Goal: Task Accomplishment & Management: Manage account settings

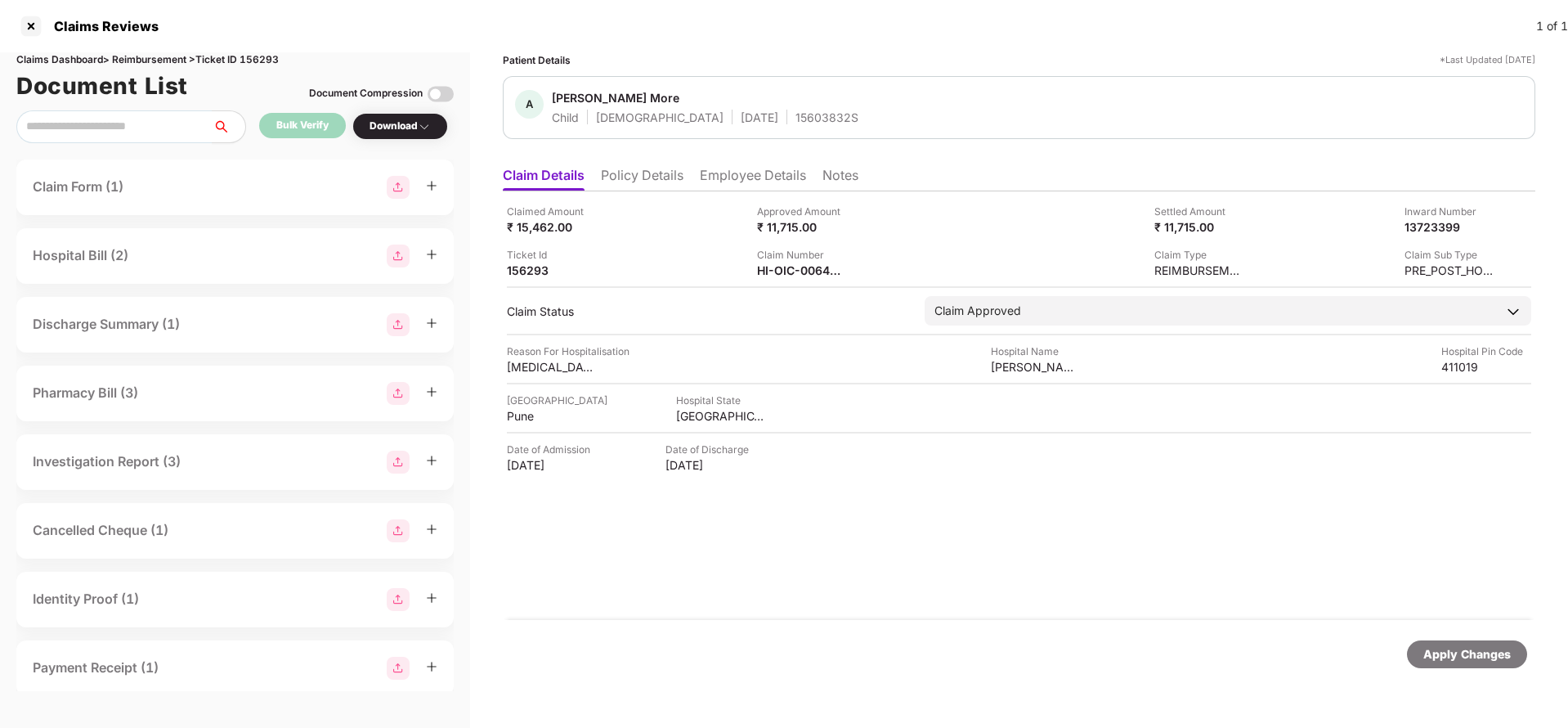
click at [1460, 657] on div "Apply Changes" at bounding box center [1467, 655] width 87 height 18
click at [788, 270] on div "HI-OIC-006404659(0)" at bounding box center [802, 270] width 90 height 16
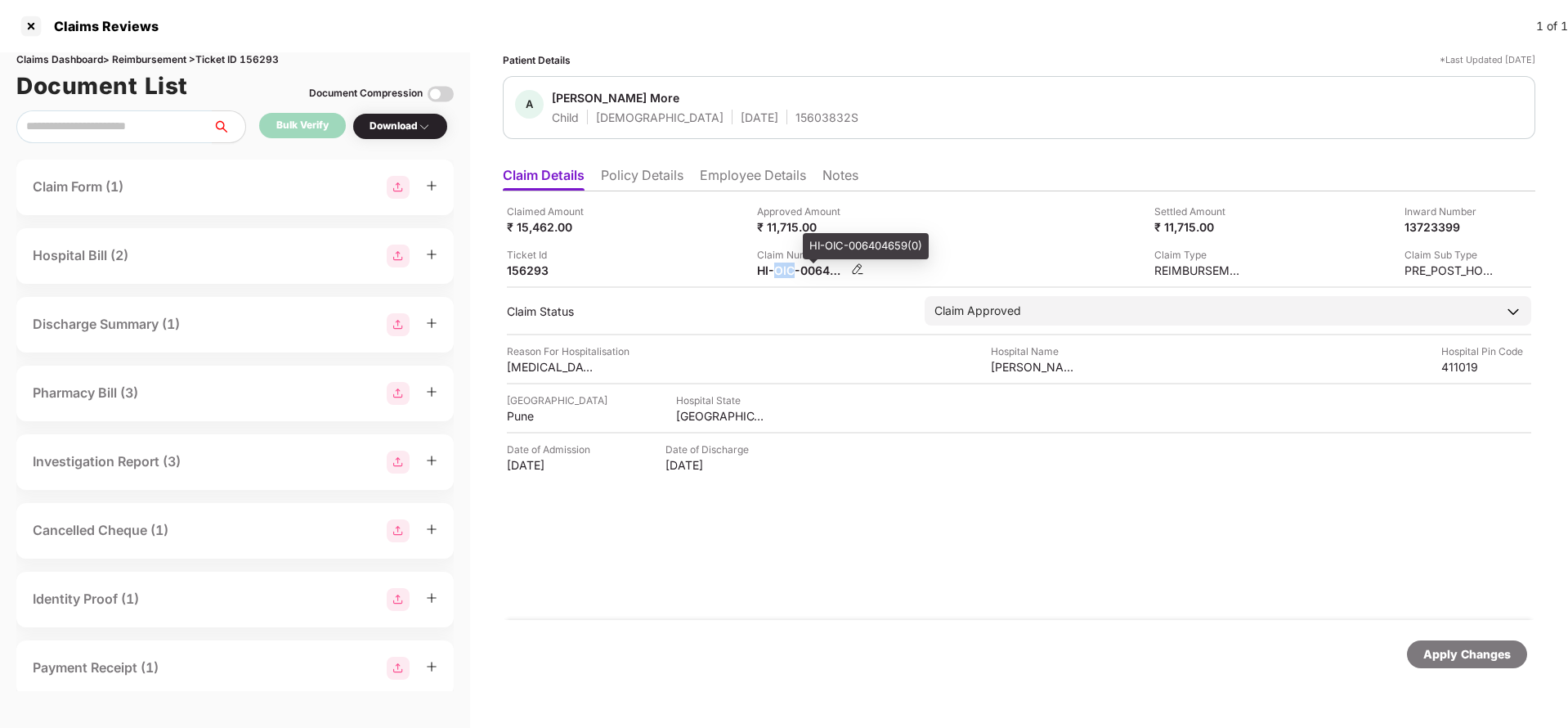
click at [788, 270] on div "HI-OIC-006404659(0)" at bounding box center [802, 270] width 90 height 16
copy div
click at [1445, 653] on div "Apply Changes" at bounding box center [1467, 655] width 87 height 18
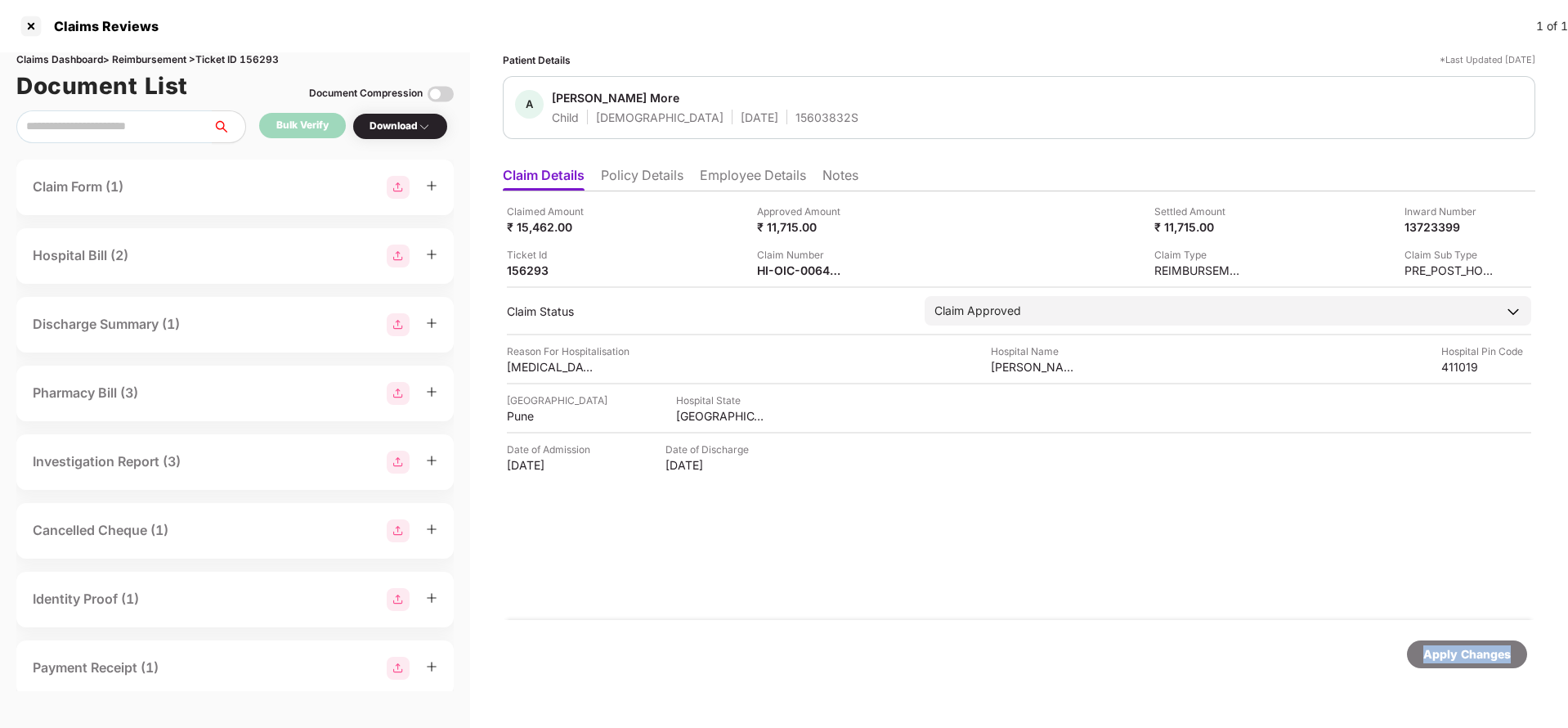
click at [1445, 653] on div "Apply Changes" at bounding box center [1467, 655] width 87 height 18
click at [271, 55] on div "Claims Dashboard > Reimbursement > Ticket ID 156293" at bounding box center [235, 60] width 437 height 16
copy div "156293"
click at [1417, 649] on div "Apply Changes" at bounding box center [1467, 655] width 120 height 28
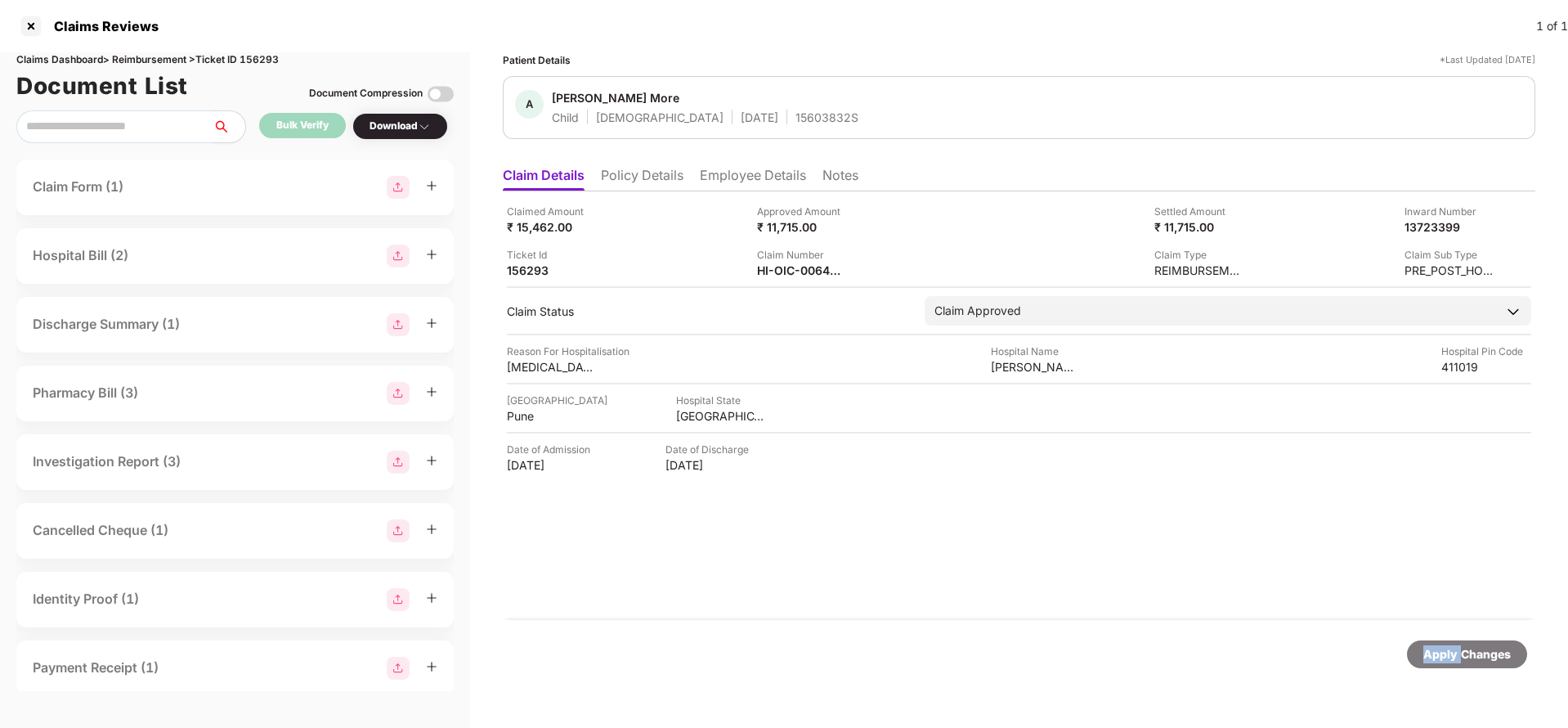
click at [1417, 649] on div "Apply Changes" at bounding box center [1467, 655] width 120 height 28
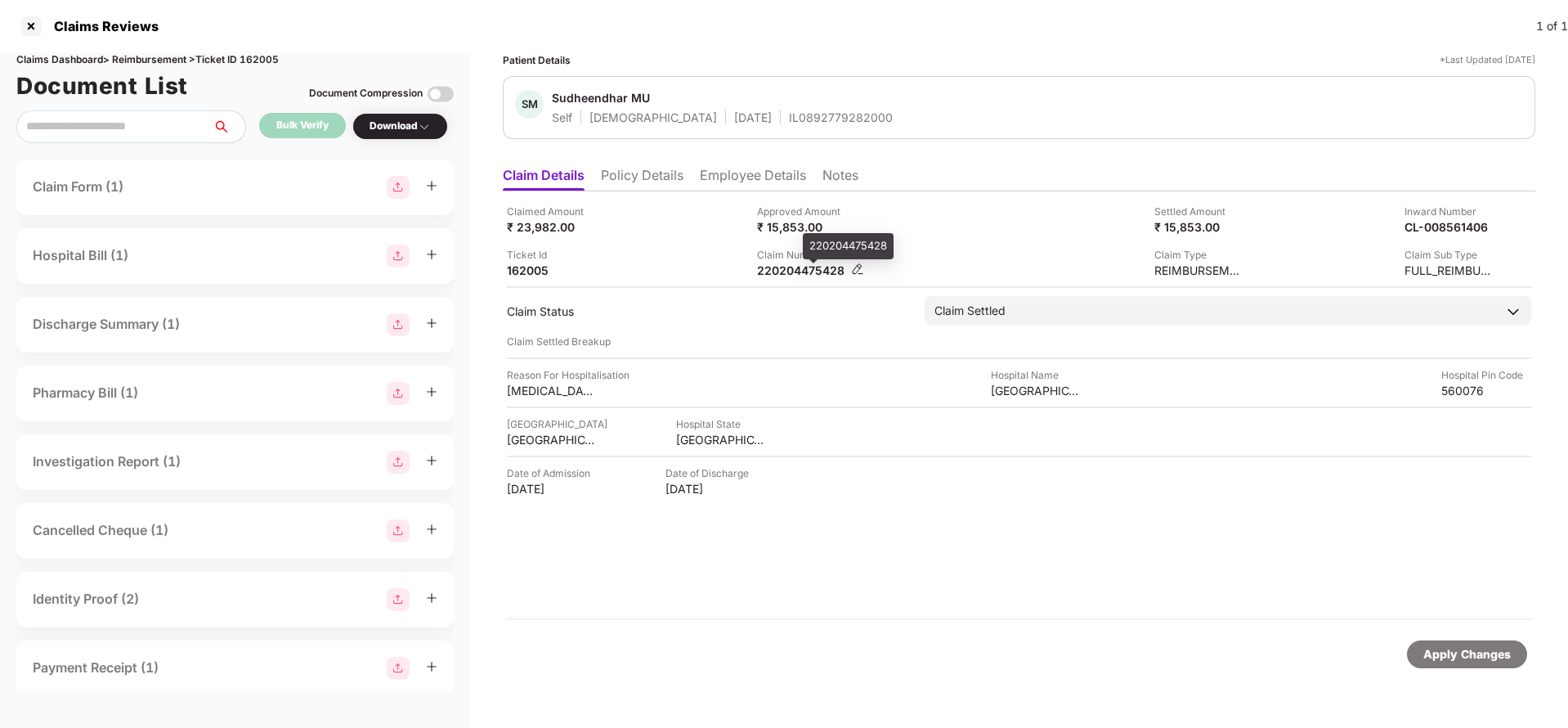
click at [781, 272] on div "220204475428" at bounding box center [802, 270] width 90 height 16
copy div "220204475428"
click at [755, 106] on span "Sudheendhar MU" at bounding box center [722, 100] width 341 height 20
click at [756, 102] on span "Sudheendhar MU" at bounding box center [722, 100] width 341 height 20
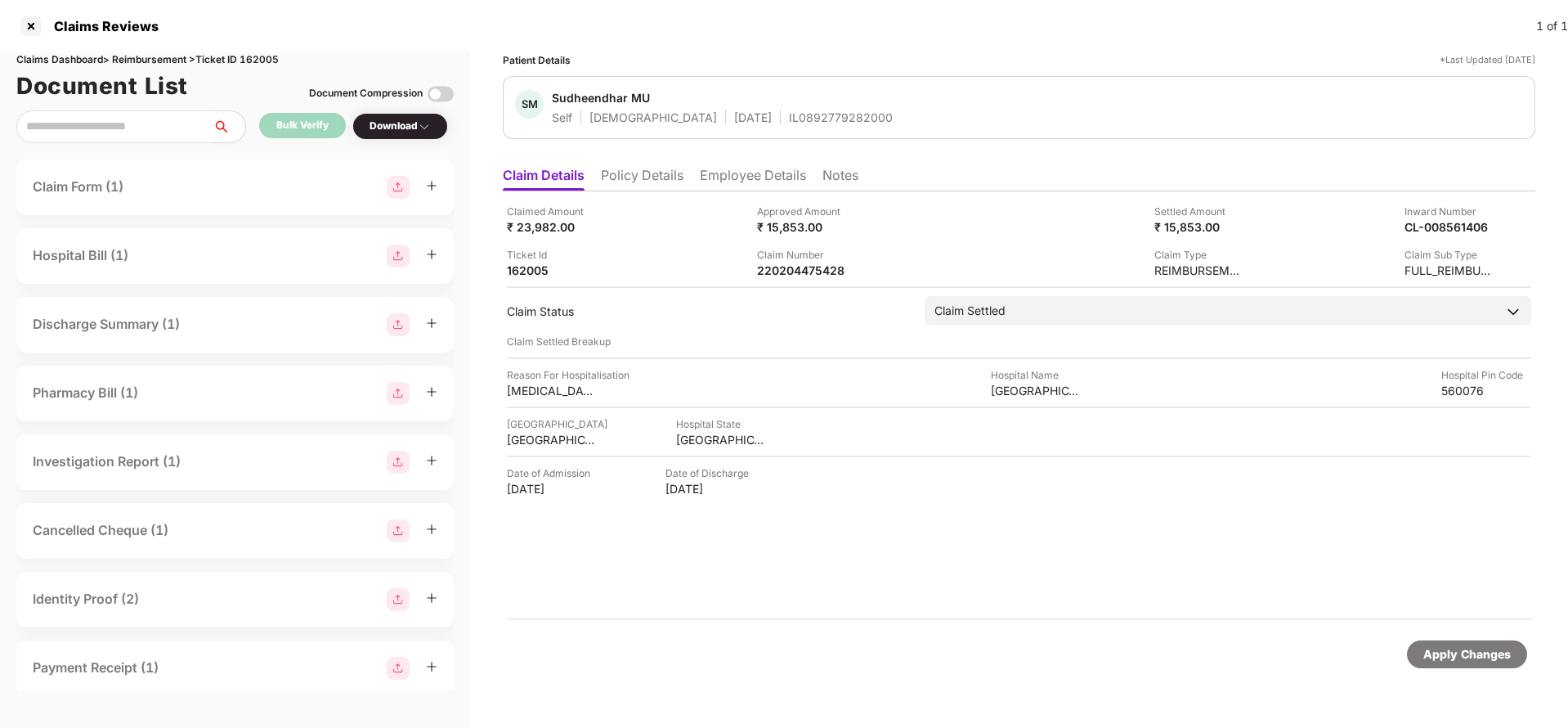
click at [789, 110] on div "IL0892779282000" at bounding box center [840, 117] width 104 height 16
copy div "IL0892779282000"
click at [1481, 660] on div "Apply Changes" at bounding box center [1467, 655] width 87 height 18
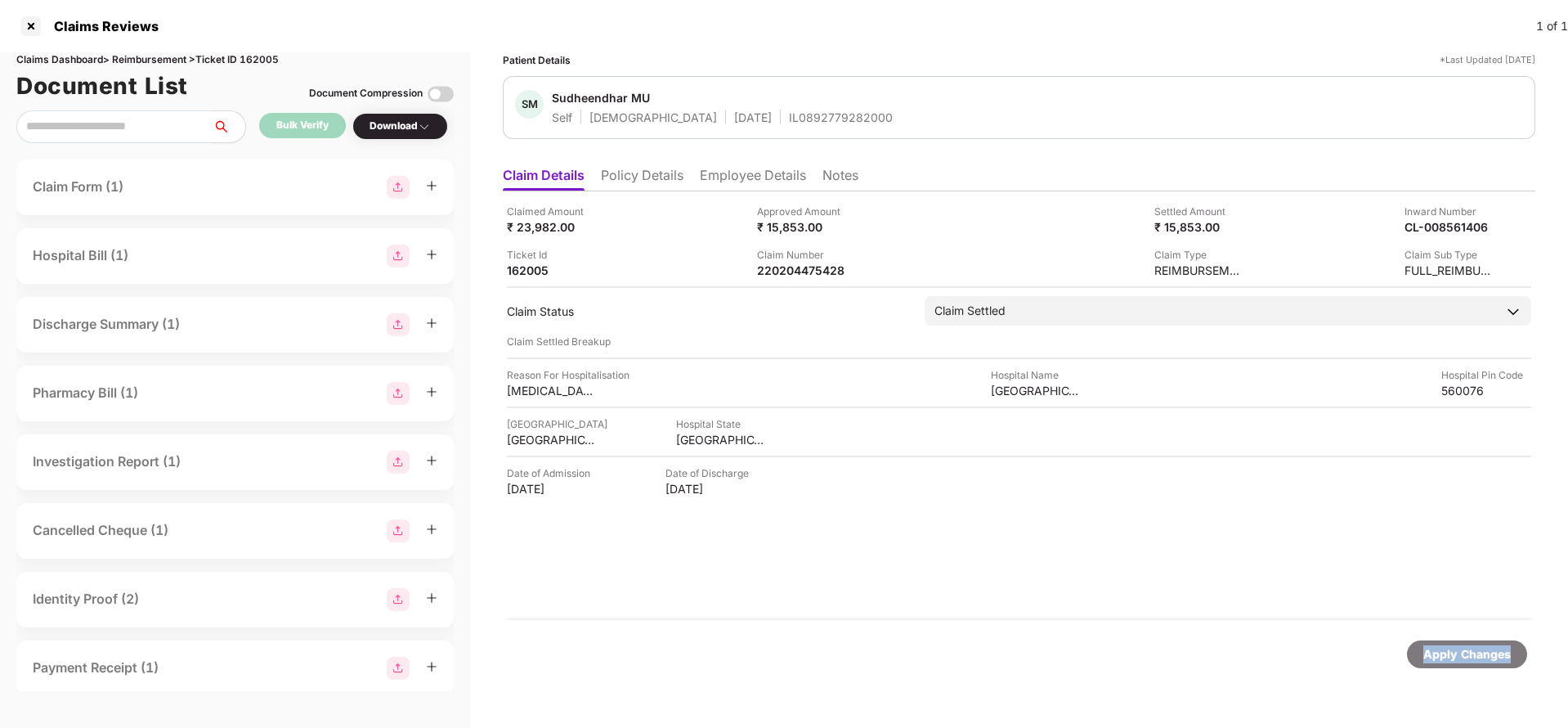
click at [1481, 660] on div "Apply Changes" at bounding box center [1467, 655] width 87 height 18
click at [273, 57] on div "Claims Dashboard > Reimbursement > Ticket ID 162005" at bounding box center [235, 60] width 437 height 16
copy div "162005"
click at [1475, 649] on div "Apply Changes" at bounding box center [1467, 655] width 87 height 18
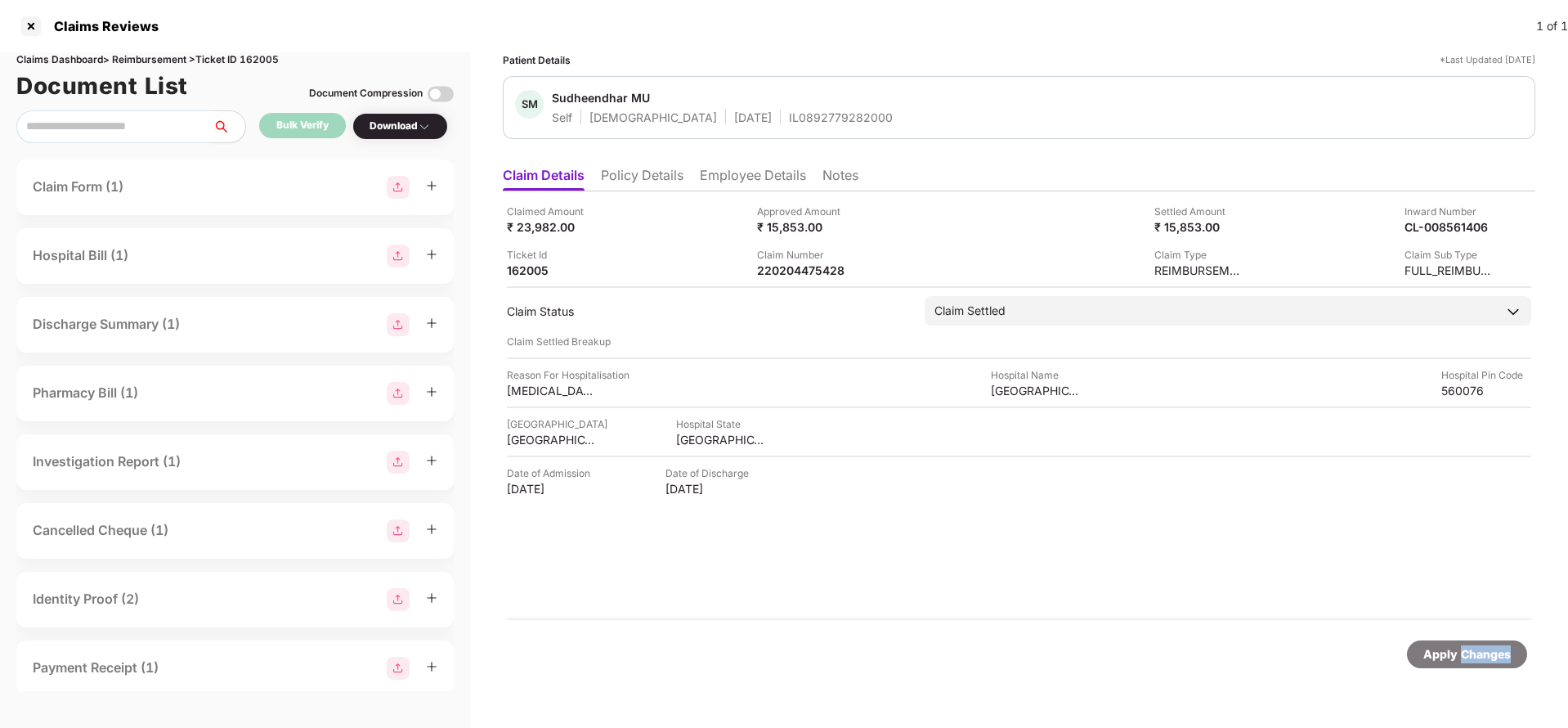
click at [1475, 649] on div "Apply Changes" at bounding box center [1467, 655] width 87 height 18
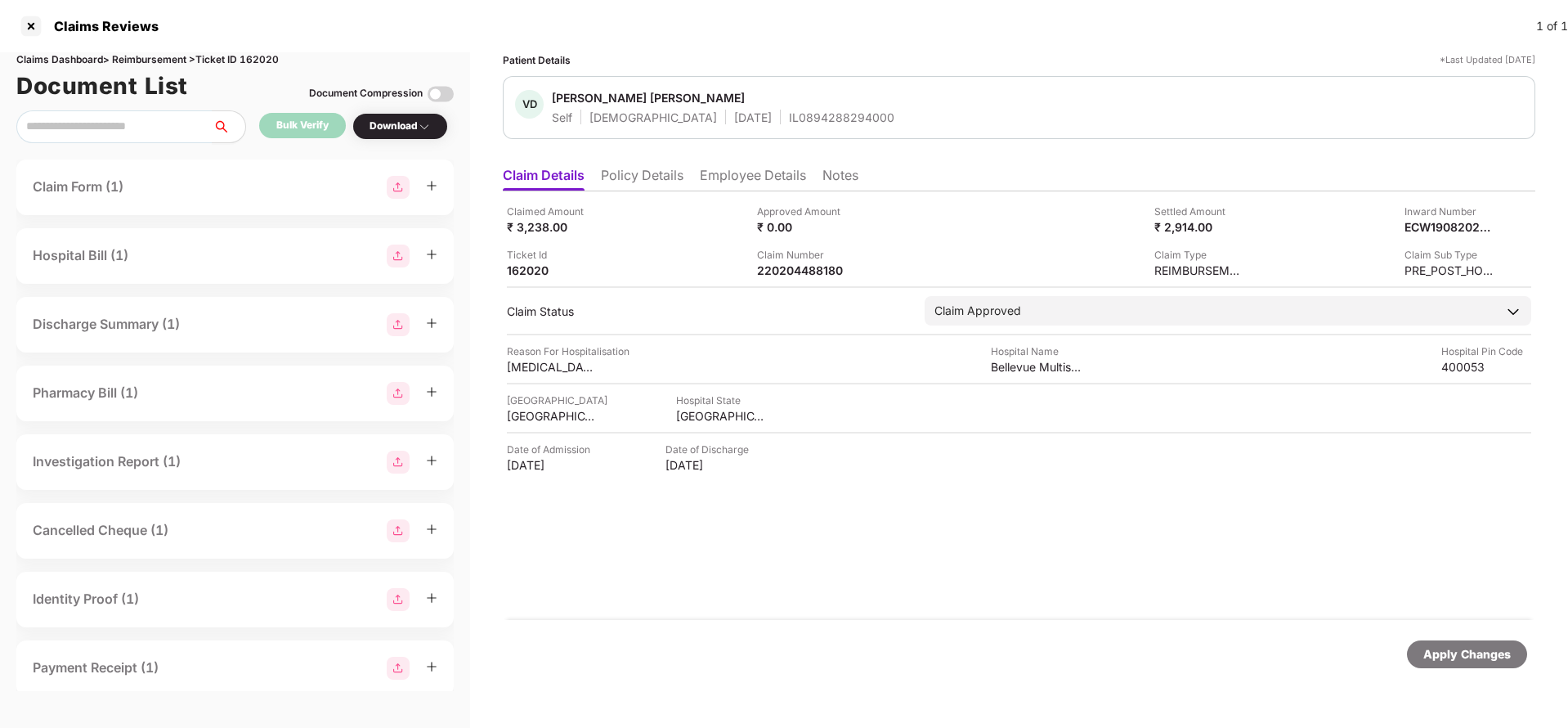
click at [756, 180] on li "Employee Details" at bounding box center [752, 179] width 106 height 24
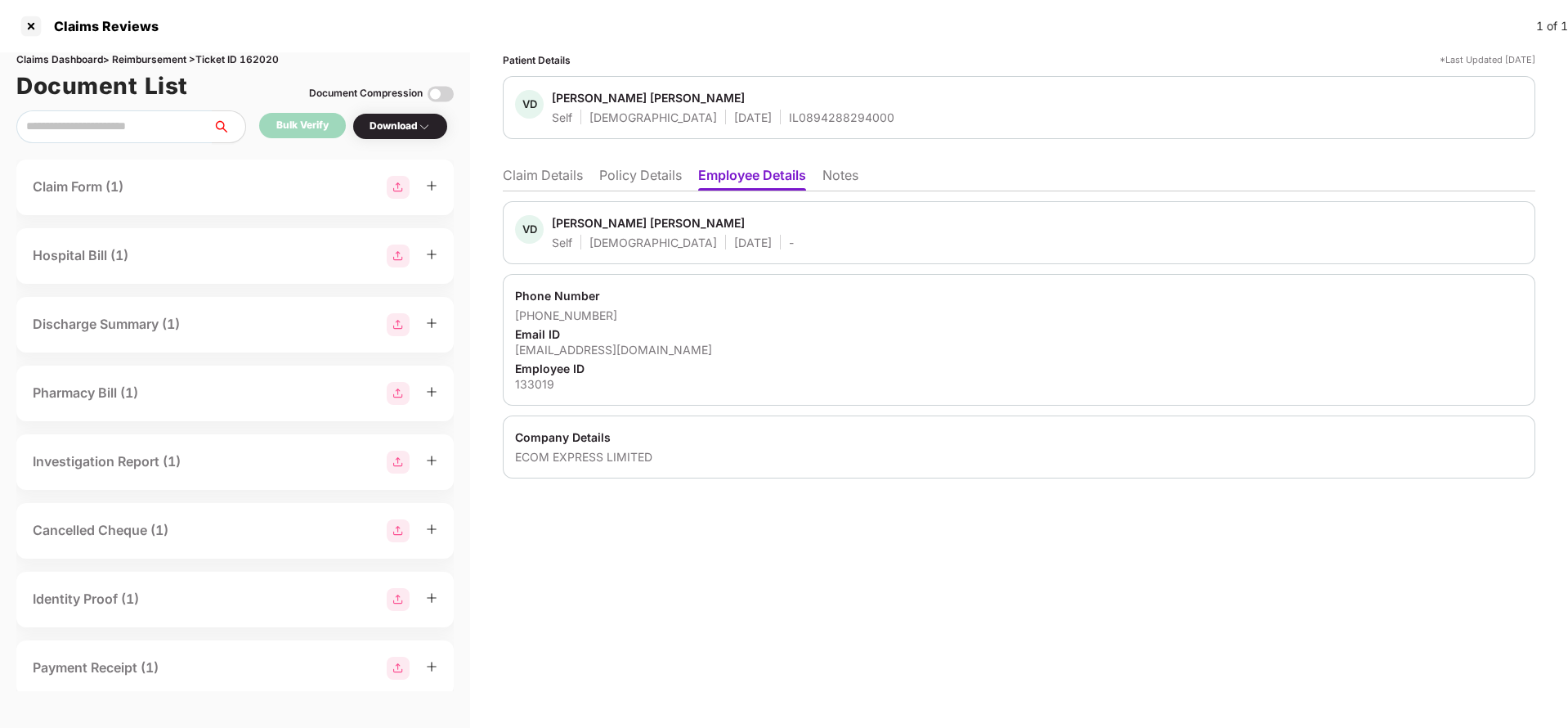
click at [547, 179] on li "Claim Details" at bounding box center [542, 179] width 80 height 24
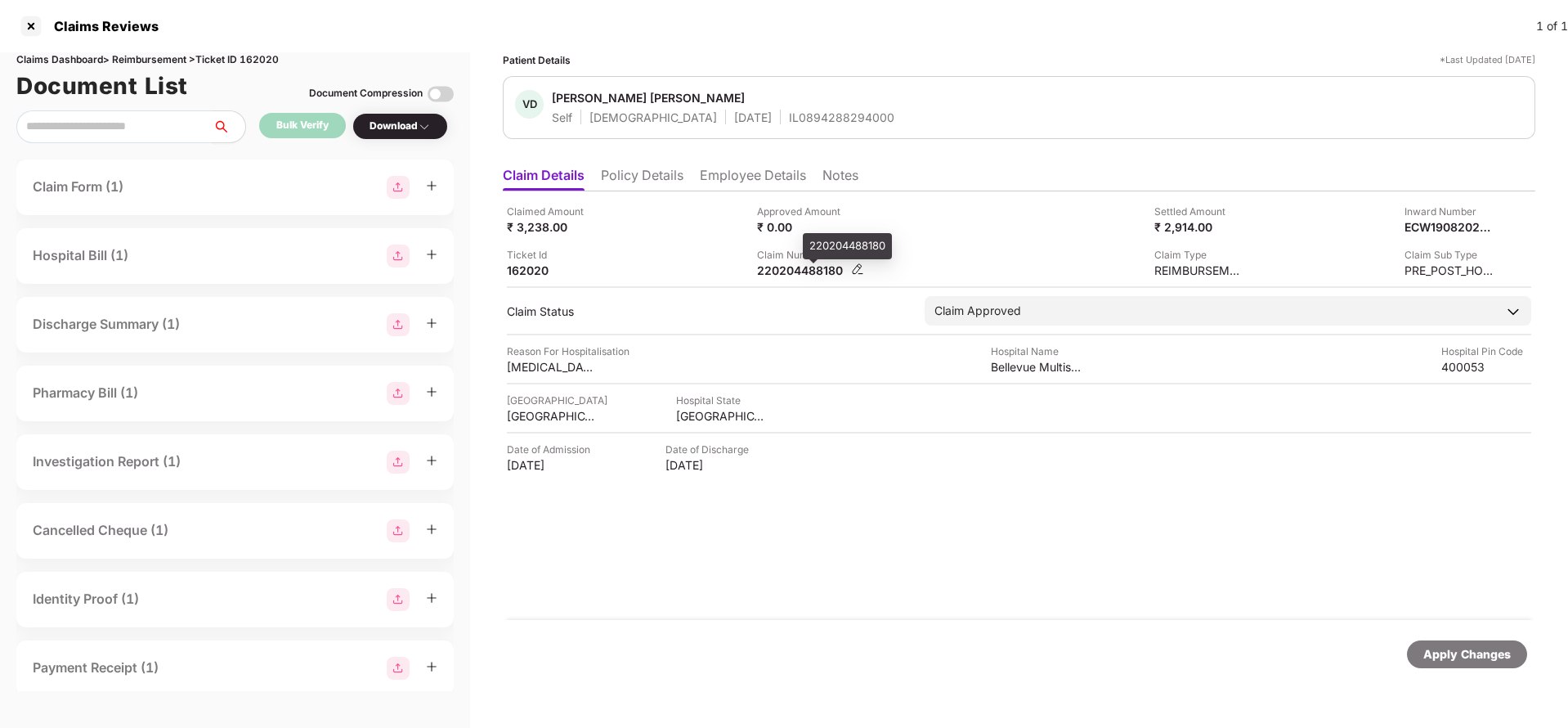
click at [802, 276] on div "220204488180" at bounding box center [802, 270] width 90 height 16
copy div "220204488180"
click at [1477, 651] on div "Apply Changes" at bounding box center [1467, 655] width 87 height 18
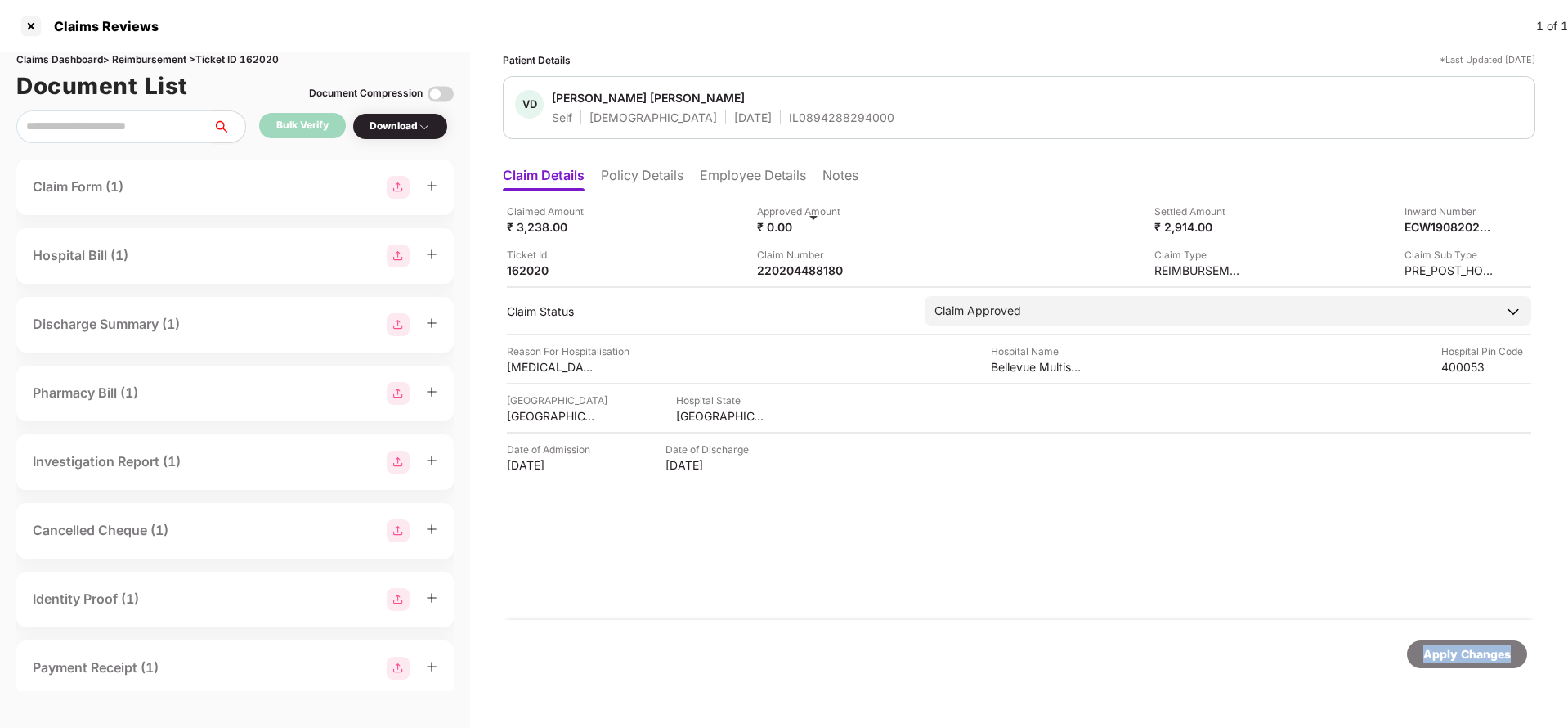
click at [1477, 651] on div "Apply Changes" at bounding box center [1467, 655] width 87 height 18
click at [269, 57] on div "Claims Dashboard > Reimbursement > Ticket ID 162020" at bounding box center [235, 60] width 437 height 16
copy div "162020"
click at [1505, 655] on div "Apply Changes" at bounding box center [1467, 655] width 87 height 18
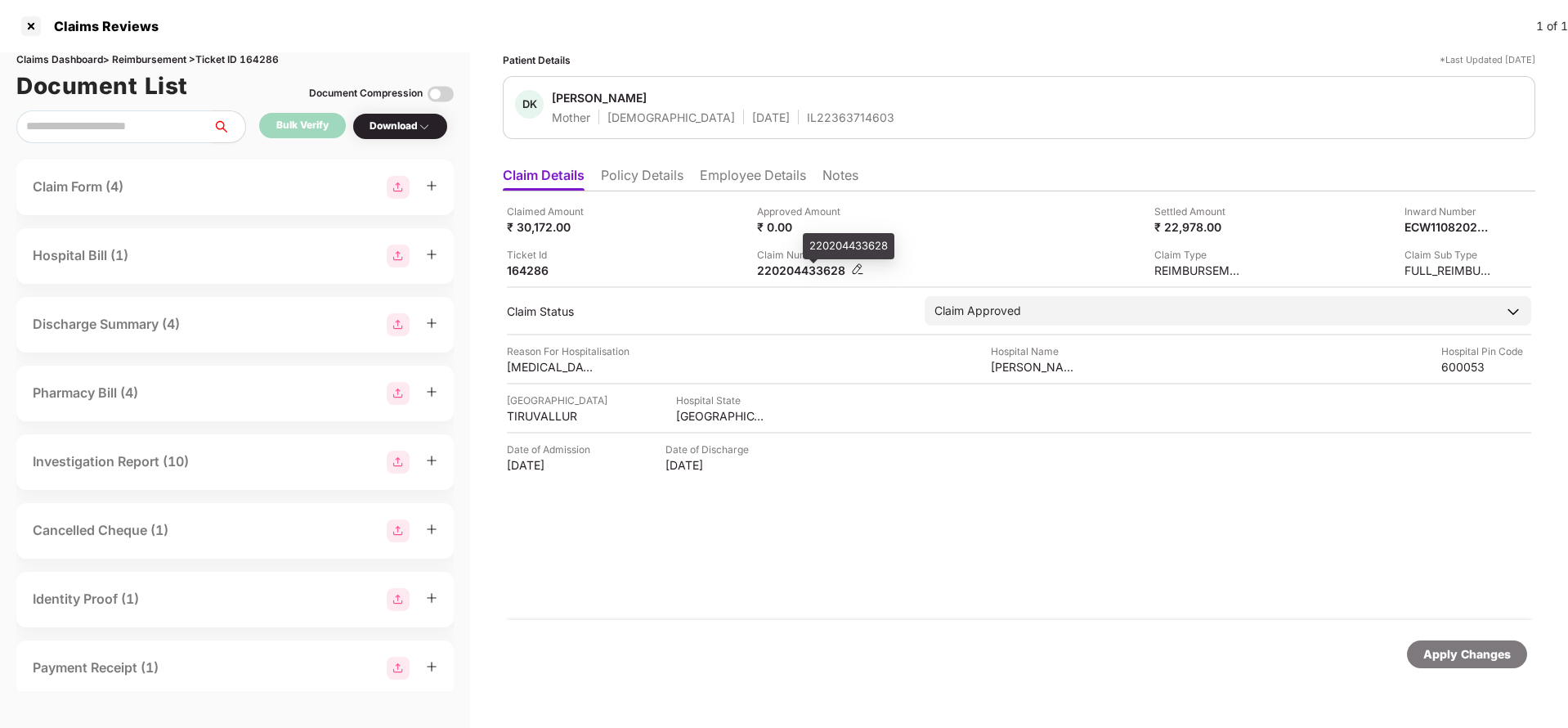
click at [784, 273] on div "220204433628" at bounding box center [802, 270] width 90 height 16
copy div "220204433628"
click at [1459, 651] on div "Apply Changes" at bounding box center [1467, 655] width 87 height 18
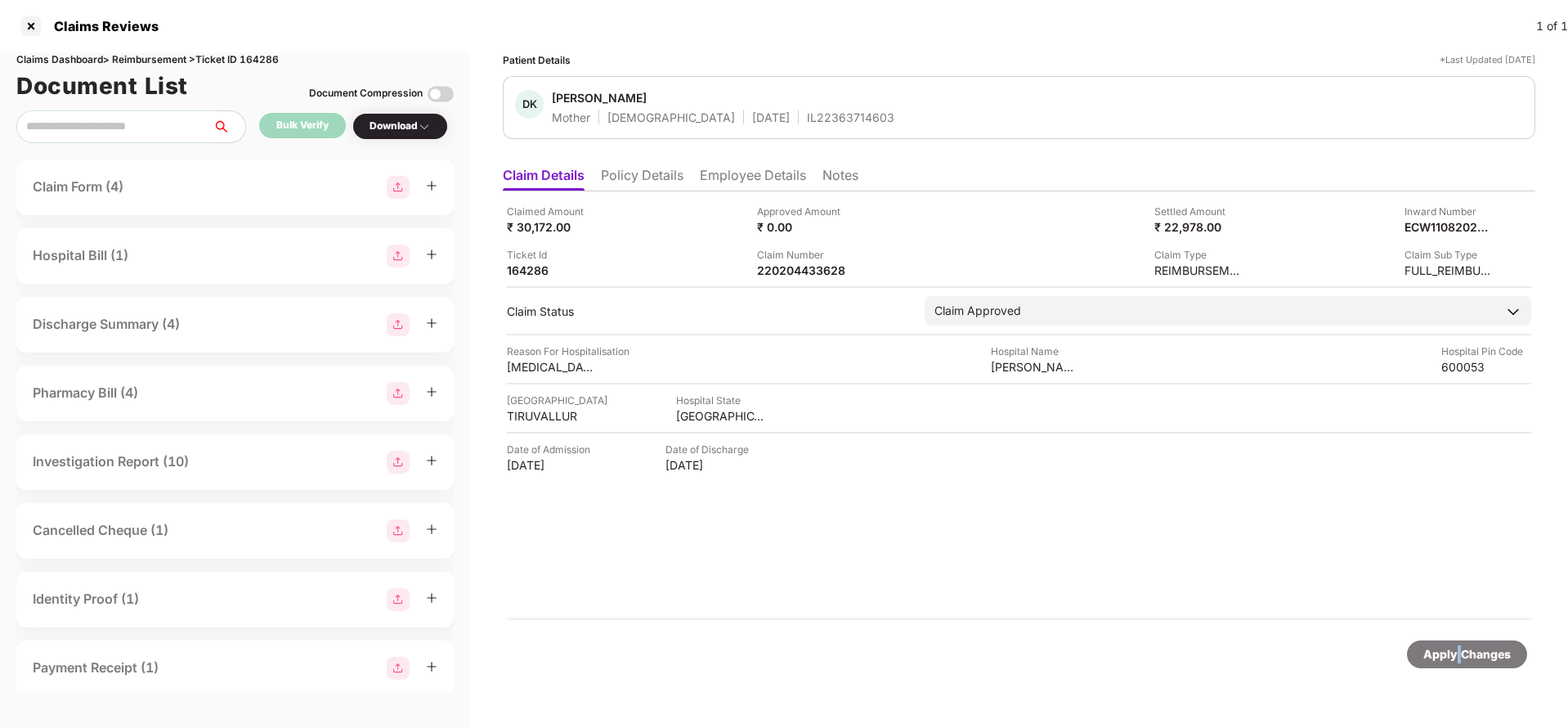
click at [267, 60] on div "Claims Dashboard > Reimbursement > Ticket ID 164286" at bounding box center [235, 60] width 437 height 16
copy div "164286"
click at [1480, 657] on div "Apply Changes" at bounding box center [1467, 655] width 87 height 18
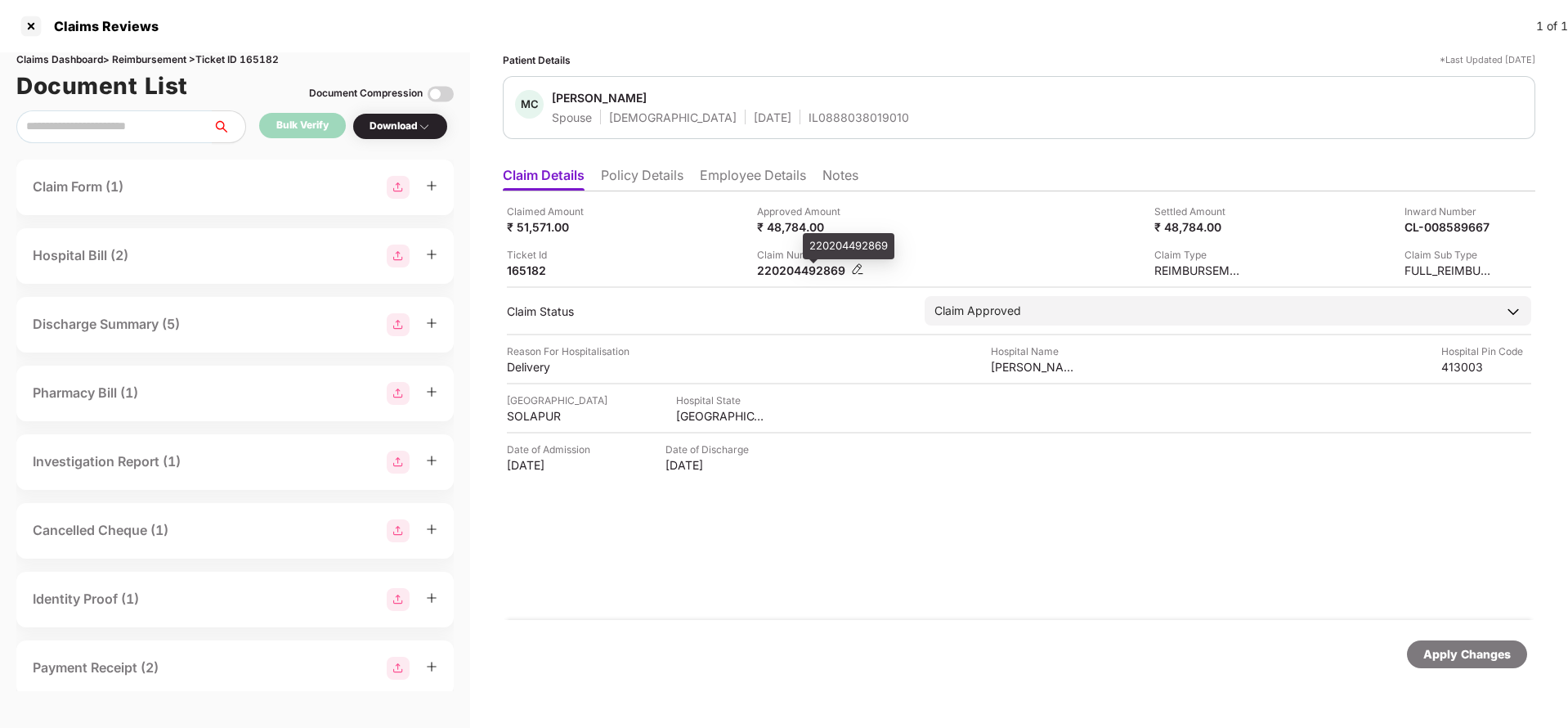
click at [792, 273] on div "220204492869" at bounding box center [802, 270] width 90 height 16
copy div "220204492869"
click at [1463, 650] on div "Apply Changes" at bounding box center [1467, 655] width 87 height 18
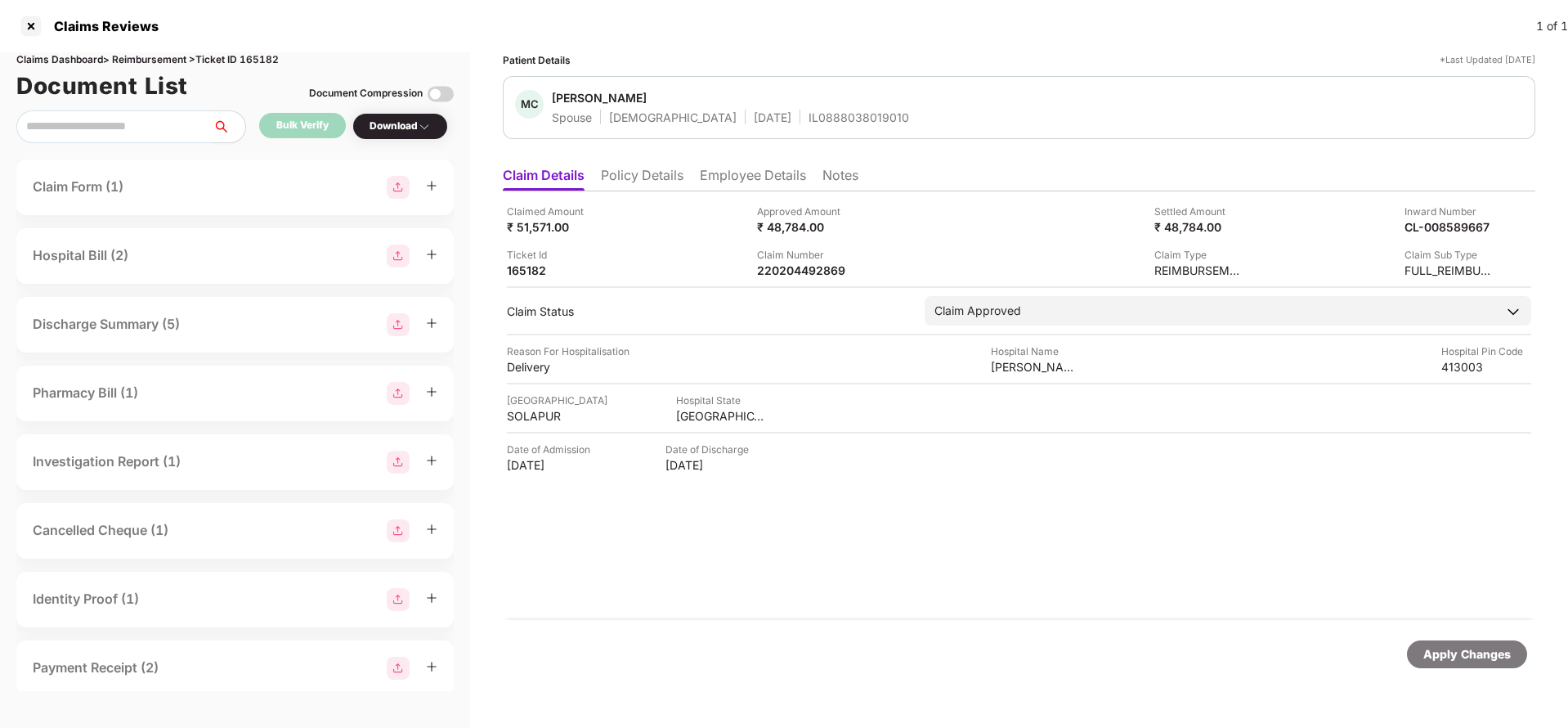
click at [247, 54] on div "Claims Dashboard > Reimbursement > Ticket ID 165182" at bounding box center [235, 60] width 437 height 16
copy div "165182"
click at [1454, 650] on div "Apply Changes" at bounding box center [1467, 655] width 87 height 18
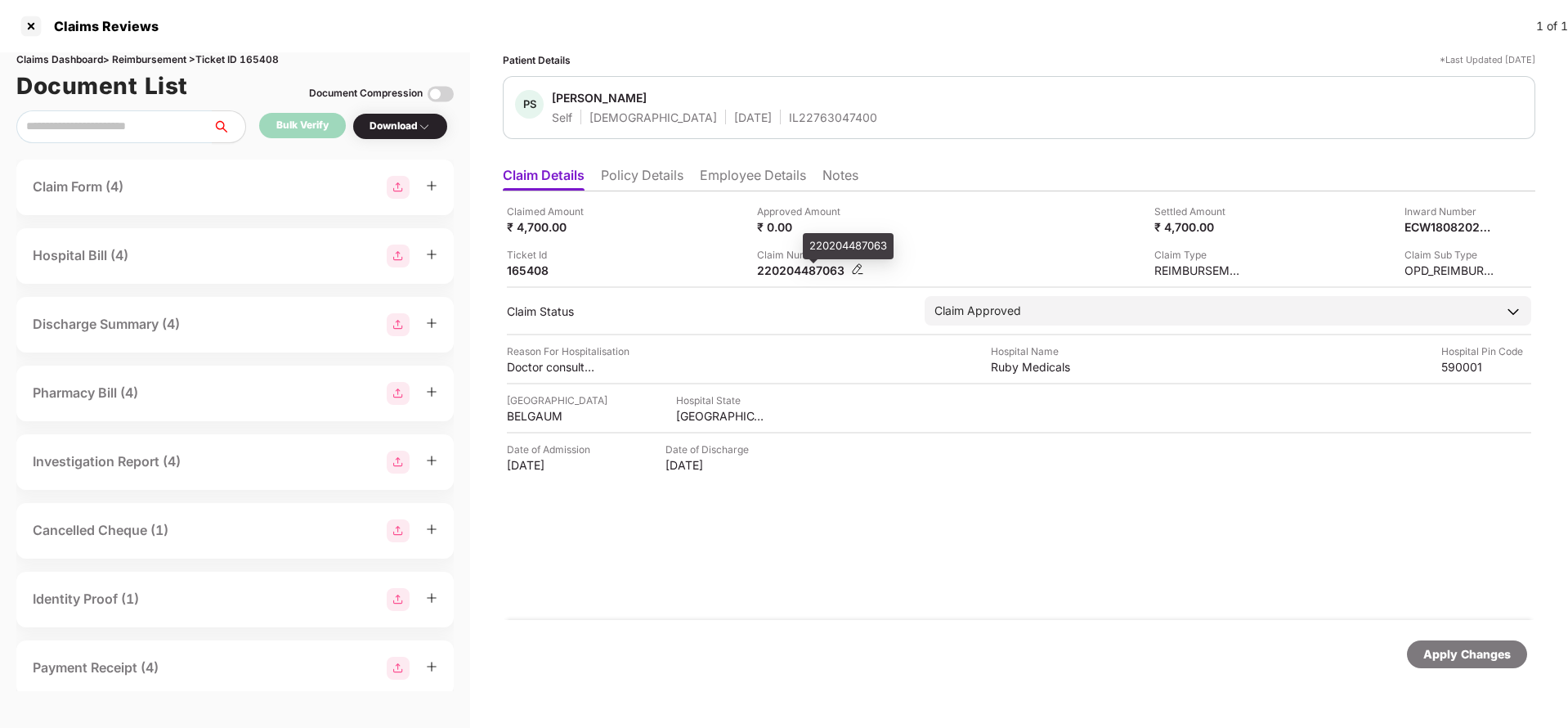
click at [791, 268] on div "220204487063" at bounding box center [802, 270] width 90 height 16
copy div "220204487063"
click at [1470, 660] on div "Apply Changes" at bounding box center [1467, 655] width 87 height 18
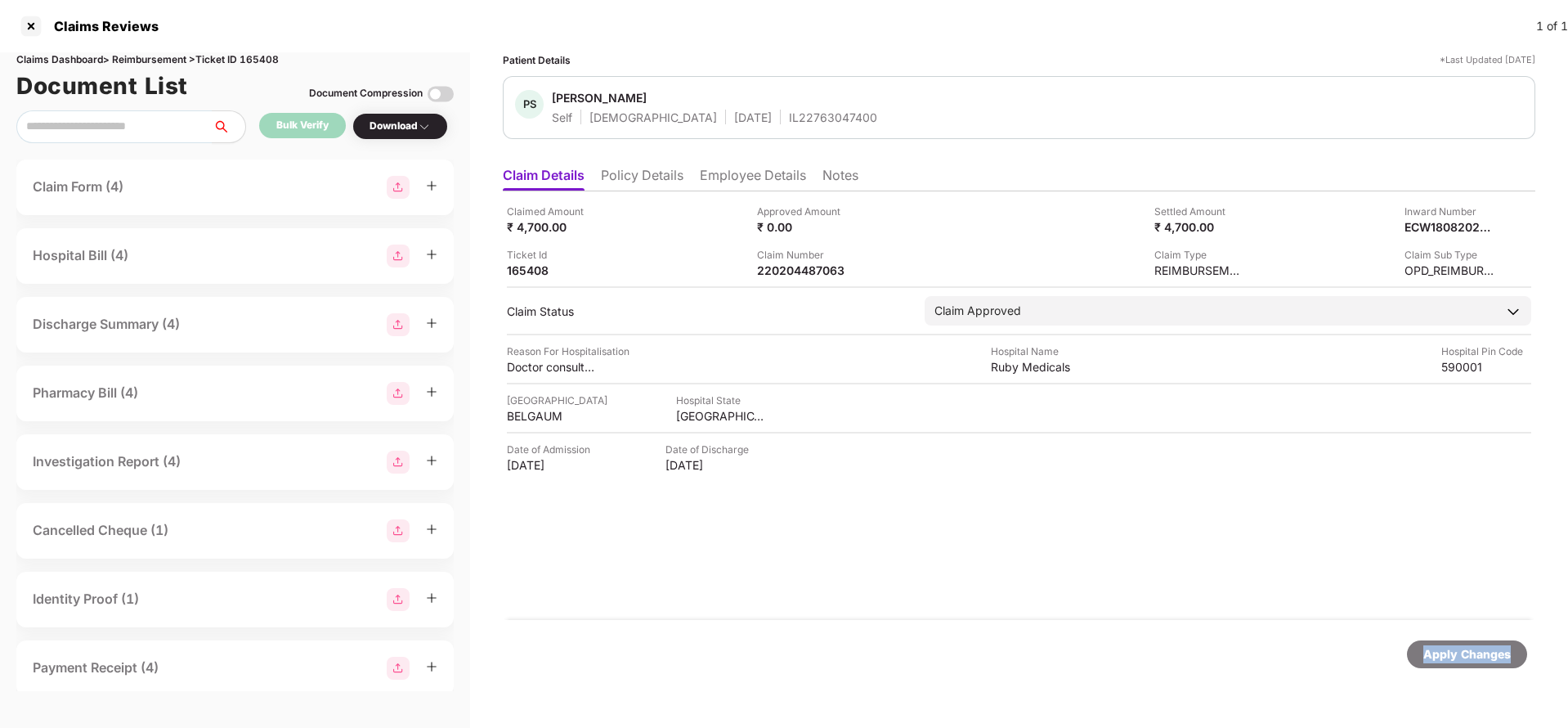
click at [1470, 660] on div "Apply Changes" at bounding box center [1467, 655] width 87 height 18
click at [260, 54] on div "Claims Dashboard > Reimbursement > Ticket ID 165408" at bounding box center [235, 60] width 437 height 16
copy div "165408"
click at [1427, 641] on div "Apply Changes" at bounding box center [1467, 655] width 120 height 28
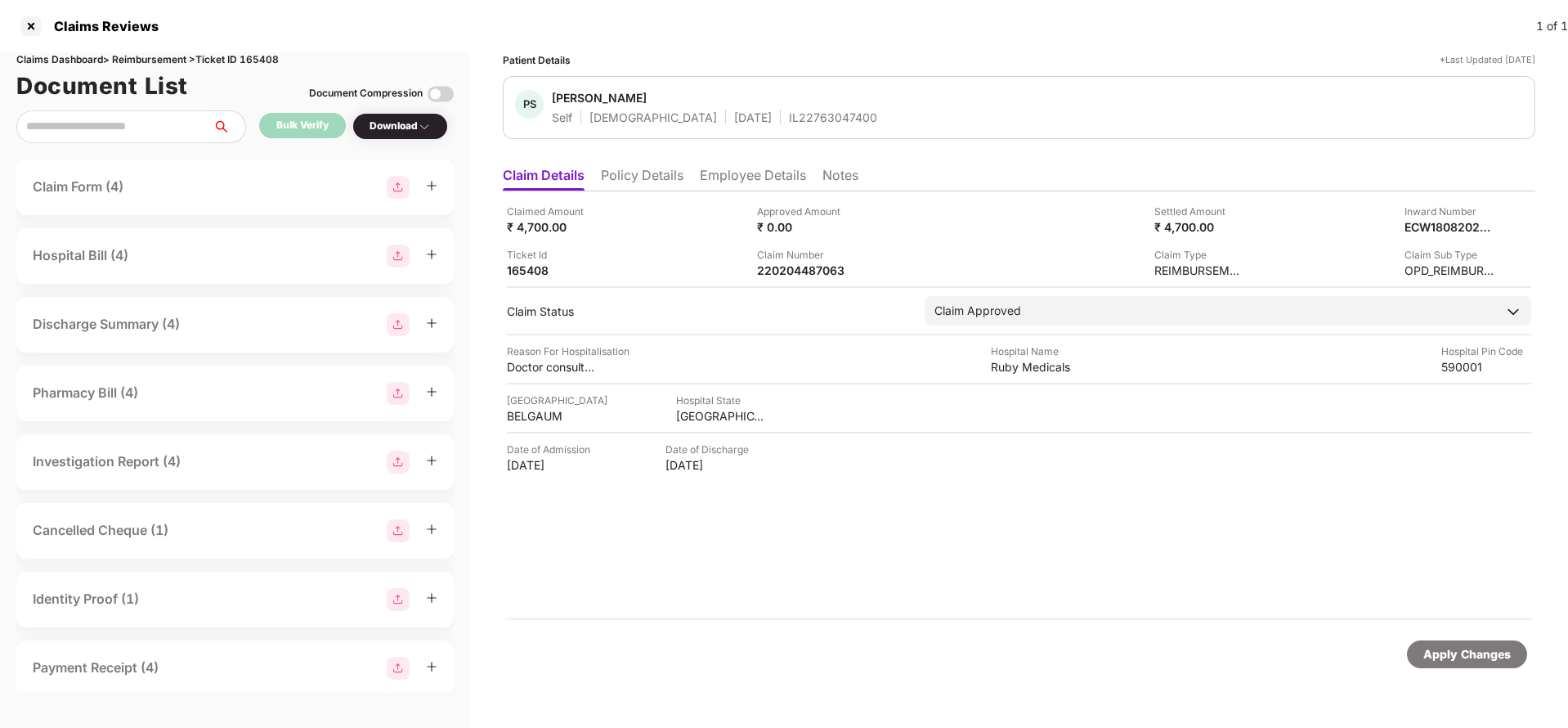
click at [1445, 659] on div "Apply Changes" at bounding box center [1467, 655] width 87 height 18
click at [768, 266] on div "HI-TAG-006554767(0)" at bounding box center [802, 270] width 90 height 16
copy div
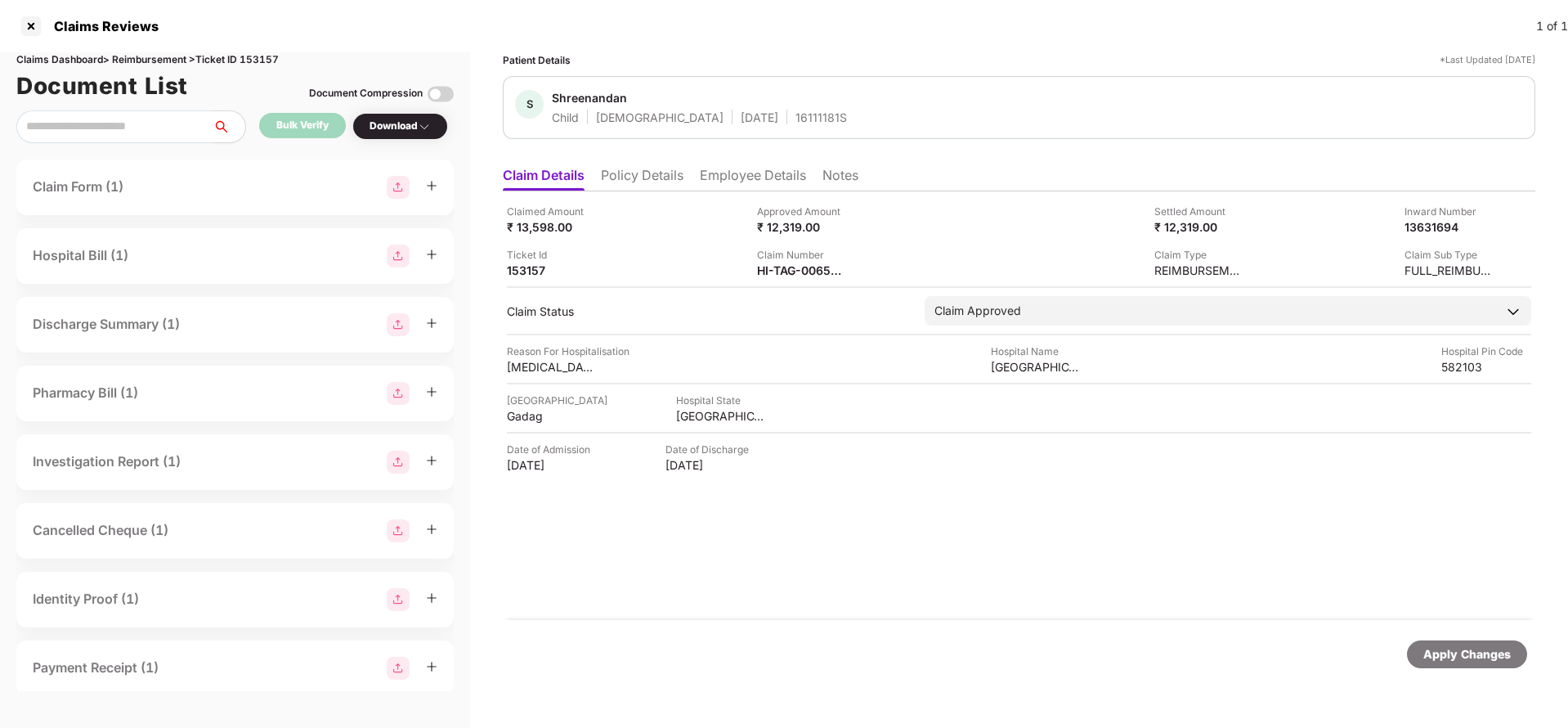
click at [1452, 662] on div "Apply Changes" at bounding box center [1467, 655] width 87 height 18
drag, startPoint x: 1452, startPoint y: 662, endPoint x: 943, endPoint y: 409, distance: 568.4
click at [1448, 658] on div "Apply Changes" at bounding box center [1467, 655] width 87 height 18
click at [268, 65] on div "Claims Dashboard > Reimbursement > Ticket ID 153157" at bounding box center [235, 60] width 437 height 16
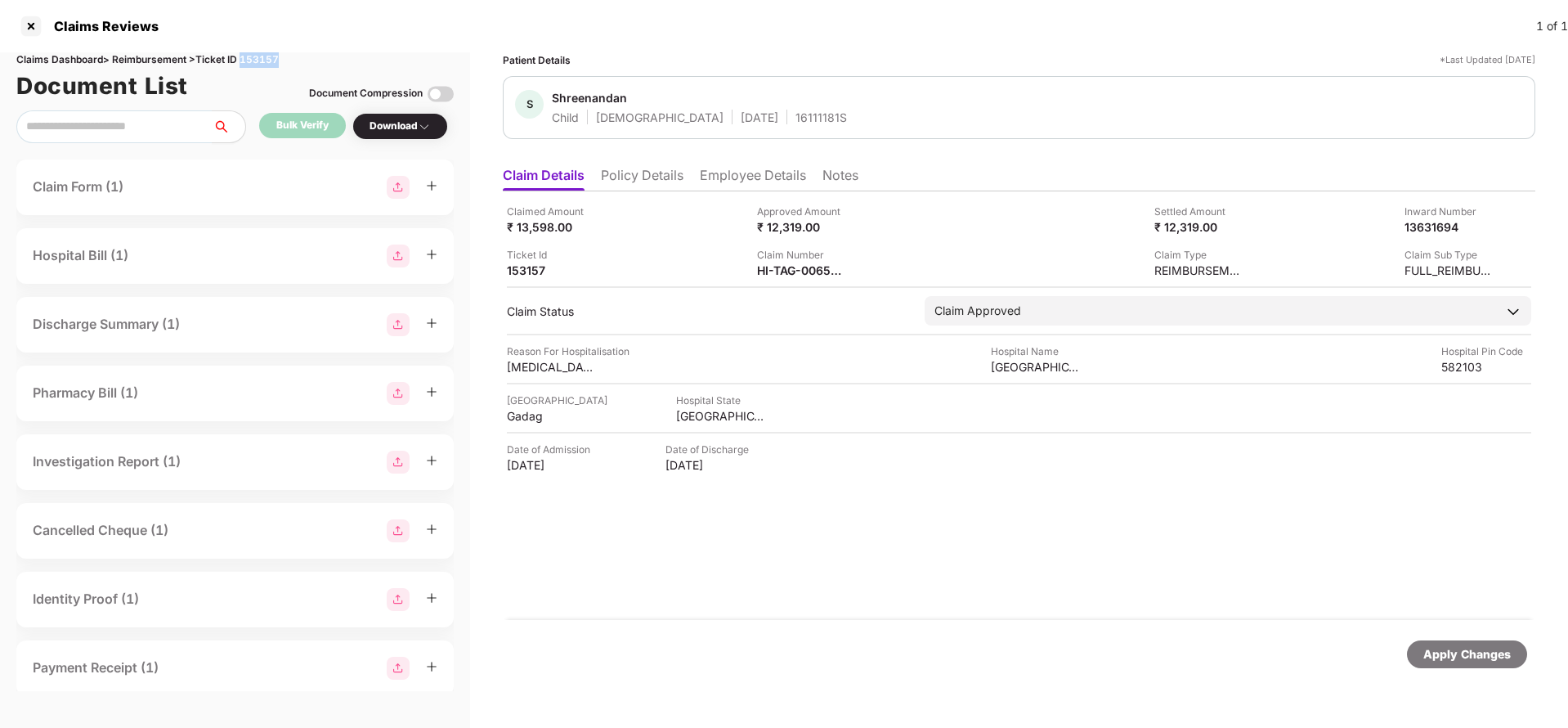
click at [268, 65] on div "Claims Dashboard > Reimbursement > Ticket ID 153157" at bounding box center [235, 60] width 437 height 16
copy div "153157"
click at [1457, 651] on div "Apply Changes" at bounding box center [1467, 655] width 87 height 18
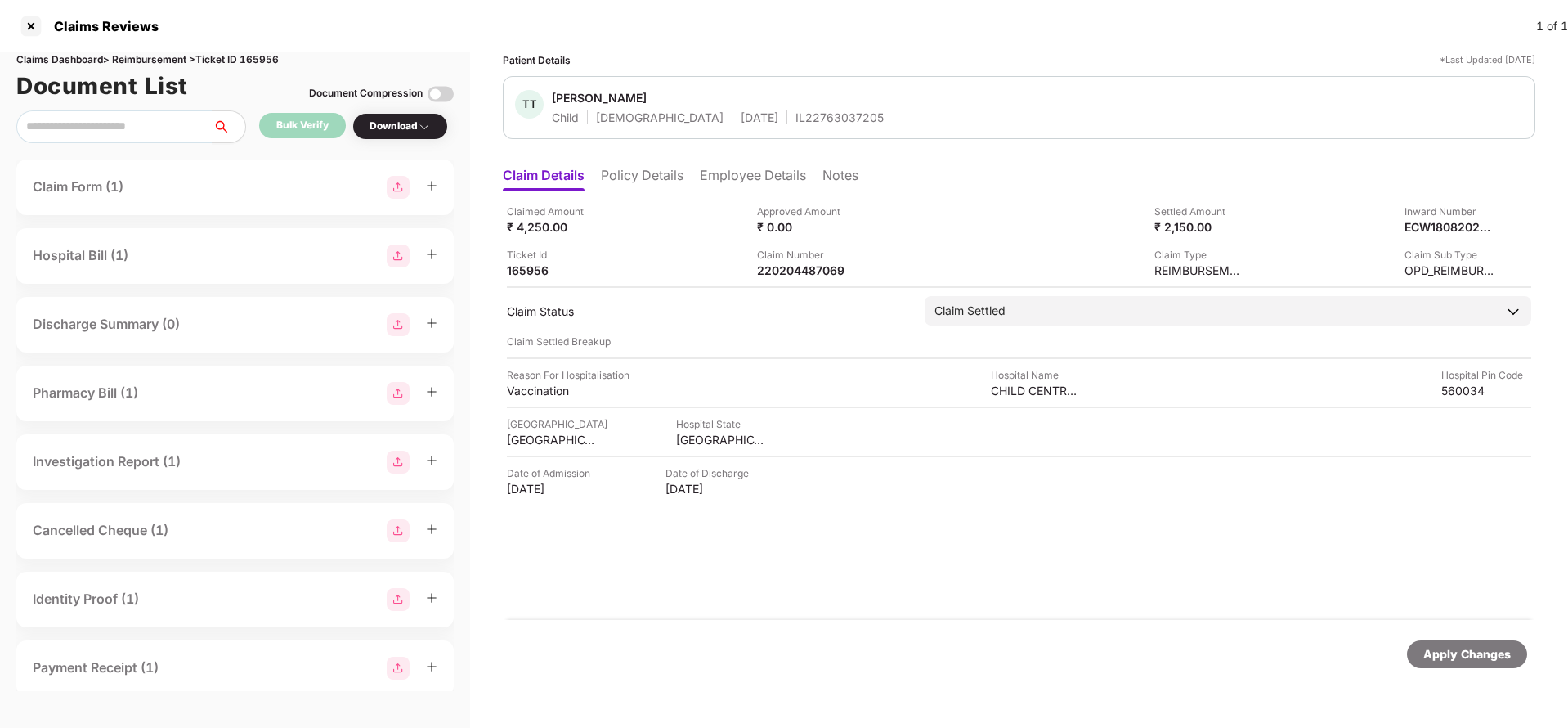
click at [742, 191] on div "Claimed Amount ₹ 4,250.00 Approved Amount ₹ 0.00 Settled Amount ₹ 2,150.00 Inwa…" at bounding box center [1019, 405] width 1032 height 428
click at [748, 191] on div "Claimed Amount ₹ 4,250.00 Approved Amount ₹ 0.00 Settled Amount ₹ 2,150.00 Inwa…" at bounding box center [1019, 405] width 1032 height 428
click at [749, 171] on li "Employee Details" at bounding box center [752, 179] width 106 height 24
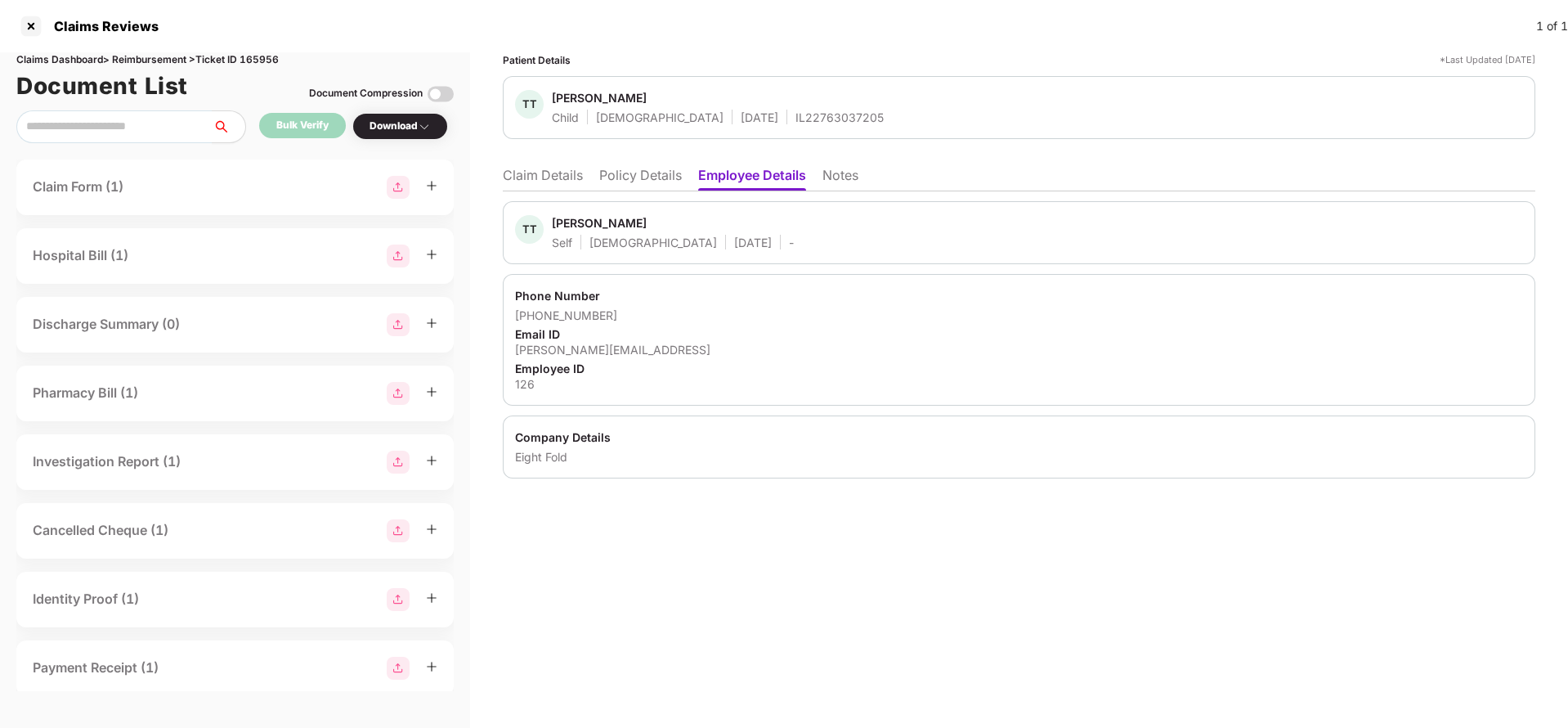
click at [562, 184] on li "Claim Details" at bounding box center [542, 179] width 80 height 24
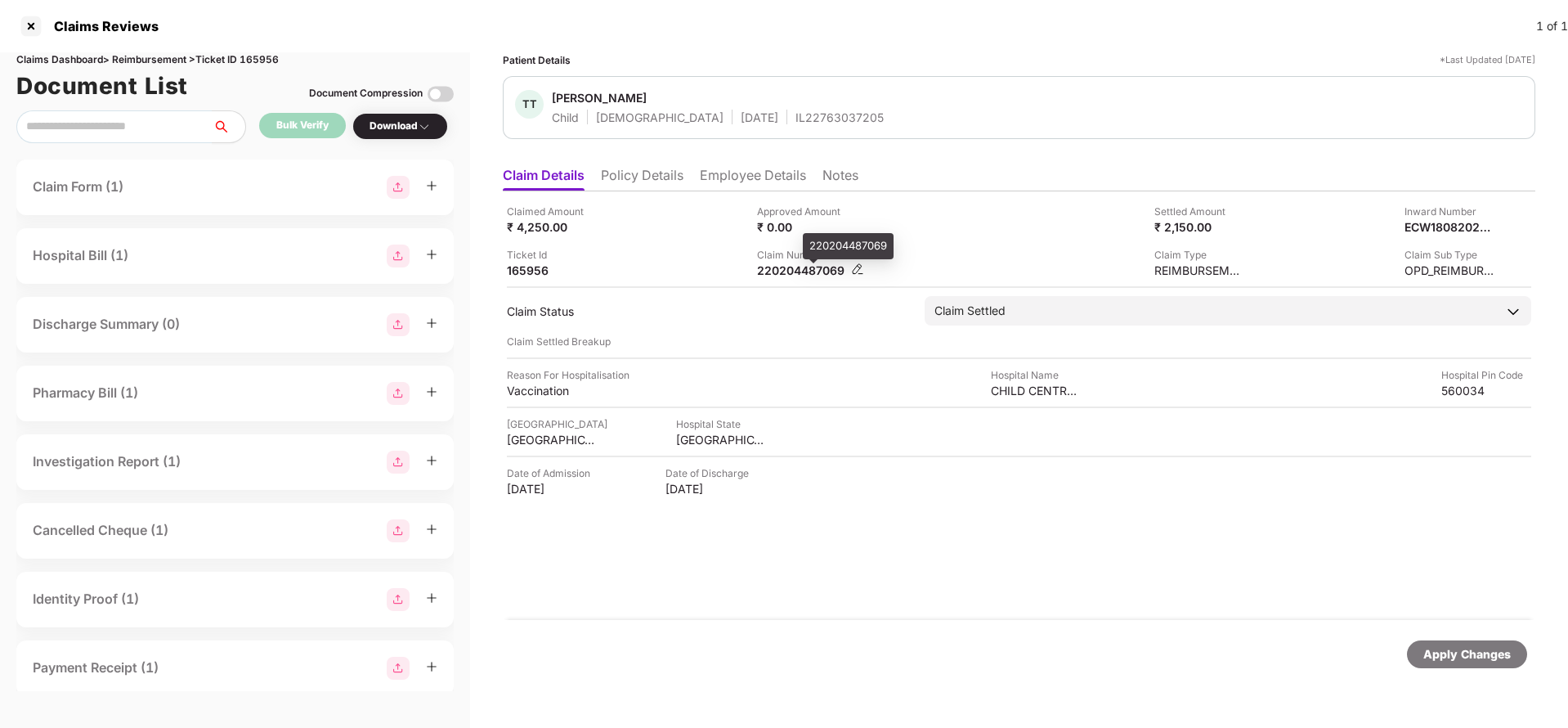
click at [826, 271] on div "220204487069" at bounding box center [802, 270] width 90 height 16
copy div "220204487069"
click at [765, 127] on div "TT Tanayrra Thiyagaraj Child Female 19 Apr 2024 IL22763037205" at bounding box center [1019, 107] width 1032 height 63
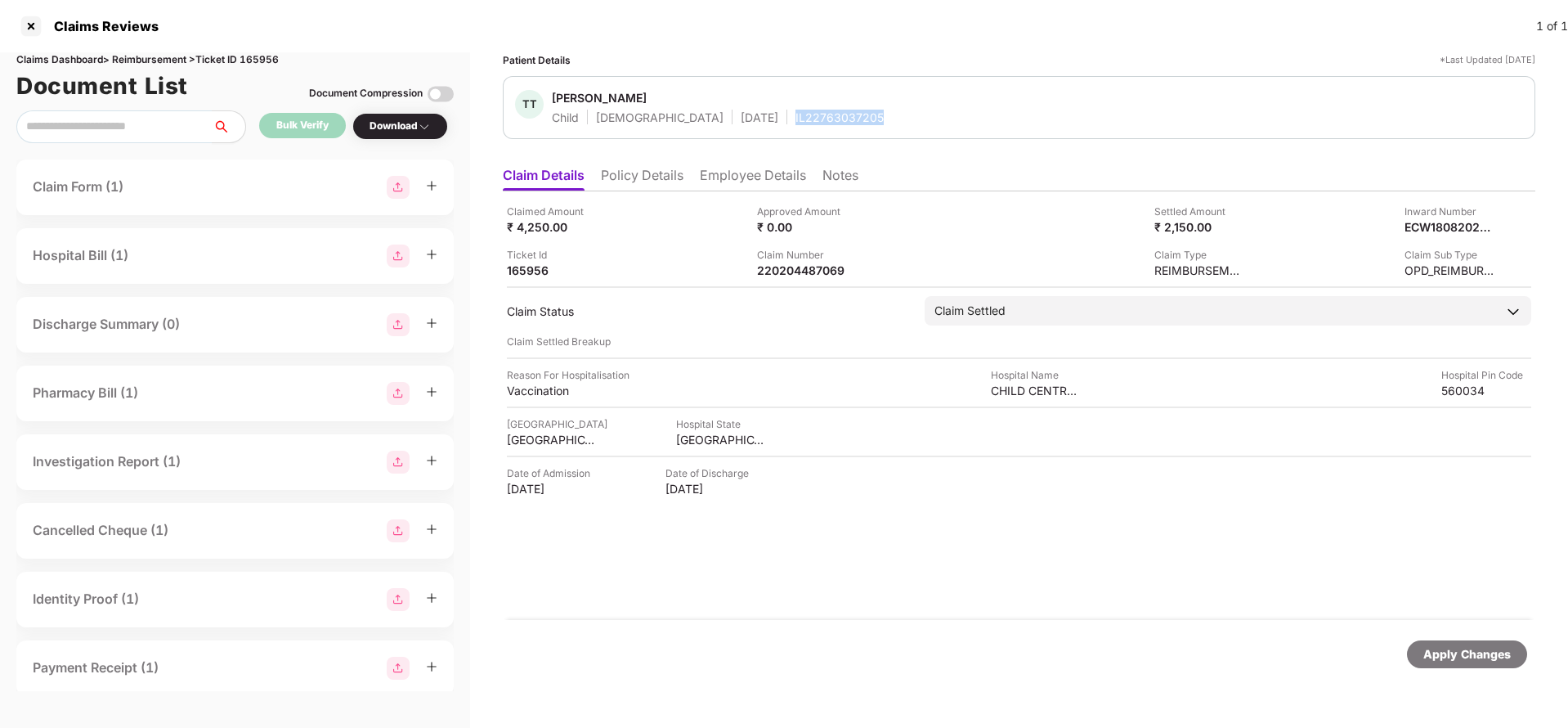
copy div "IL22763037205"
click at [1488, 650] on div "Apply Changes" at bounding box center [1467, 655] width 87 height 18
click at [271, 56] on div "Claims Dashboard > Reimbursement > Ticket ID 165956" at bounding box center [235, 60] width 437 height 16
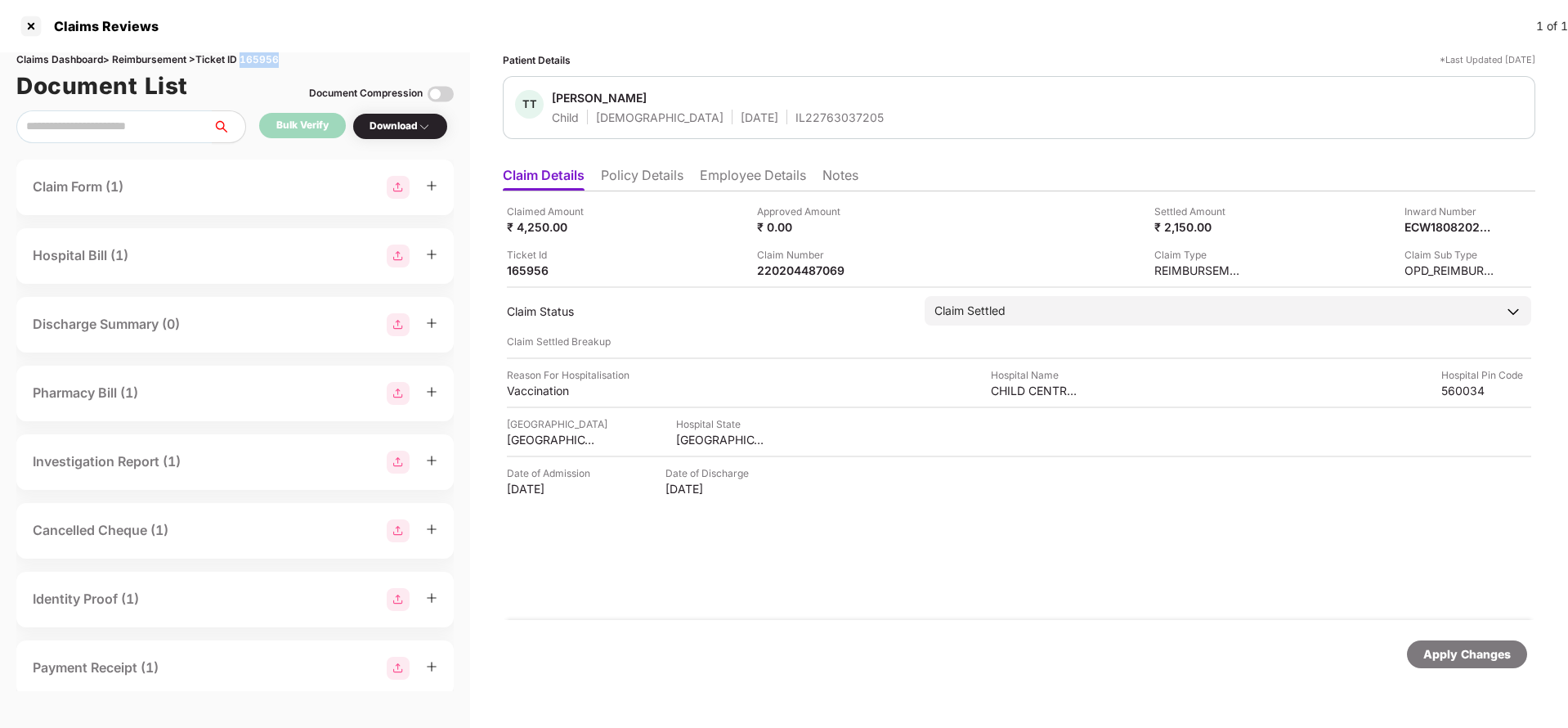
copy div "165956"
click at [1481, 651] on div "Apply Changes" at bounding box center [1467, 655] width 87 height 18
click at [784, 261] on div "Claim Number" at bounding box center [802, 254] width 90 height 16
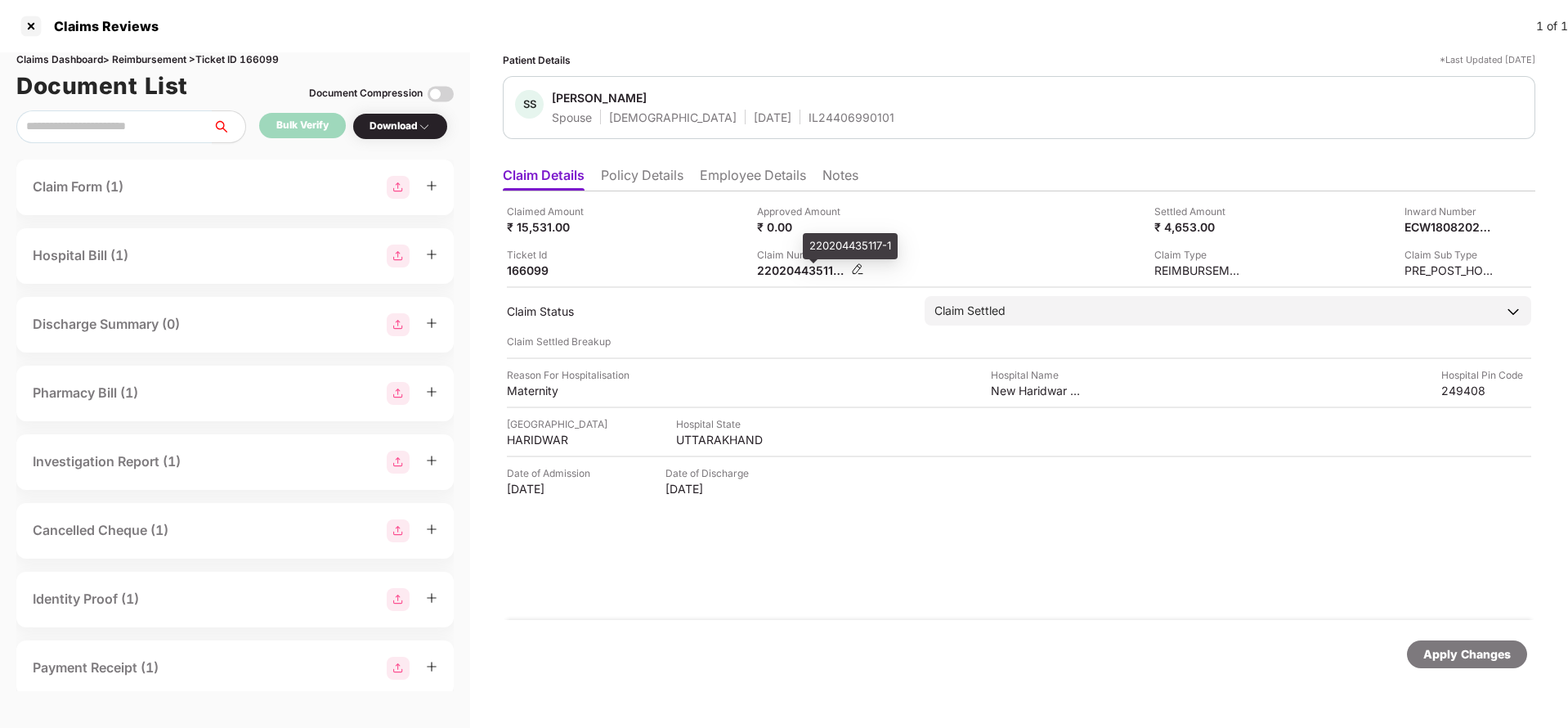
click at [785, 267] on div "220204435117-1" at bounding box center [802, 270] width 90 height 16
copy div
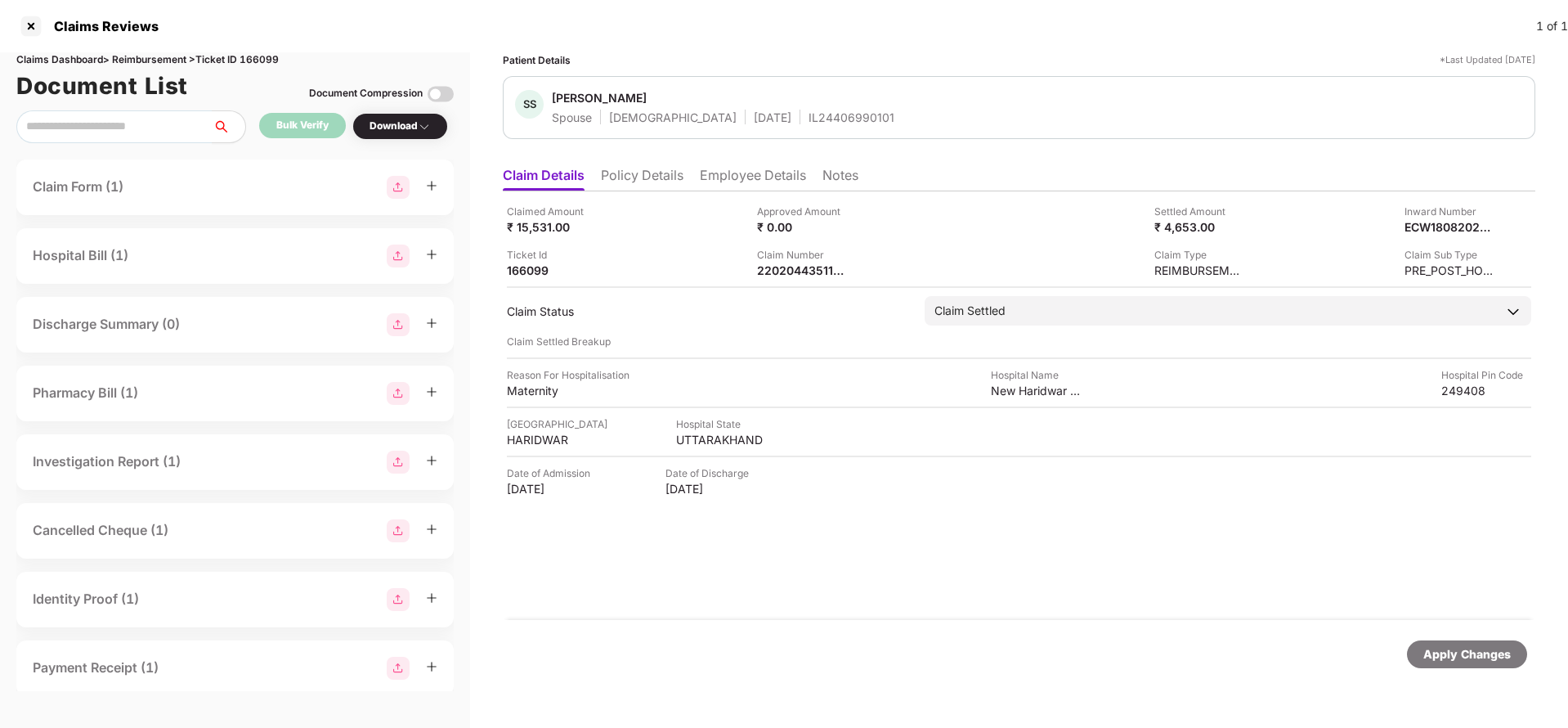
click at [808, 117] on div "IL24406990101" at bounding box center [851, 117] width 86 height 16
copy div "IL24406990101"
click at [1476, 662] on div "Apply Changes" at bounding box center [1467, 655] width 87 height 18
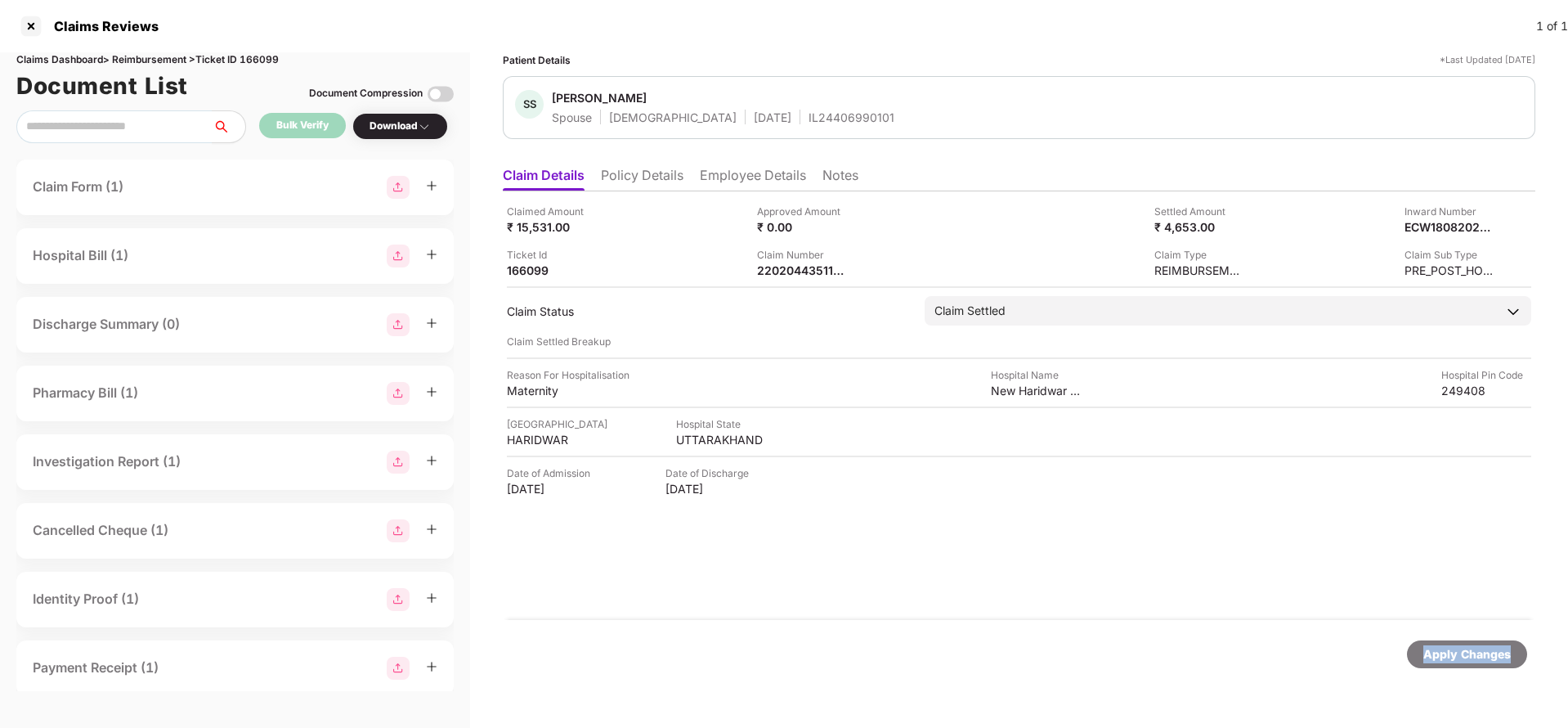
click at [1476, 662] on div "Apply Changes" at bounding box center [1467, 655] width 87 height 18
click at [261, 60] on div "Claims Dashboard > Reimbursement > Ticket ID 166099" at bounding box center [235, 60] width 437 height 16
copy div "166099"
click at [1478, 652] on div "Apply Changes" at bounding box center [1467, 655] width 87 height 18
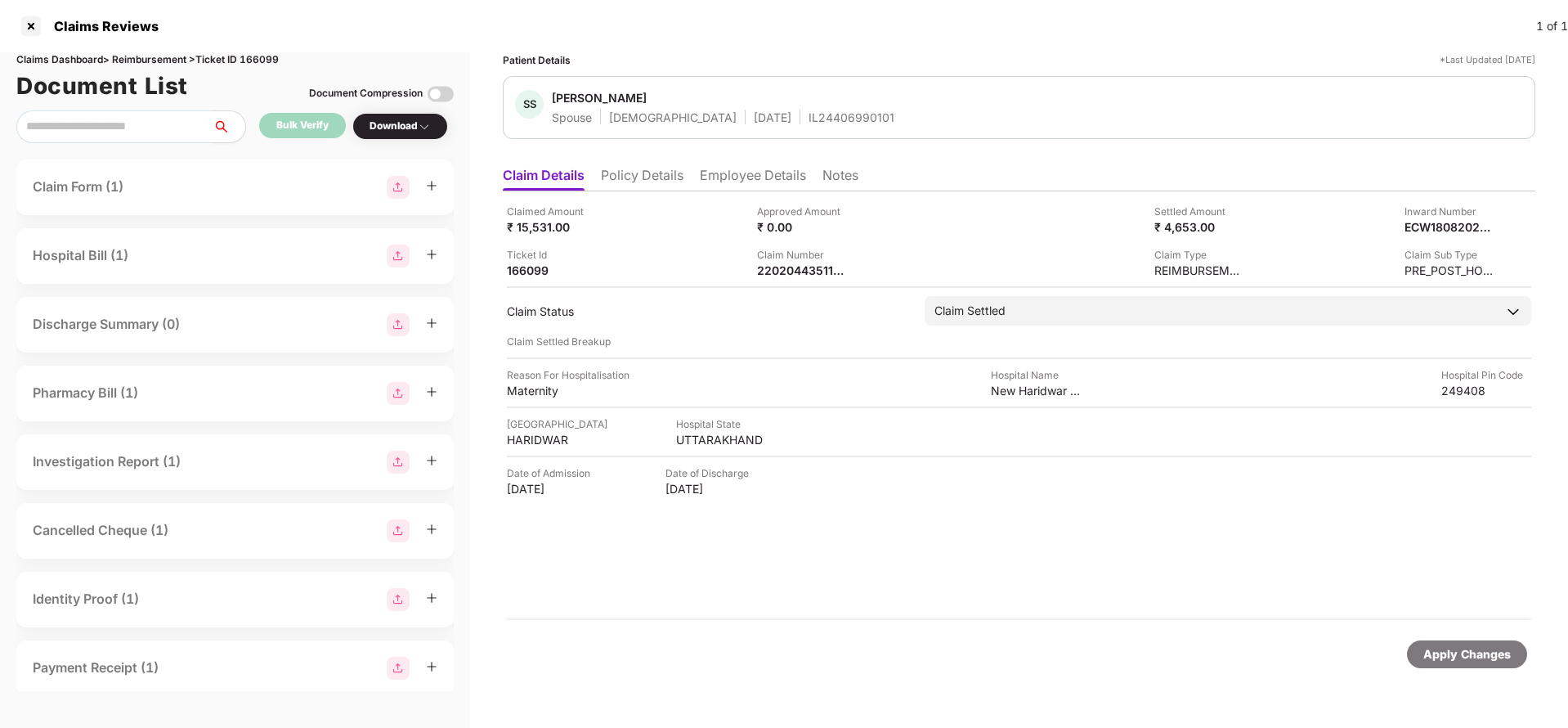
click at [1478, 652] on div "Apply Changes" at bounding box center [1467, 655] width 87 height 18
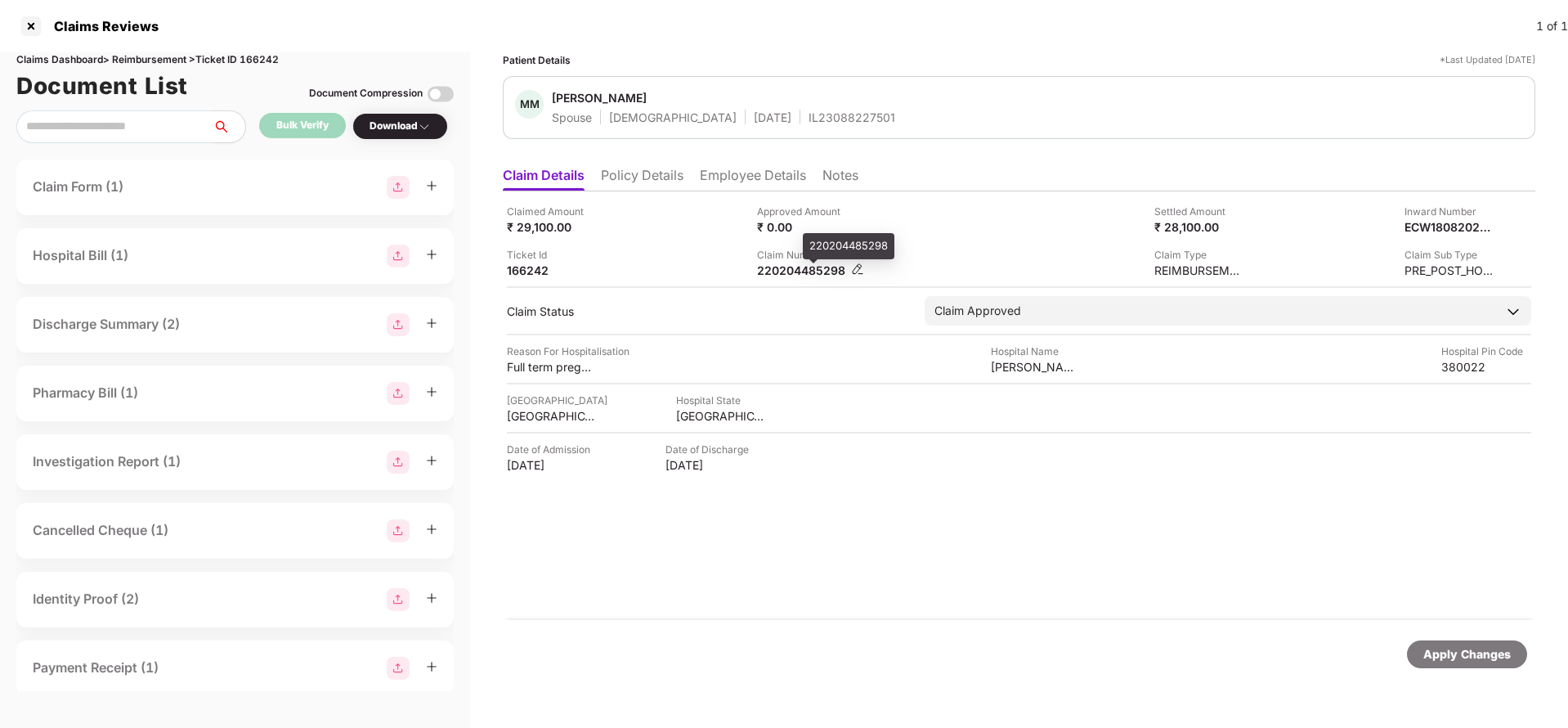
click at [779, 268] on div "220204485298" at bounding box center [802, 270] width 90 height 16
copy div "220204485298"
click at [1468, 657] on div "Apply Changes" at bounding box center [1467, 655] width 87 height 18
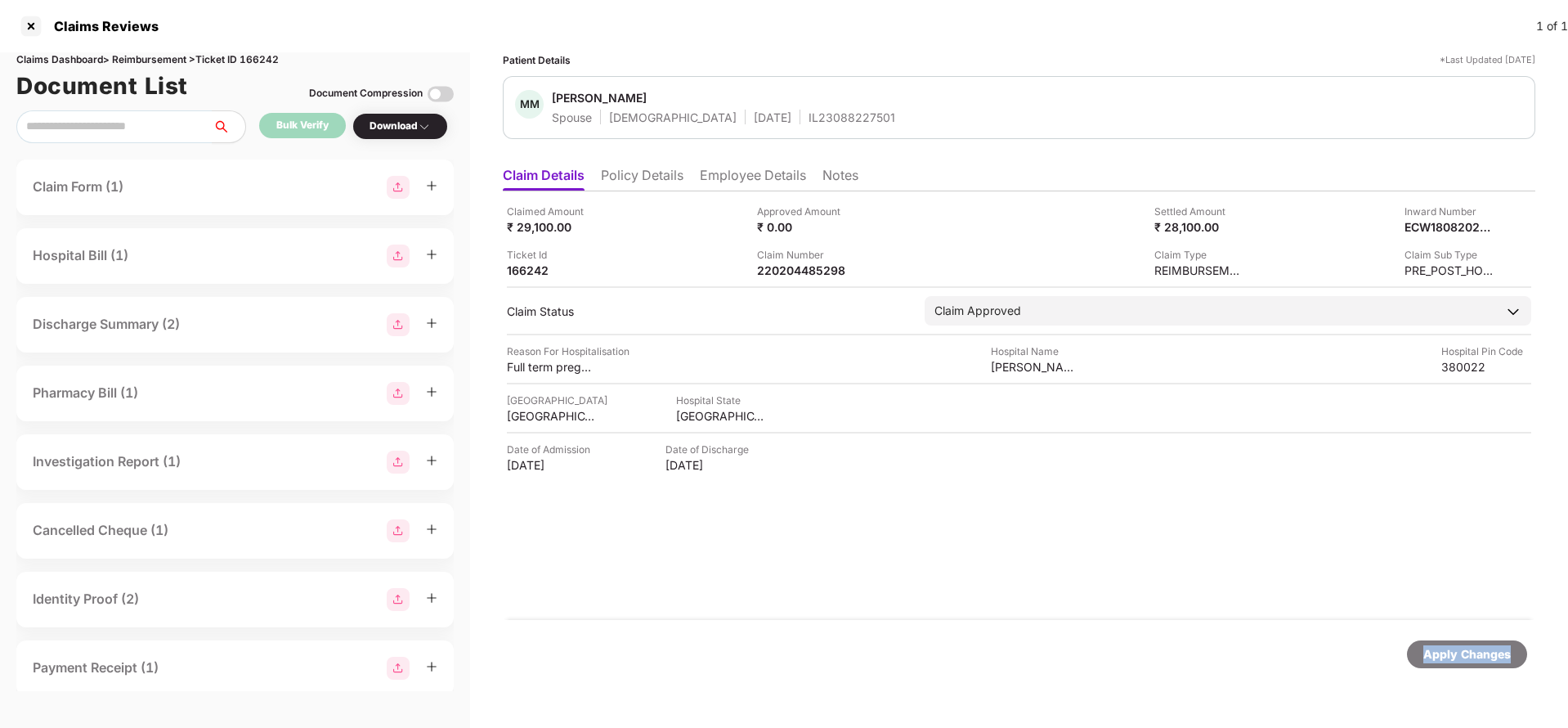
click at [1468, 657] on div "Apply Changes" at bounding box center [1467, 655] width 87 height 18
click at [263, 60] on div "Claims Dashboard > Reimbursement > Ticket ID 166242" at bounding box center [235, 60] width 437 height 16
copy div "166242"
click at [1494, 651] on div "Apply Changes" at bounding box center [1467, 655] width 87 height 18
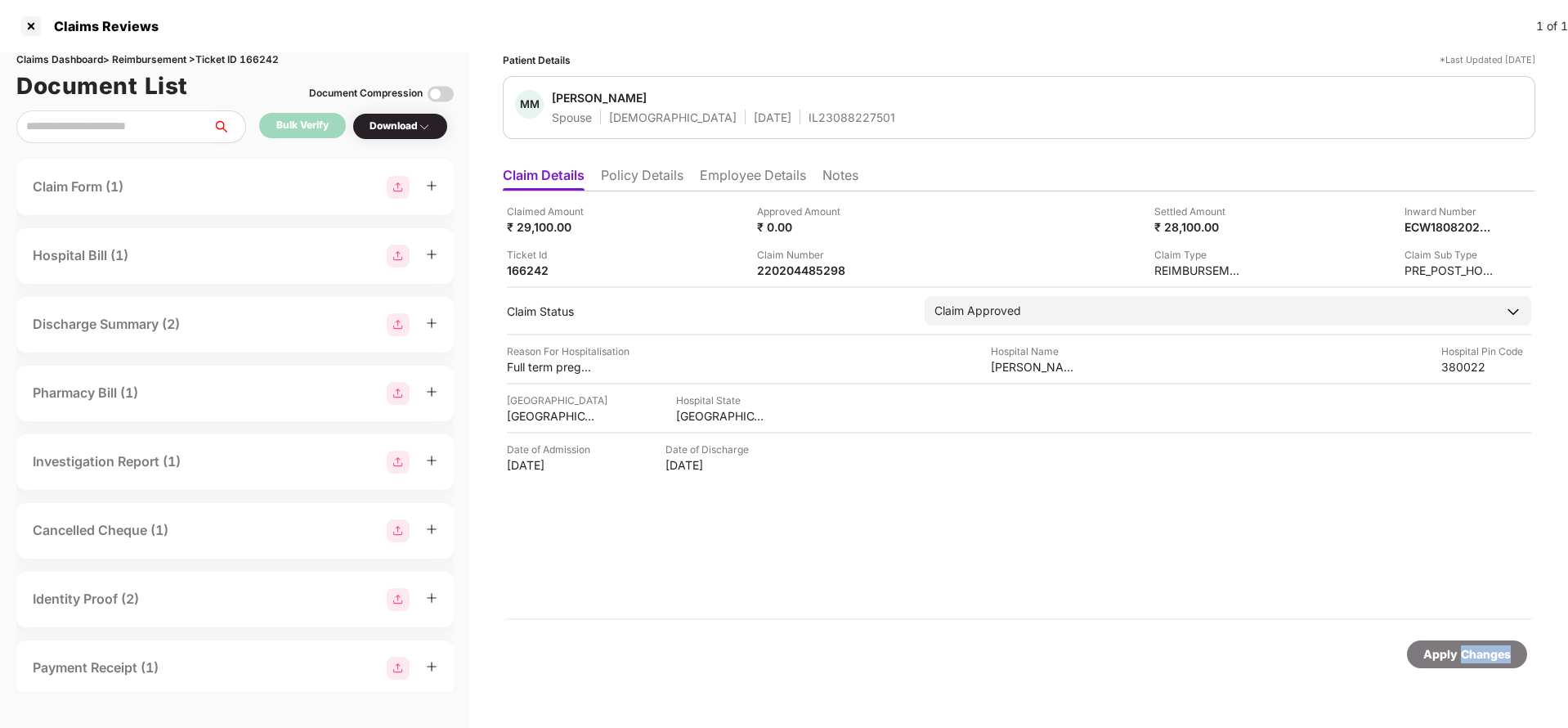
click at [1494, 651] on div "Apply Changes" at bounding box center [1467, 655] width 87 height 18
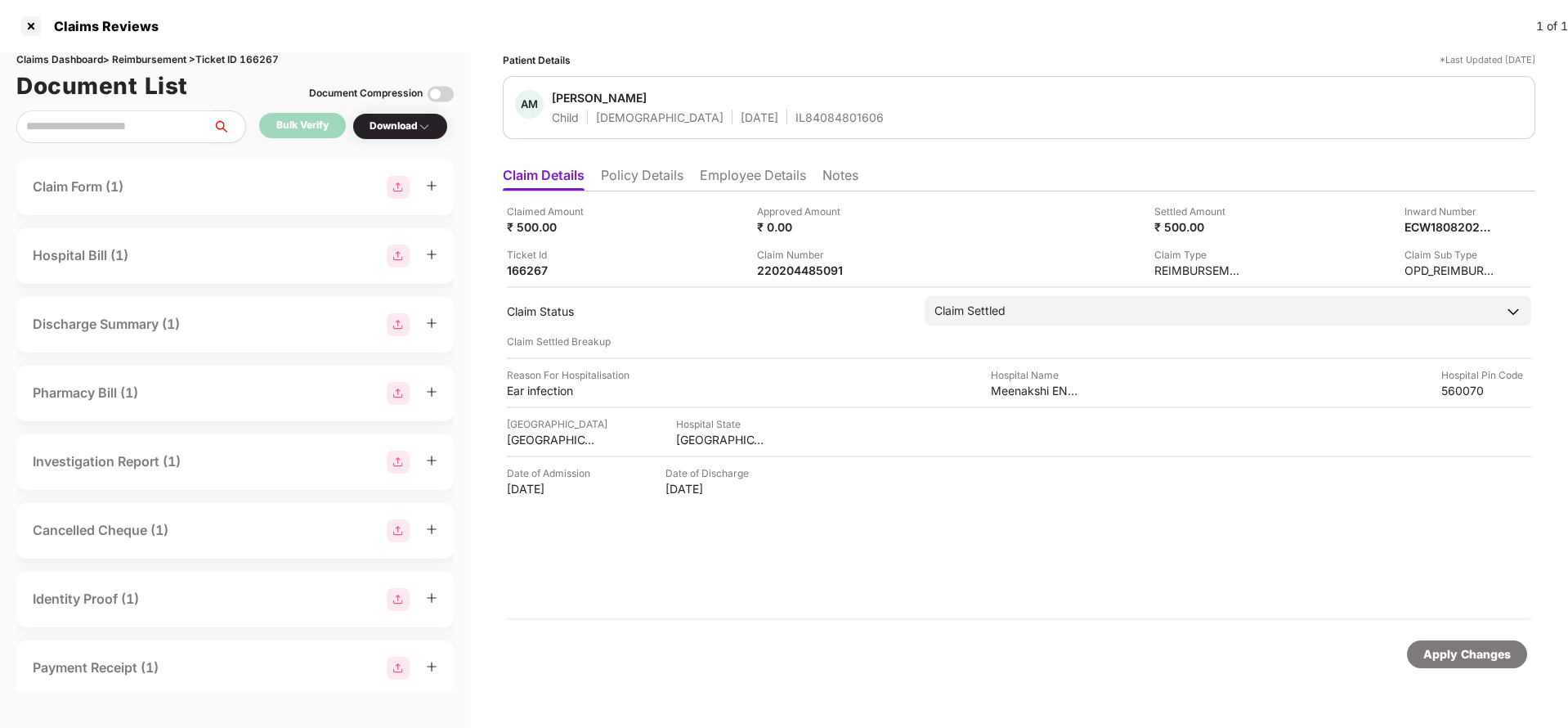
click at [785, 259] on div "Claim Number" at bounding box center [802, 254] width 90 height 16
click at [784, 269] on div "220204485091" at bounding box center [802, 270] width 90 height 16
copy div "220204485091"
click at [795, 112] on div "IL84084801606" at bounding box center [839, 117] width 88 height 16
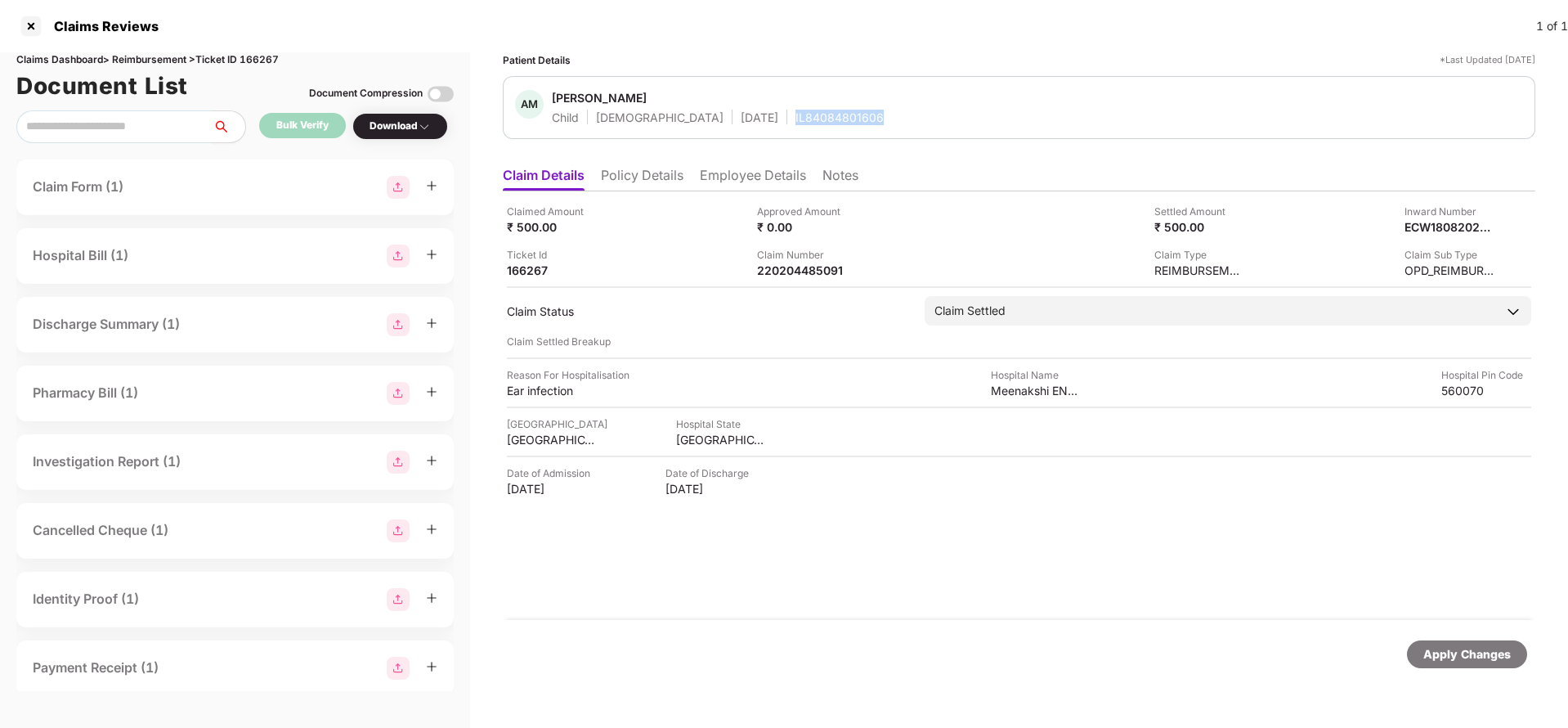
click at [795, 112] on div "IL84084801606" at bounding box center [839, 117] width 88 height 16
copy div "IL84084801606"
click at [1475, 663] on div "Apply Changes" at bounding box center [1467, 655] width 120 height 28
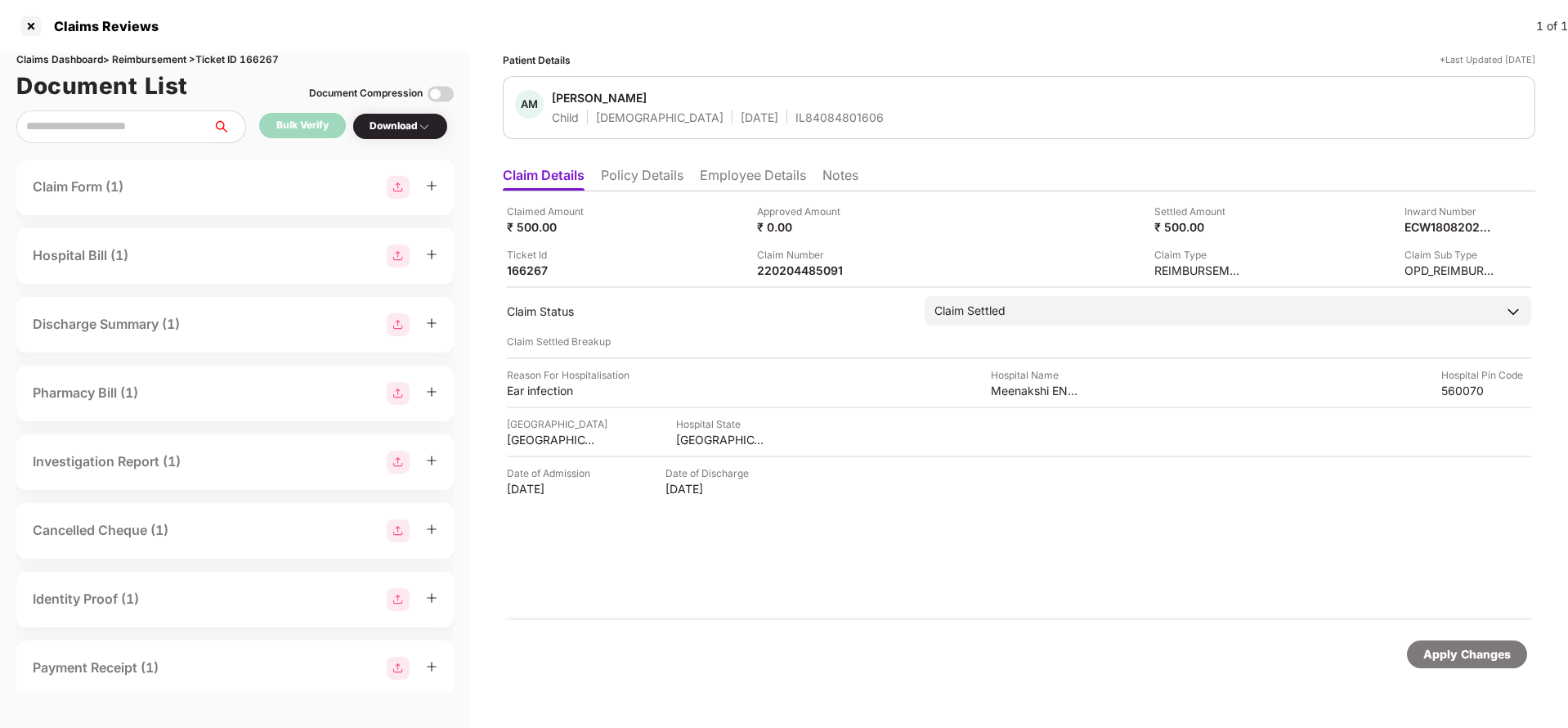
click at [265, 54] on div "Claims Dashboard > Reimbursement > Ticket ID 166267" at bounding box center [235, 60] width 437 height 16
copy div "166267"
click at [1454, 651] on div "Apply Changes" at bounding box center [1467, 655] width 87 height 18
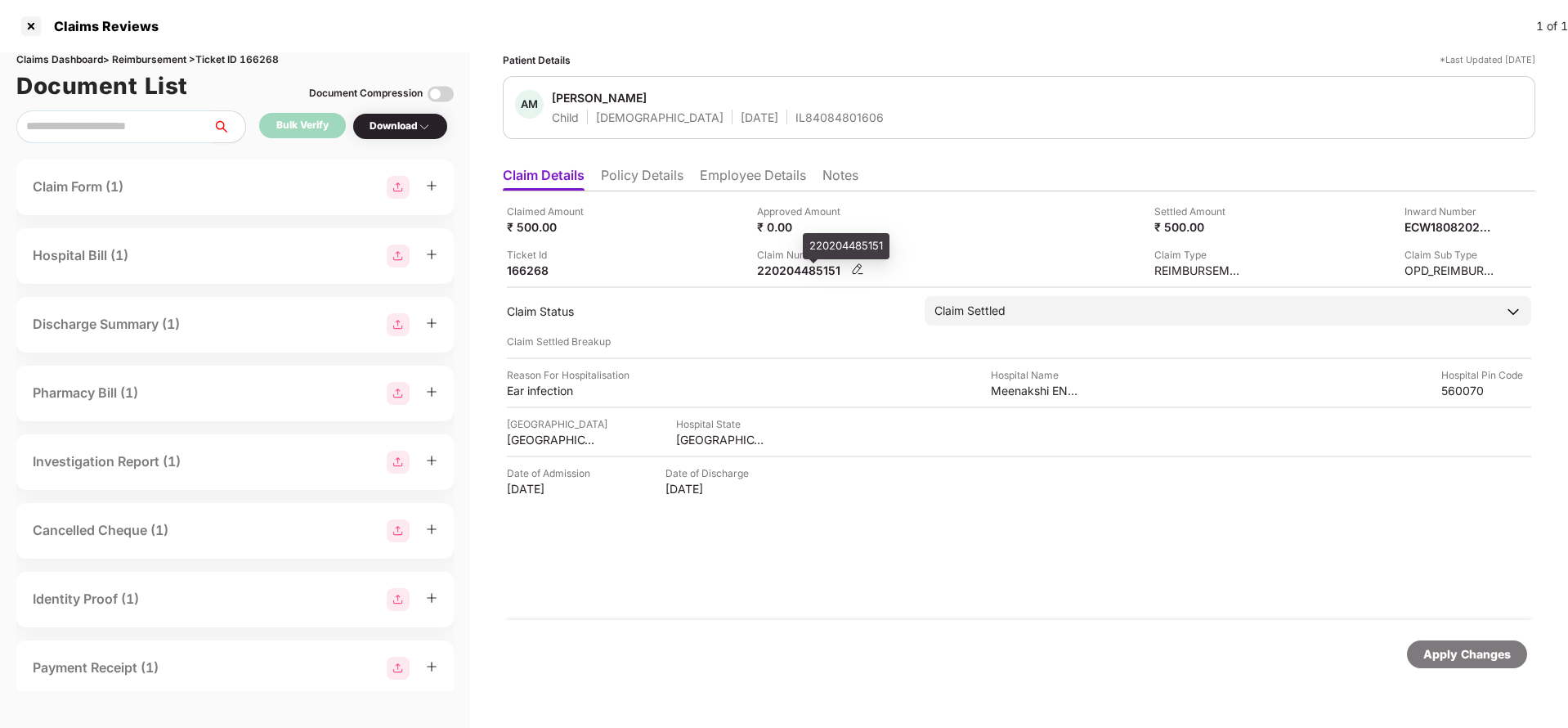
click at [783, 271] on div "220204485151" at bounding box center [802, 270] width 90 height 16
copy div "220204485151"
click at [795, 118] on div "IL84084801606" at bounding box center [839, 117] width 88 height 16
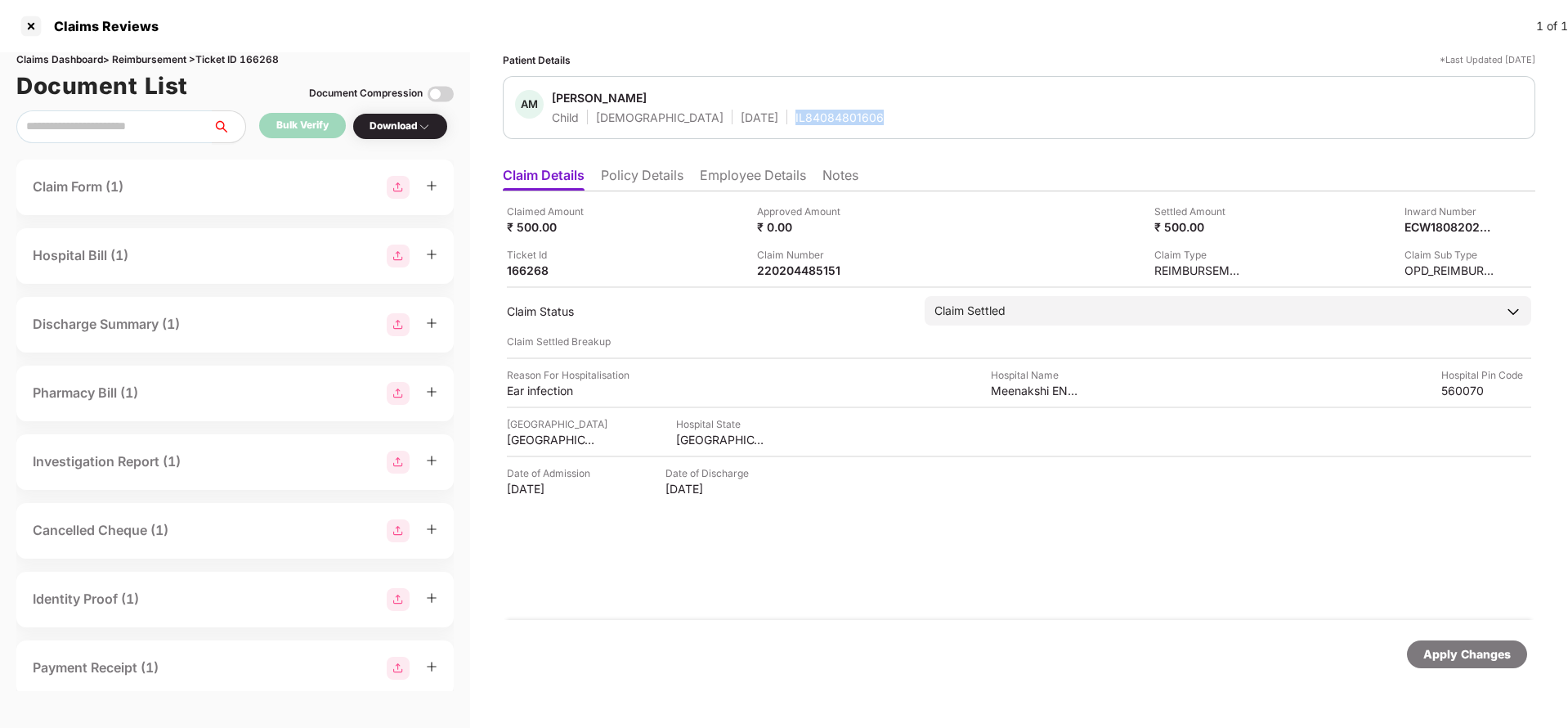
copy div "IL84084801606"
click at [1478, 663] on div "Apply Changes" at bounding box center [1467, 655] width 120 height 28
click at [272, 49] on div "Claims Reviews 1 of 1" at bounding box center [784, 26] width 1568 height 53
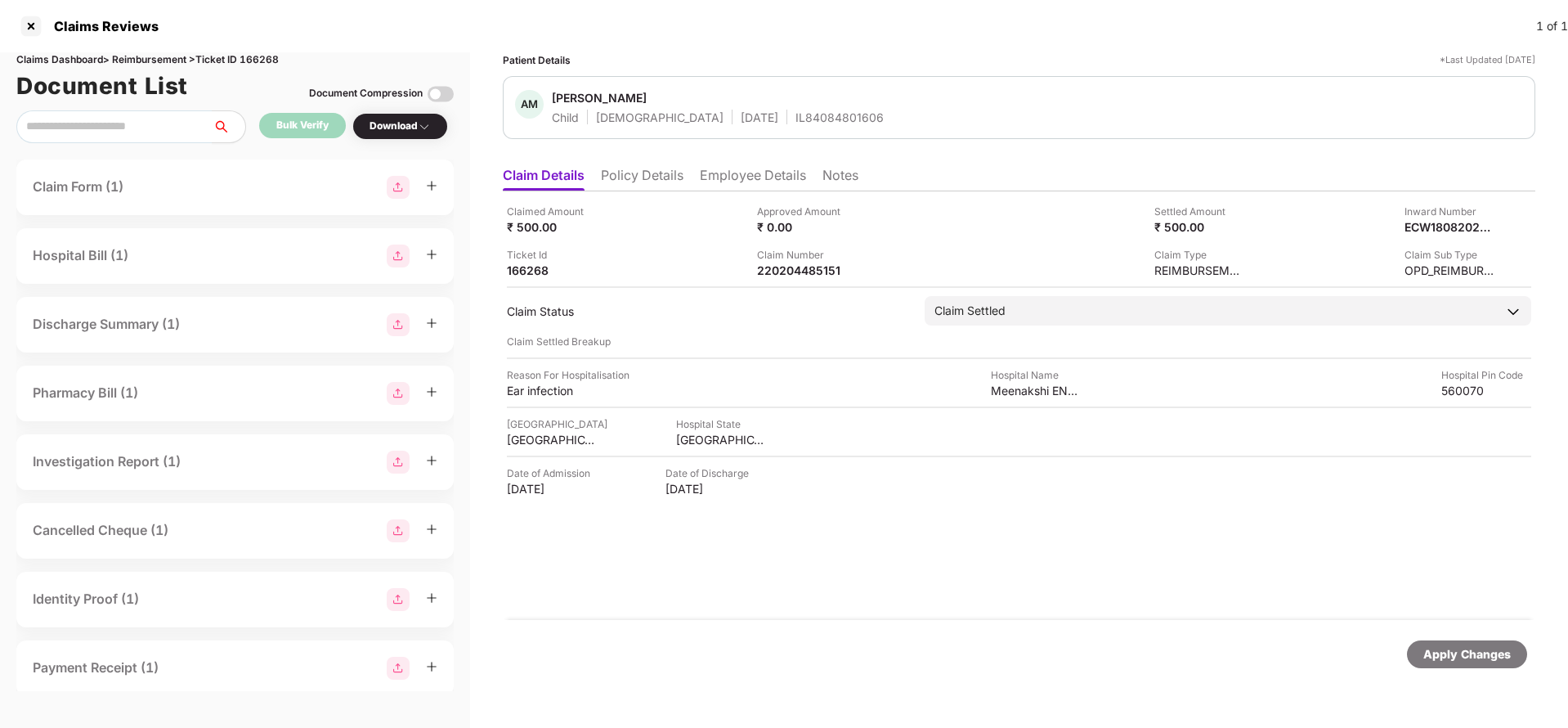
click at [274, 60] on div "Claims Dashboard > Reimbursement > Ticket ID 166268" at bounding box center [235, 60] width 437 height 16
copy div "166268"
click at [1515, 665] on div "Apply Changes" at bounding box center [1467, 655] width 120 height 28
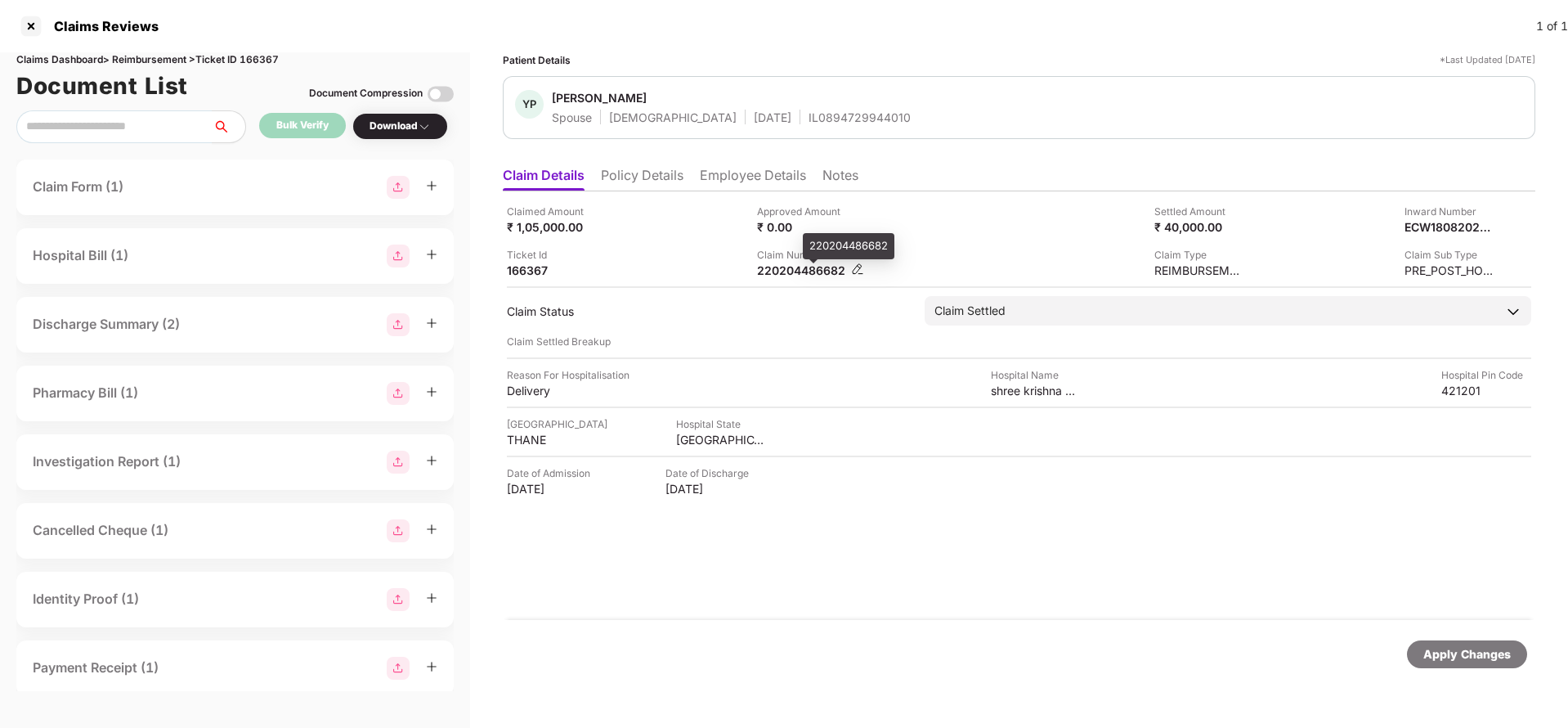
click at [803, 276] on div "220204486682" at bounding box center [802, 270] width 90 height 16
copy div "220204486682"
click at [803, 129] on div "YP Yogini Prashant Kathar Spouse Female 31 Jan 1992 IL0894729944010" at bounding box center [1019, 107] width 1032 height 63
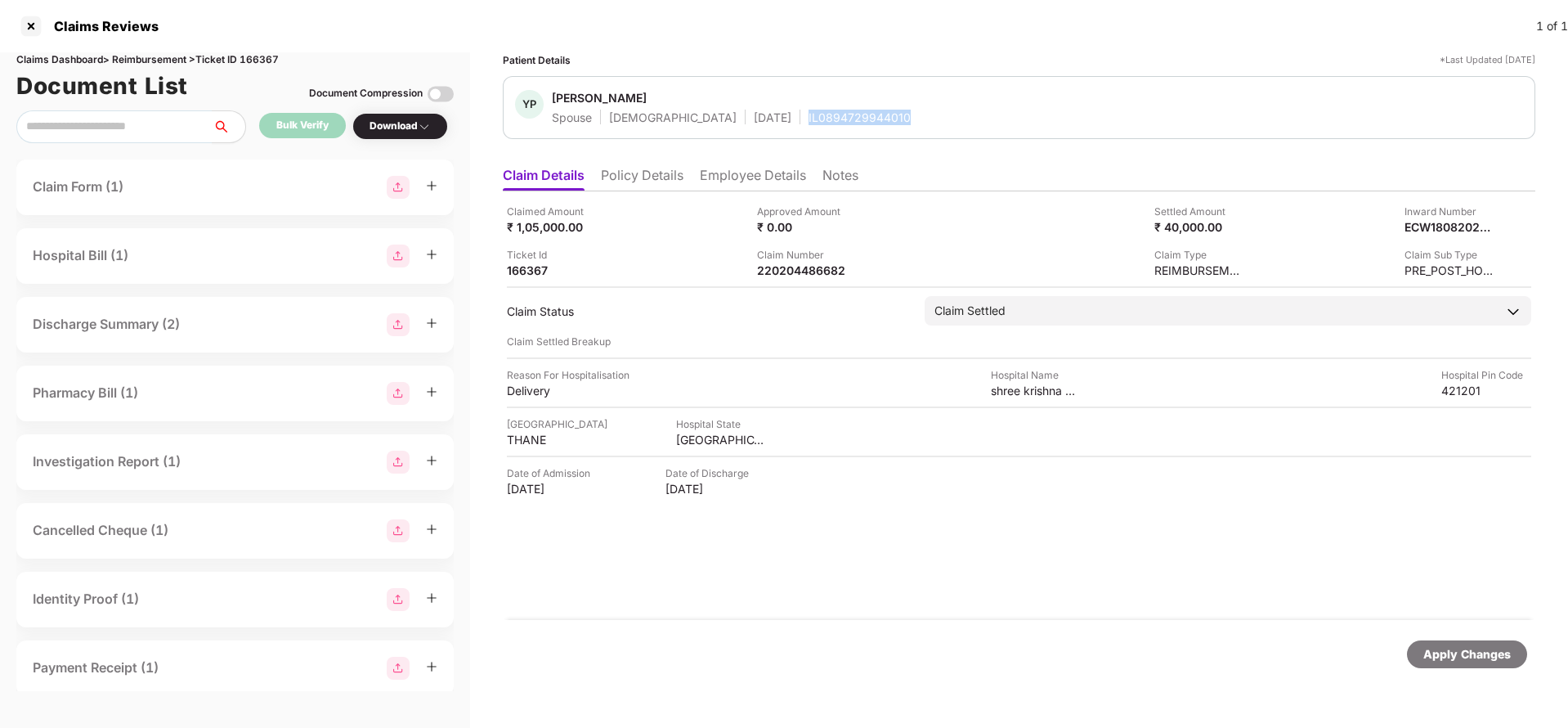
copy div "IL0894729944010"
click at [1509, 655] on div "Apply Changes" at bounding box center [1467, 655] width 87 height 18
click at [251, 59] on div "Claims Dashboard > Reimbursement > Ticket ID 166367" at bounding box center [235, 60] width 437 height 16
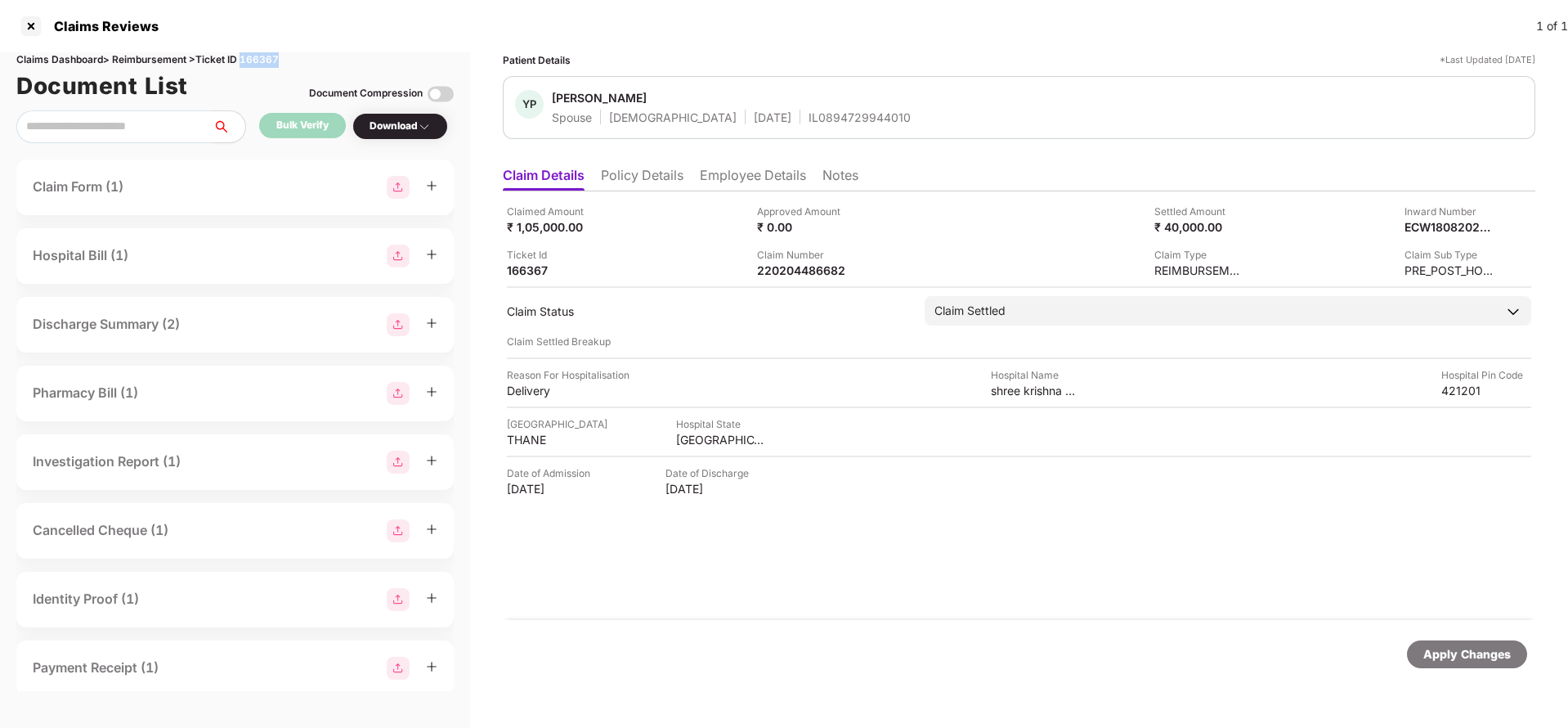
copy div "166367"
click at [1457, 657] on div "Apply Changes" at bounding box center [1467, 655] width 87 height 18
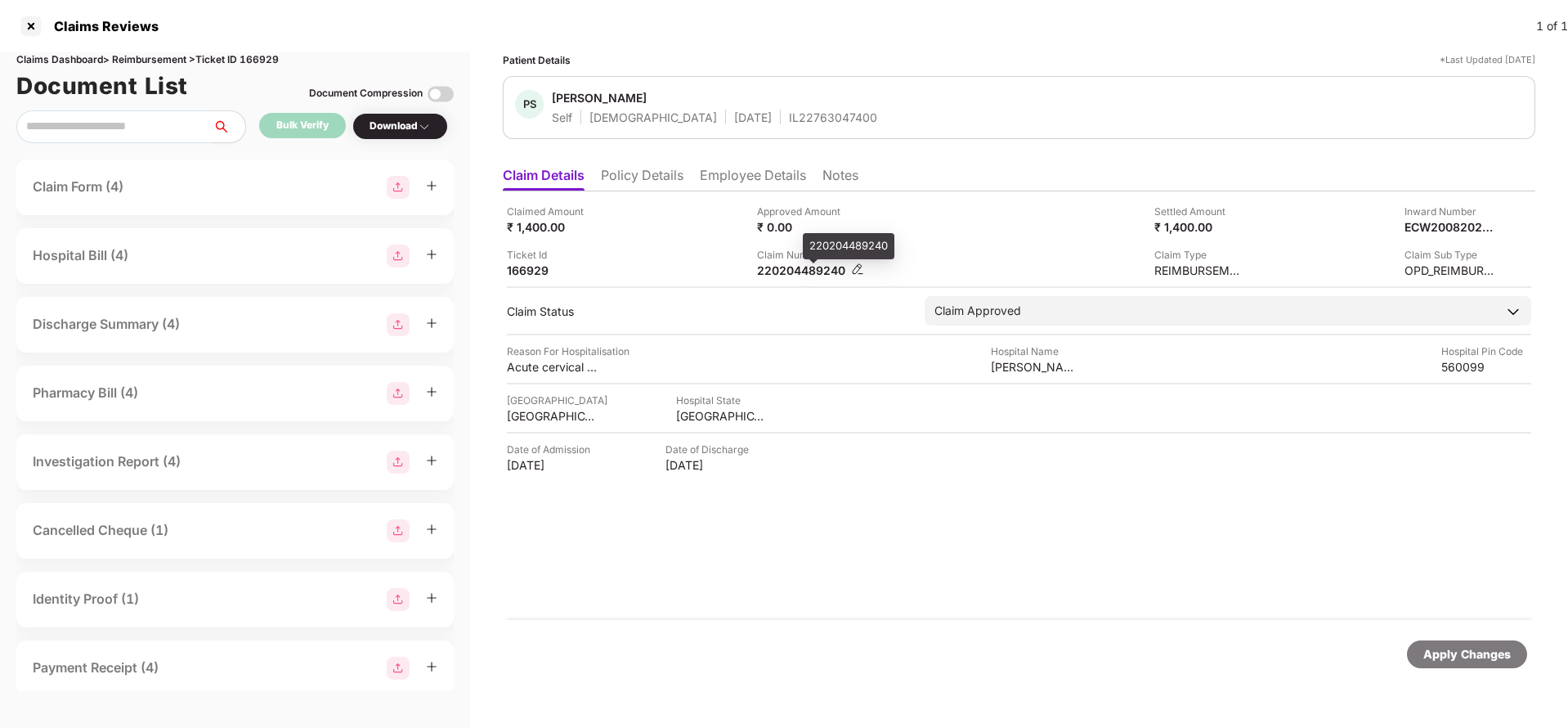
click at [799, 267] on div "220204489240" at bounding box center [802, 270] width 90 height 16
copy div "220204489240"
click at [1488, 651] on div "Apply Changes" at bounding box center [1467, 655] width 87 height 18
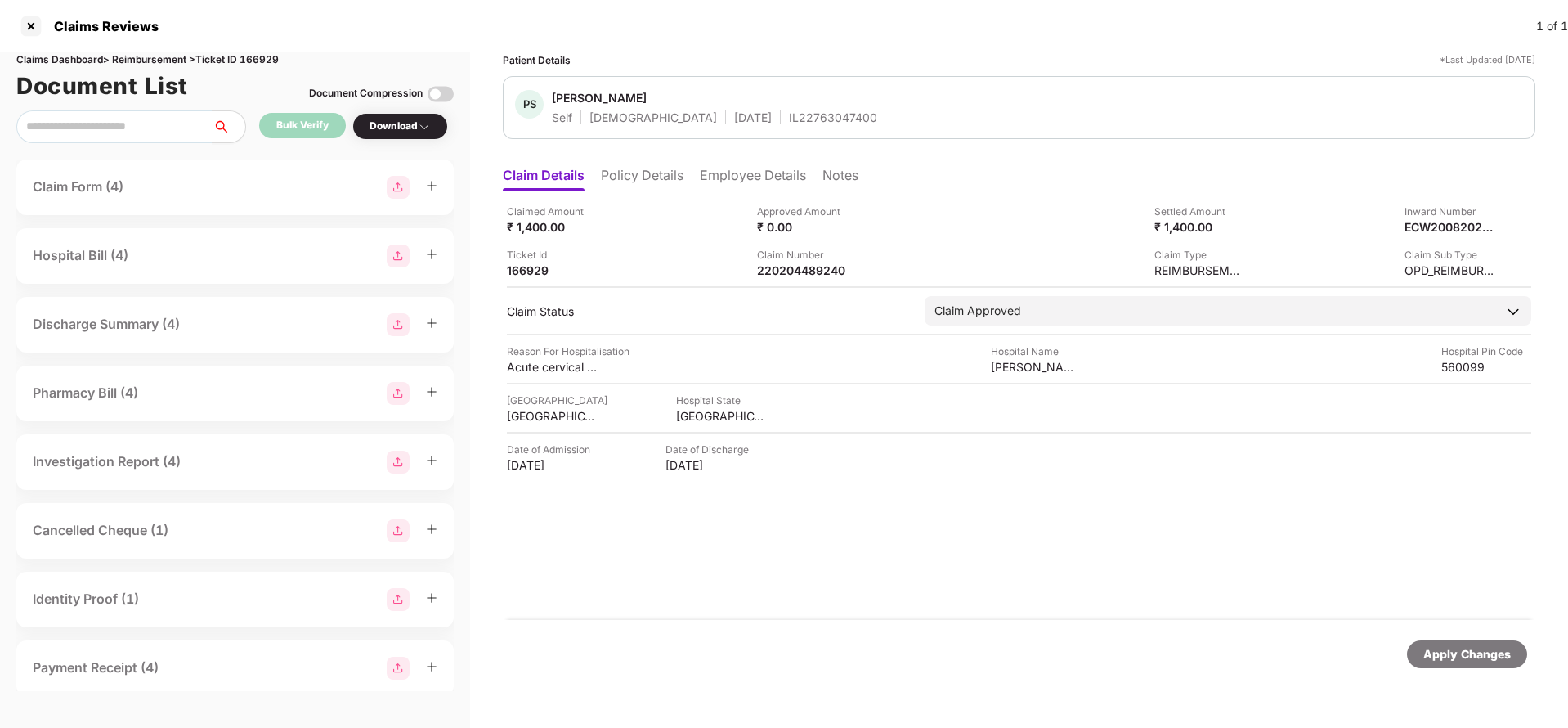
click at [271, 62] on div "Claims Dashboard > Reimbursement > Ticket ID 166929" at bounding box center [235, 60] width 437 height 16
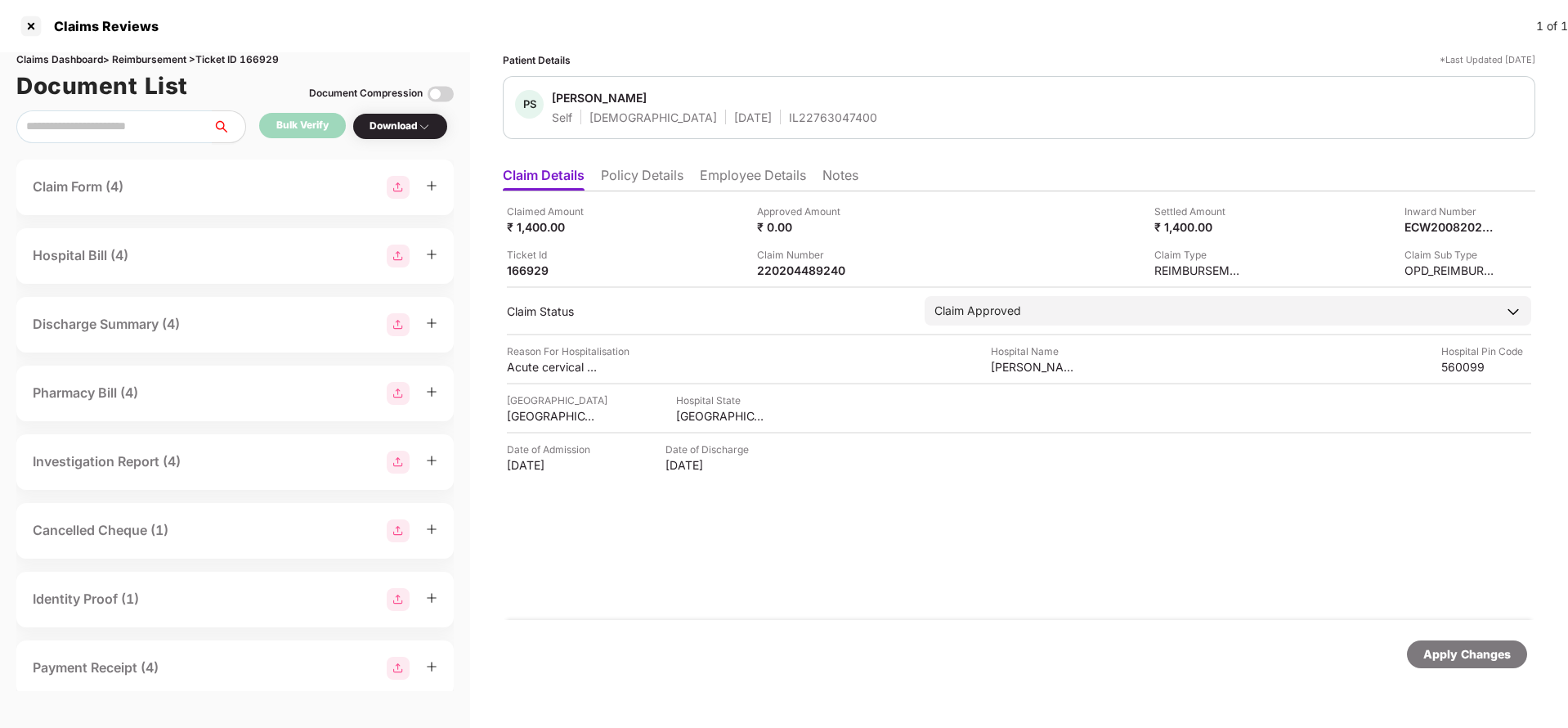
click at [258, 58] on div "Claims Dashboard > Reimbursement > Ticket ID 166929" at bounding box center [235, 60] width 437 height 16
copy div "166929"
click at [1424, 646] on div "Apply Changes" at bounding box center [1467, 655] width 120 height 28
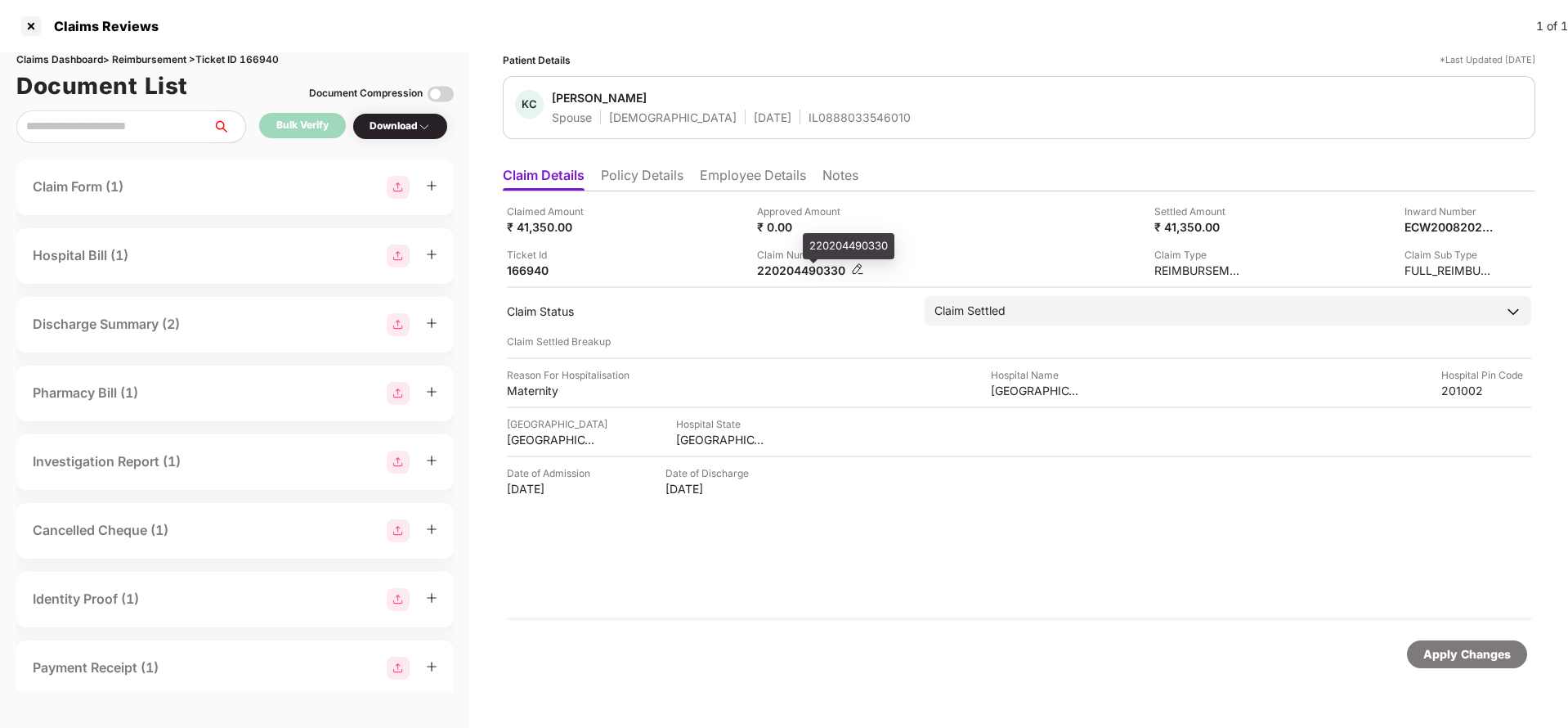
click at [789, 277] on div "220204490330" at bounding box center [802, 270] width 90 height 16
copy div "220204490330"
click at [808, 110] on div "IL0888033546010" at bounding box center [859, 117] width 102 height 16
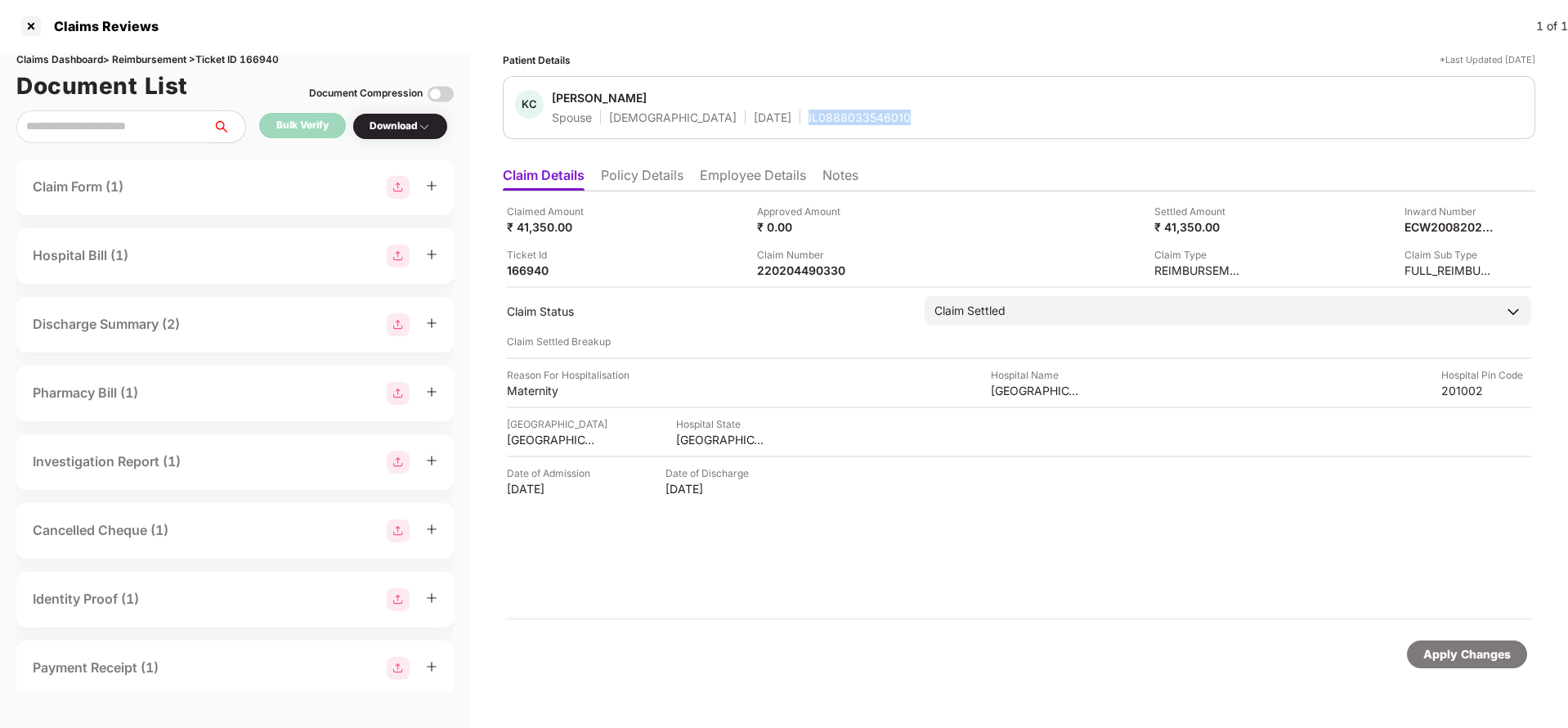
copy div "IL0888033546010"
click at [1491, 670] on div "Apply Changes" at bounding box center [1019, 654] width 1032 height 68
click at [1491, 659] on div "Apply Changes" at bounding box center [1467, 655] width 87 height 18
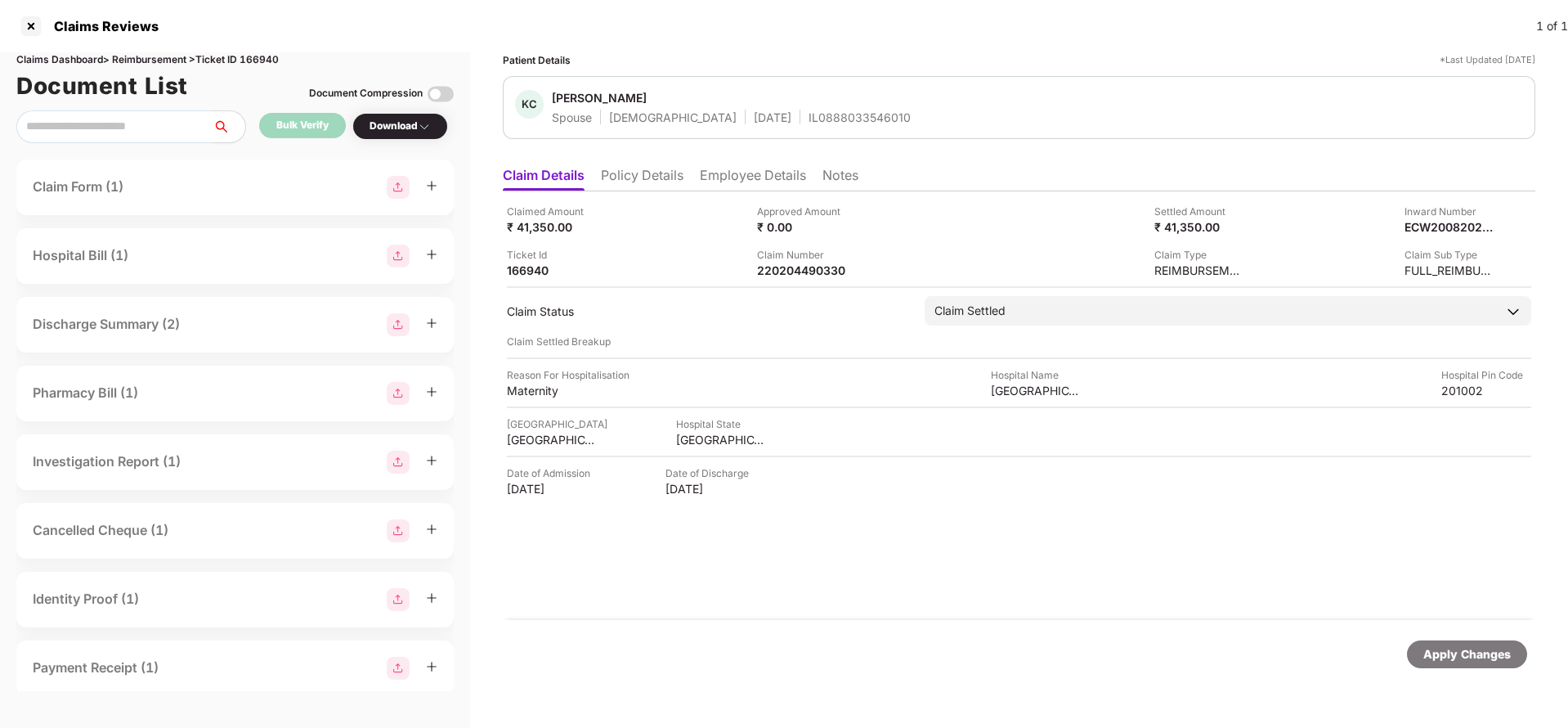
click at [274, 60] on div "Claims Dashboard > Reimbursement > Ticket ID 166940" at bounding box center [235, 60] width 437 height 16
copy div "166940"
click at [1458, 651] on div "Apply Changes" at bounding box center [1467, 655] width 87 height 18
drag, startPoint x: 1458, startPoint y: 651, endPoint x: 994, endPoint y: 103, distance: 718.1
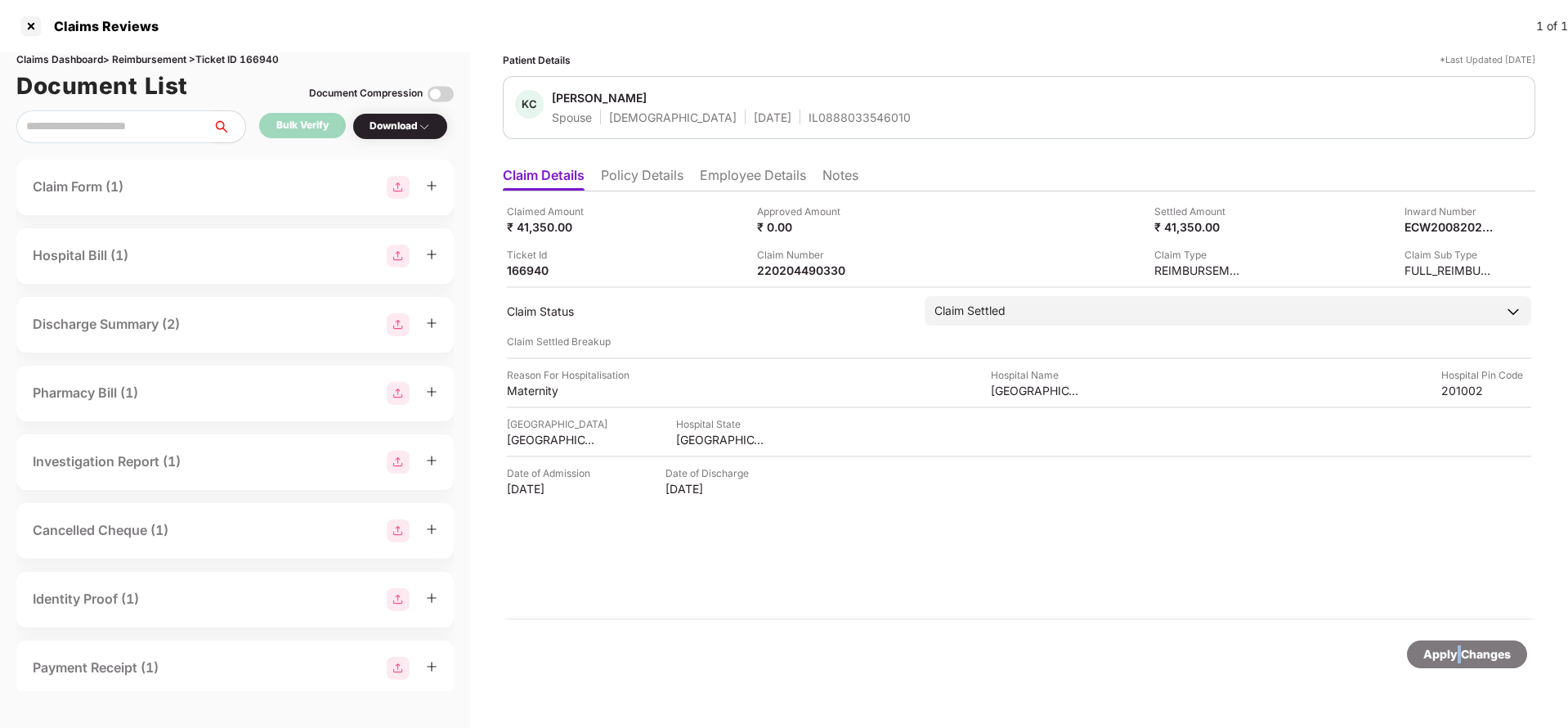
click at [1457, 651] on div "Apply Changes" at bounding box center [1467, 655] width 87 height 18
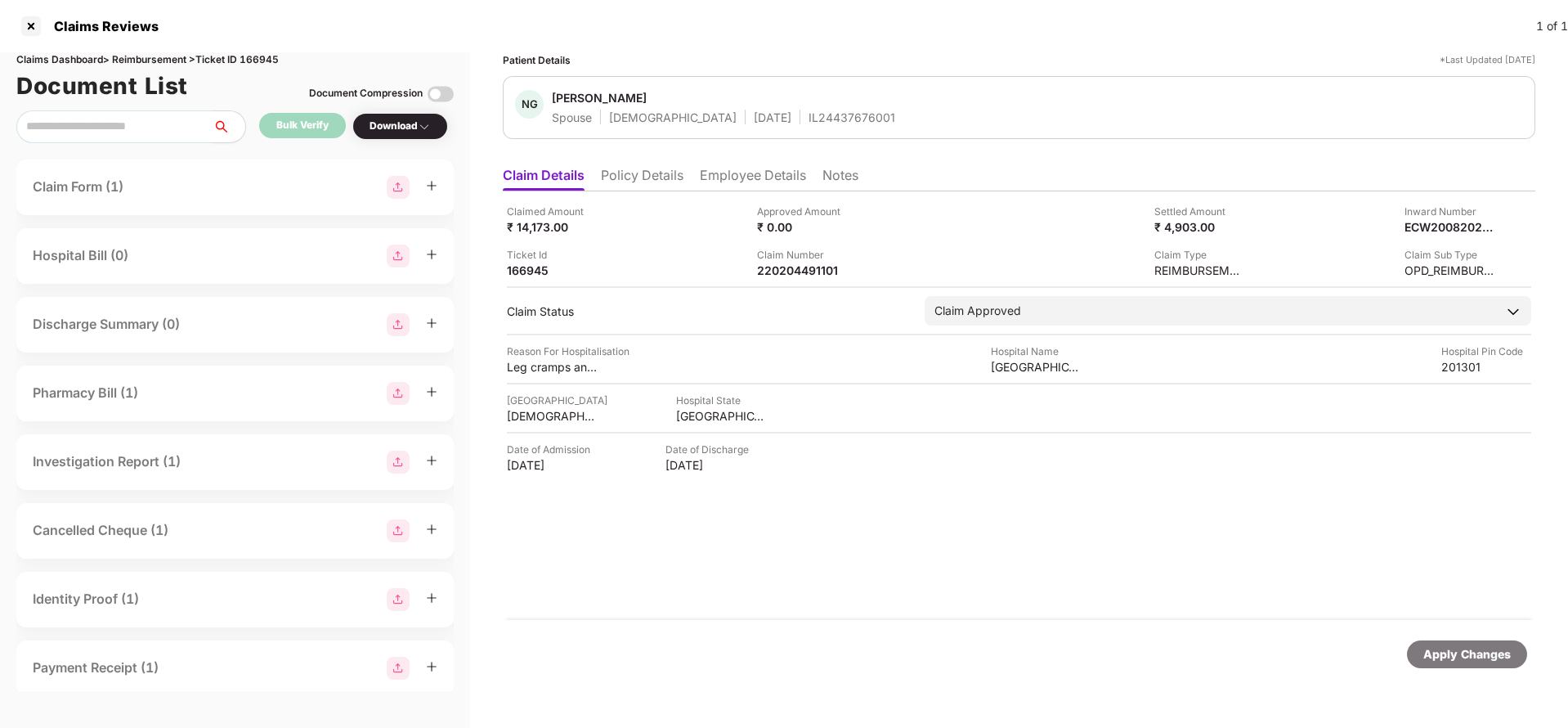
click at [744, 183] on li "Employee Details" at bounding box center [752, 179] width 106 height 24
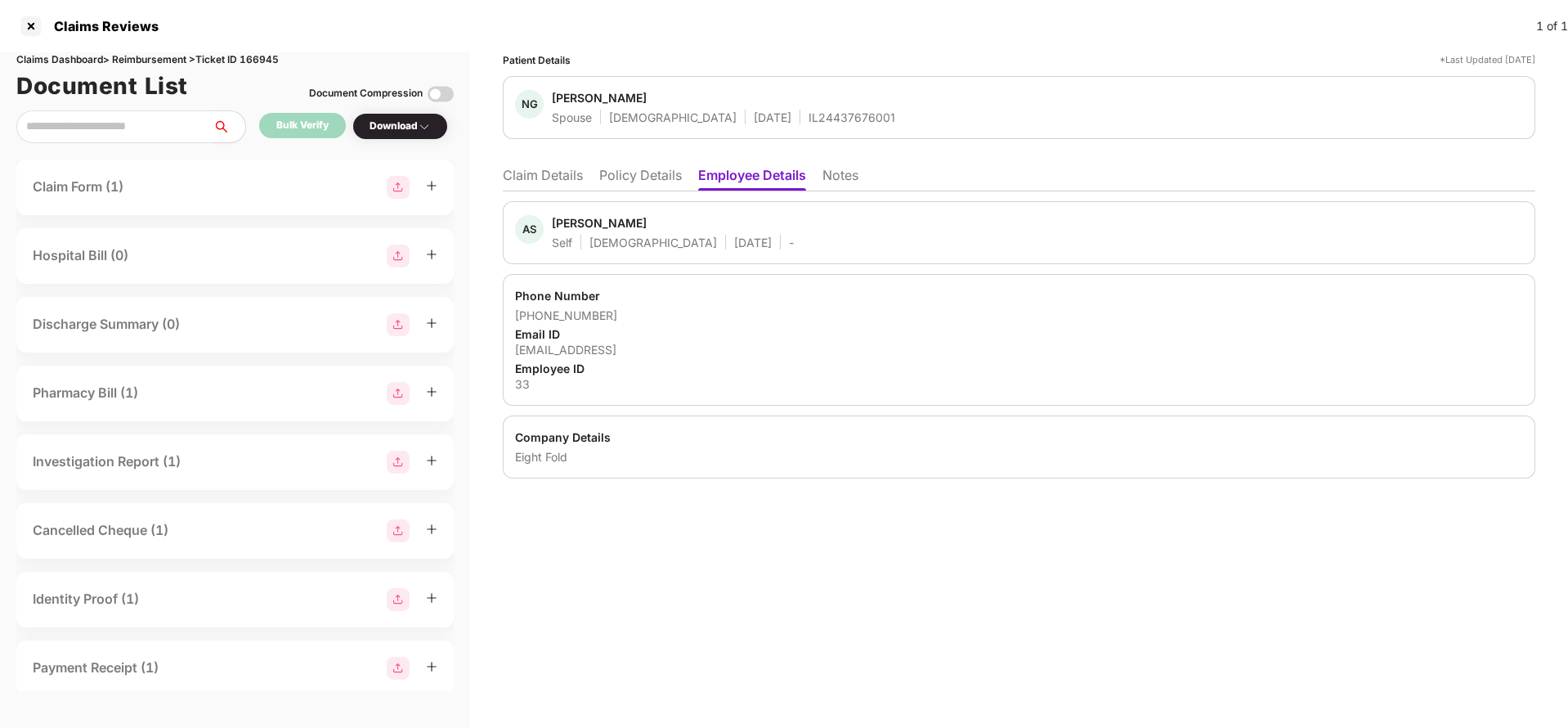
click at [538, 187] on li "Claim Details" at bounding box center [542, 179] width 80 height 24
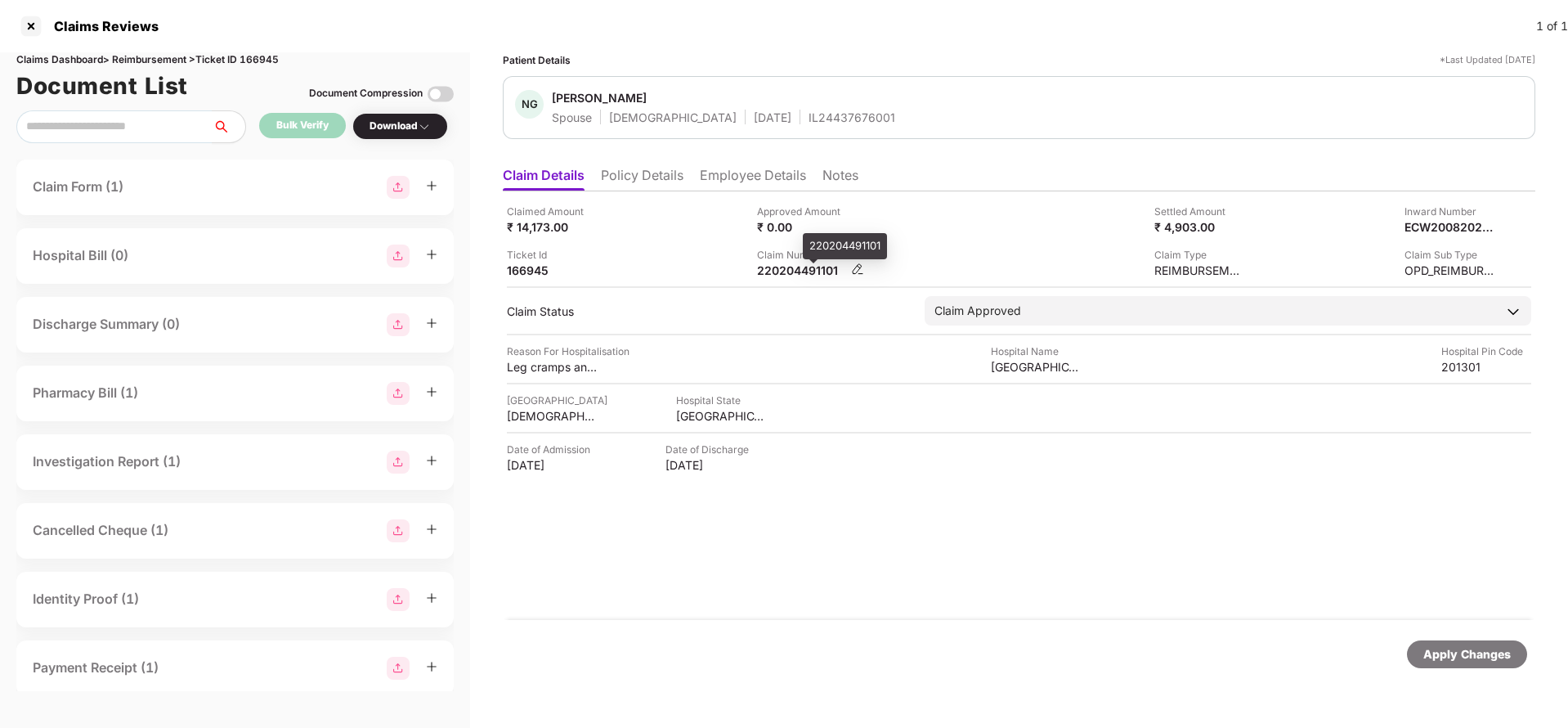
click at [814, 277] on div "220204491101" at bounding box center [802, 270] width 90 height 16
copy div
click at [1453, 657] on div "Apply Changes" at bounding box center [1467, 655] width 87 height 18
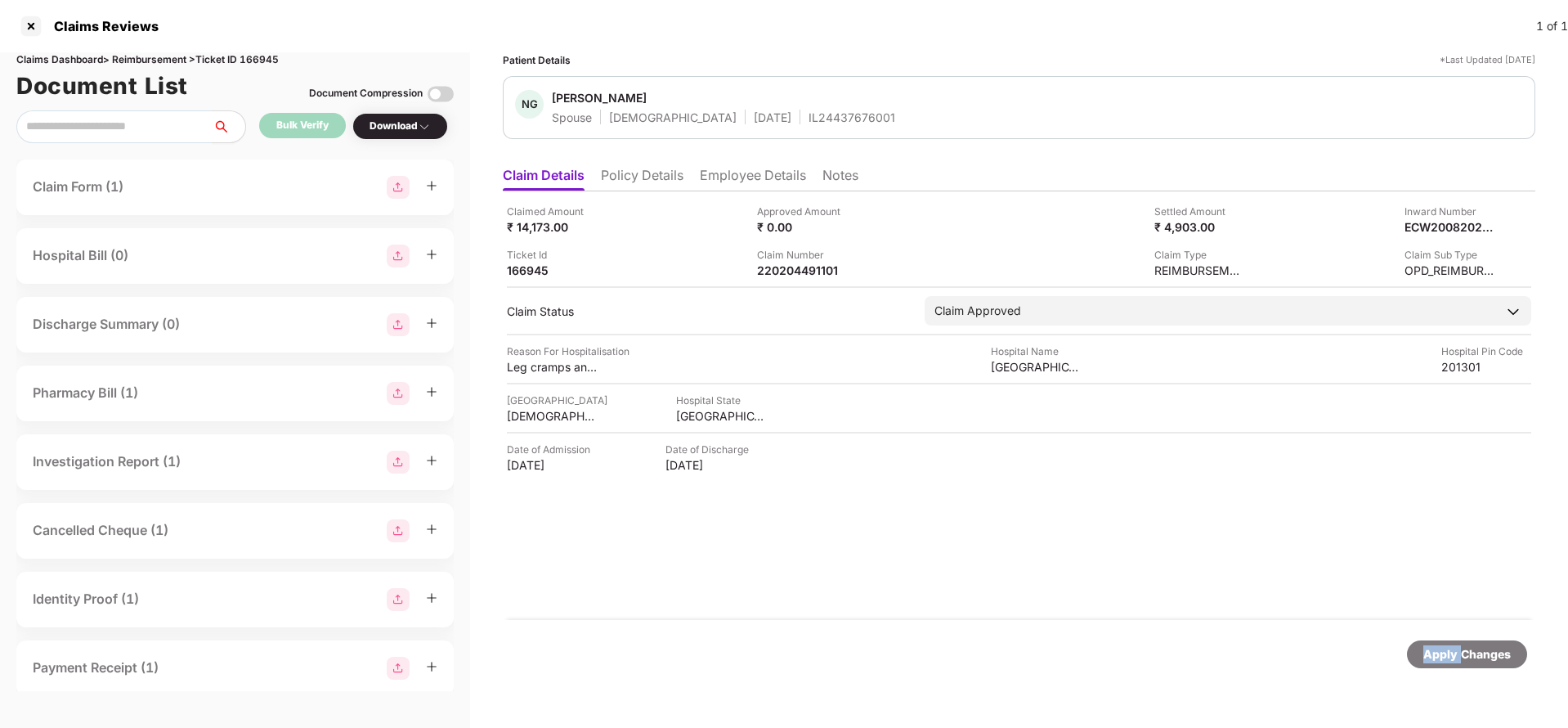
click at [1453, 657] on div "Apply Changes" at bounding box center [1467, 655] width 87 height 18
click at [258, 57] on div "Claims Dashboard > Reimbursement > Ticket ID 166945" at bounding box center [235, 60] width 437 height 16
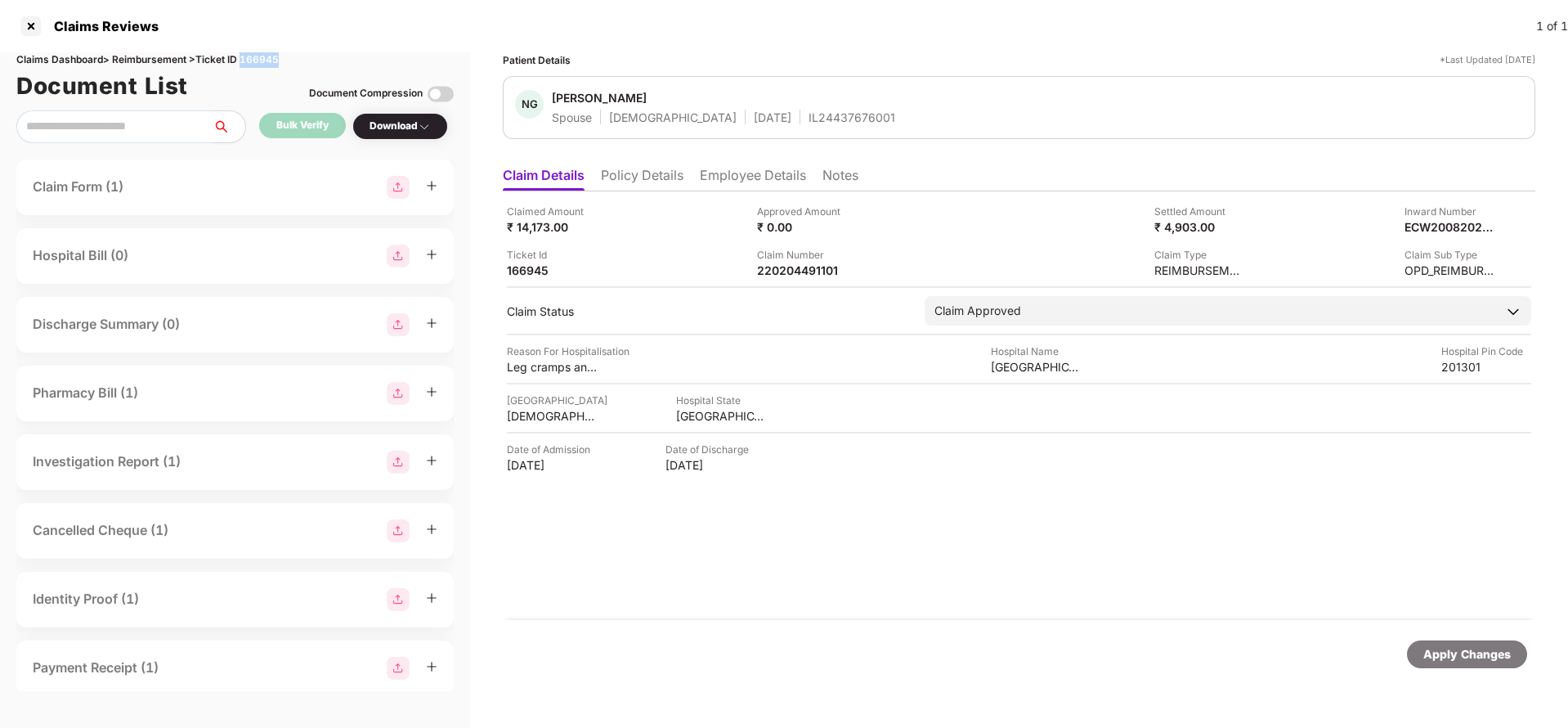
copy div "166945"
click at [1440, 661] on div "Apply Changes" at bounding box center [1467, 655] width 87 height 18
click at [744, 183] on li "Employee Details" at bounding box center [752, 179] width 106 height 24
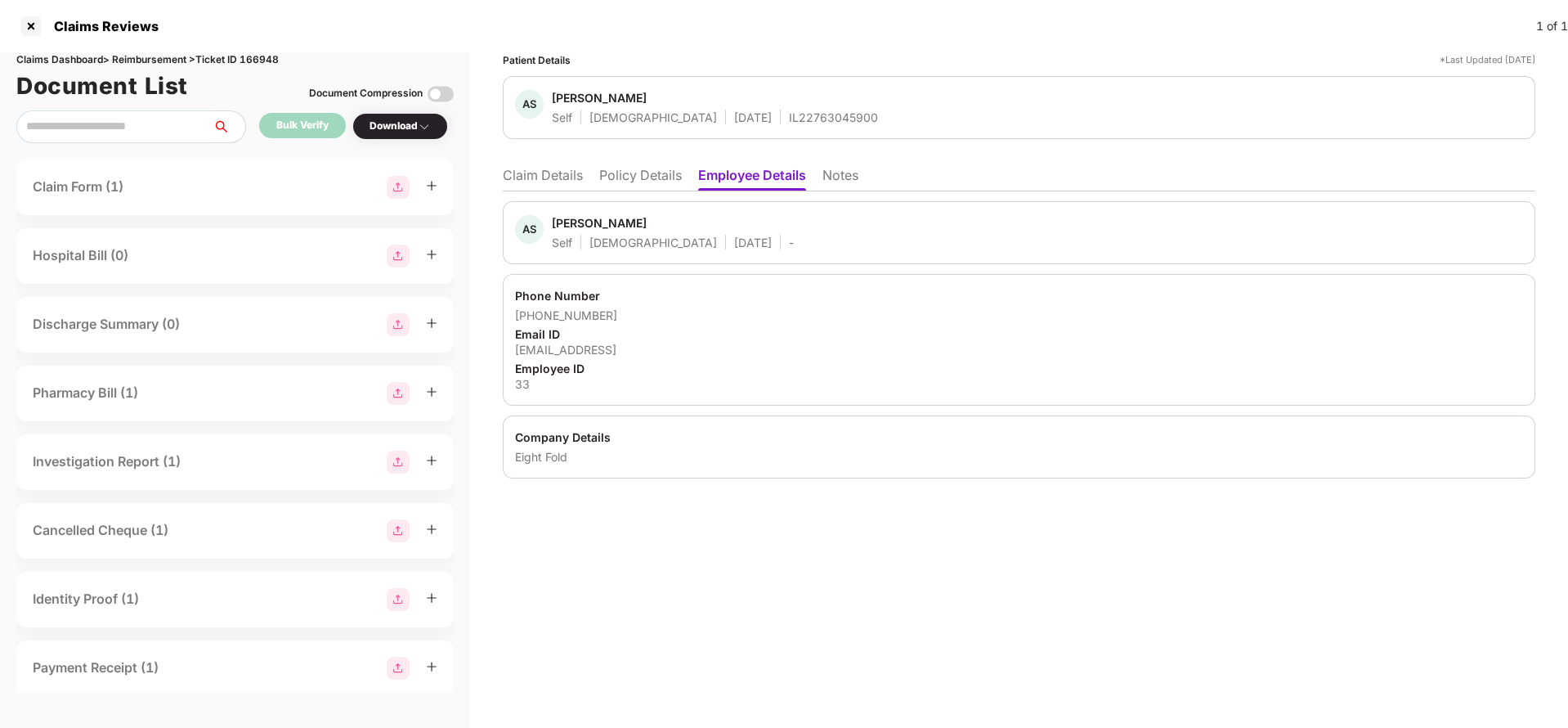
click at [531, 186] on li "Claim Details" at bounding box center [542, 179] width 80 height 24
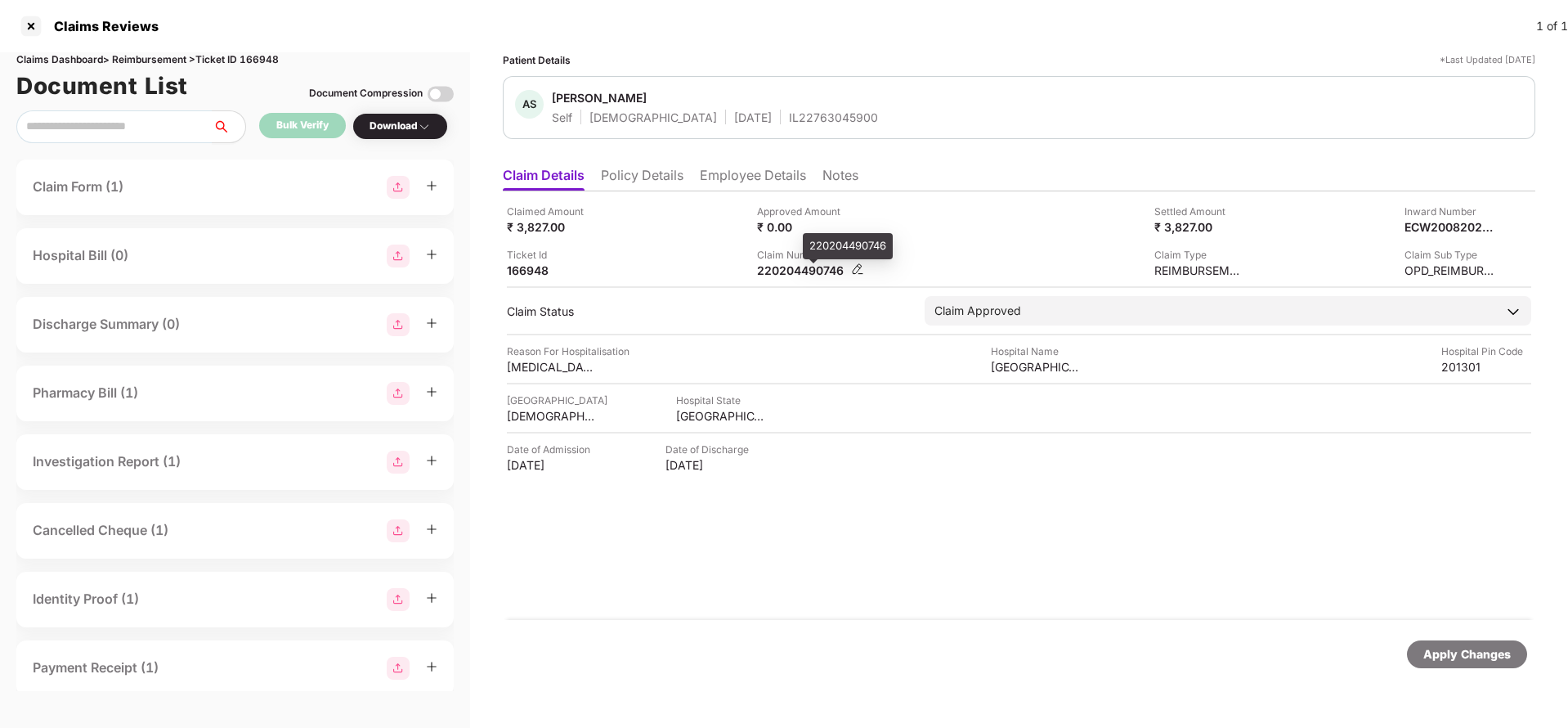
click at [791, 270] on div "220204490746" at bounding box center [802, 270] width 90 height 16
copy div "220204490746"
click at [1450, 651] on div "Apply Changes" at bounding box center [1467, 655] width 87 height 18
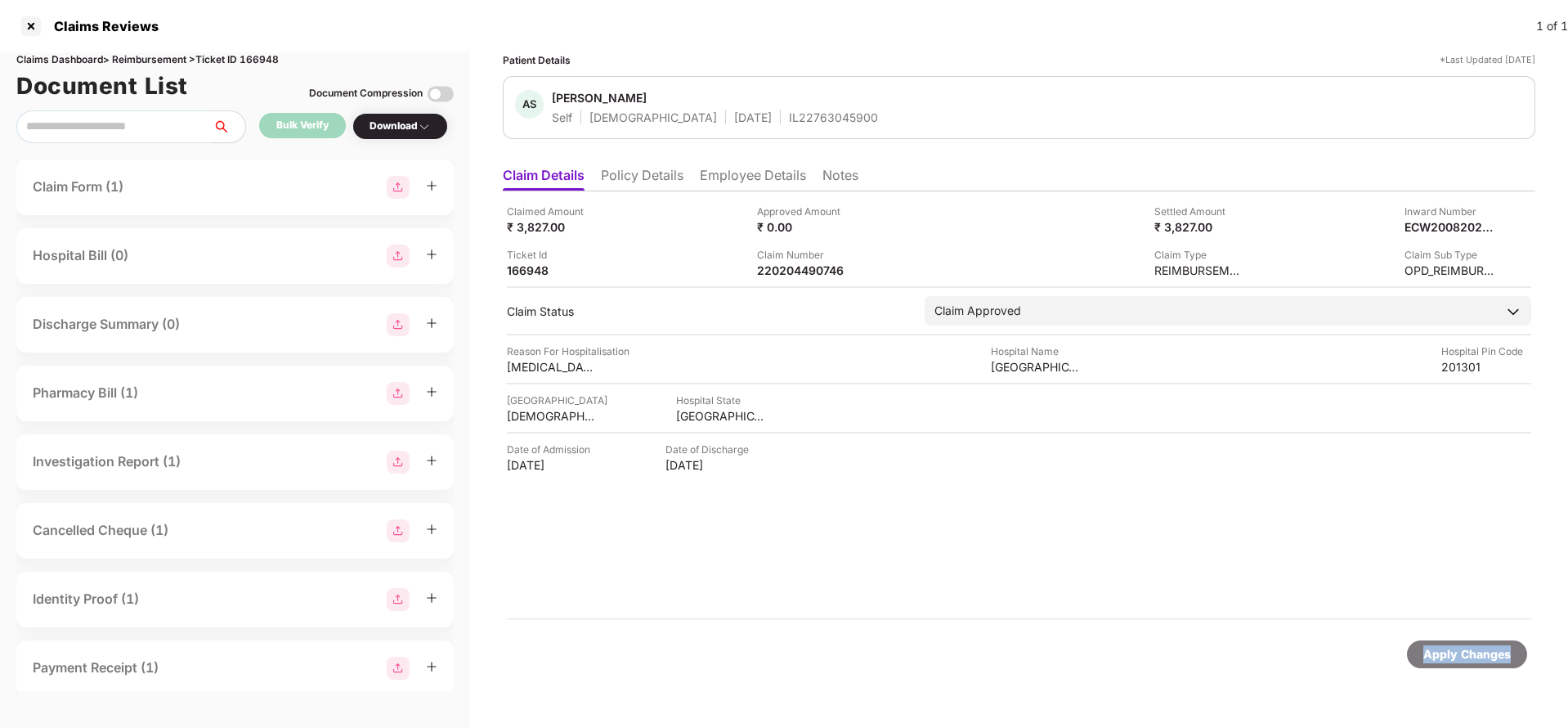
click at [1450, 651] on div "Apply Changes" at bounding box center [1467, 655] width 87 height 18
click at [269, 60] on div "Claims Dashboard > Reimbursement > Ticket ID 166948" at bounding box center [235, 60] width 437 height 16
copy div "166948"
click at [1445, 660] on div "Apply Changes" at bounding box center [1467, 655] width 87 height 18
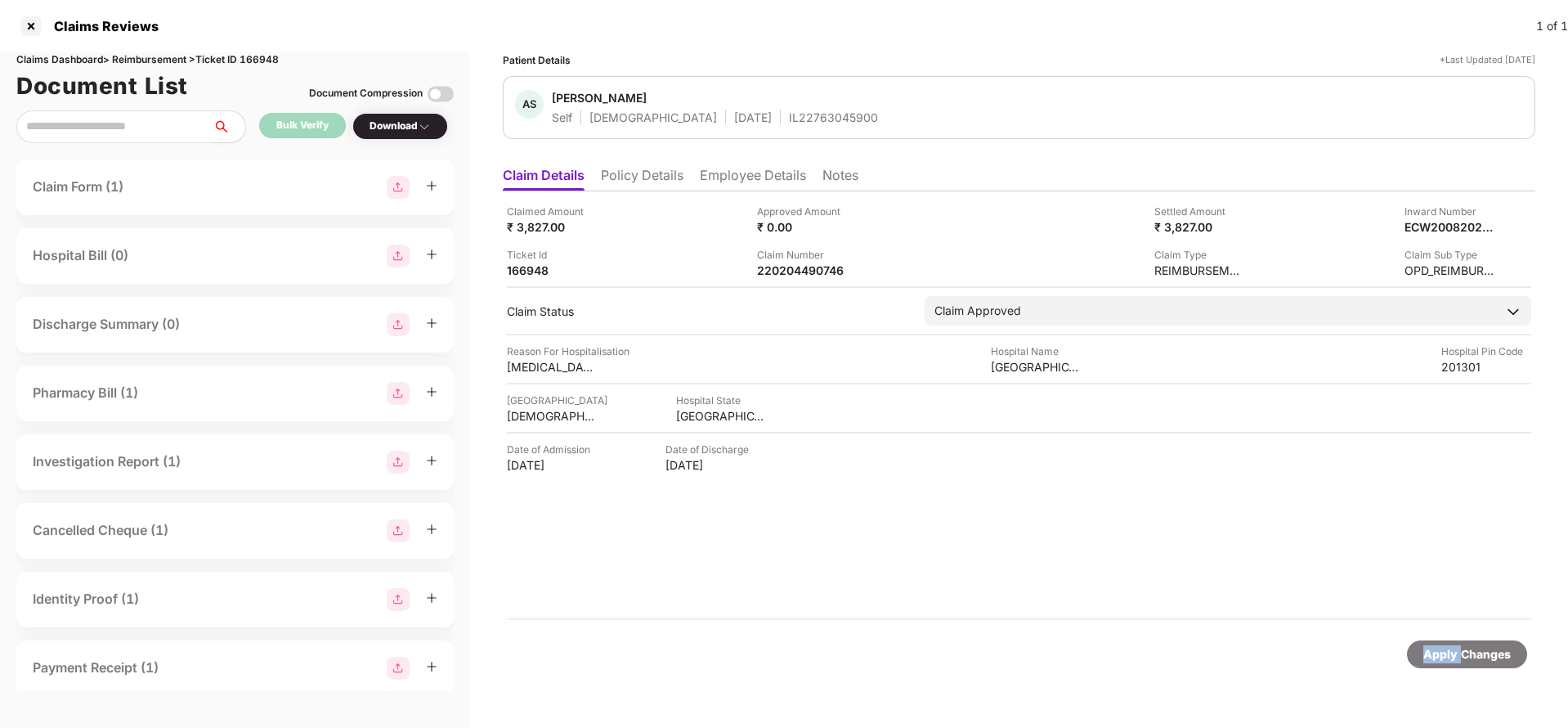
click at [1445, 660] on div "Apply Changes" at bounding box center [1467, 655] width 87 height 18
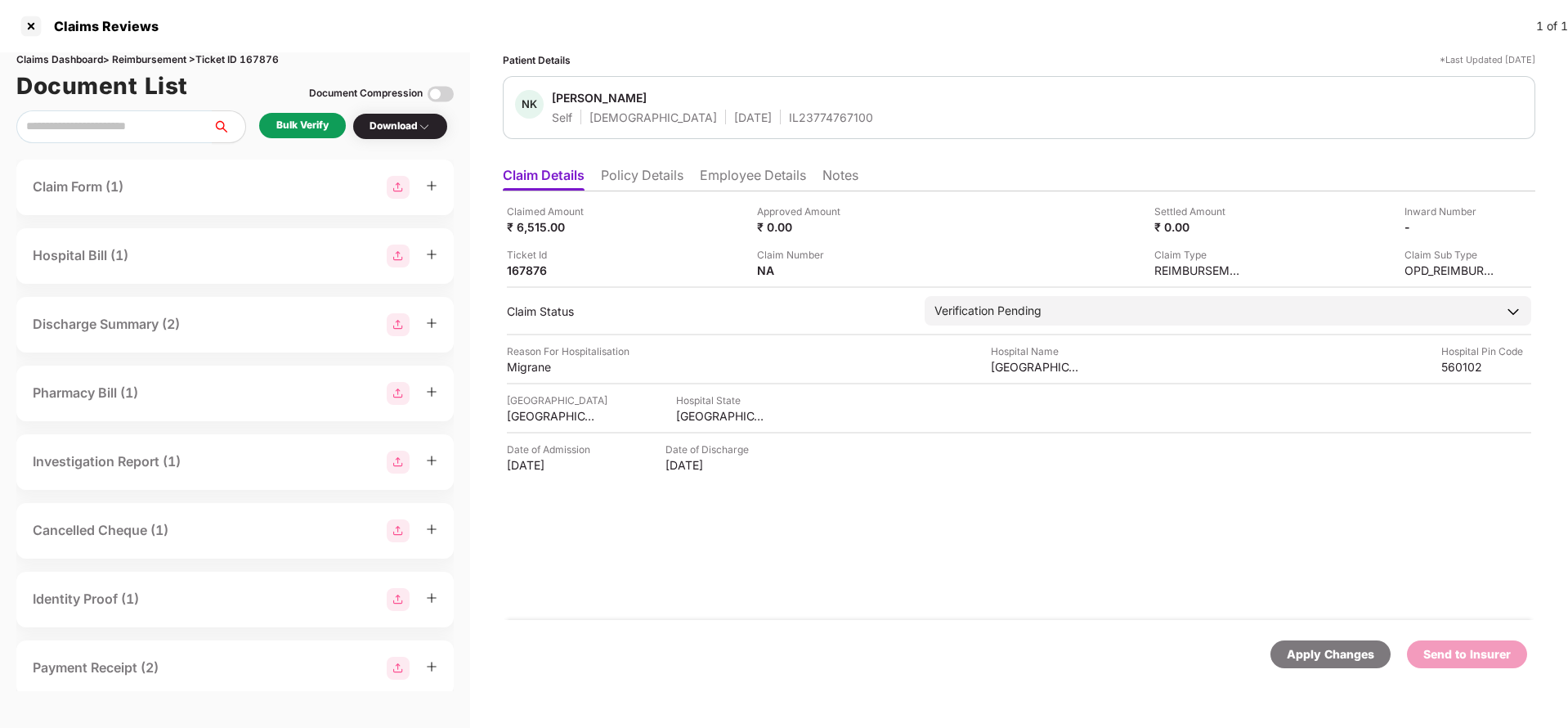
click at [658, 177] on li "Policy Details" at bounding box center [642, 179] width 82 height 24
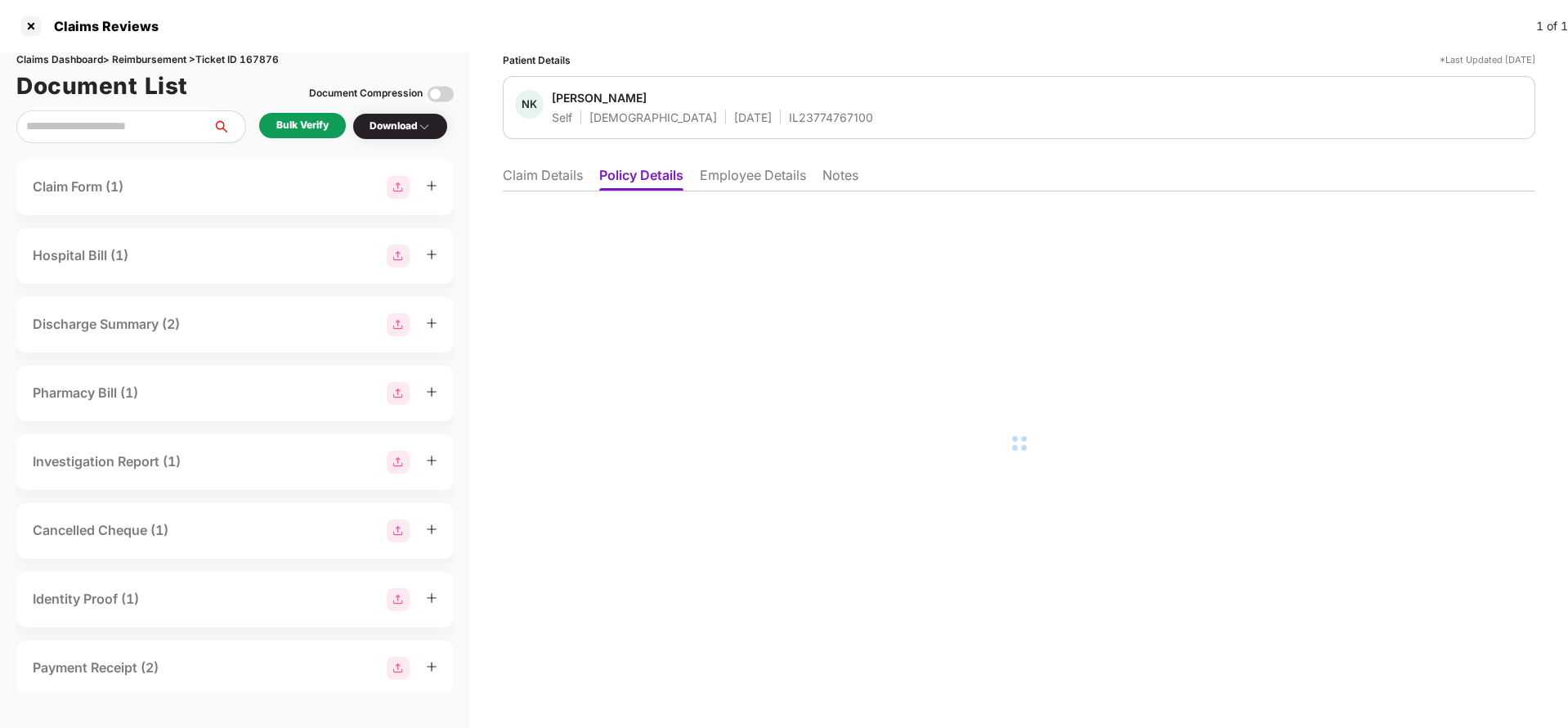
click at [751, 180] on li "Employee Details" at bounding box center [752, 179] width 106 height 24
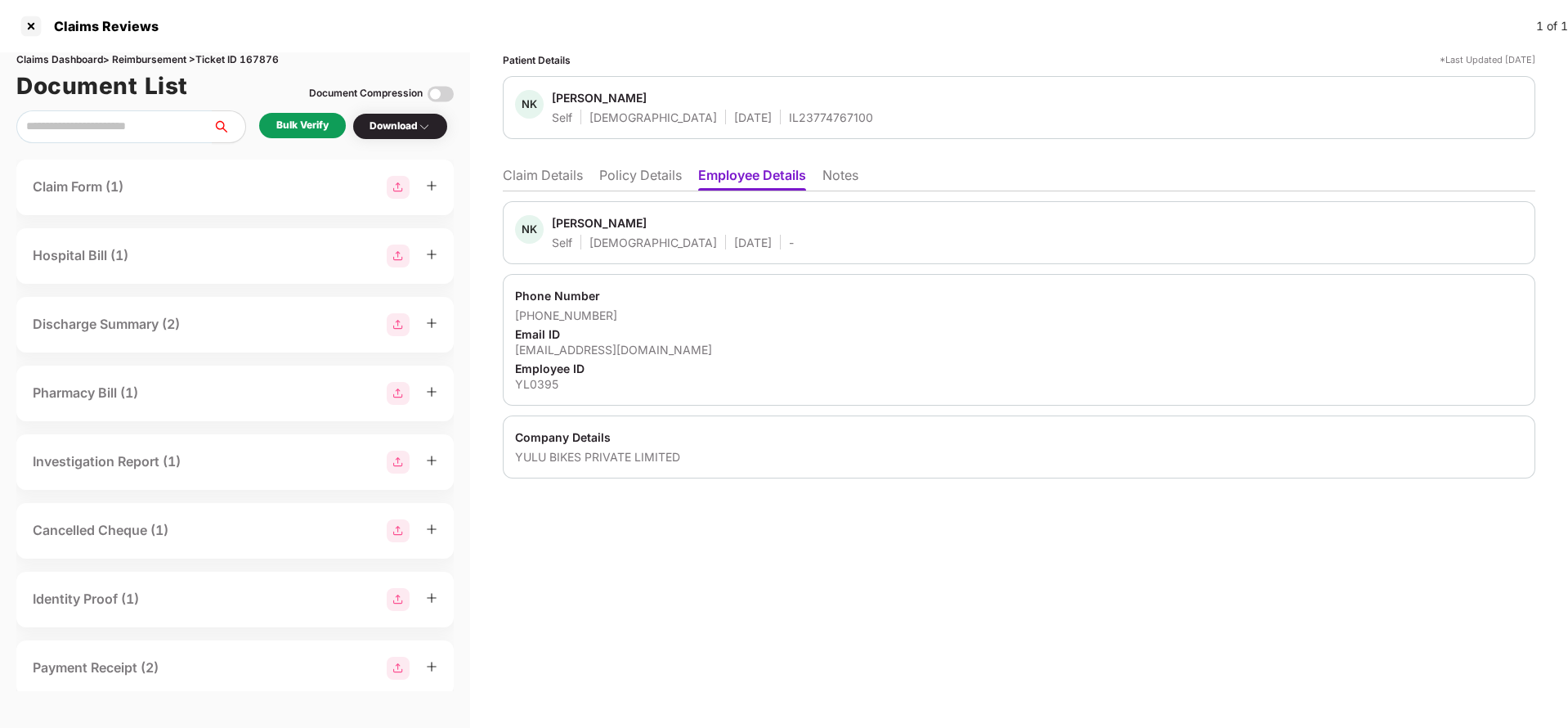
click at [522, 180] on li "Claim Details" at bounding box center [542, 179] width 80 height 24
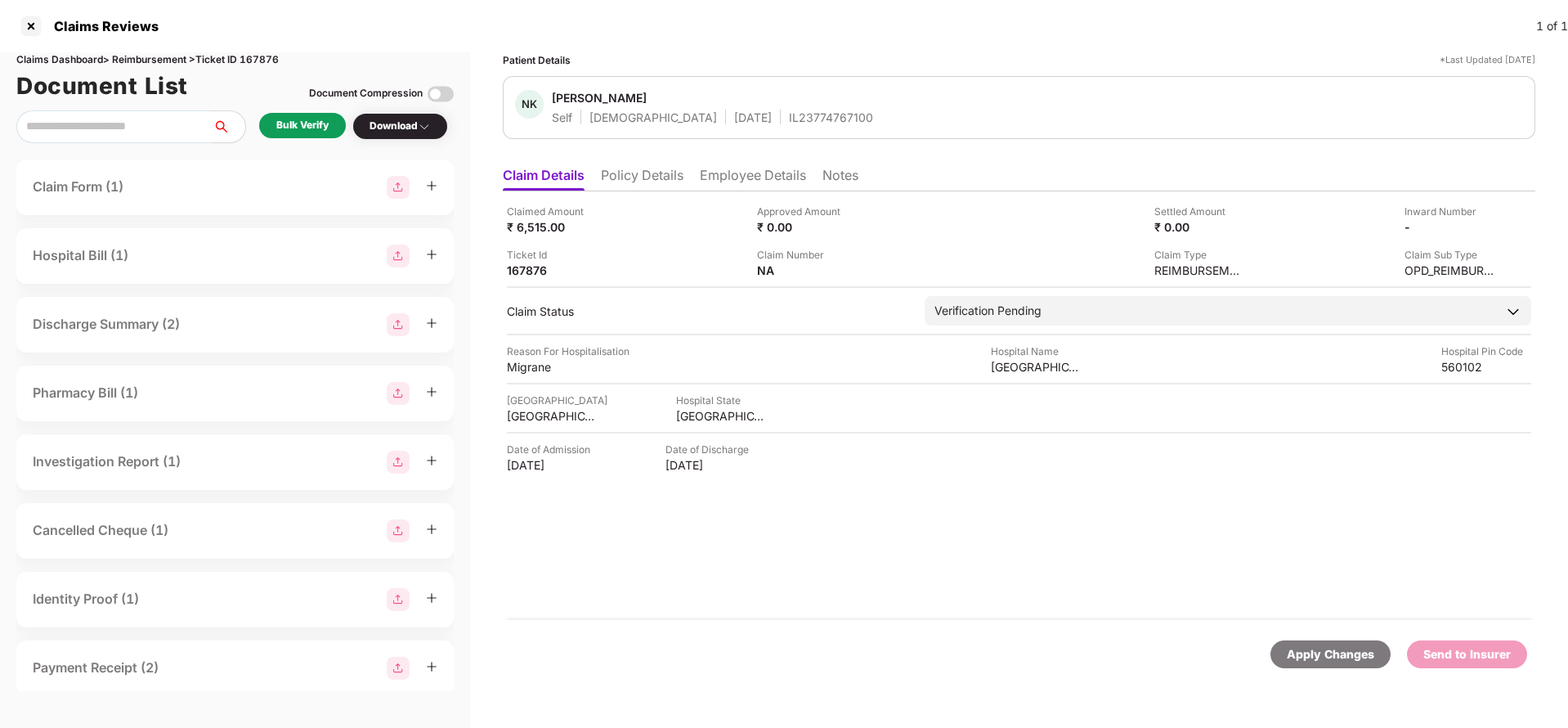
click at [649, 177] on li "Policy Details" at bounding box center [642, 179] width 82 height 24
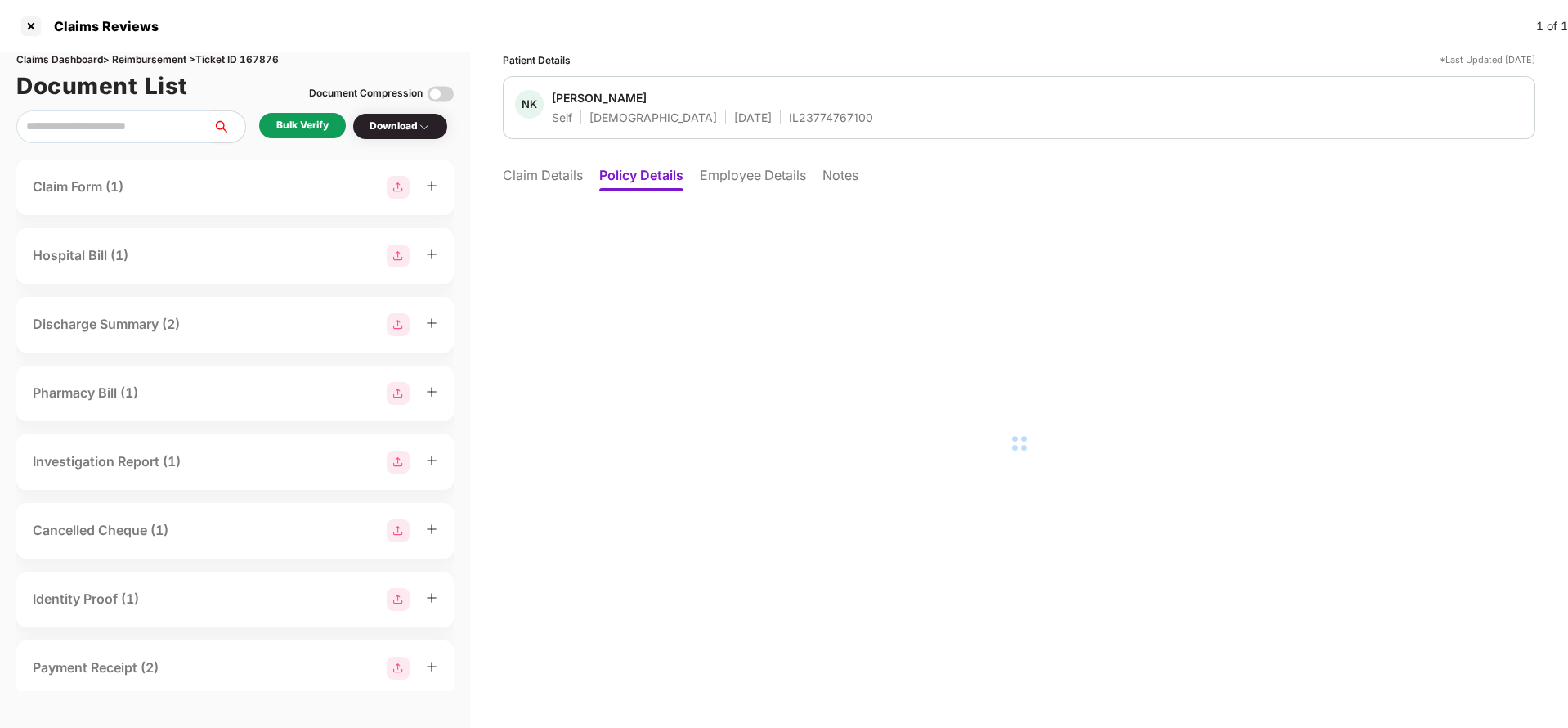
click at [561, 177] on li "Claim Details" at bounding box center [542, 179] width 80 height 24
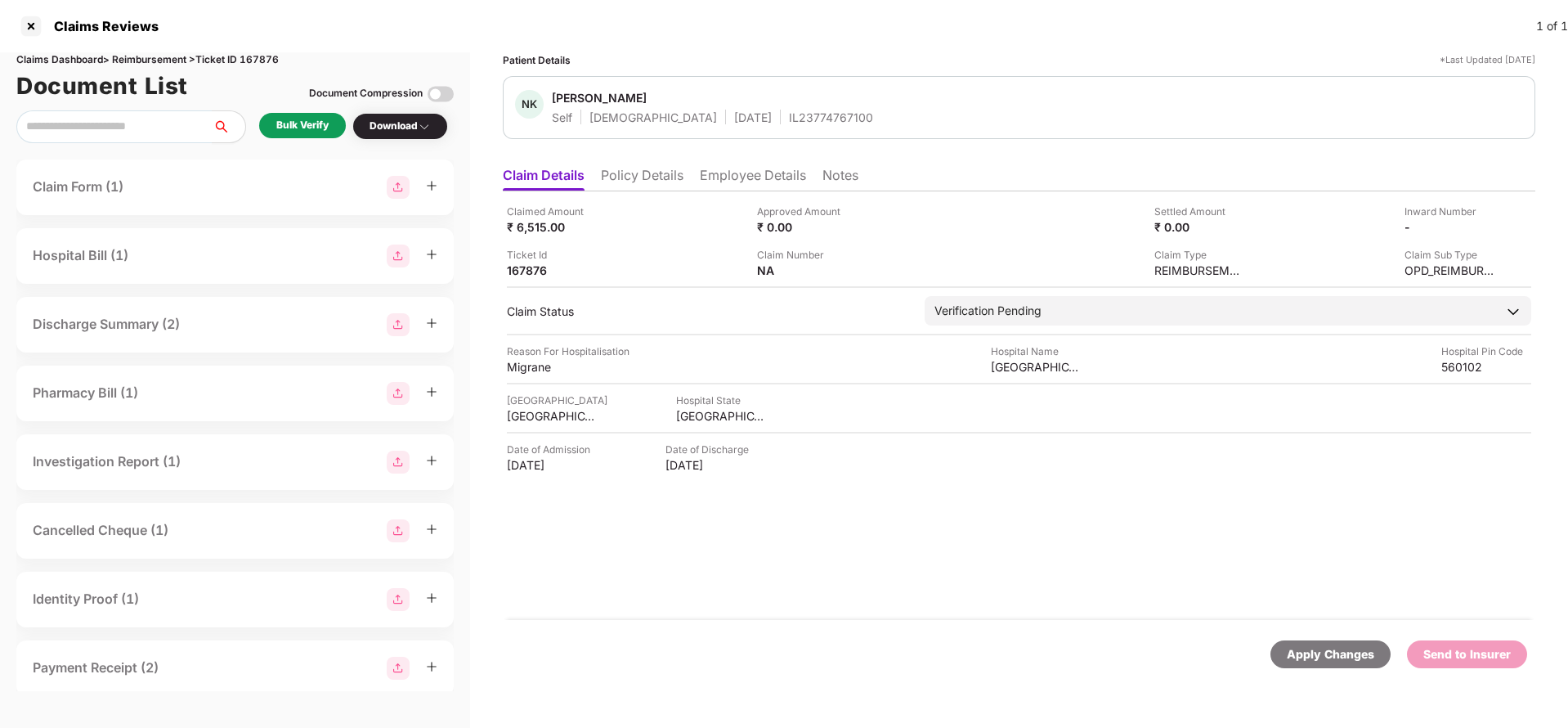
click at [789, 119] on div "IL23774767100" at bounding box center [831, 117] width 84 height 16
copy div "IL23774767100"
click at [751, 180] on li "Employee Details" at bounding box center [752, 179] width 106 height 24
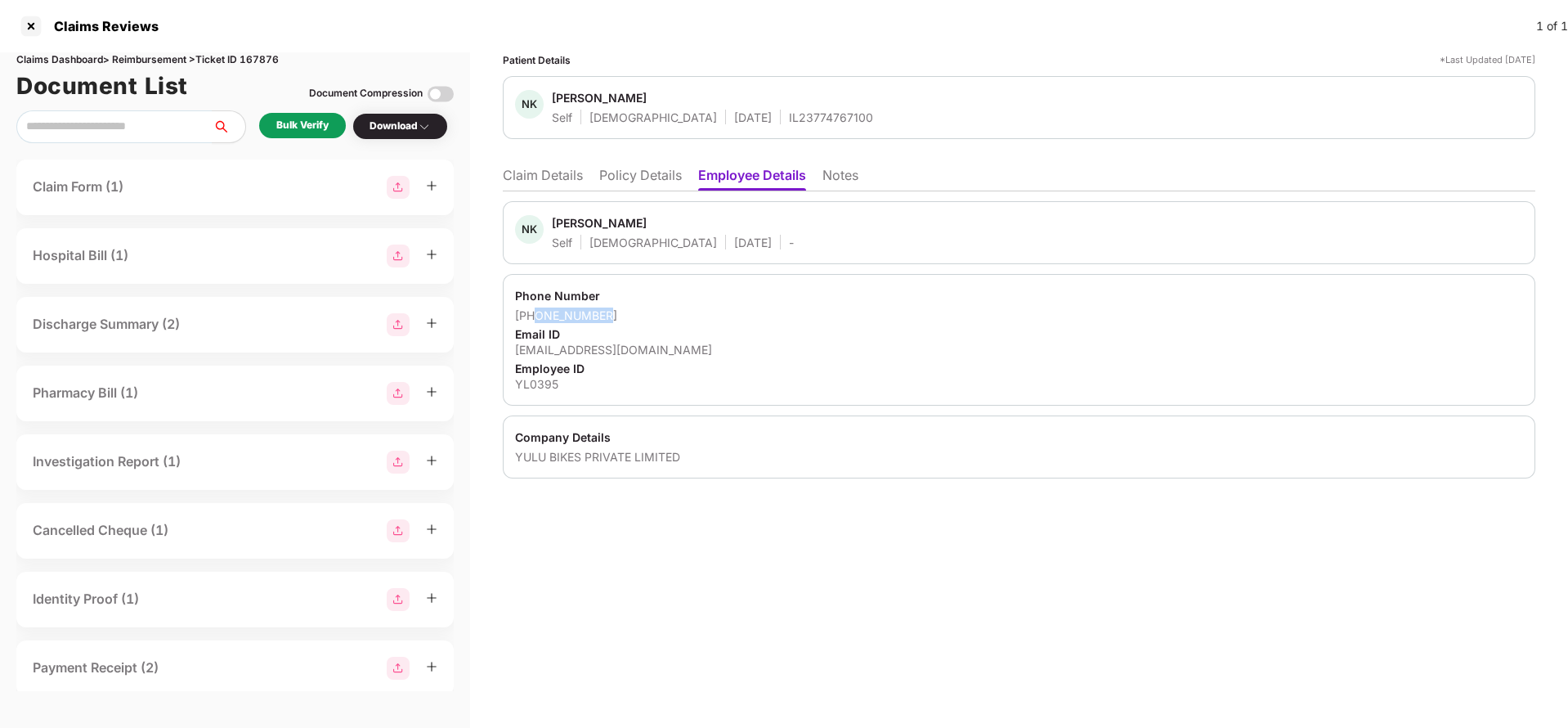
drag, startPoint x: 533, startPoint y: 313, endPoint x: 693, endPoint y: 313, distance: 160.0
click at [693, 313] on div "+919145240199" at bounding box center [1019, 315] width 1008 height 16
copy div "9145240199"
click at [548, 170] on li "Claim Details" at bounding box center [542, 179] width 80 height 24
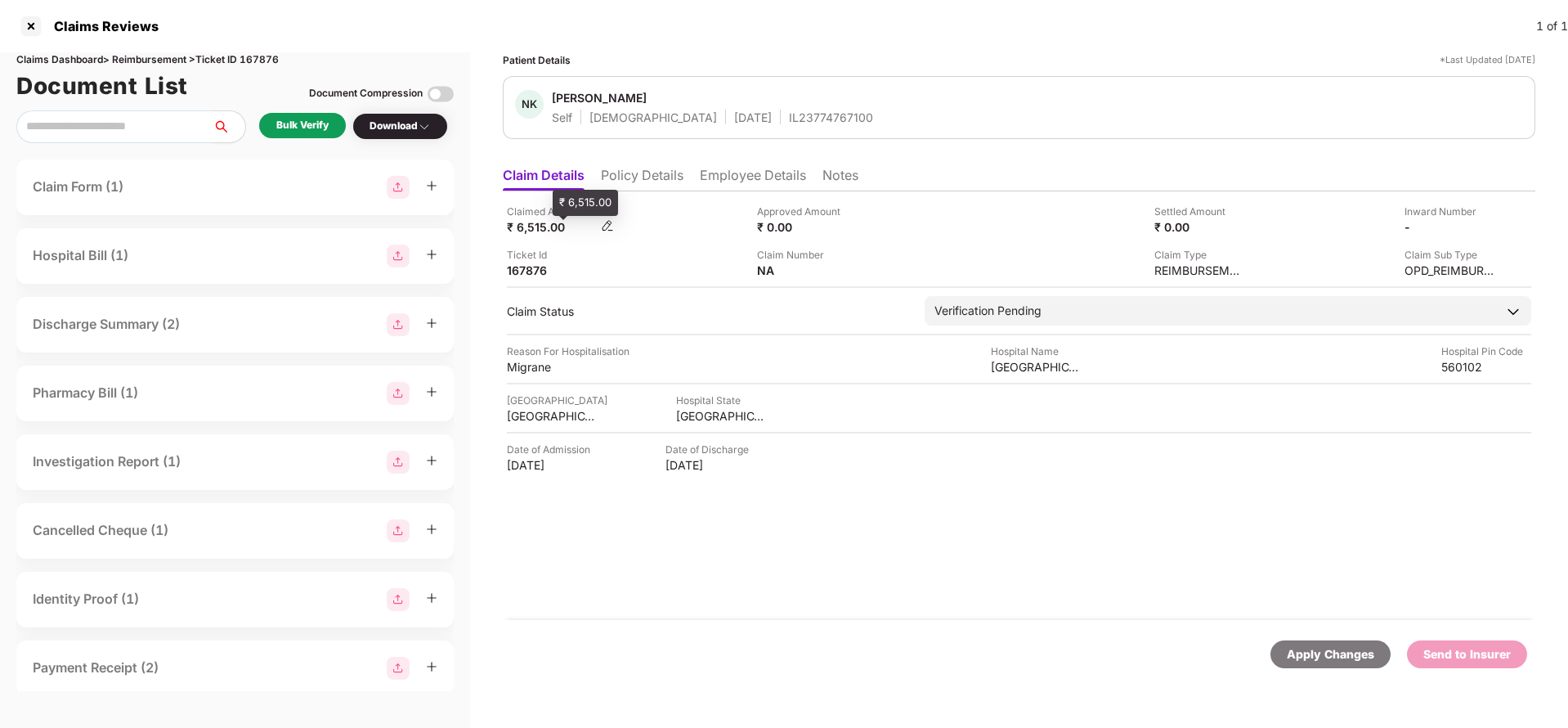
click at [538, 224] on div "₹ 6,515.00" at bounding box center [551, 226] width 90 height 16
copy div "6,515"
click at [1027, 360] on div "Manipal Hospital" at bounding box center [1035, 366] width 90 height 16
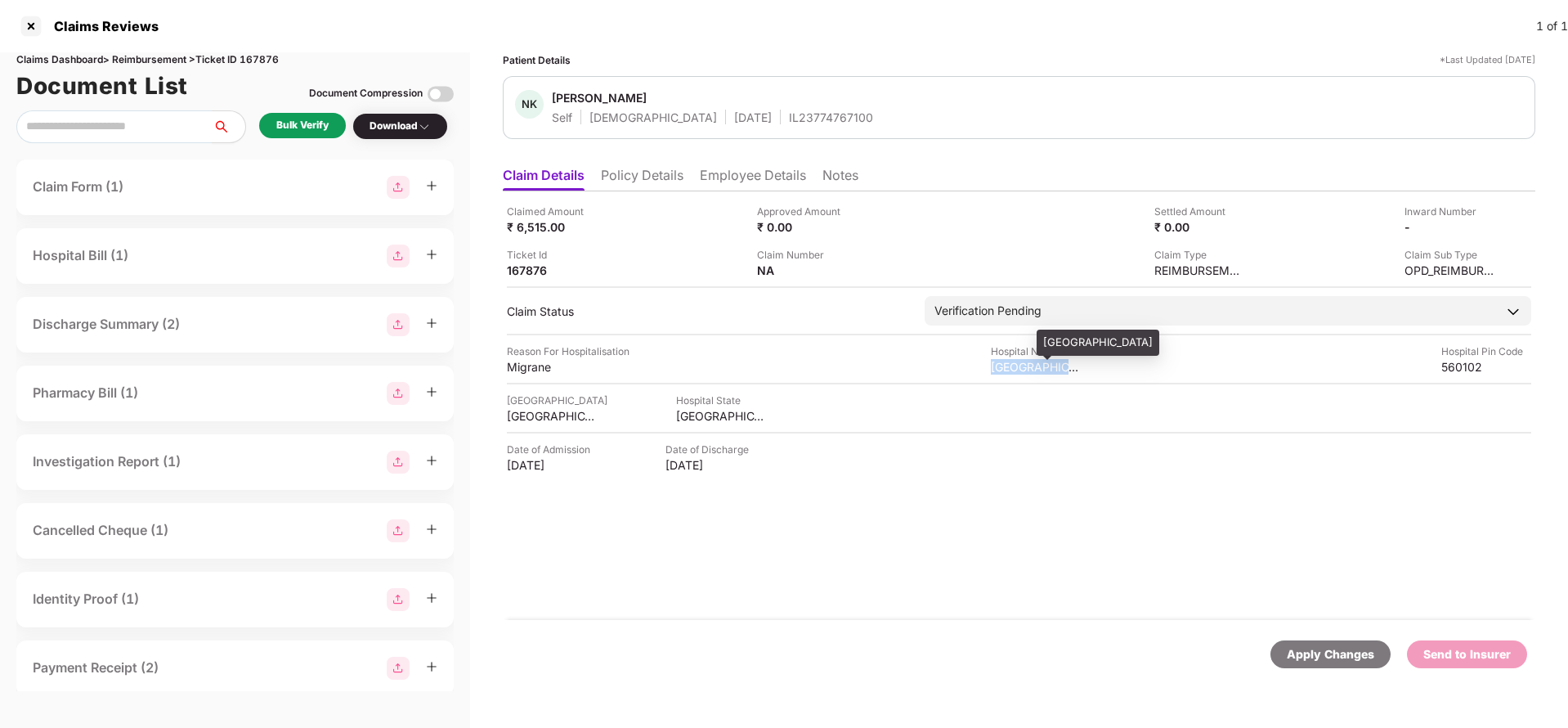
click at [1027, 360] on div "Manipal Hospital" at bounding box center [1035, 366] width 90 height 16
copy div "Manipal Hospital"
click at [290, 128] on div "Bulk Verify" at bounding box center [303, 125] width 53 height 16
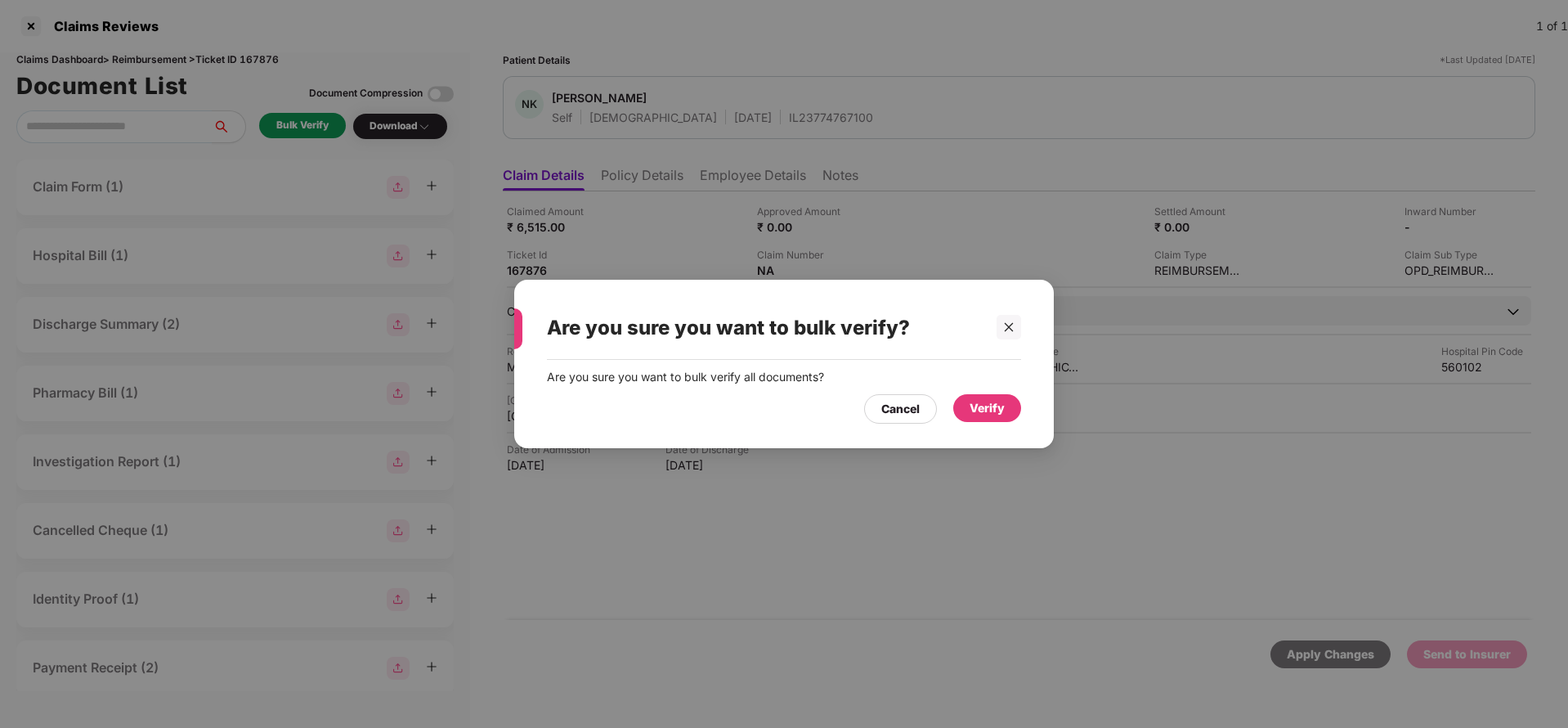
click at [993, 413] on div "Verify" at bounding box center [987, 408] width 35 height 18
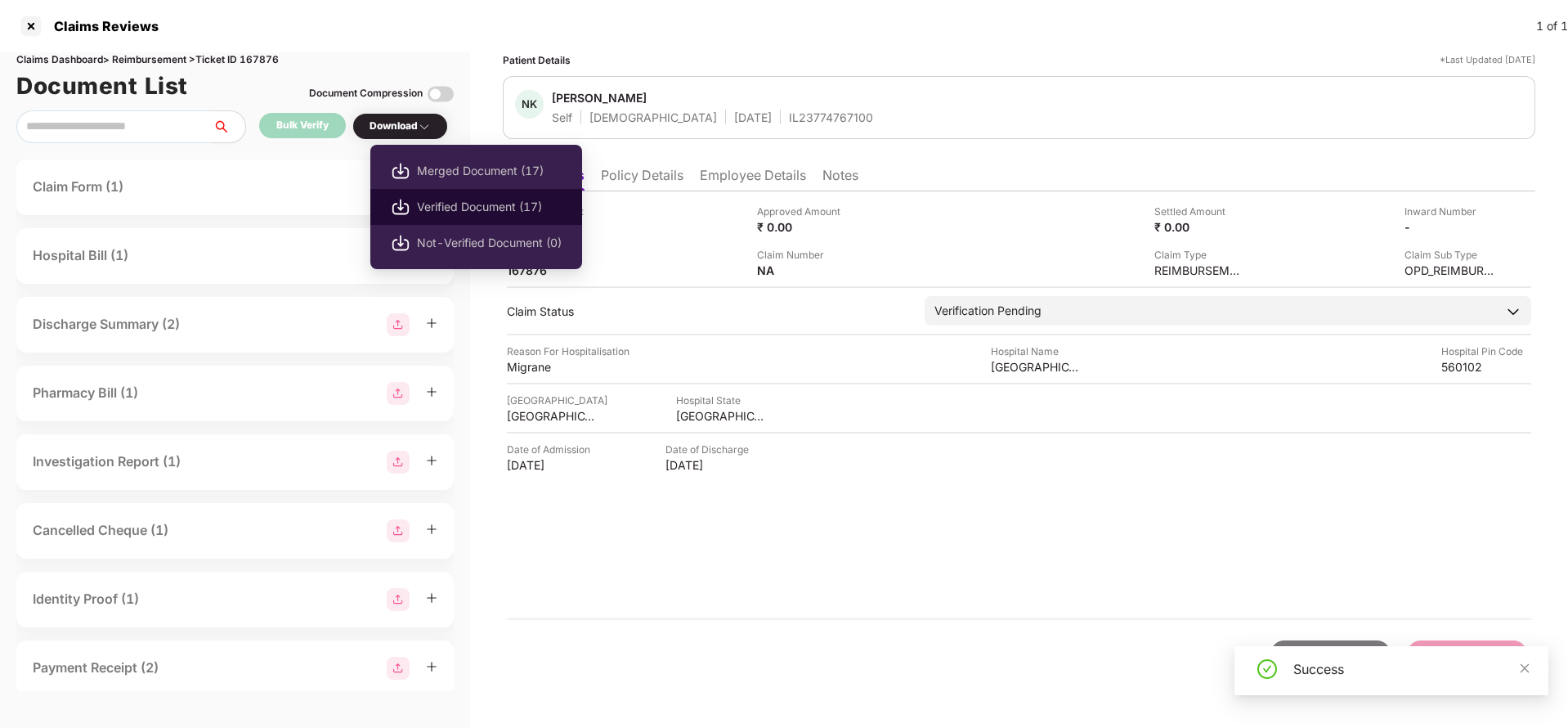
click at [449, 198] on span "Verified Document (17)" at bounding box center [490, 207] width 145 height 18
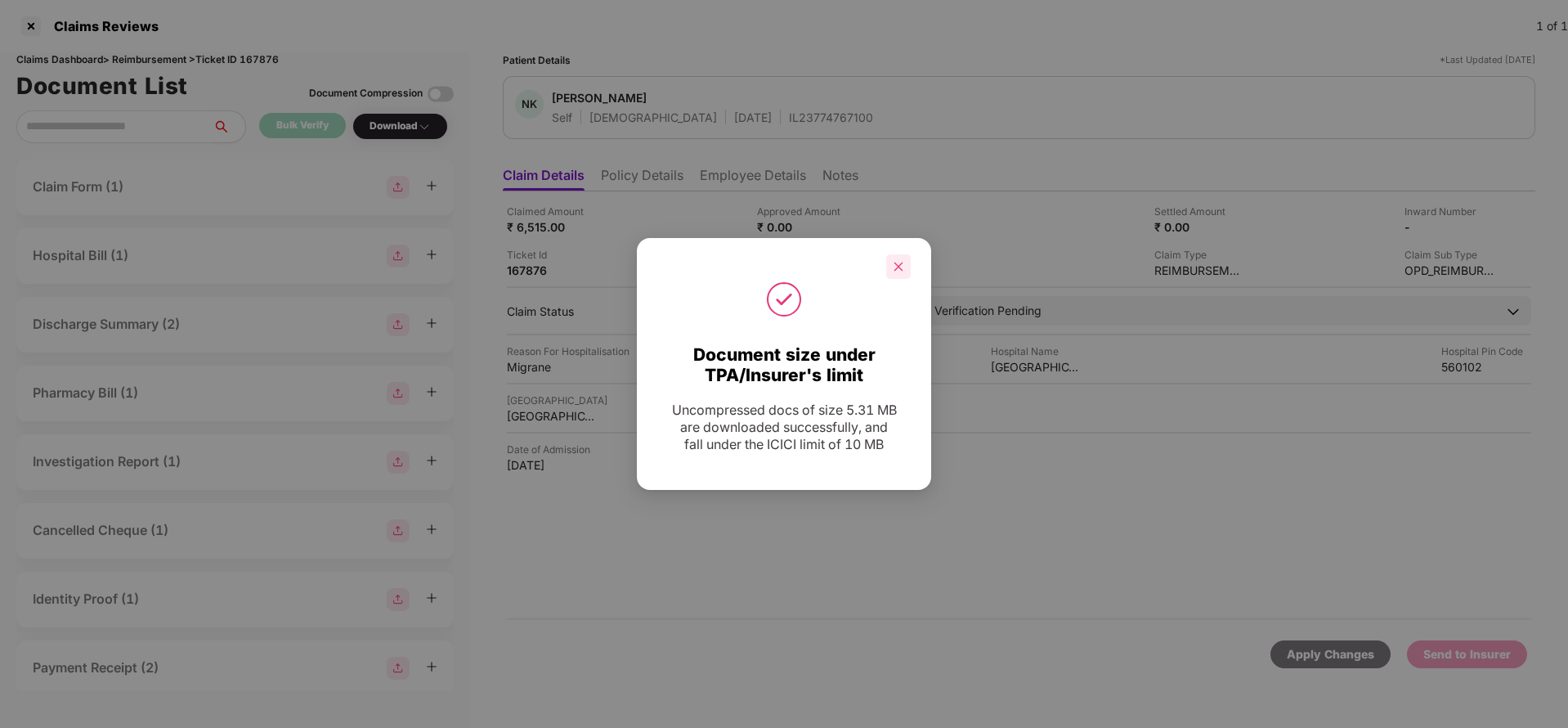
click at [886, 263] on div at bounding box center [899, 267] width 25 height 25
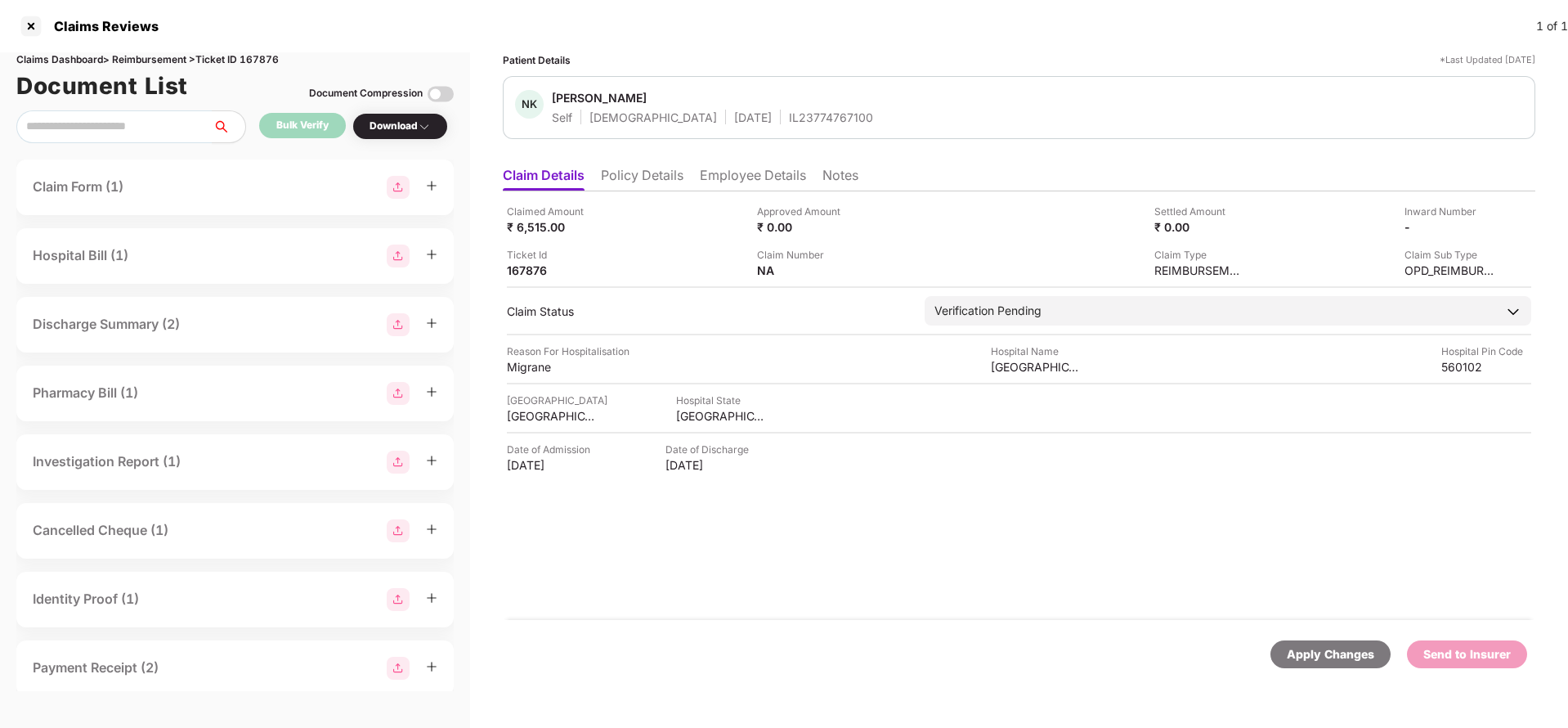
click at [789, 112] on div "IL23774767100" at bounding box center [831, 117] width 84 height 16
copy div "IL23774767100"
click at [736, 180] on li "Employee Details" at bounding box center [752, 179] width 106 height 24
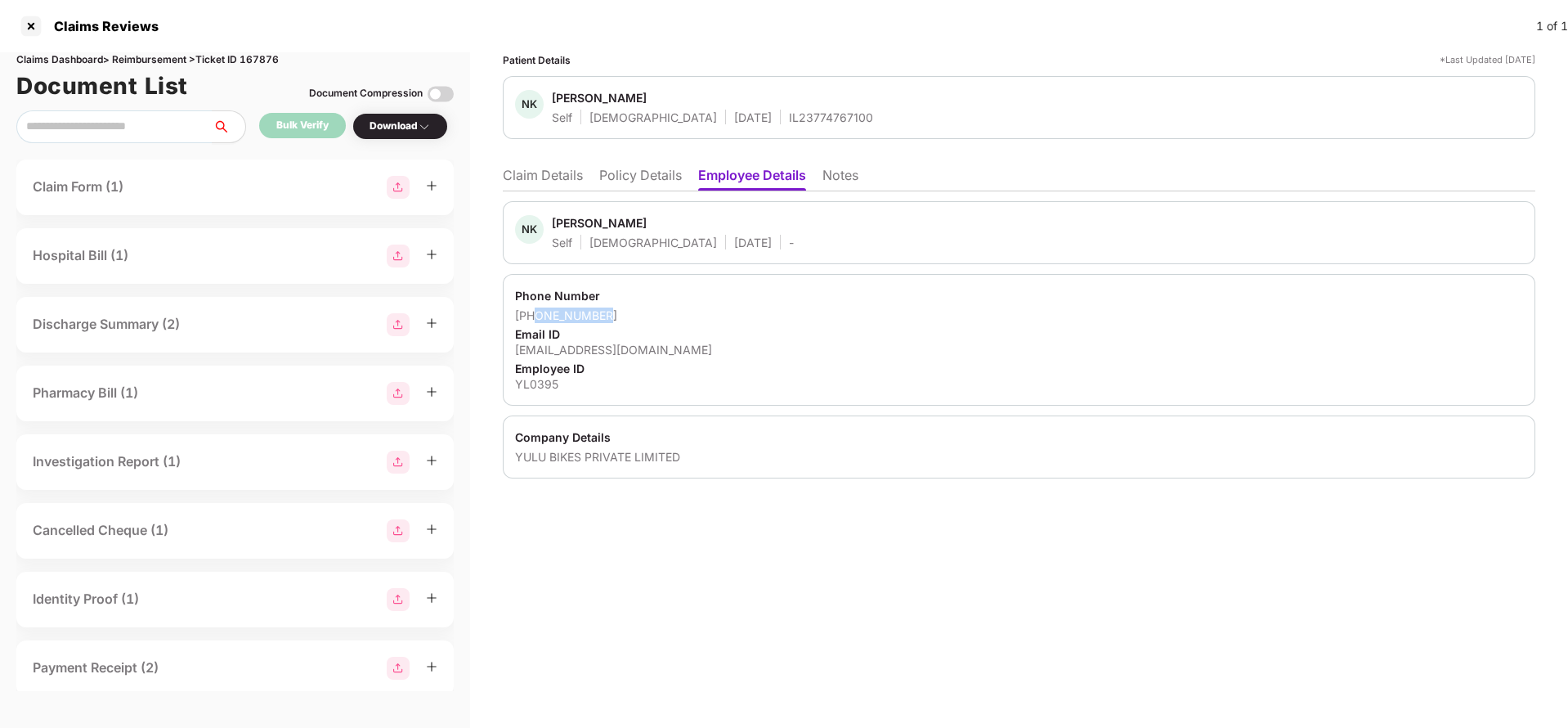
drag, startPoint x: 535, startPoint y: 314, endPoint x: 654, endPoint y: 315, distance: 119.0
click at [654, 315] on div "+919145240199" at bounding box center [1019, 315] width 1008 height 16
copy div "9145240199"
click at [532, 182] on li "Claim Details" at bounding box center [542, 179] width 80 height 24
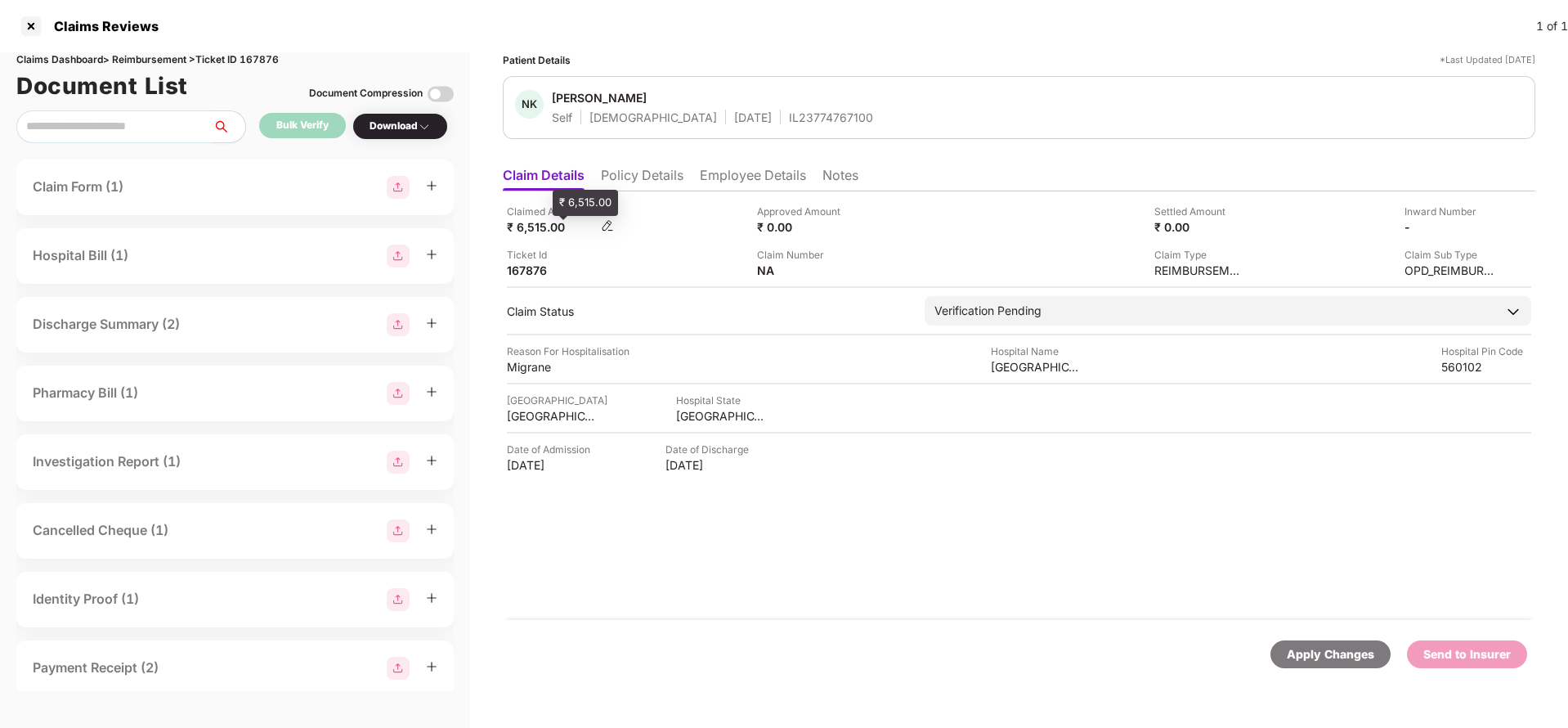
click at [530, 230] on div "₹ 6,515.00" at bounding box center [551, 226] width 90 height 16
copy div "6,515"
click at [1033, 365] on div "Manipal Hospital" at bounding box center [1035, 366] width 90 height 16
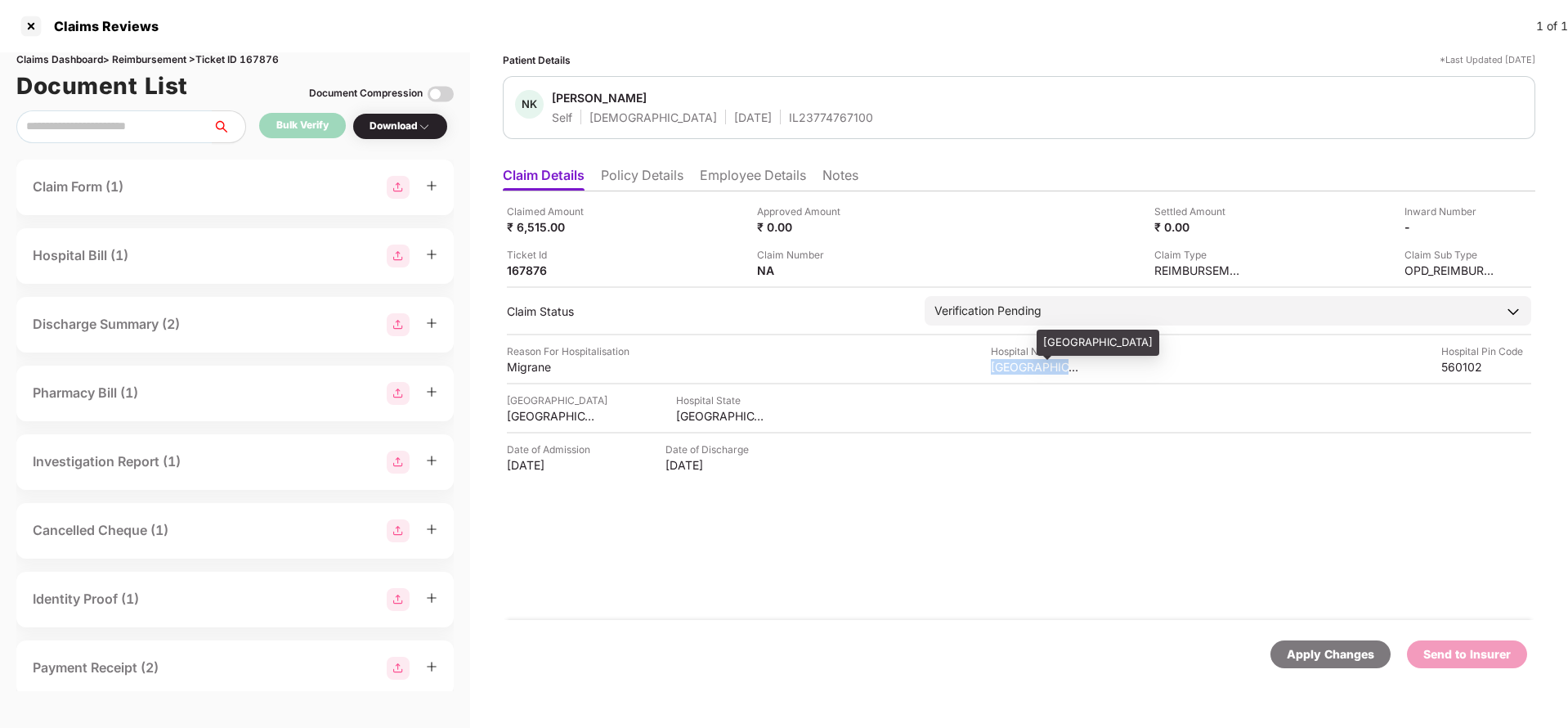
click at [1033, 365] on div "Manipal Hospital" at bounding box center [1035, 366] width 90 height 16
copy div "Manipal Hospital"
click at [1487, 222] on img at bounding box center [1488, 226] width 13 height 13
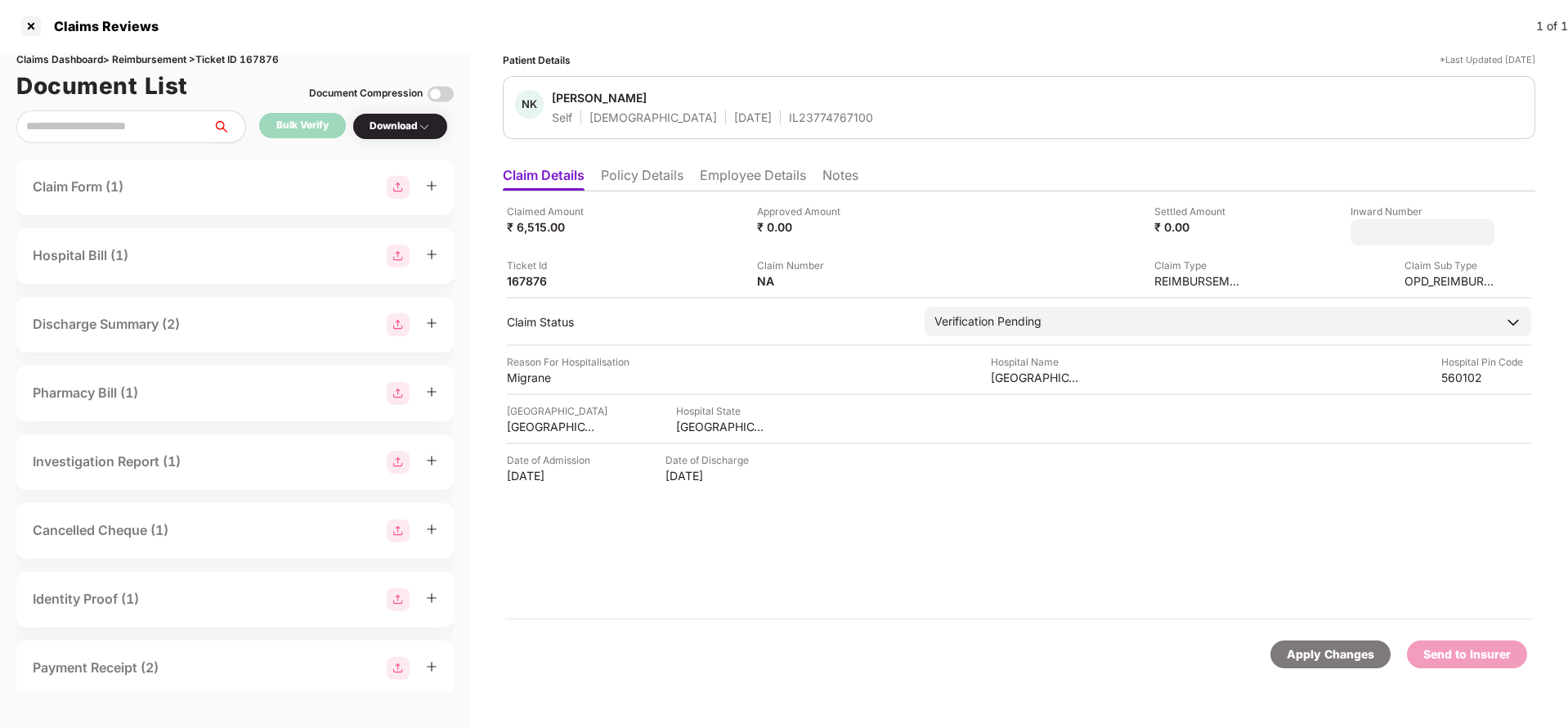
type input "**********"
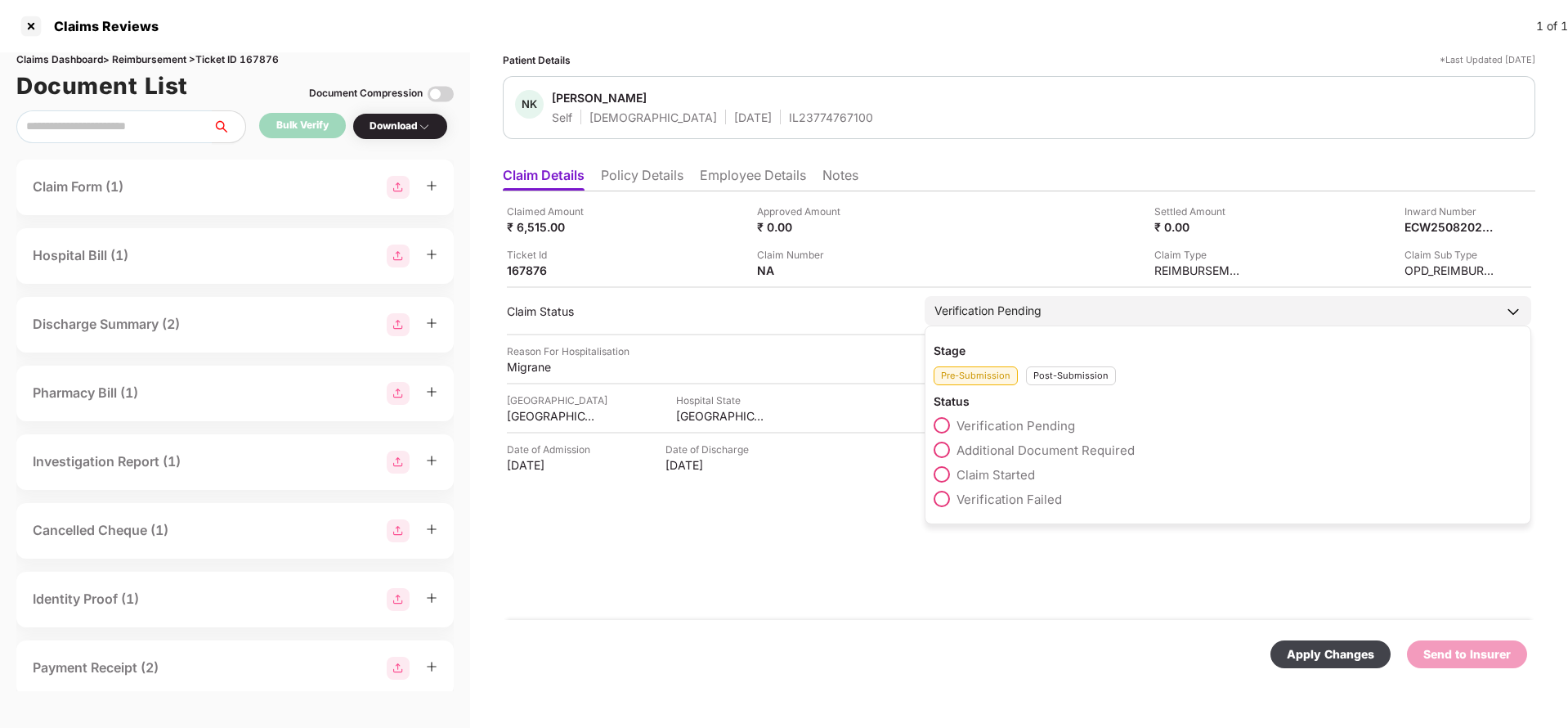
click at [1015, 317] on div "Verification Pending" at bounding box center [988, 310] width 107 height 18
click at [1100, 375] on div "Post-Submission" at bounding box center [1070, 376] width 90 height 19
click at [990, 455] on span "Claim Under Process" at bounding box center [1018, 450] width 123 height 16
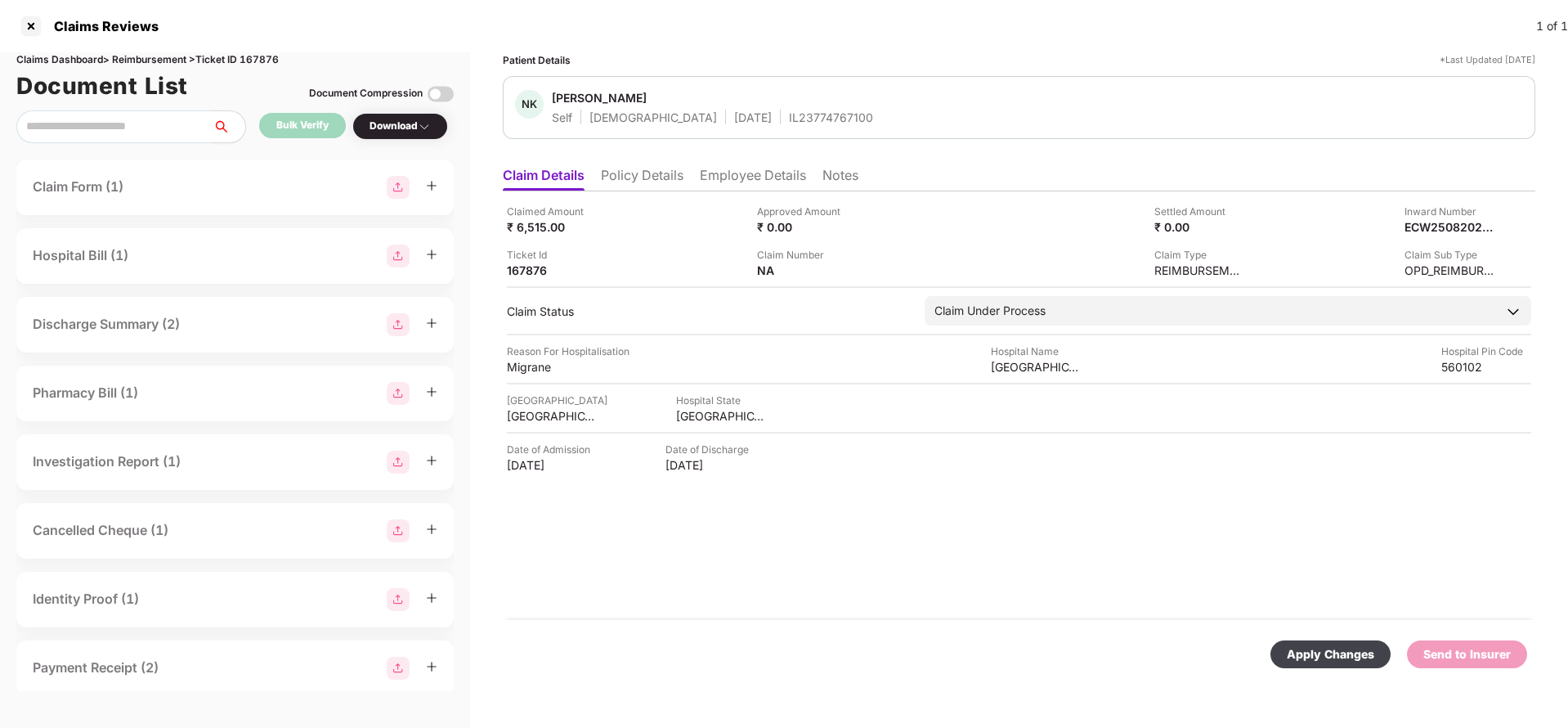
click at [1292, 656] on div "Apply Changes" at bounding box center [1330, 655] width 87 height 18
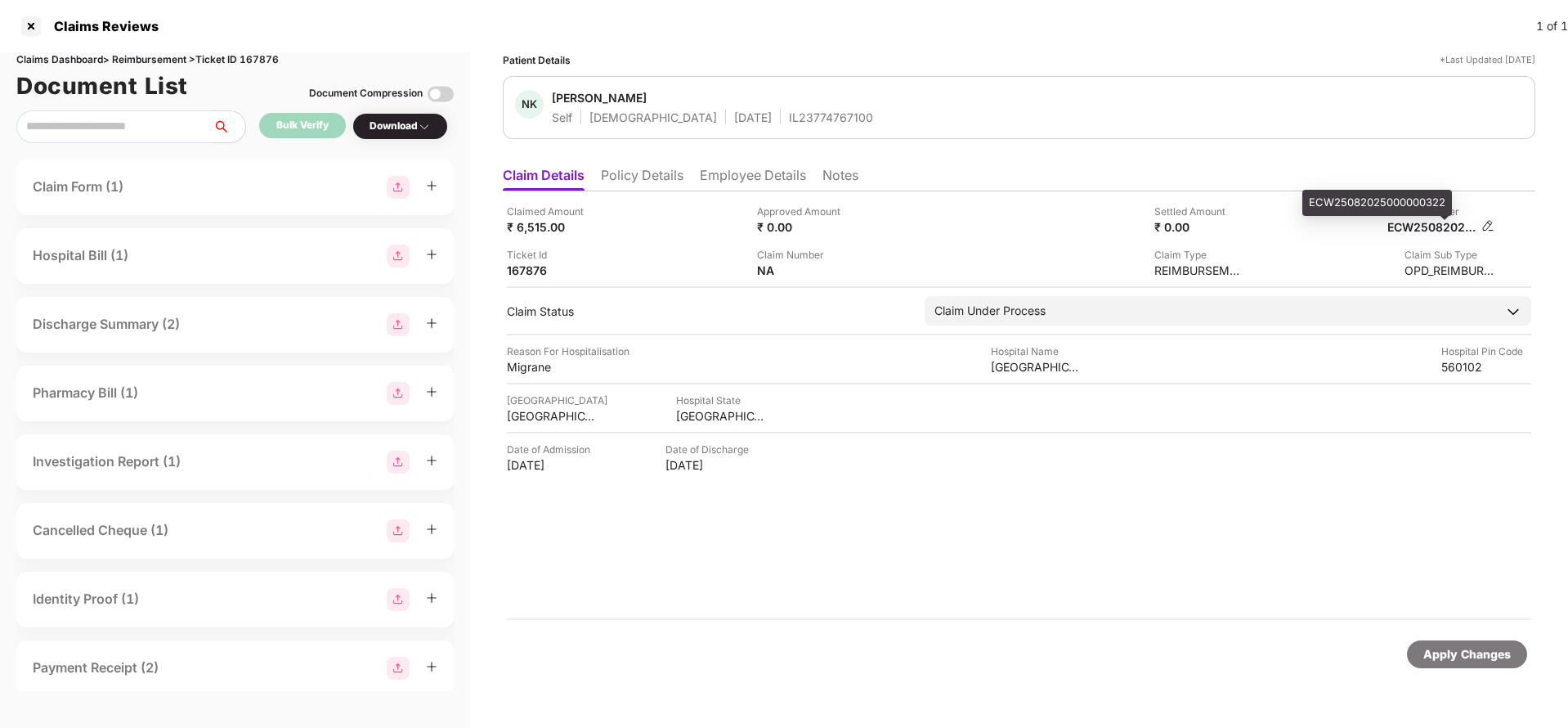
click at [1421, 234] on div "ECW25082025000000322" at bounding box center [1431, 226] width 90 height 16
copy div "ECW25082025000000322"
click at [789, 118] on div "IL23774767100" at bounding box center [831, 117] width 84 height 16
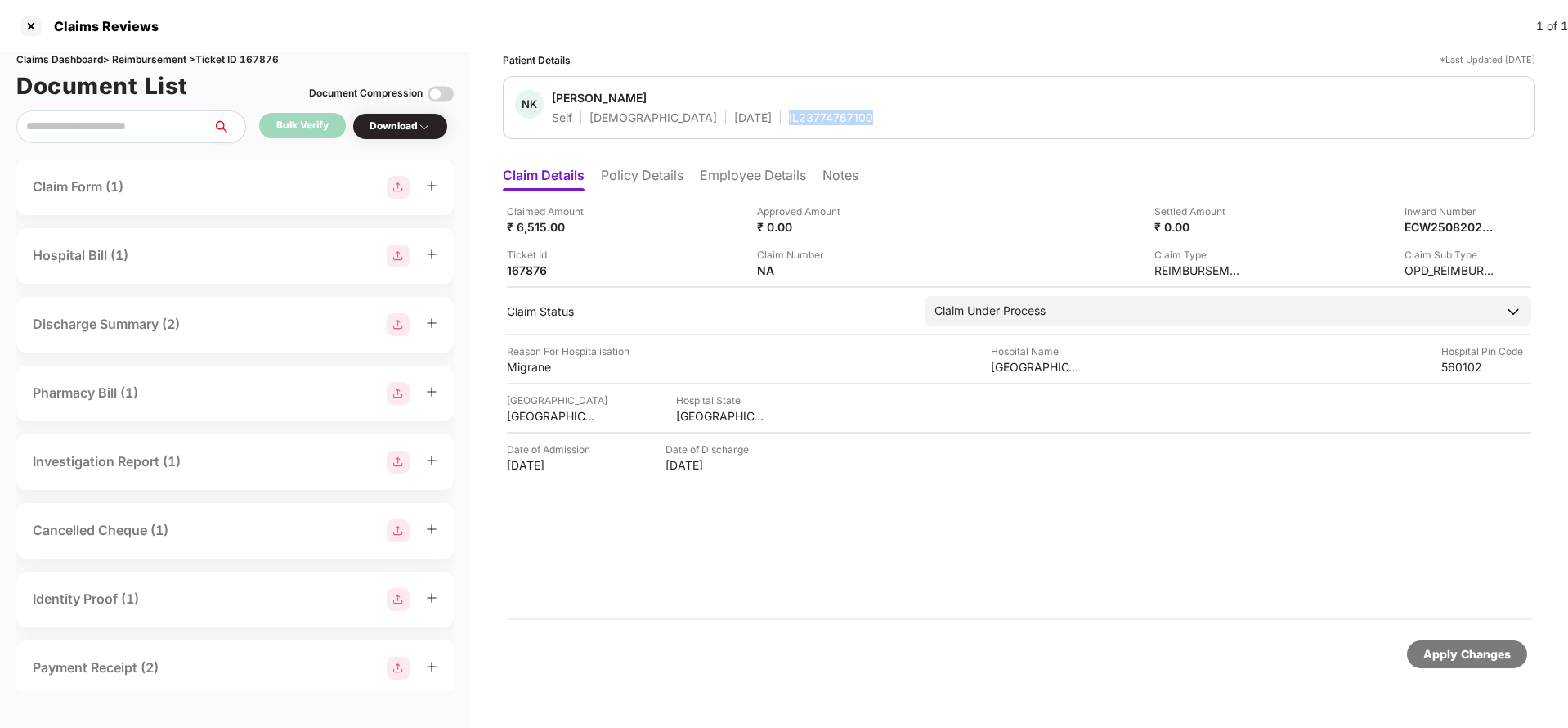
click at [789, 118] on div "IL23774767100" at bounding box center [831, 117] width 84 height 16
click at [1486, 657] on div "Apply Changes" at bounding box center [1467, 655] width 87 height 18
click at [261, 65] on div "Claims Dashboard > Reimbursement > Ticket ID 167876" at bounding box center [235, 60] width 437 height 16
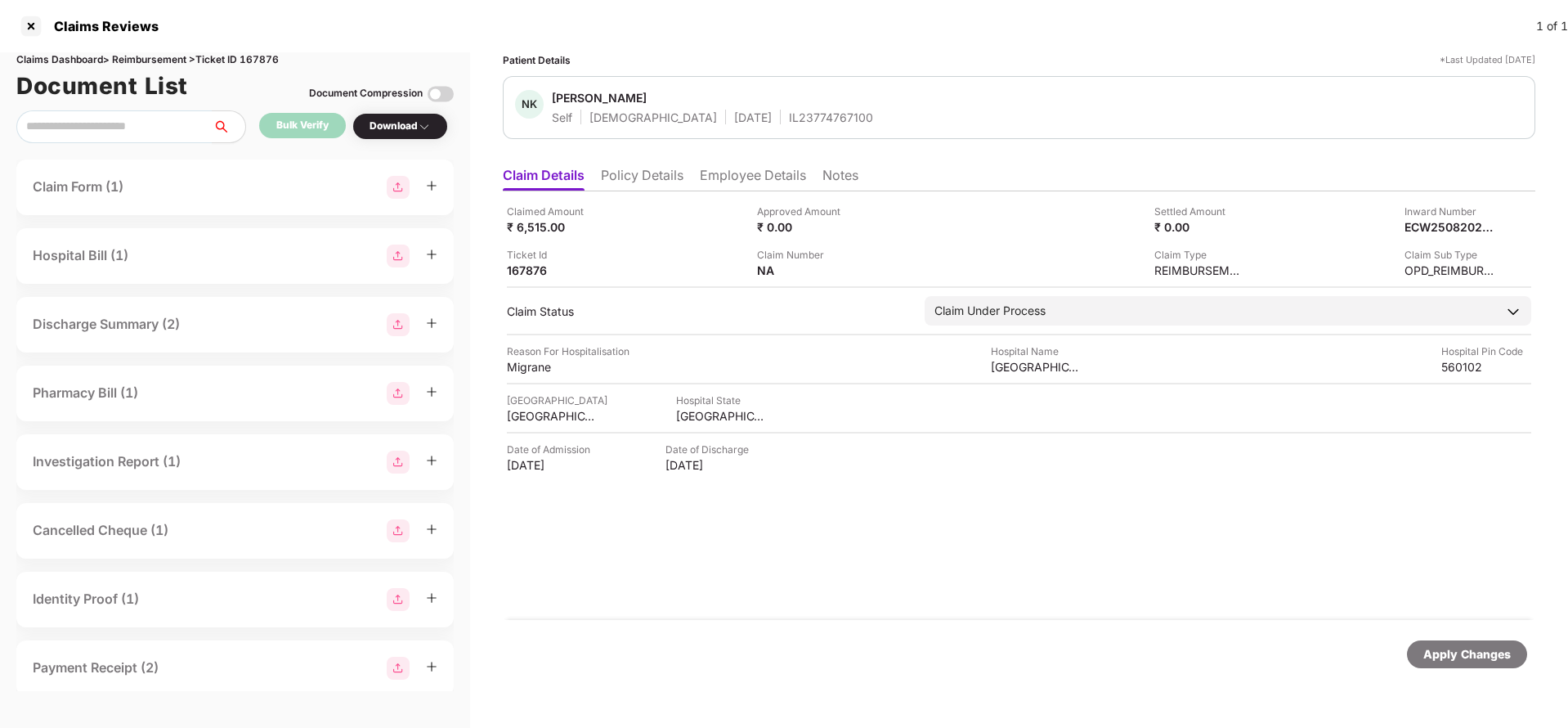
click at [1479, 653] on div "Apply Changes" at bounding box center [1467, 655] width 87 height 18
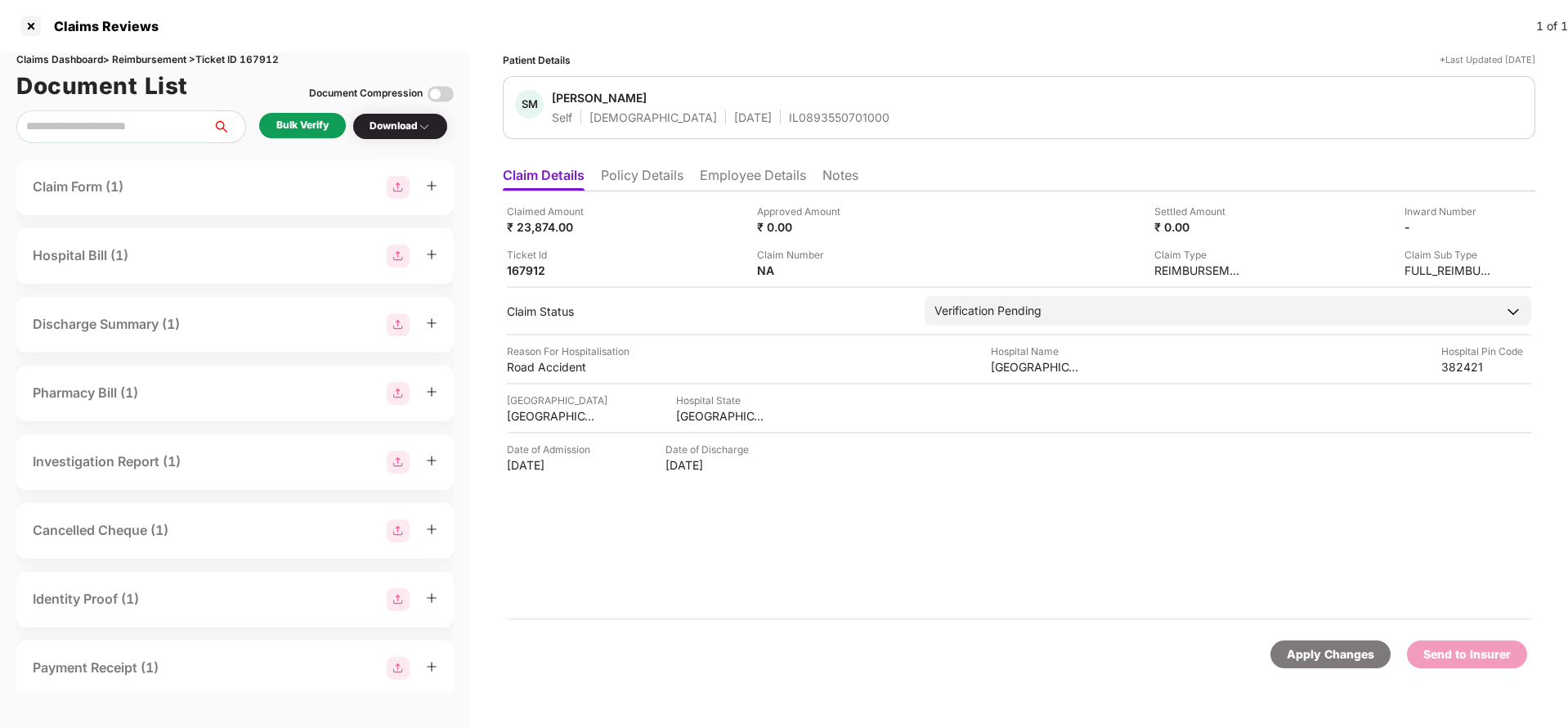
click at [616, 179] on li "Policy Details" at bounding box center [642, 179] width 82 height 24
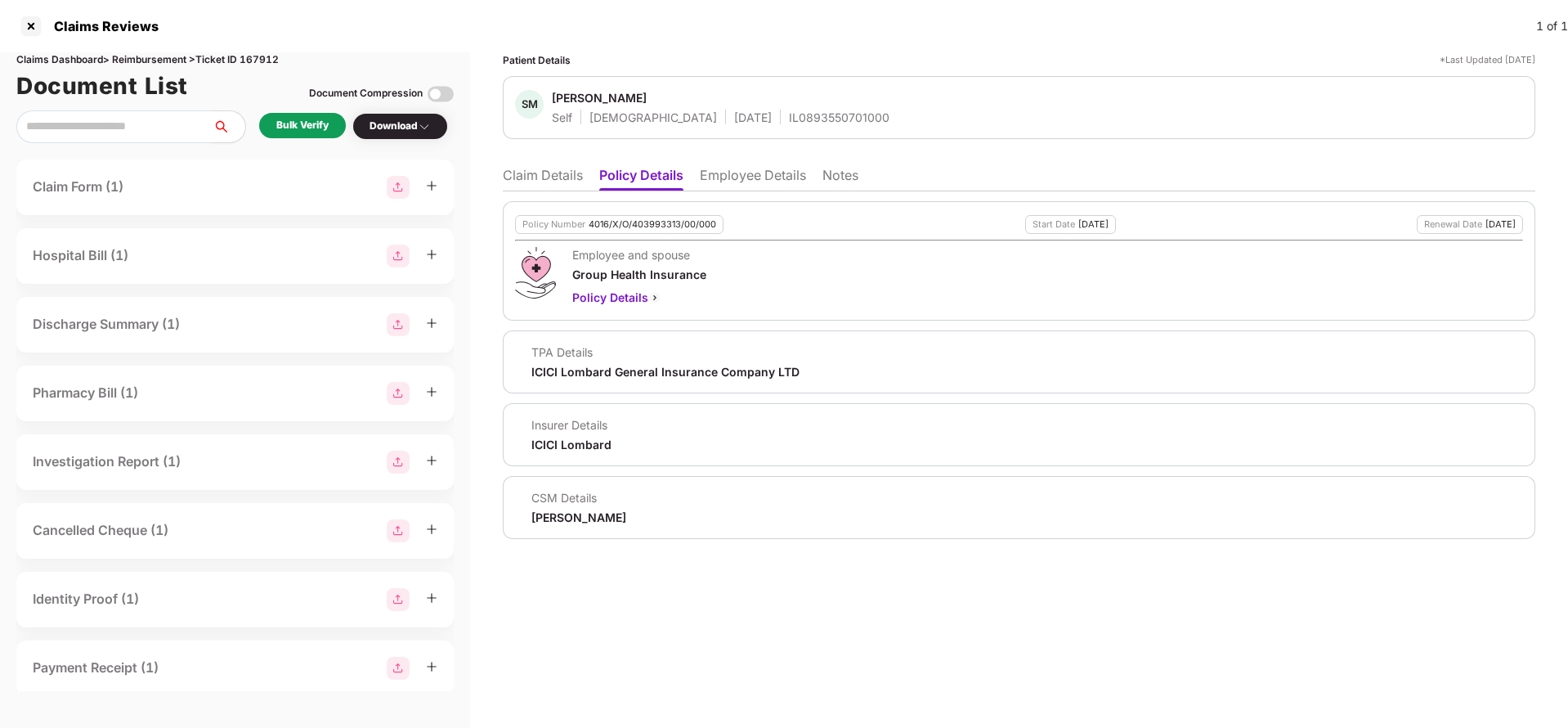
click at [627, 230] on div "Policy Number 4016/X/O/403993313/00/000" at bounding box center [619, 224] width 208 height 19
copy div "4016/X/O/403993313/00/000"
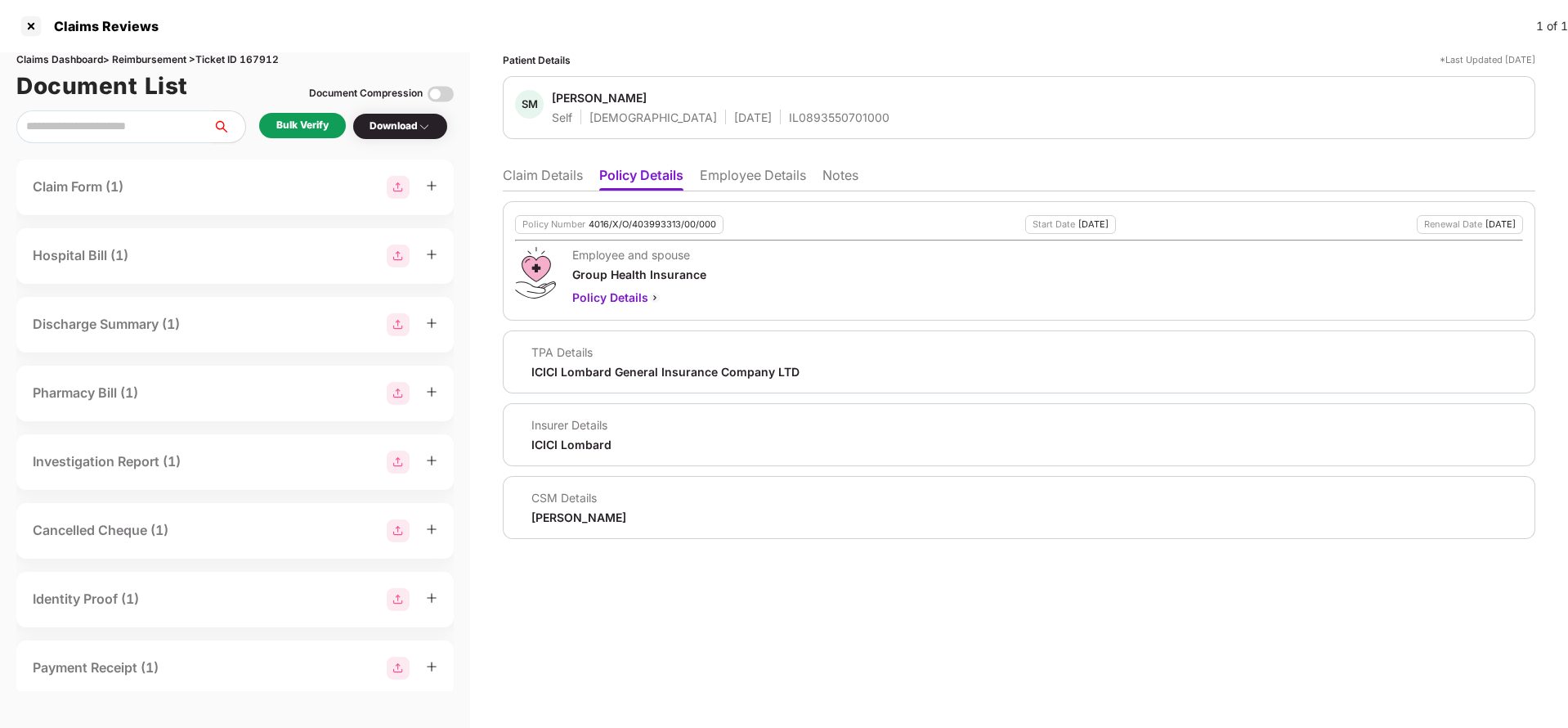
click at [530, 176] on li "Claim Details" at bounding box center [542, 179] width 80 height 24
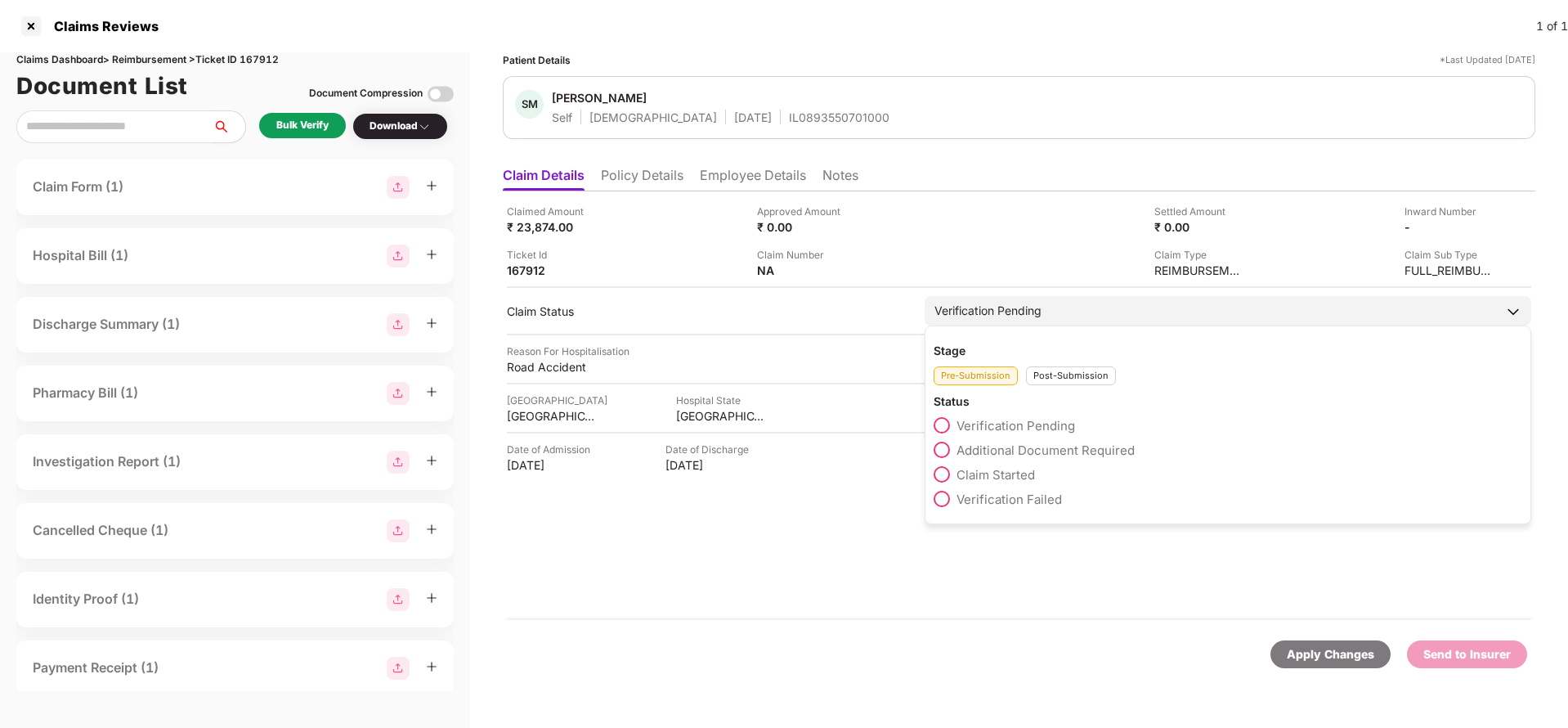
click at [987, 478] on span "Claim Started" at bounding box center [995, 474] width 78 height 16
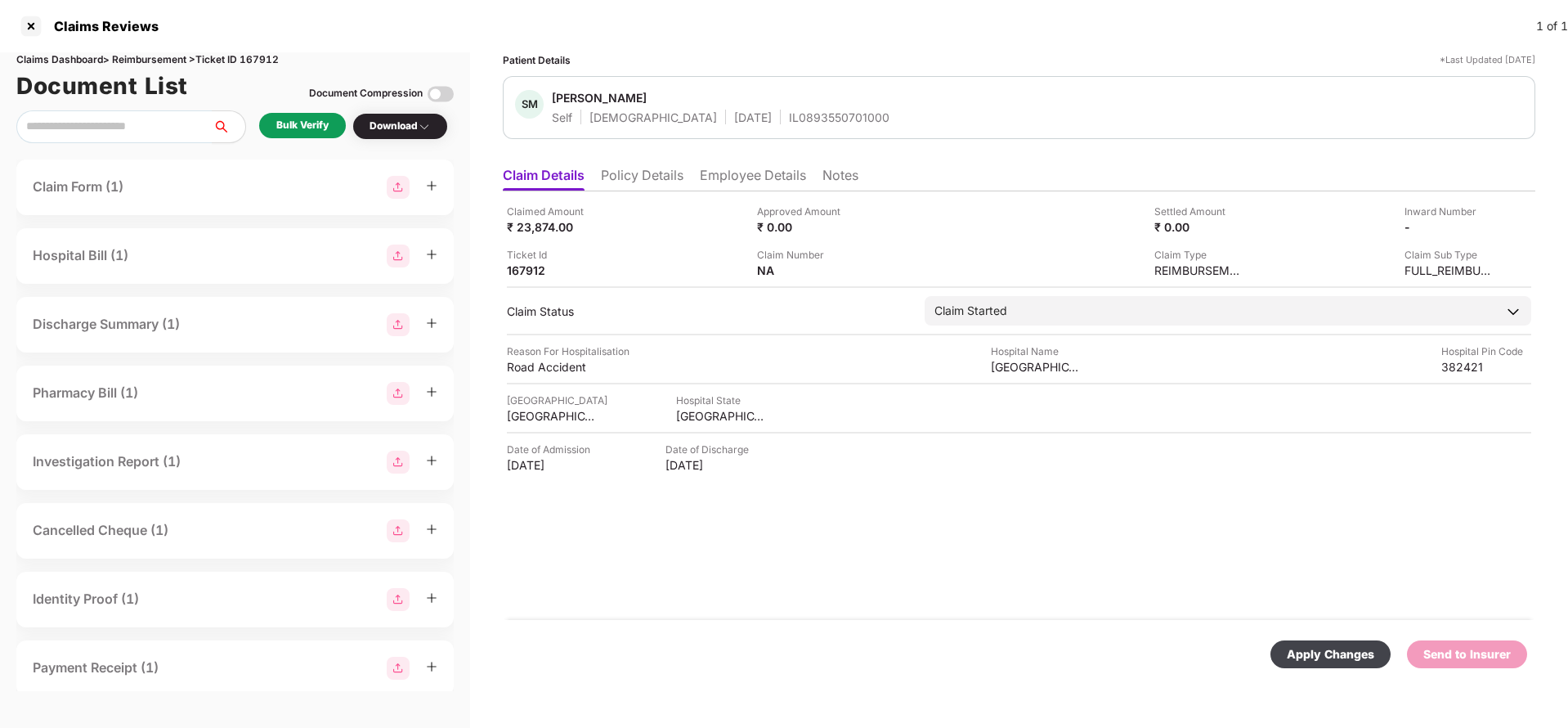
click at [1292, 656] on div "Apply Changes" at bounding box center [1330, 655] width 87 height 18
click at [728, 179] on li "Employee Details" at bounding box center [752, 179] width 106 height 24
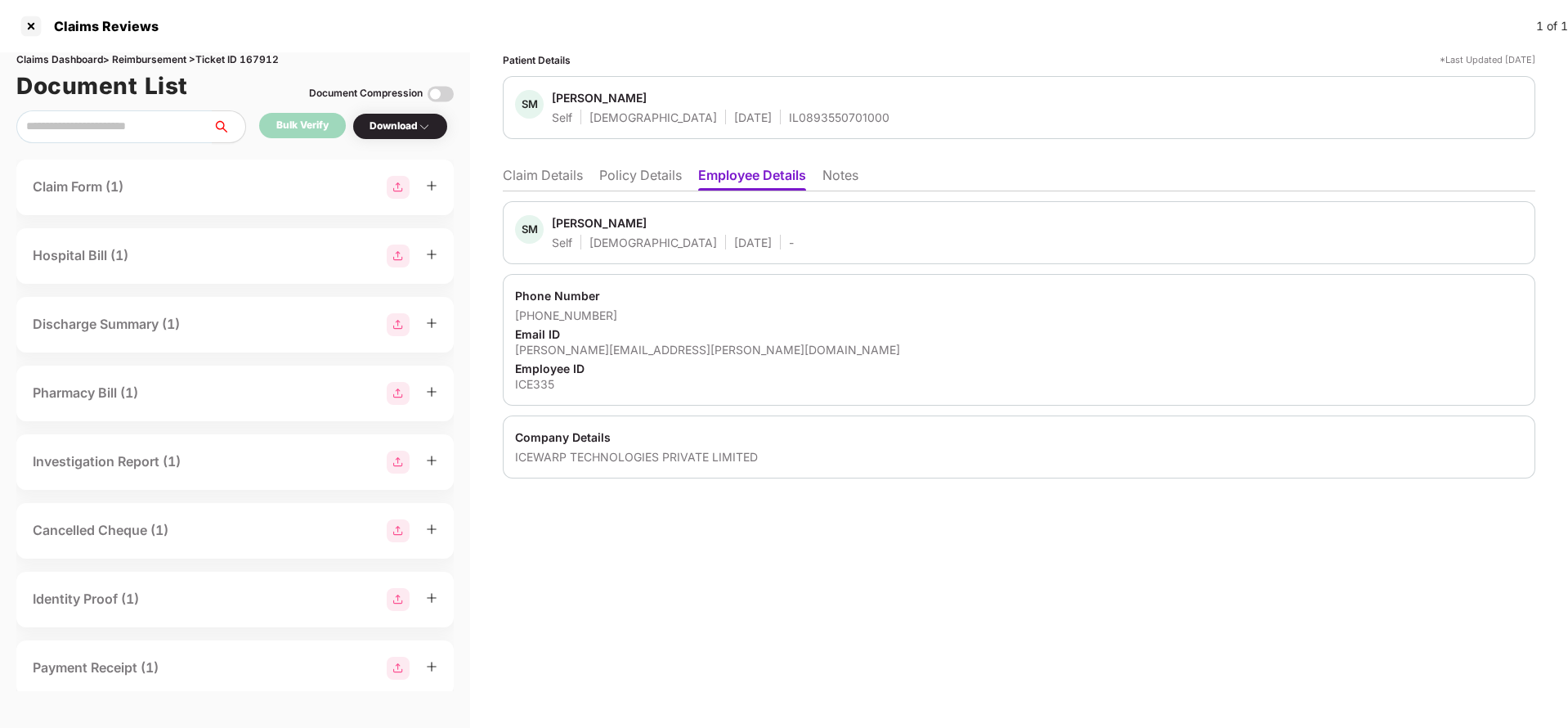
click at [529, 184] on li "Claim Details" at bounding box center [542, 179] width 80 height 24
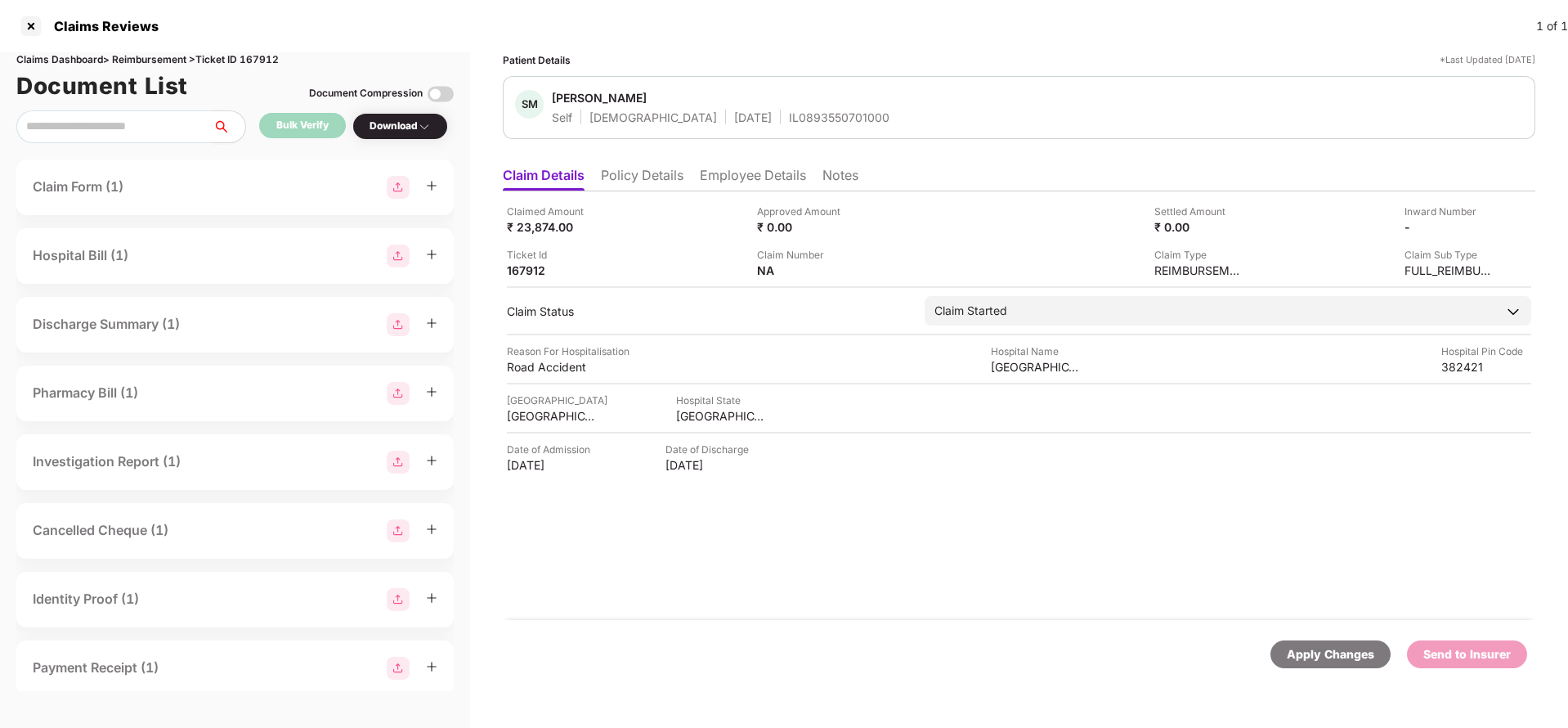
click at [1342, 662] on div "Apply Changes" at bounding box center [1330, 655] width 87 height 18
click at [1342, 661] on div "Apply Changes" at bounding box center [1330, 655] width 87 height 18
click at [267, 54] on div "Claims Dashboard > Reimbursement > Ticket ID 167912" at bounding box center [235, 60] width 437 height 16
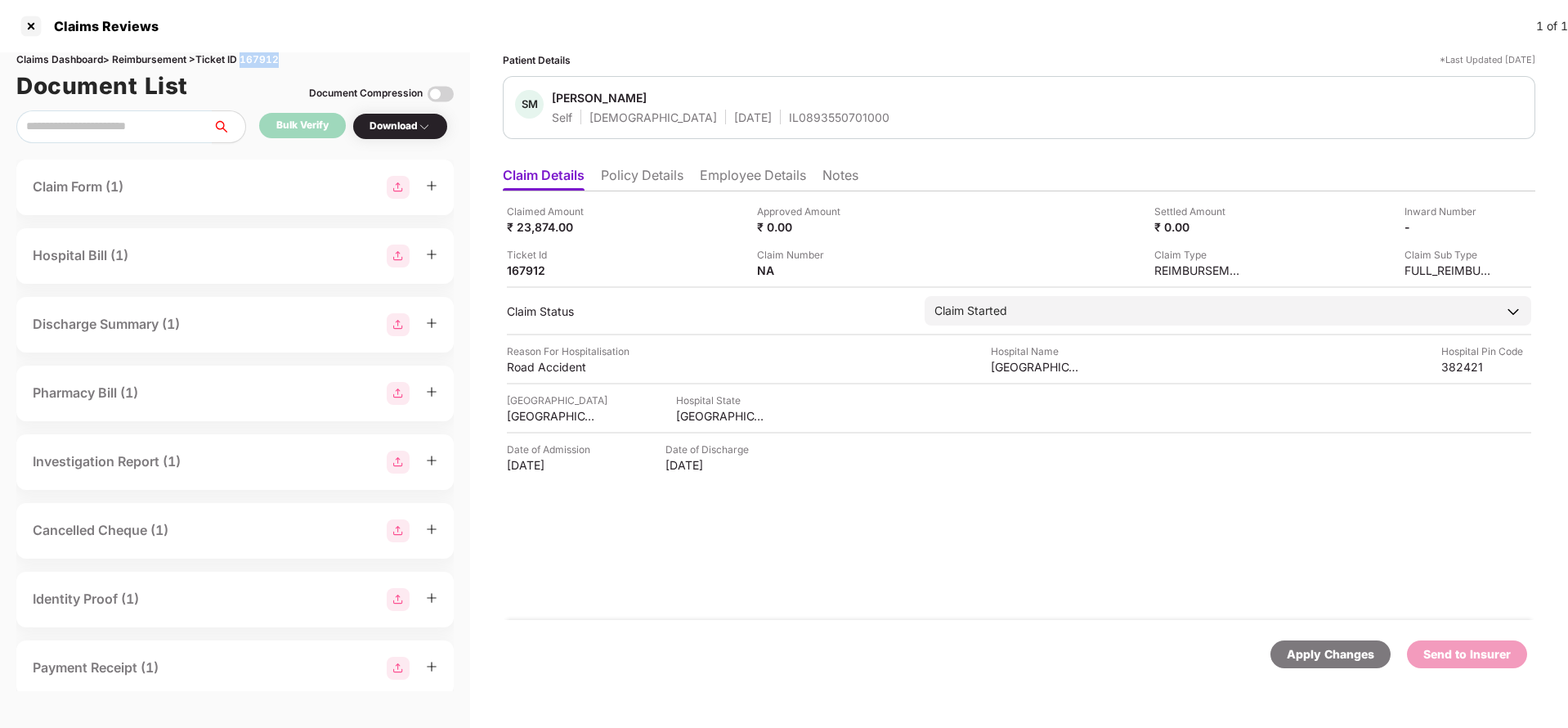
copy div "167912"
click at [1316, 652] on div "Apply Changes" at bounding box center [1330, 655] width 87 height 18
click at [633, 160] on ul "Claim Details Policy Details Employee Details Notes" at bounding box center [1019, 175] width 1032 height 33
click at [630, 173] on li "Policy Details" at bounding box center [642, 179] width 82 height 24
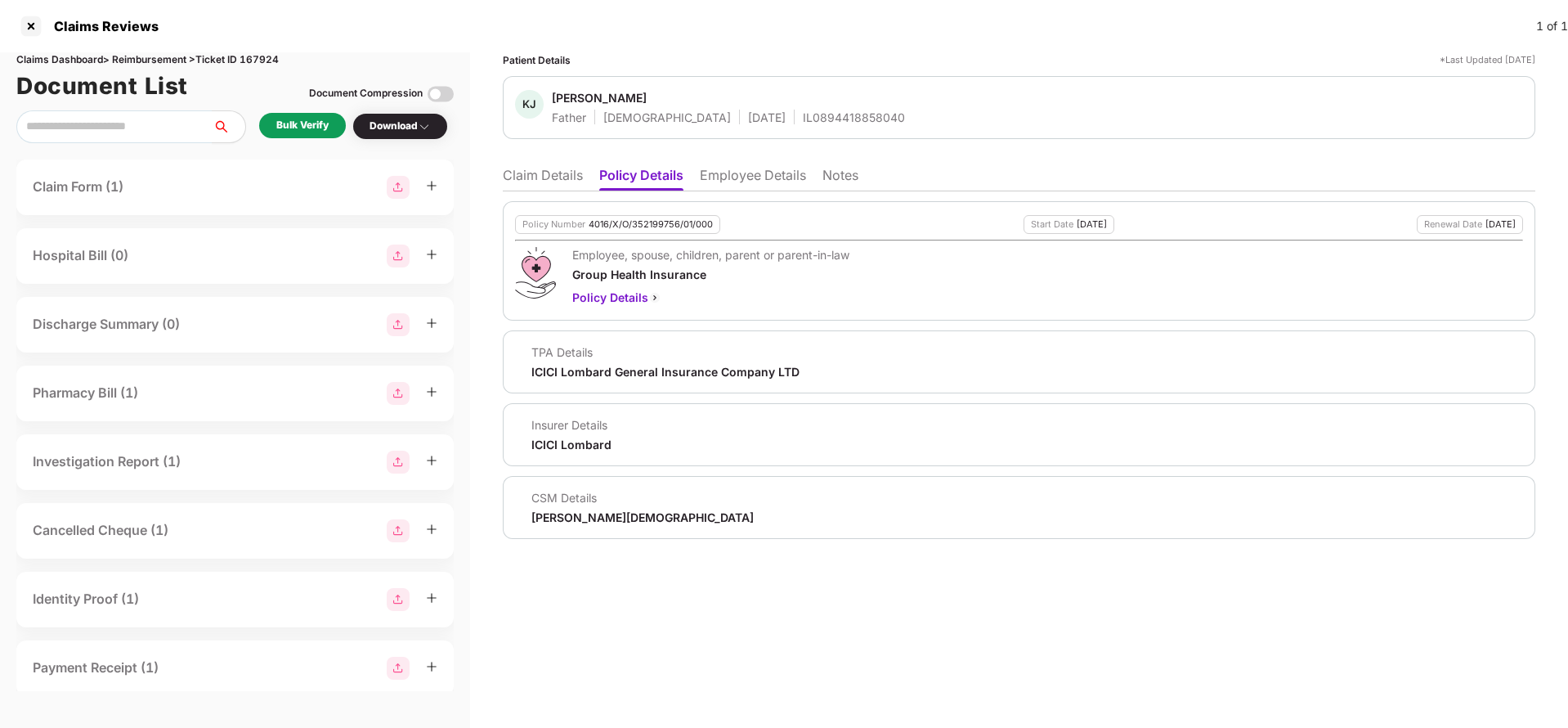
click at [645, 234] on div "Policy Number 4016/X/O/352199756/01/000 Start Date [DATE] Renewal Date [DATE] E…" at bounding box center [1019, 260] width 1032 height 119
click at [663, 211] on div "Policy Number 4016/X/O/352199756/01/000 Start Date [DATE] Renewal Date [DATE] E…" at bounding box center [1019, 260] width 1032 height 119
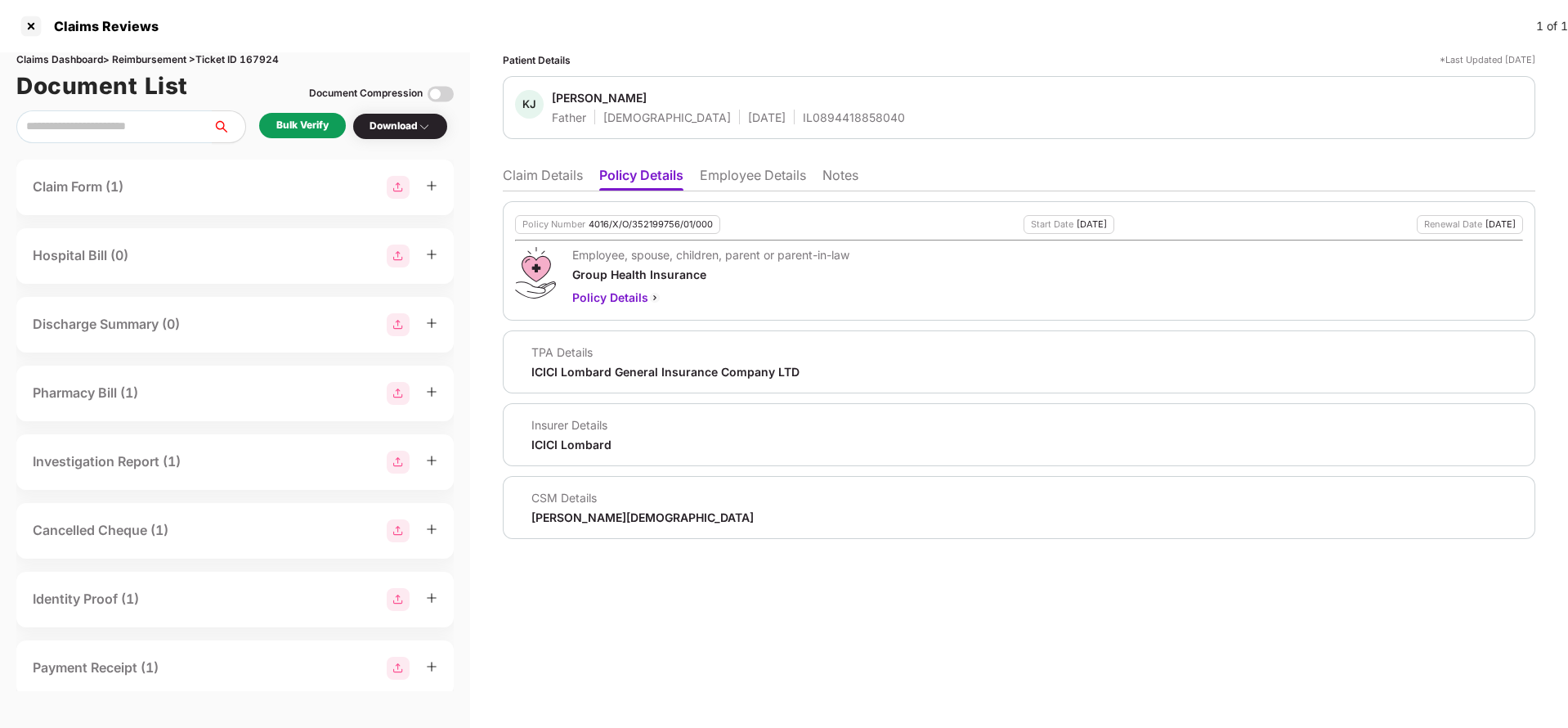
click at [652, 215] on div "Policy Number 4016/X/O/352199756/01/000" at bounding box center [617, 224] width 205 height 19
copy div "4016/X/O/352199756/01/000"
click at [803, 119] on div "IL0894418858040" at bounding box center [854, 117] width 102 height 16
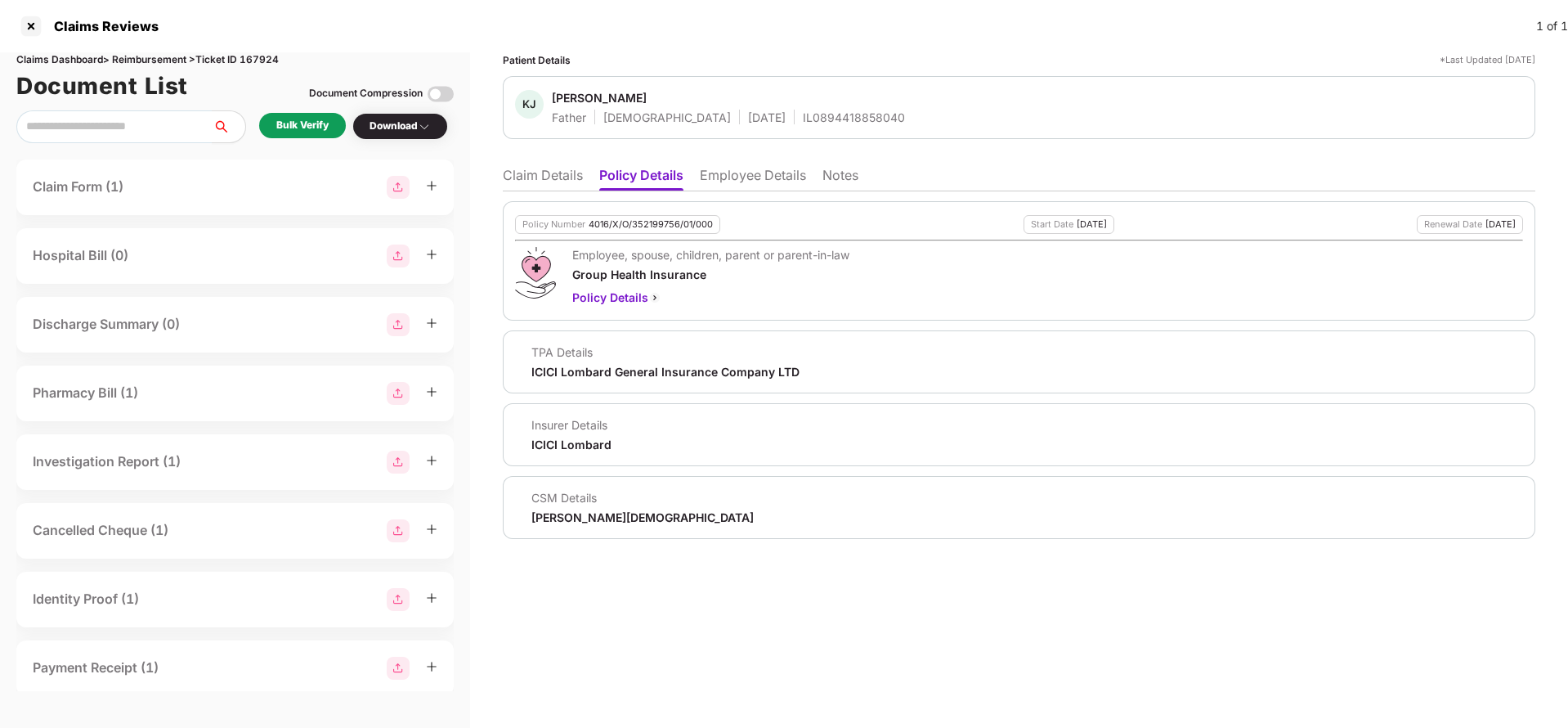
click at [803, 119] on div "IL0894418858040" at bounding box center [854, 117] width 102 height 16
copy div "IL0894418858040"
click at [757, 178] on li "Employee Details" at bounding box center [752, 179] width 106 height 24
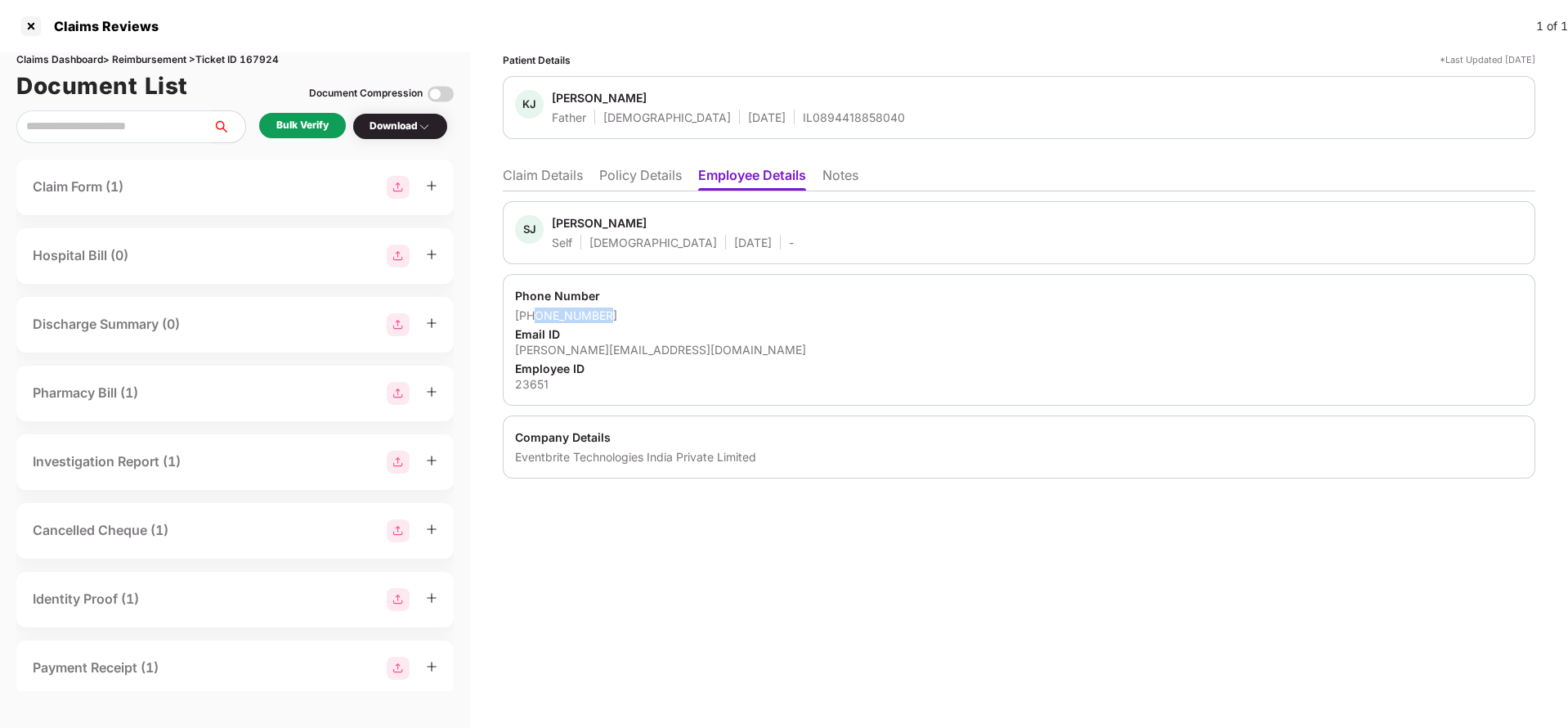
drag, startPoint x: 537, startPoint y: 313, endPoint x: 746, endPoint y: 315, distance: 209.0
click at [746, 315] on div "[PHONE_NUMBER]" at bounding box center [1019, 315] width 1008 height 16
copy div "8989503341"
click at [556, 350] on div "[PERSON_NAME][EMAIL_ADDRESS][DOMAIN_NAME]" at bounding box center [1019, 349] width 1008 height 16
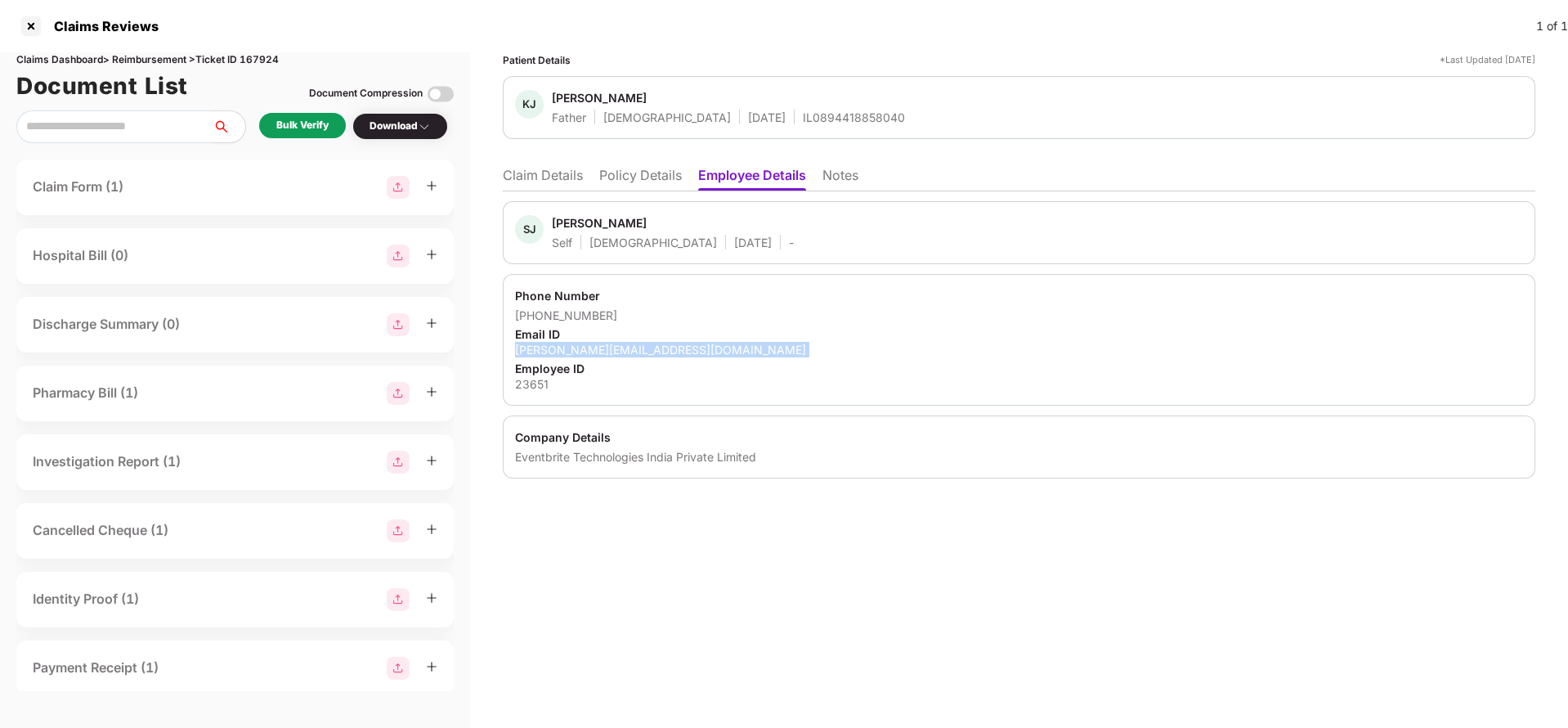
click at [556, 350] on div "sejal@eventbrite.com" at bounding box center [1019, 349] width 1008 height 16
copy div "sejal@eventbrite.com"
click at [568, 182] on li "Claim Details" at bounding box center [542, 179] width 80 height 24
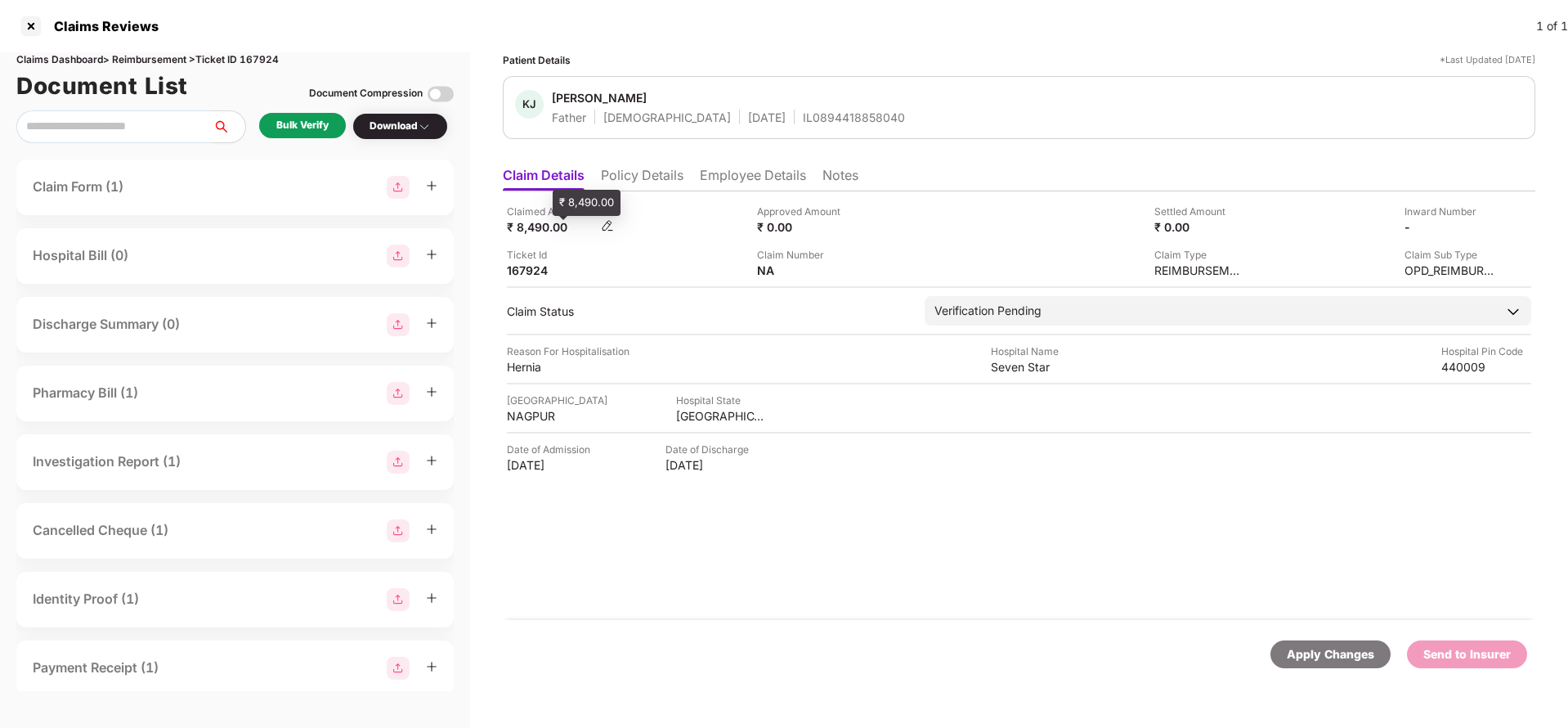
click at [540, 226] on div "₹ 8,490.00" at bounding box center [551, 226] width 90 height 16
copy div "8,490"
click at [1031, 371] on div "Seven Star" at bounding box center [1035, 366] width 90 height 16
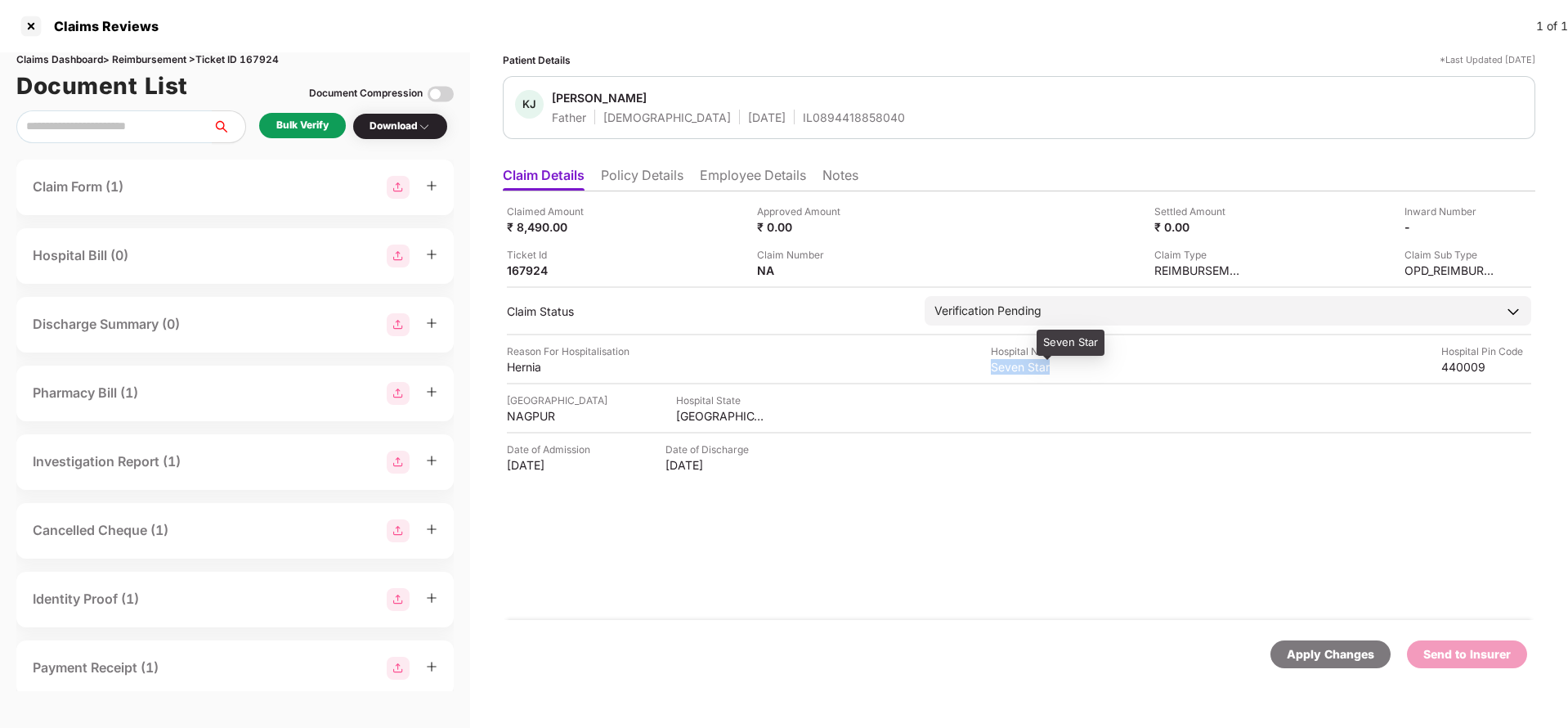
click at [1031, 371] on div "Seven Star" at bounding box center [1035, 366] width 90 height 16
copy div "Seven Star"
click at [281, 136] on div "Bulk Verify" at bounding box center [302, 125] width 86 height 26
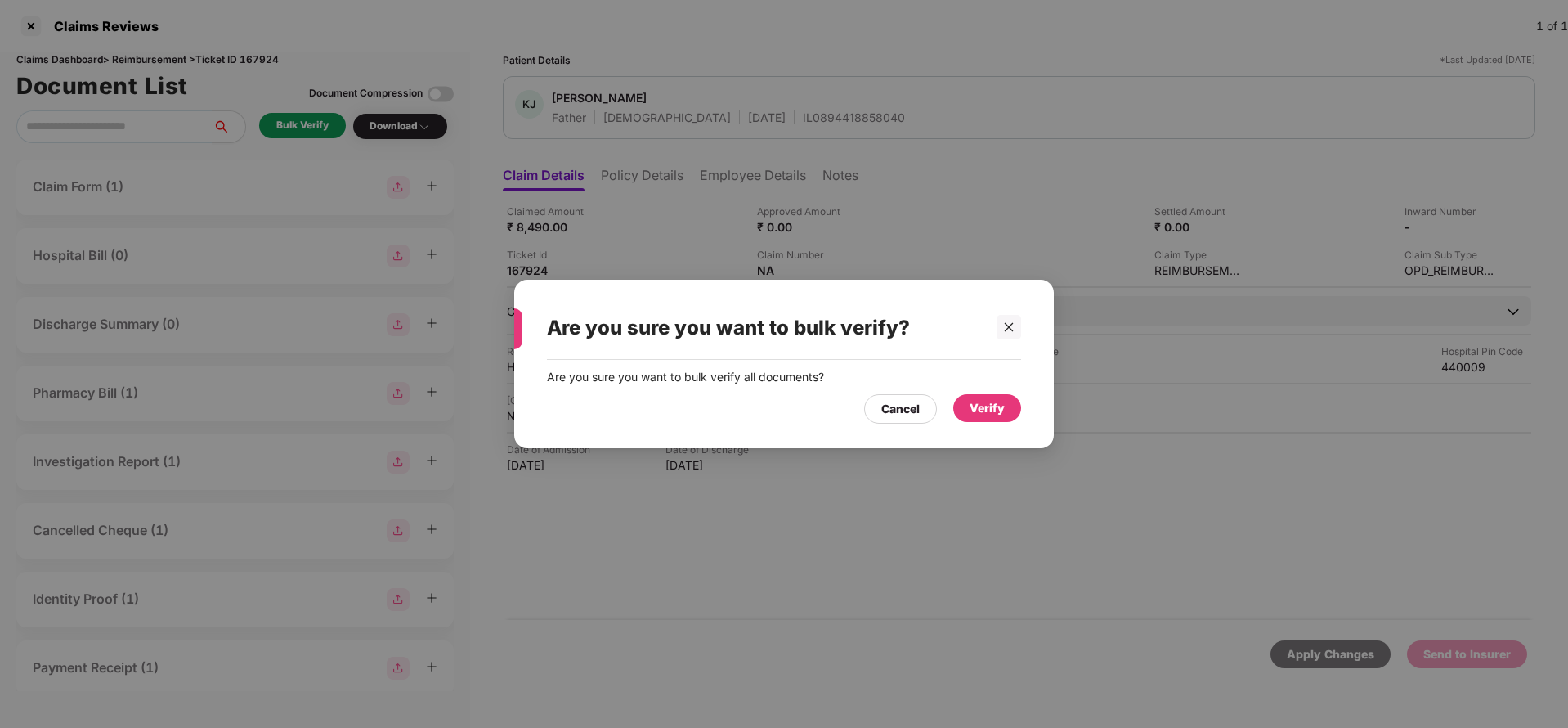
click at [975, 411] on div "Verify" at bounding box center [987, 408] width 35 height 18
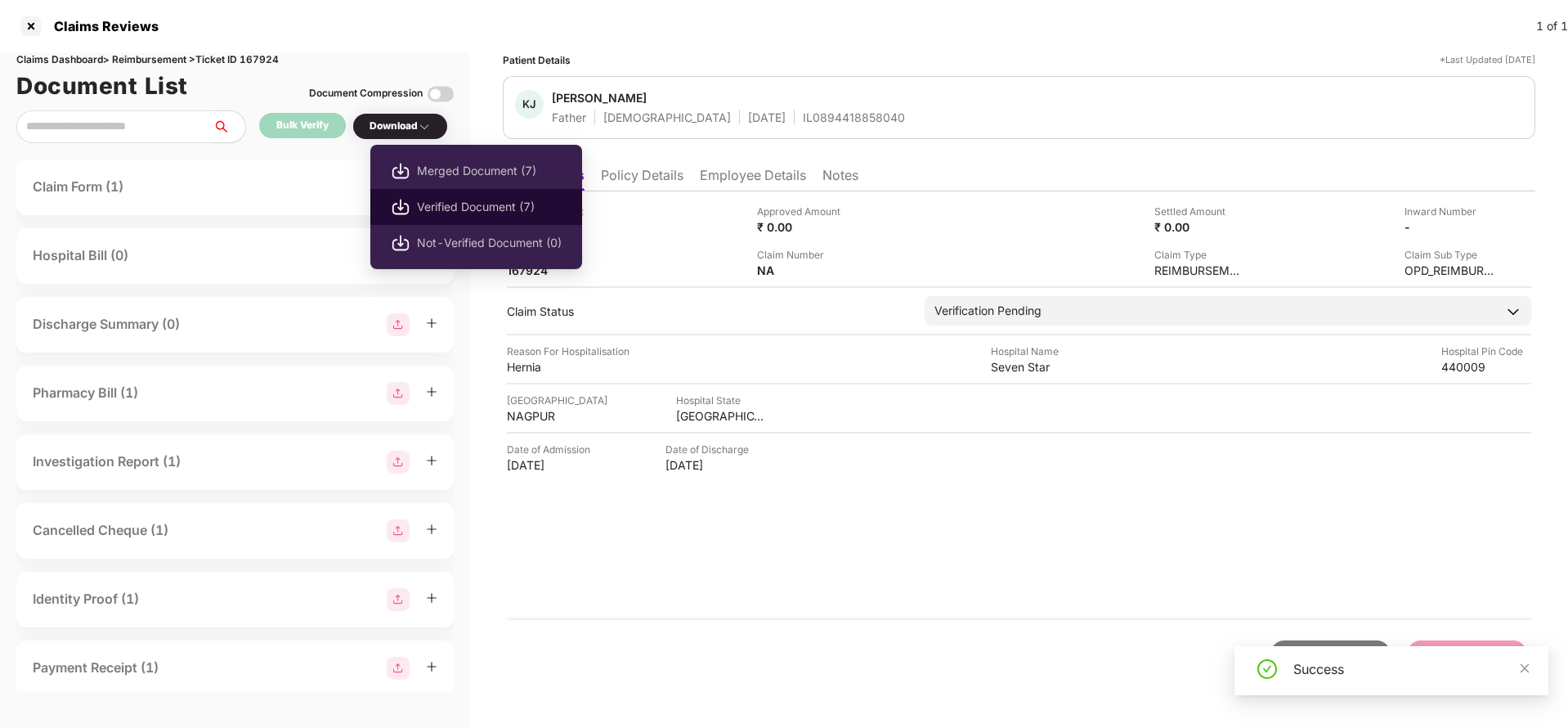
click at [439, 207] on span "Verified Document (7)" at bounding box center [490, 207] width 145 height 18
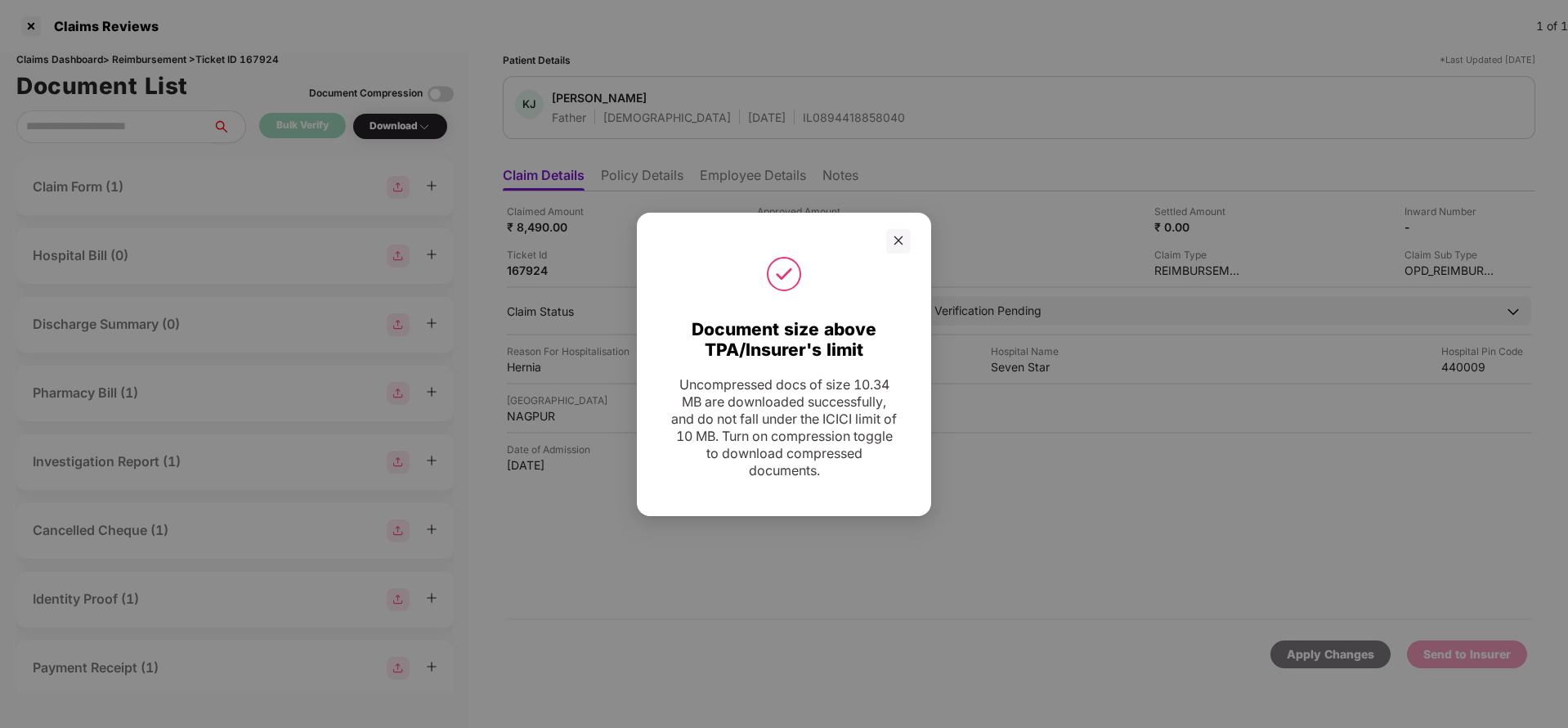
click at [885, 240] on div at bounding box center [784, 241] width 254 height 25
click at [886, 240] on div at bounding box center [899, 241] width 25 height 25
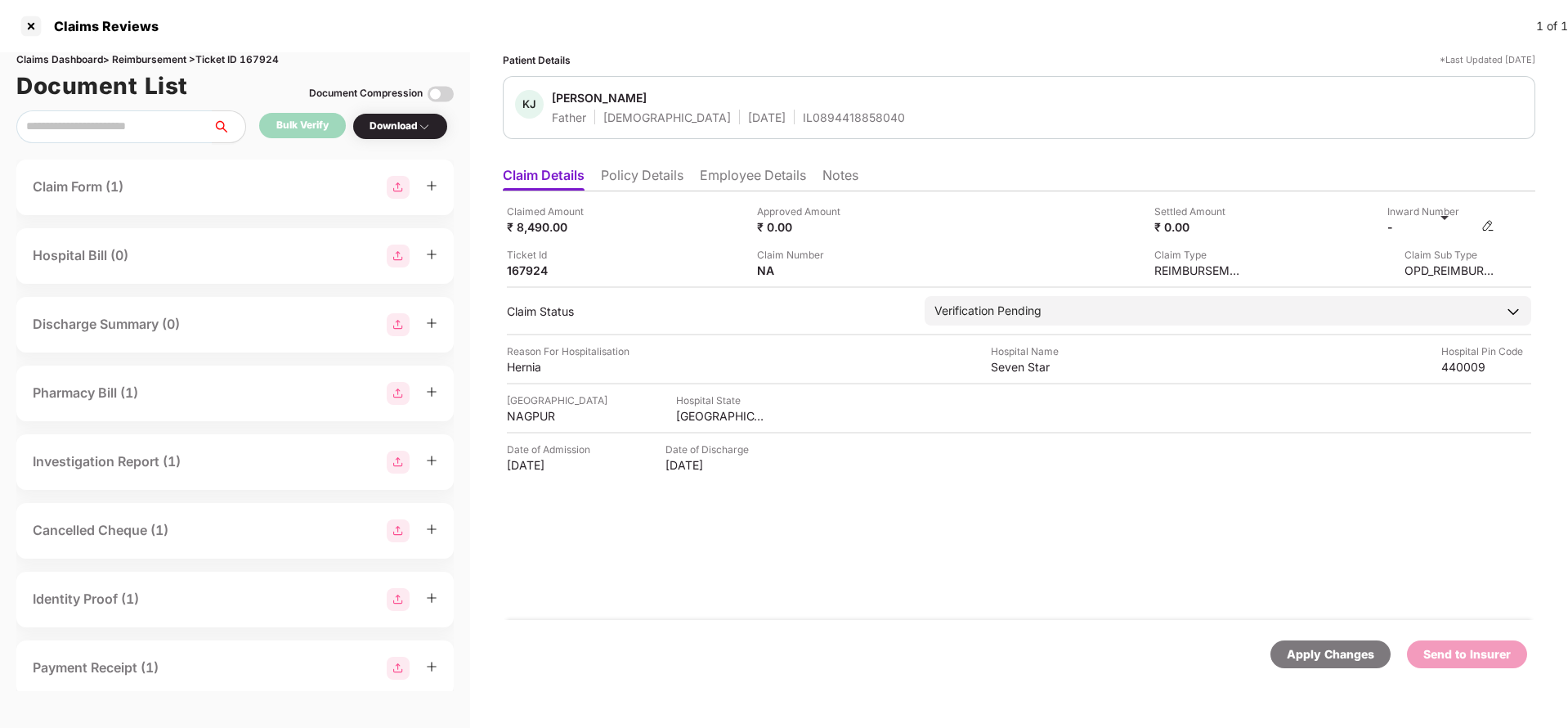
click at [1491, 225] on img at bounding box center [1488, 226] width 13 height 13
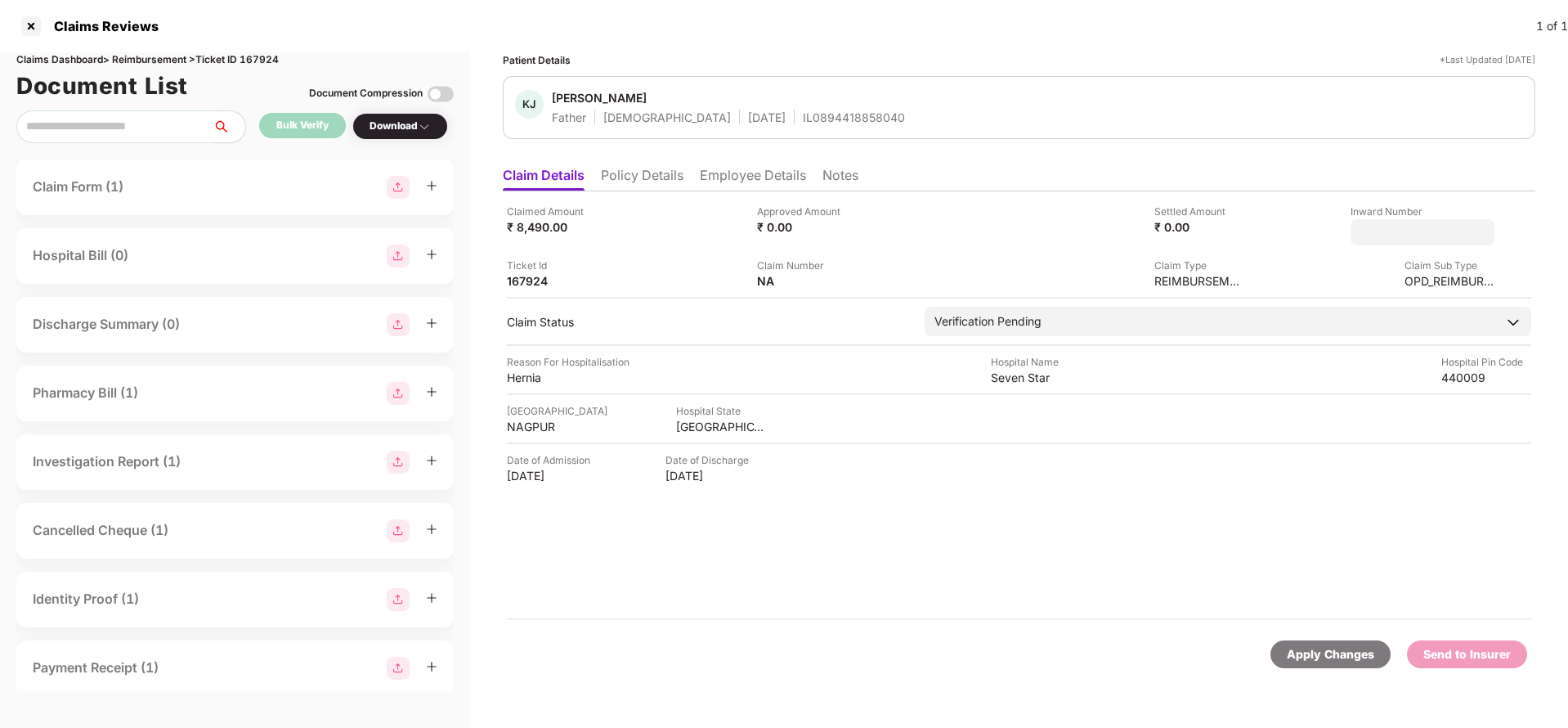
type input "**********"
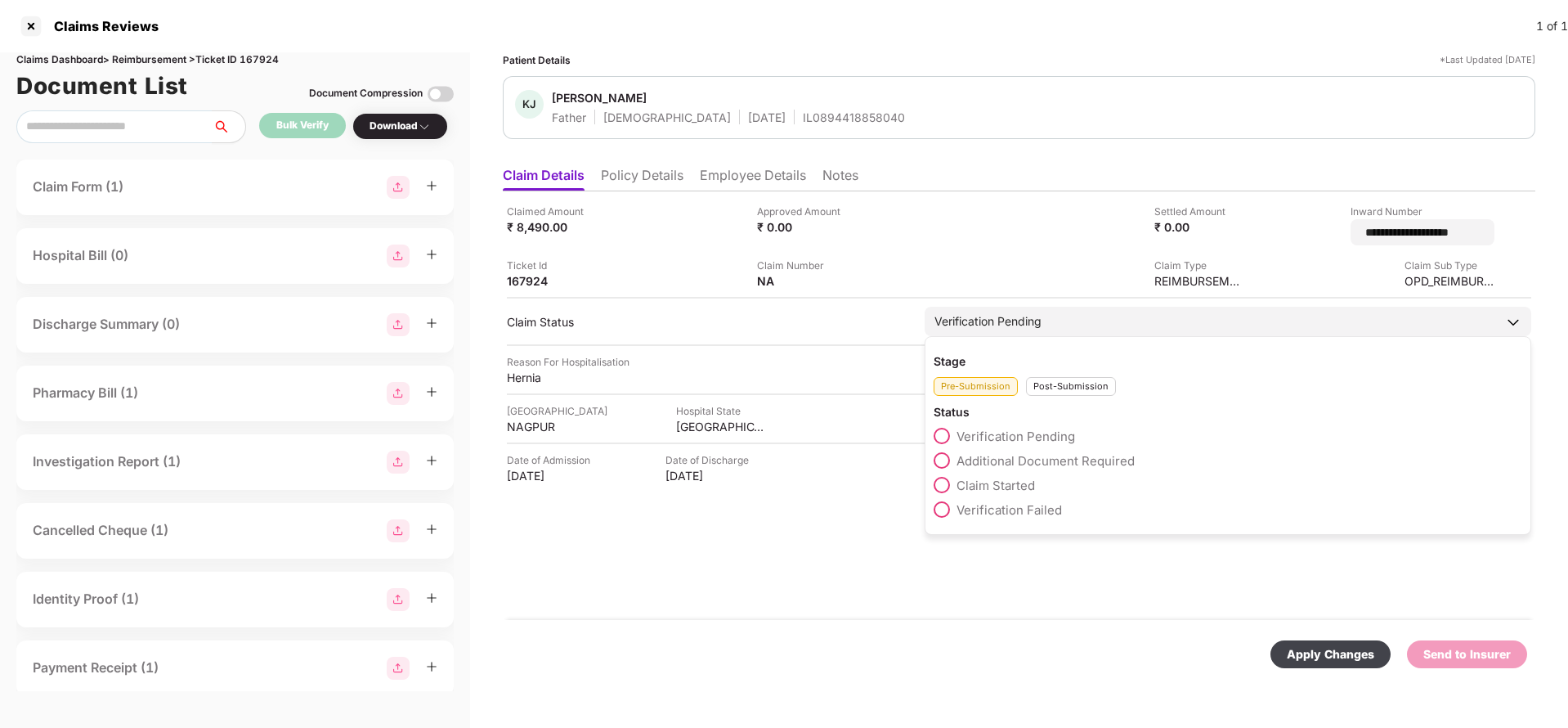
click at [1169, 319] on div "Verification Pending" at bounding box center [1227, 321] width 607 height 30
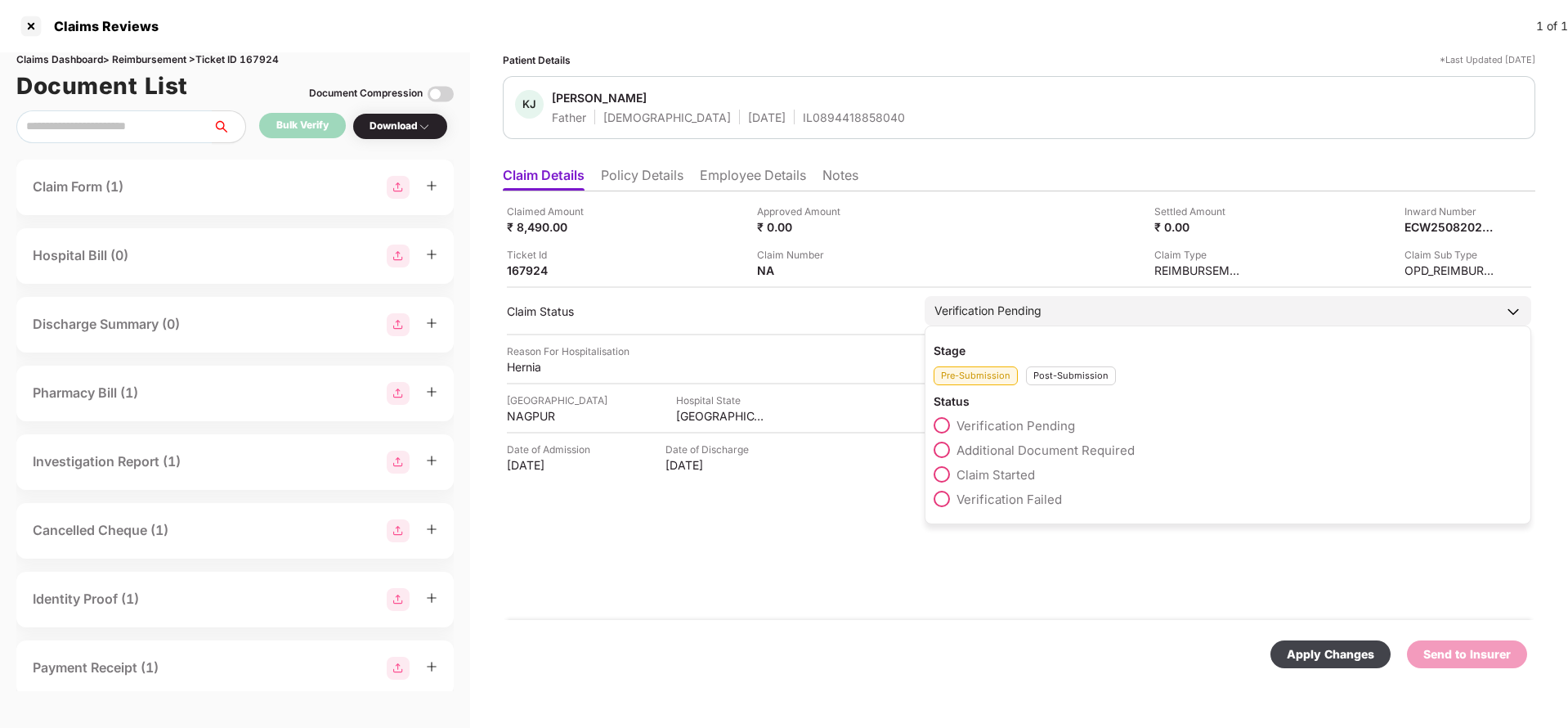
click at [1076, 376] on div "Post-Submission" at bounding box center [1070, 376] width 90 height 19
click at [1026, 460] on div "Claim Under Process" at bounding box center [1227, 454] width 589 height 25
click at [1045, 446] on span "Claim Under Process" at bounding box center [1018, 450] width 123 height 16
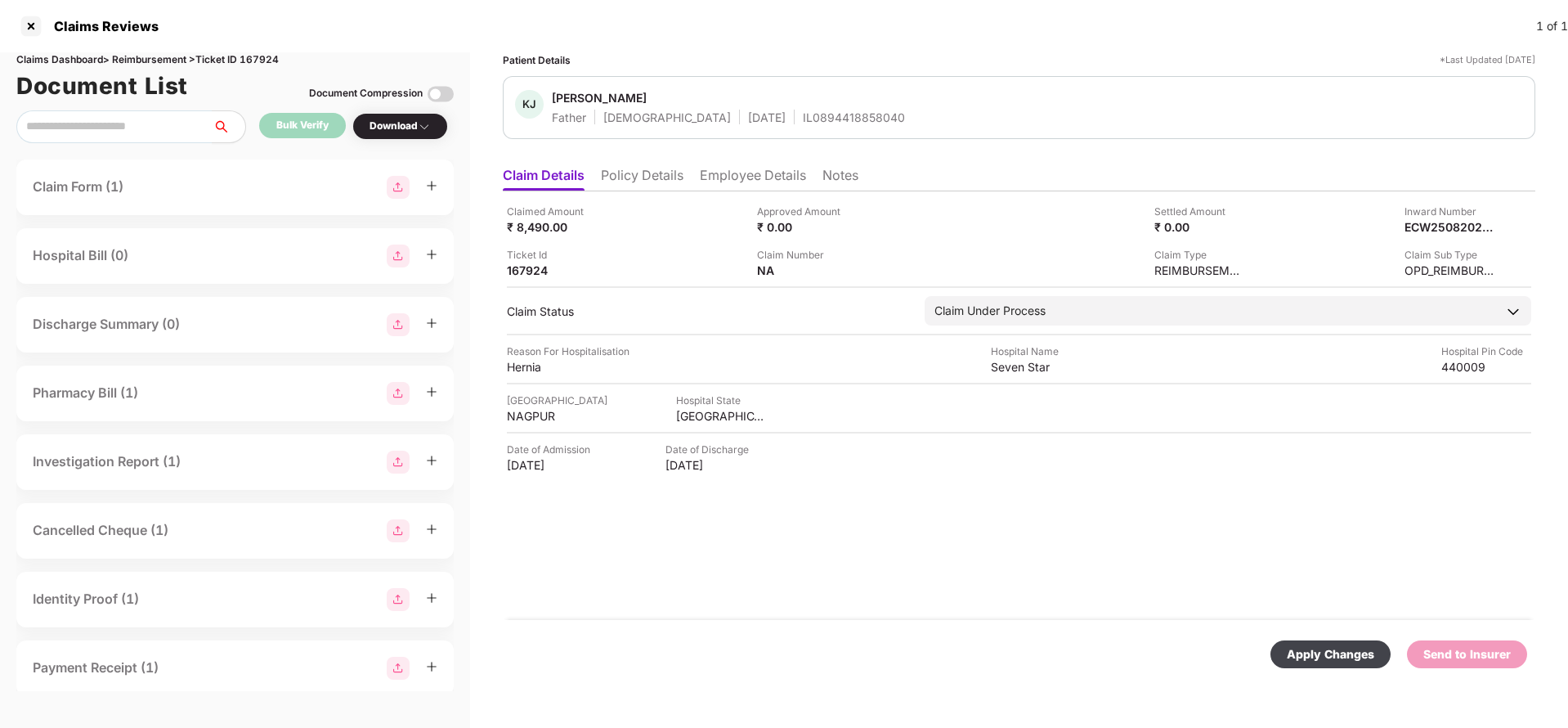
click at [1340, 661] on div "Apply Changes" at bounding box center [1330, 655] width 87 height 18
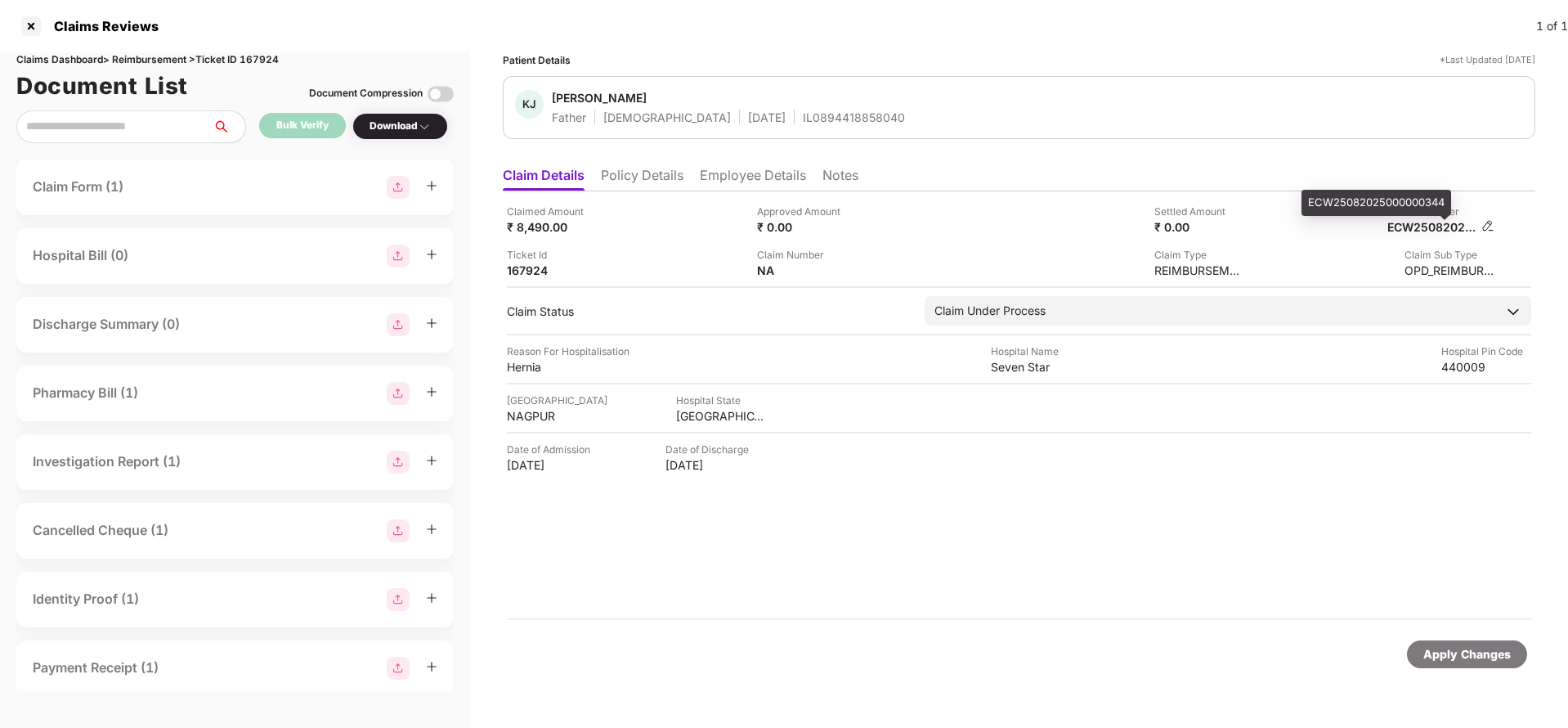
click at [1412, 229] on div "ECW25082025000000344" at bounding box center [1431, 226] width 90 height 16
copy div "ECW25082025000000344"
click at [803, 111] on div "IL0894418858040" at bounding box center [854, 117] width 102 height 16
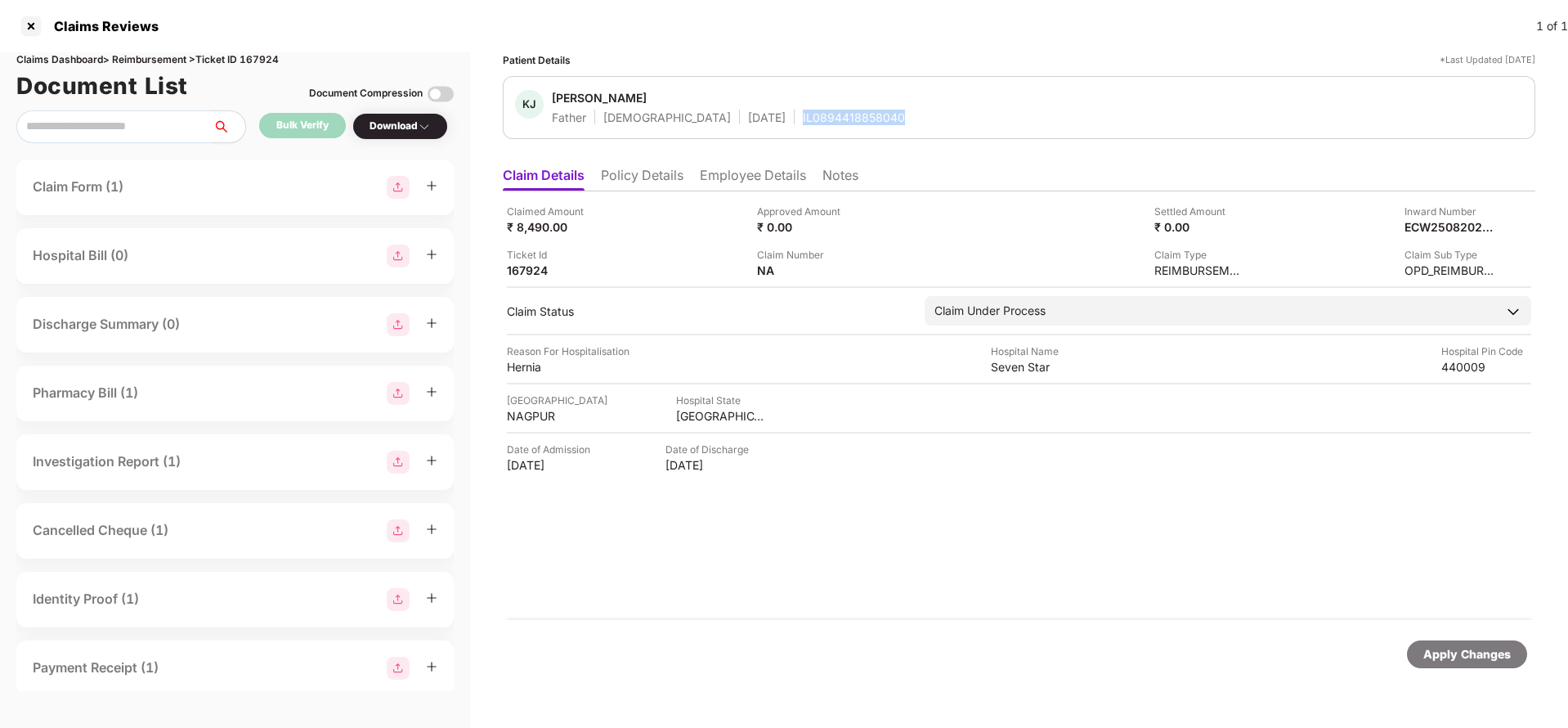
click at [803, 111] on div "IL0894418858040" at bounding box center [854, 117] width 102 height 16
copy div "IL0894418858040"
click at [1469, 651] on div "Apply Changes" at bounding box center [1467, 655] width 87 height 18
click at [259, 61] on div "Claims Dashboard > Reimbursement > Ticket ID 167924" at bounding box center [235, 60] width 437 height 16
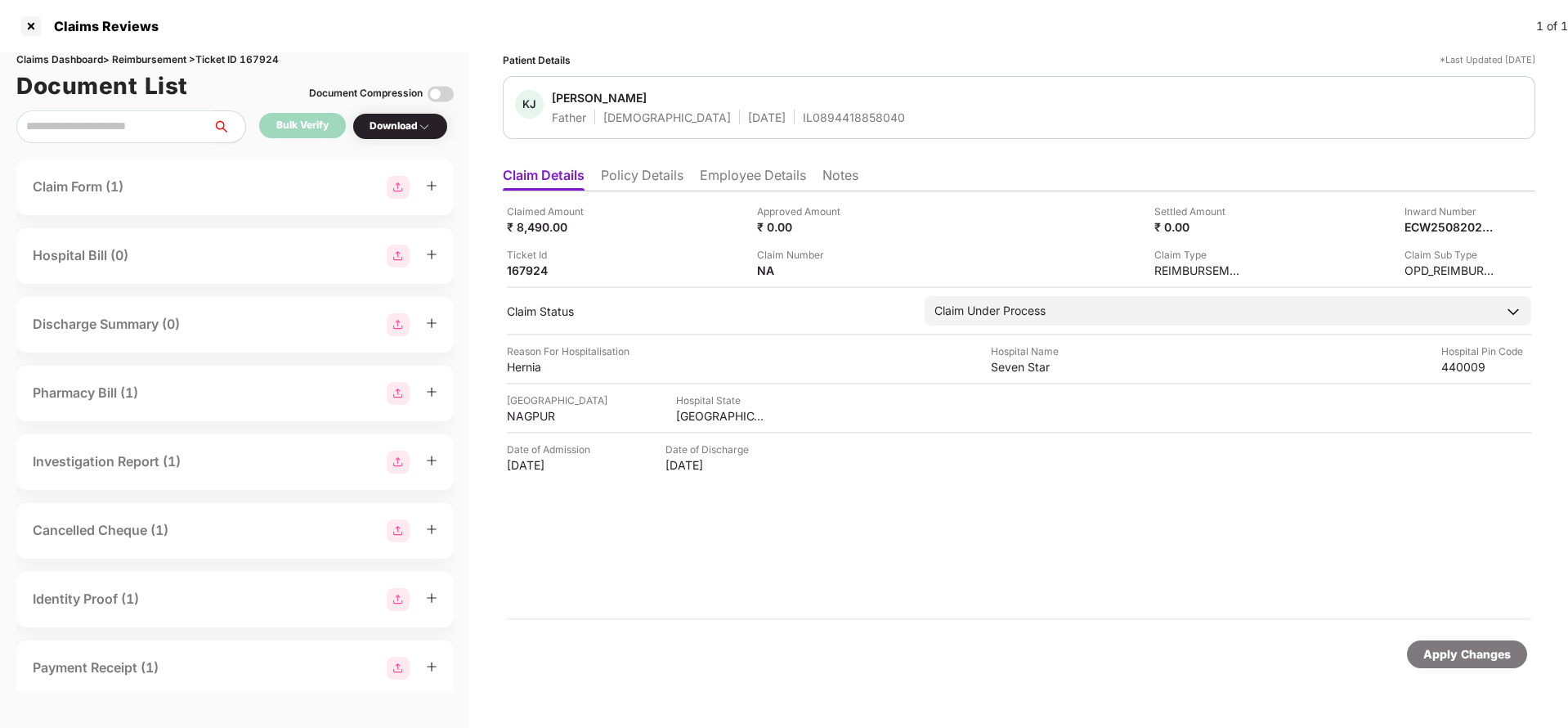
click at [259, 61] on div "Claims Dashboard > Reimbursement > Ticket ID 167924" at bounding box center [235, 60] width 437 height 16
copy div "167924"
click at [1464, 660] on div "Apply Changes" at bounding box center [1467, 655] width 87 height 18
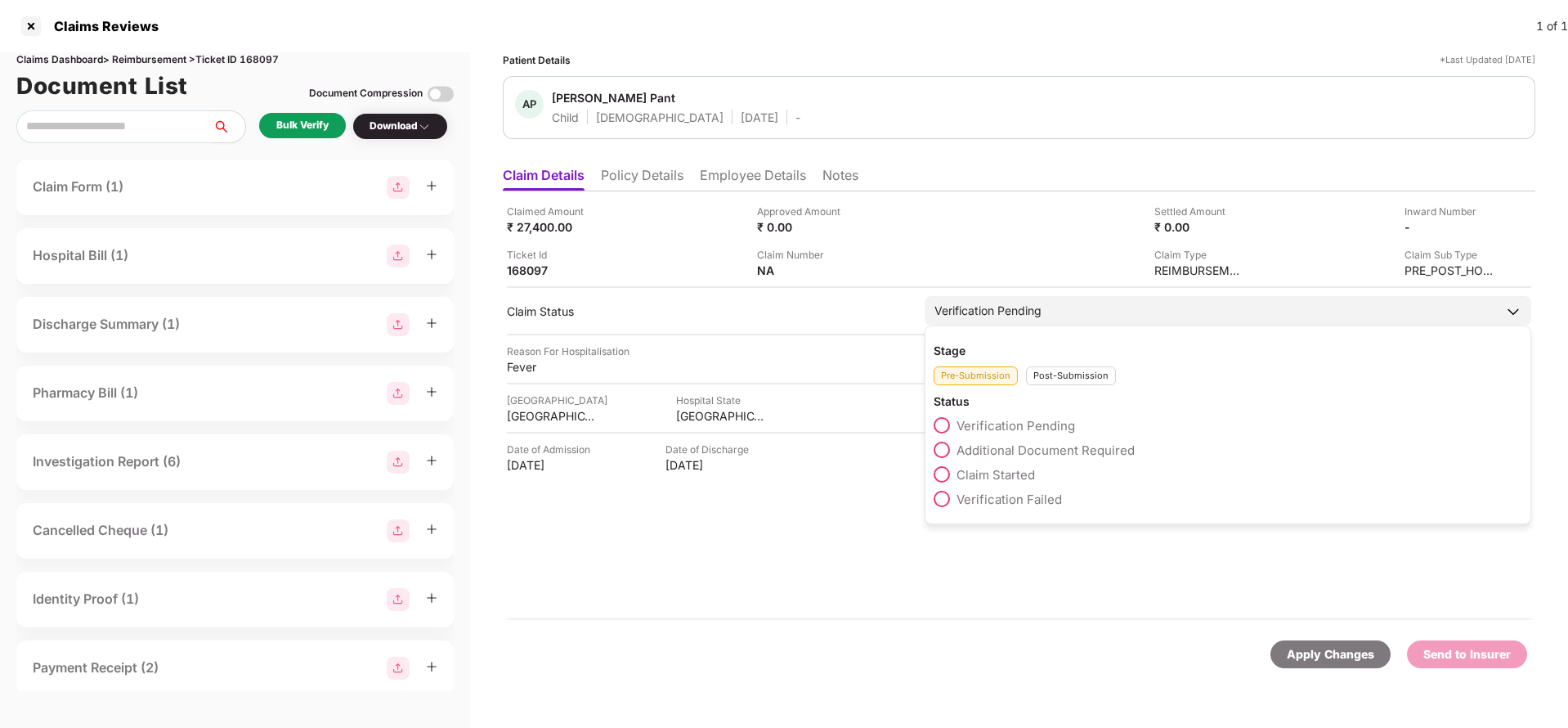
click at [1040, 320] on div "Verification Pending" at bounding box center [1227, 311] width 607 height 30
click at [984, 475] on span "Claim Started" at bounding box center [995, 474] width 78 height 16
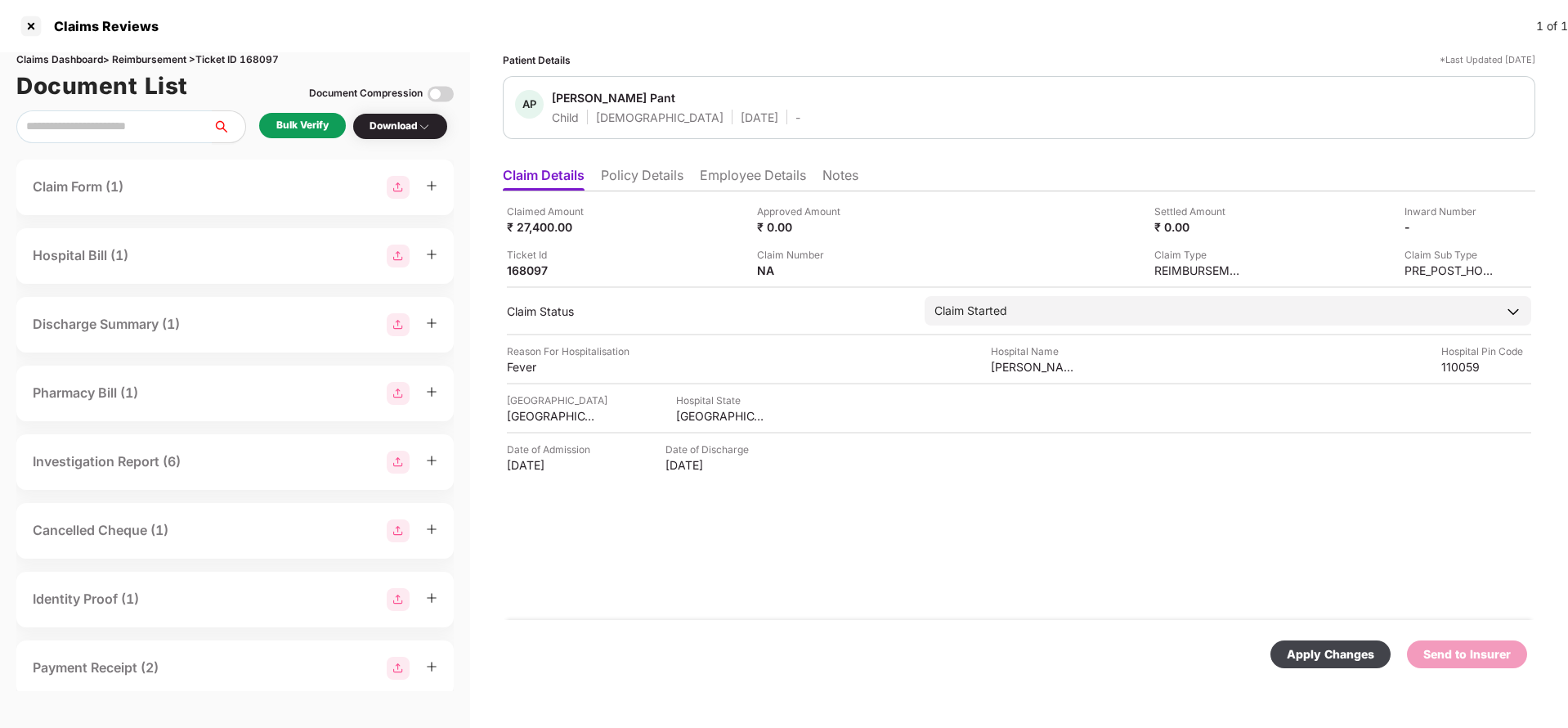
click at [1323, 665] on div "Apply Changes" at bounding box center [1330, 655] width 120 height 28
click at [661, 177] on li "Policy Details" at bounding box center [642, 179] width 82 height 24
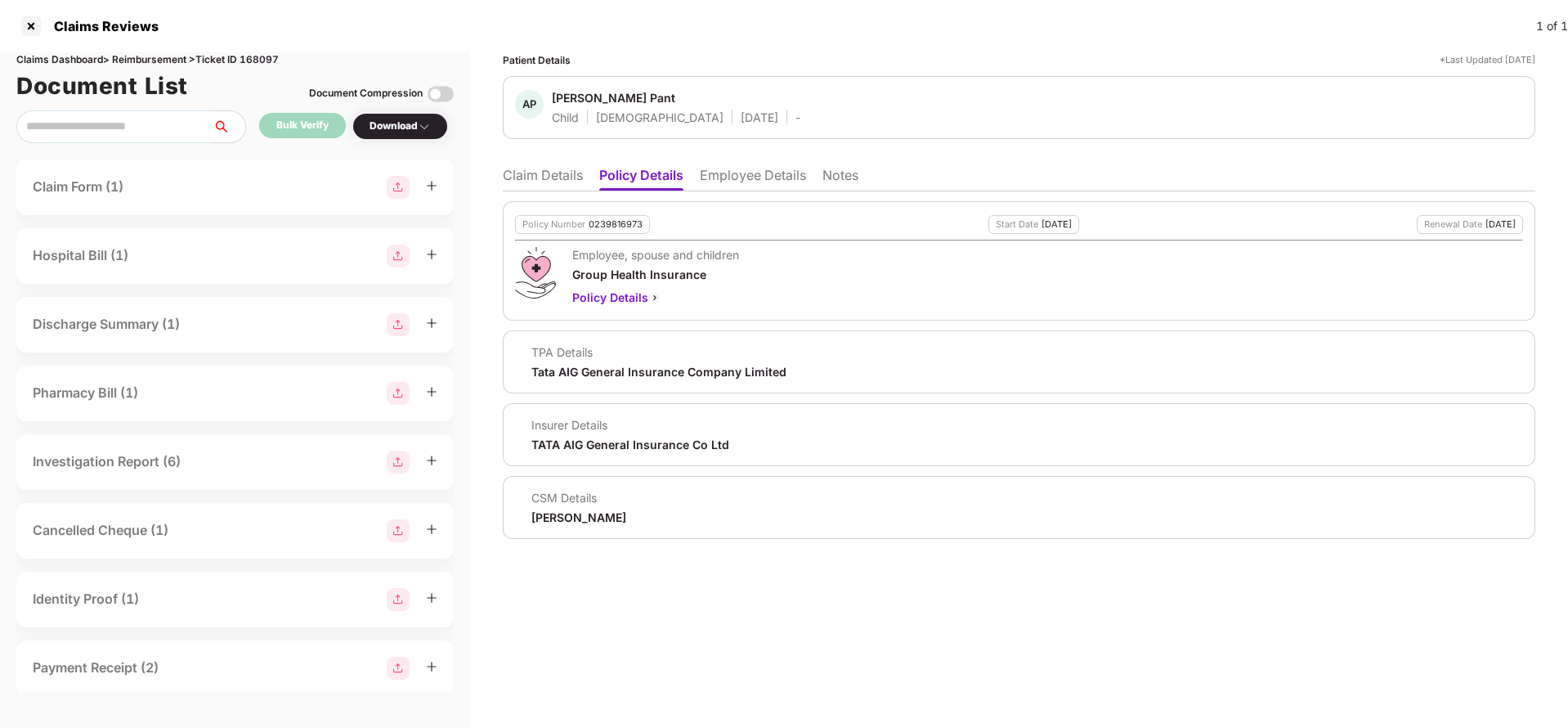
click at [574, 516] on div "Siddharth Chauhan" at bounding box center [579, 517] width 95 height 16
copy div "Siddharth Chauhan"
click at [553, 172] on li "Claim Details" at bounding box center [542, 179] width 80 height 24
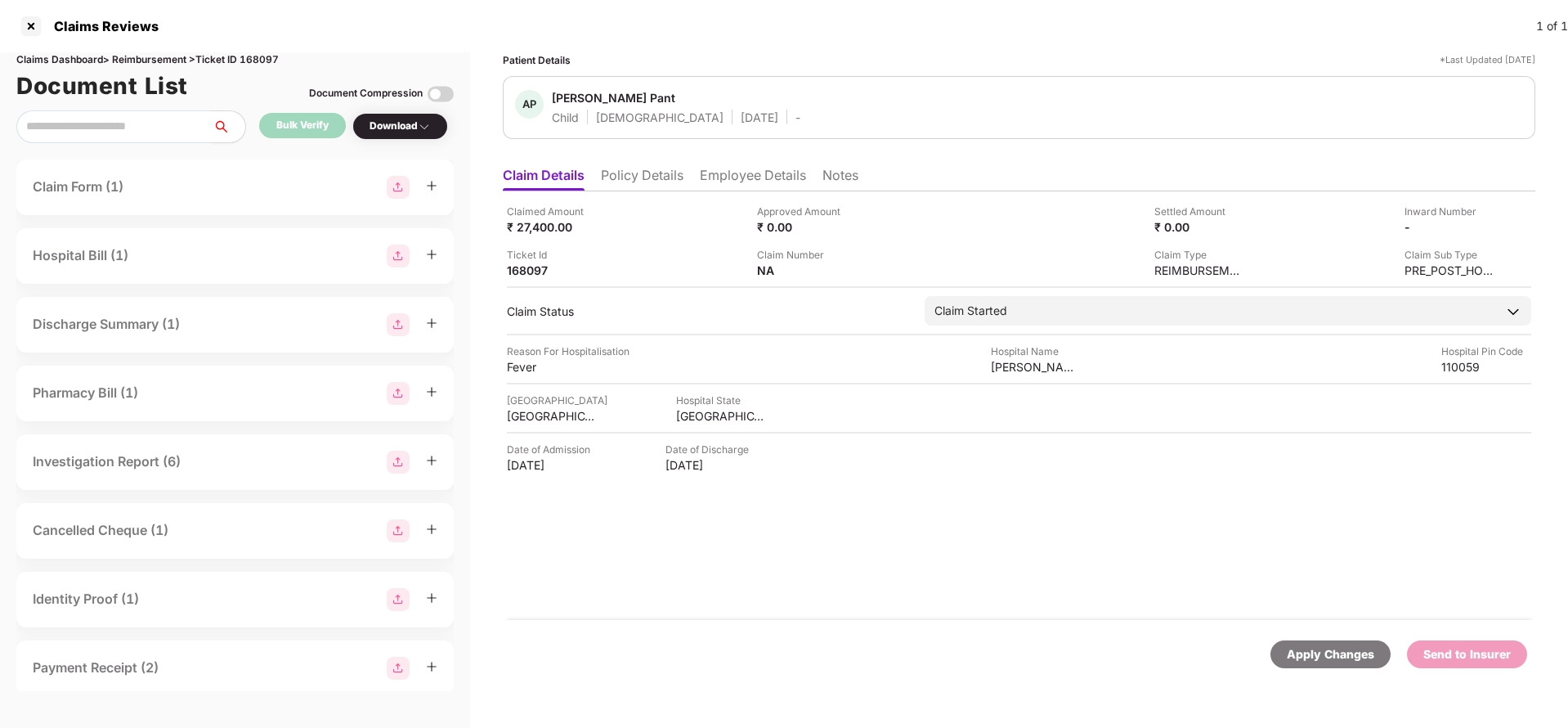
click at [654, 176] on li "Policy Details" at bounding box center [642, 179] width 82 height 24
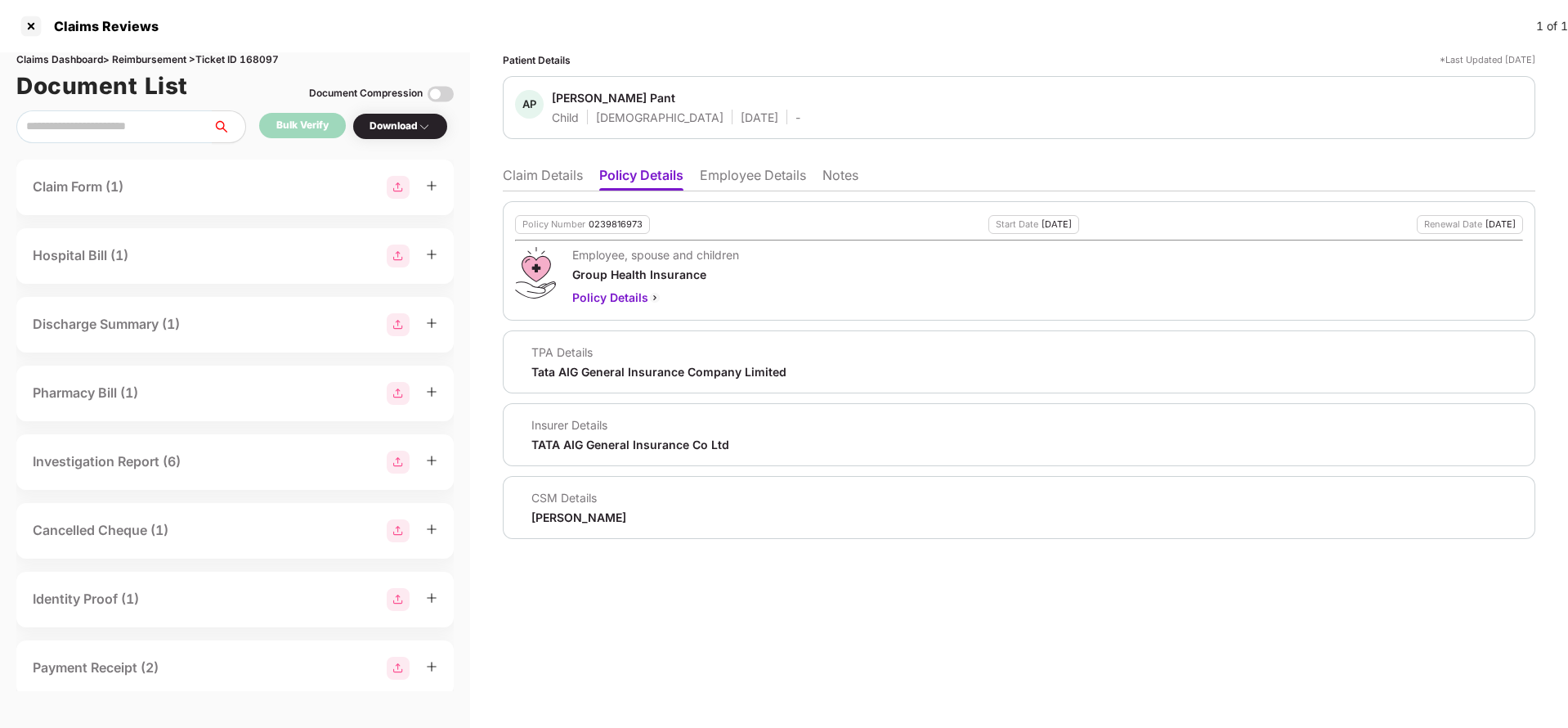
click at [738, 175] on li "Employee Details" at bounding box center [752, 179] width 106 height 24
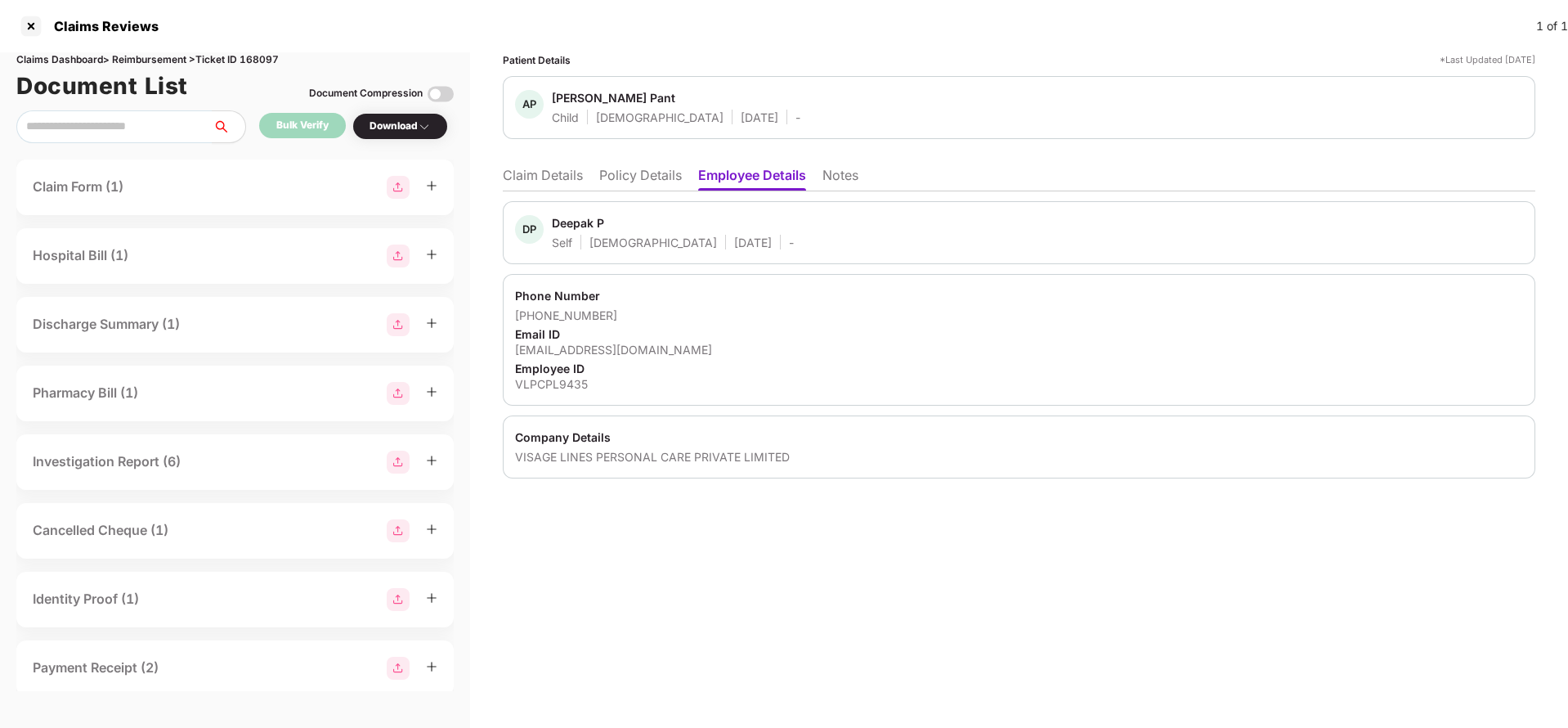
click at [636, 189] on li "Policy Details" at bounding box center [640, 179] width 82 height 24
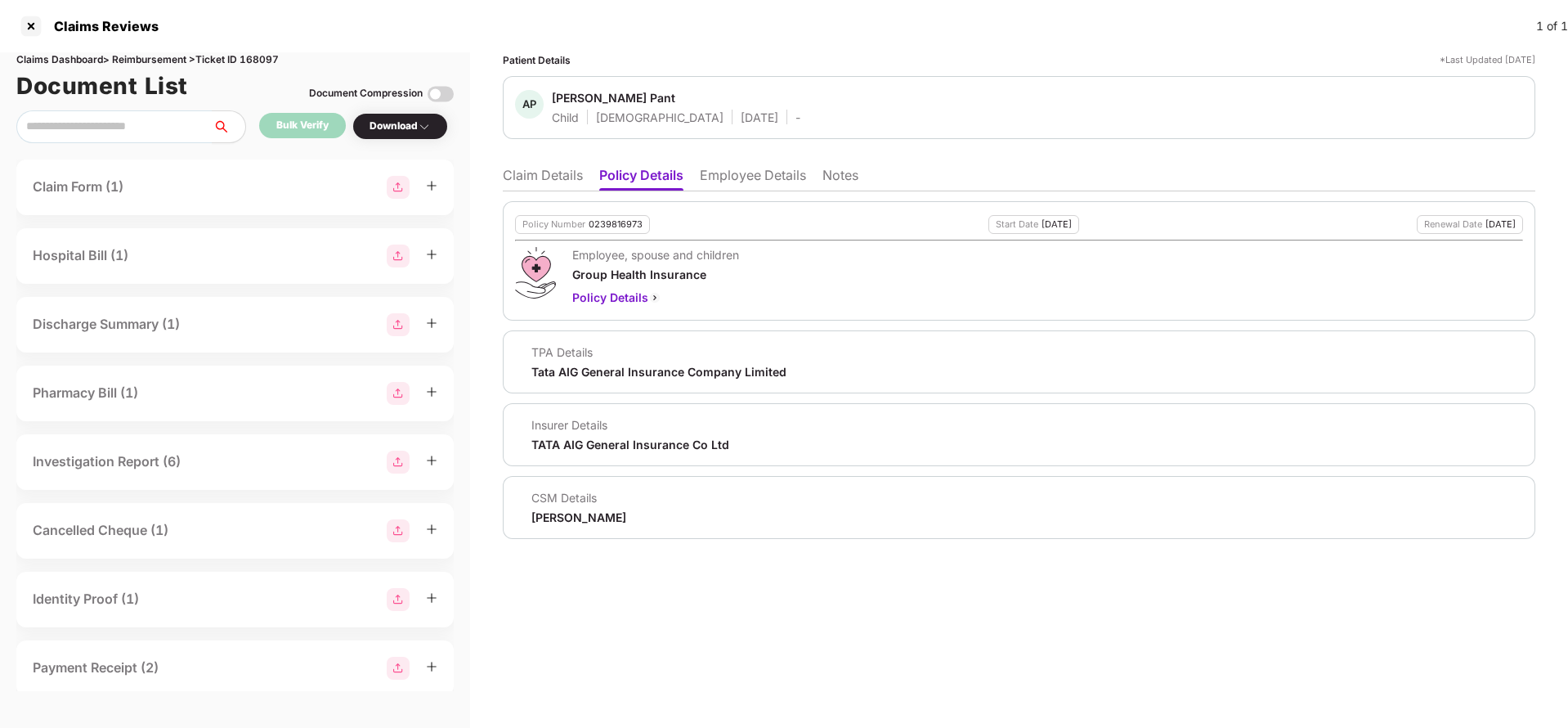
click at [601, 371] on div "Tata AIG General Insurance Company Limited" at bounding box center [659, 371] width 255 height 16
copy div "Tata AIG General Insurance Company Limited"
click at [747, 178] on li "Employee Details" at bounding box center [752, 179] width 106 height 24
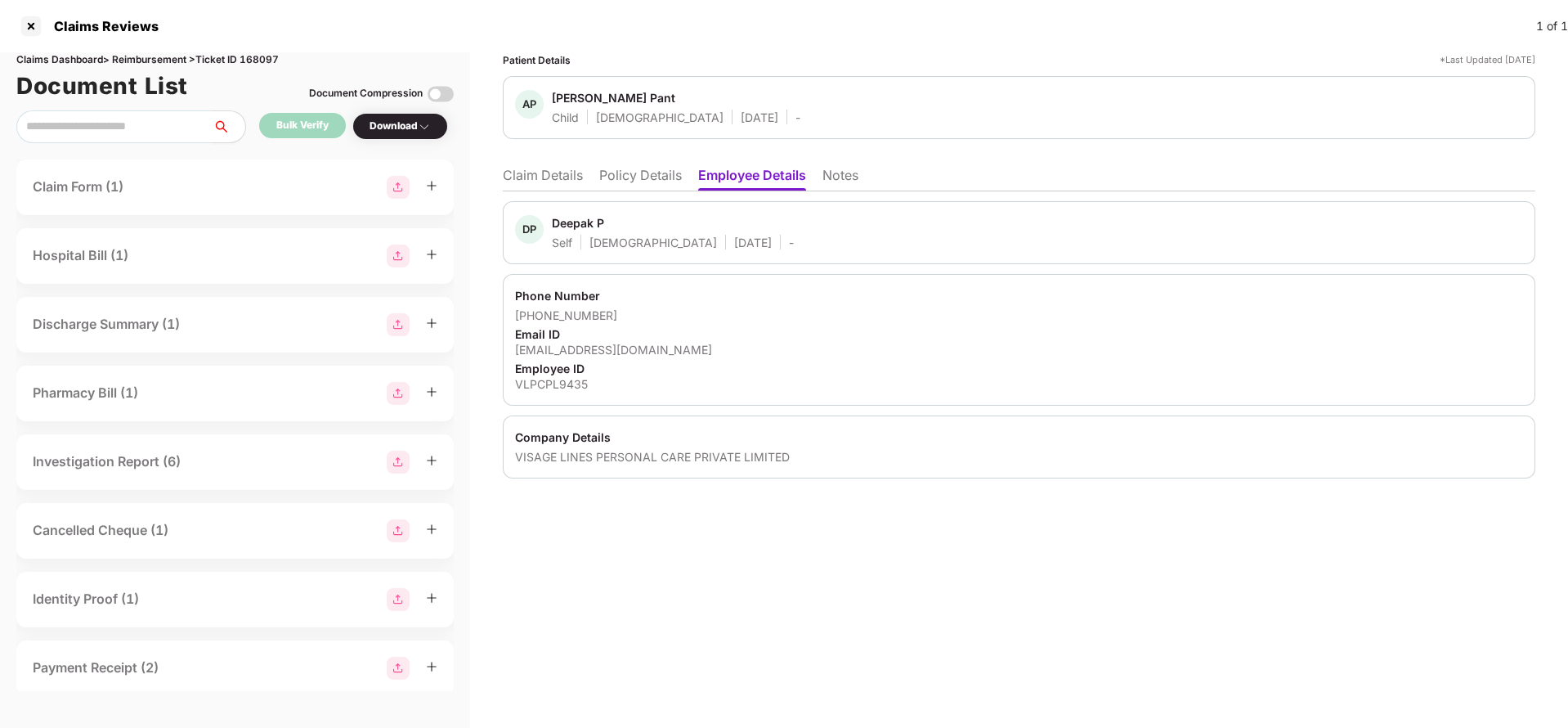
click at [554, 172] on li "Claim Details" at bounding box center [542, 179] width 80 height 24
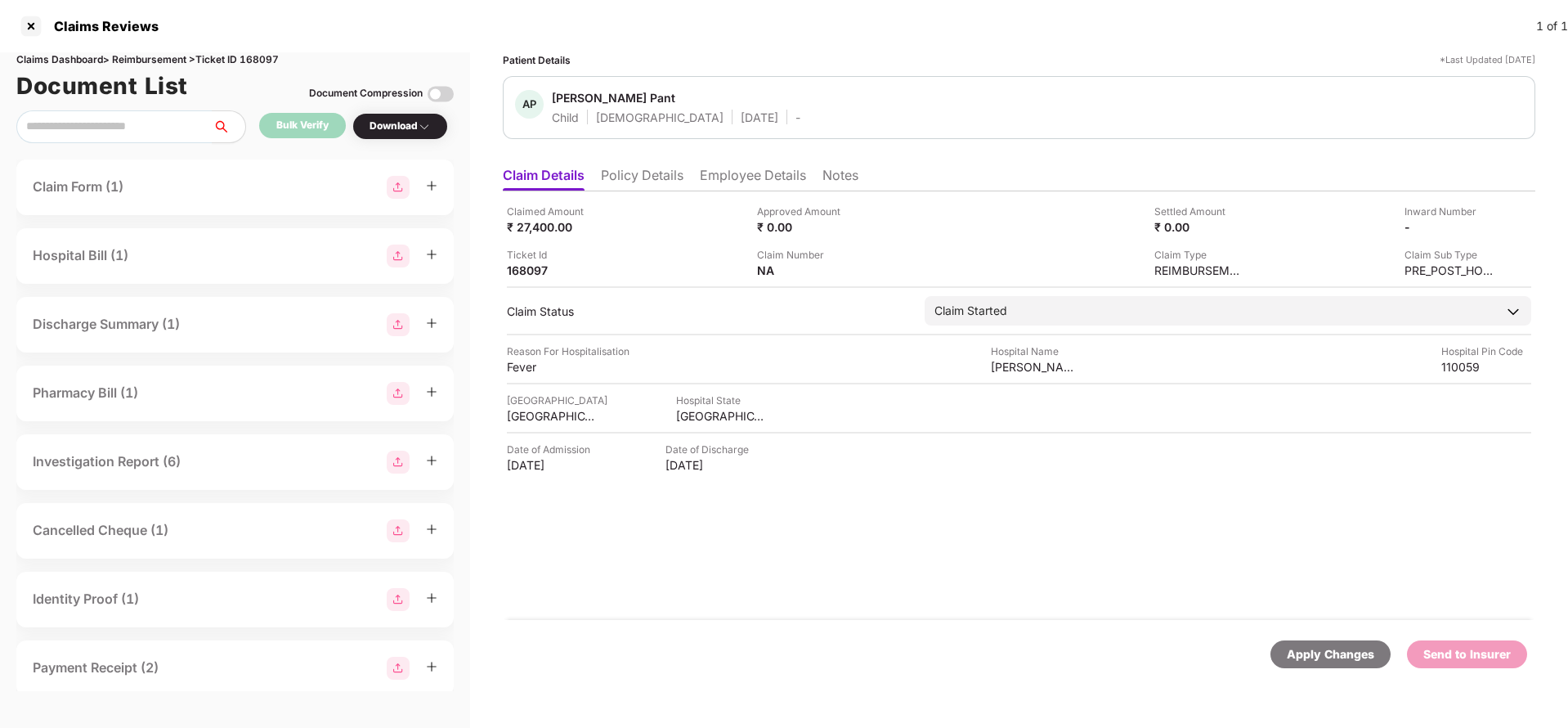
click at [1327, 660] on div "Apply Changes" at bounding box center [1330, 655] width 87 height 18
click at [274, 59] on div "Claims Dashboard > Reimbursement > Ticket ID 168097" at bounding box center [235, 60] width 437 height 16
copy div "168097"
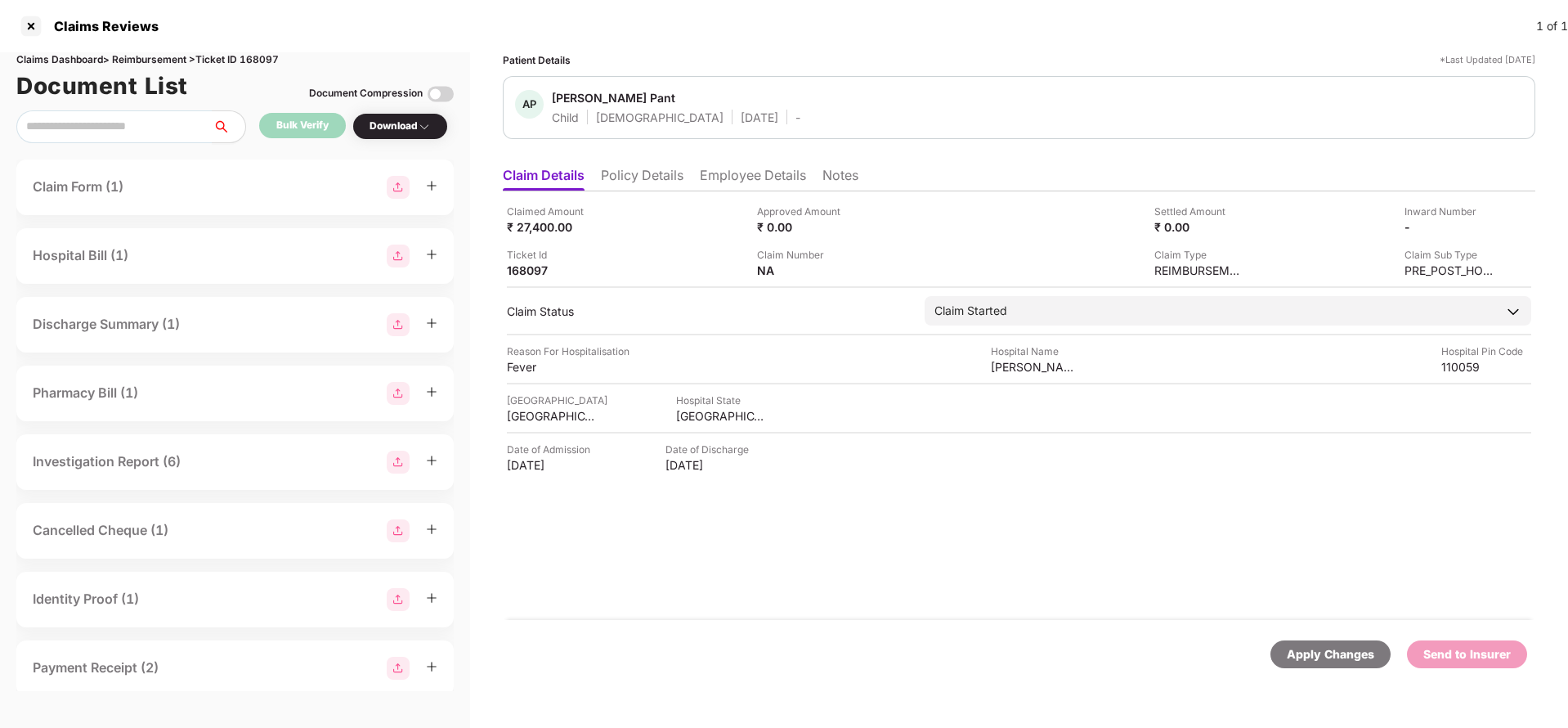
click at [1326, 661] on div "Apply Changes" at bounding box center [1330, 655] width 87 height 18
click at [645, 180] on li "Policy Details" at bounding box center [642, 179] width 82 height 24
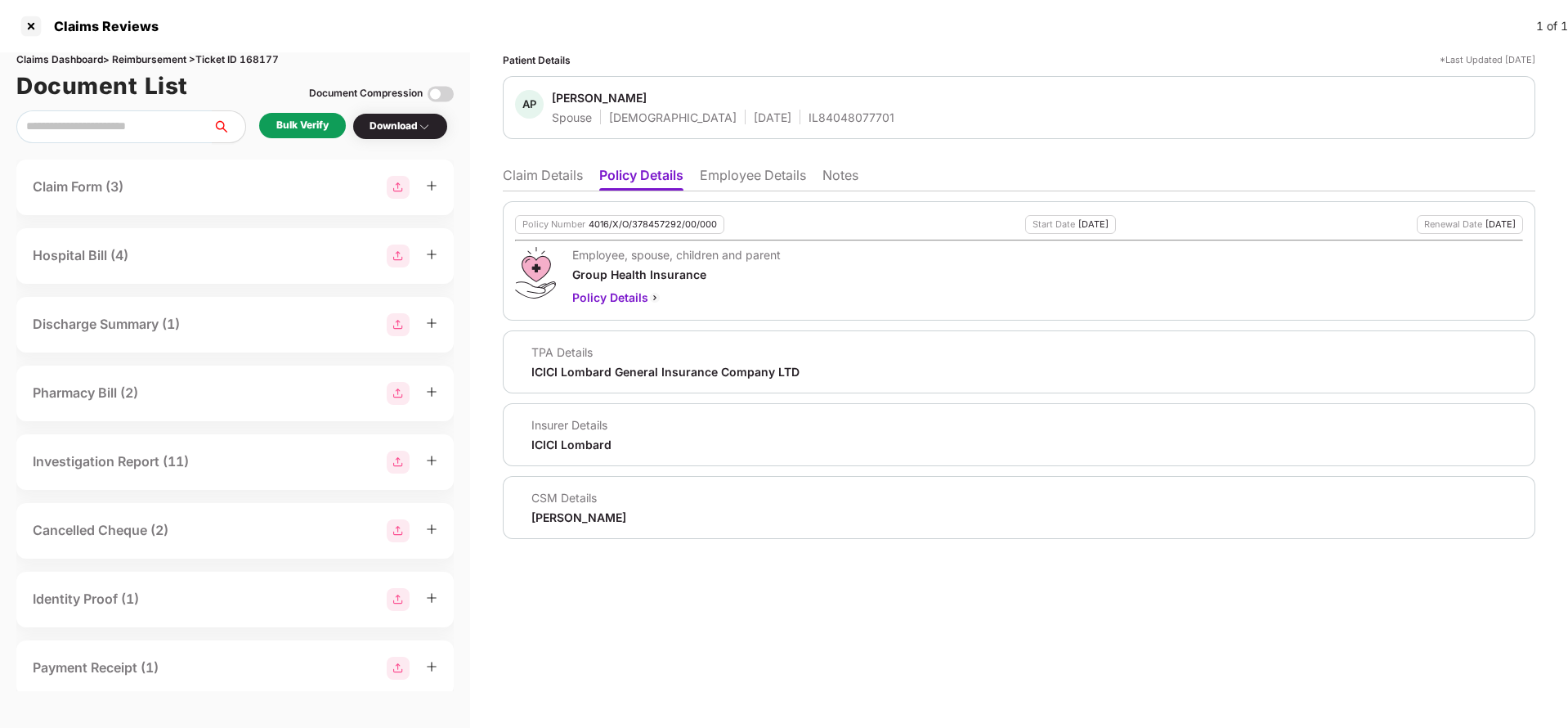
click at [643, 231] on div "Policy Number 4016/X/O/378457292/00/000" at bounding box center [620, 224] width 209 height 19
copy div "4016/X/O/378457292/00/000"
click at [759, 171] on li "Employee Details" at bounding box center [752, 179] width 106 height 24
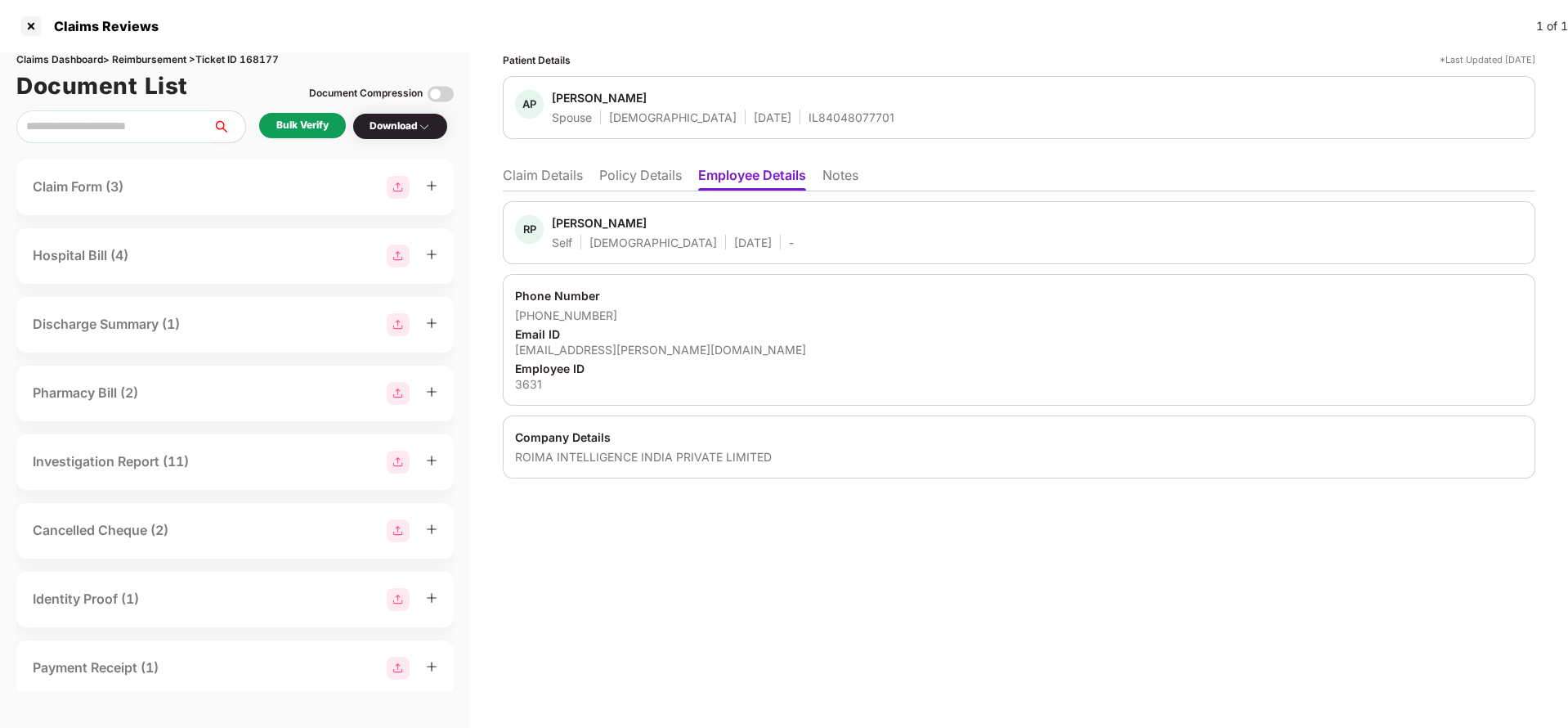
click at [620, 184] on li "Policy Details" at bounding box center [640, 179] width 82 height 24
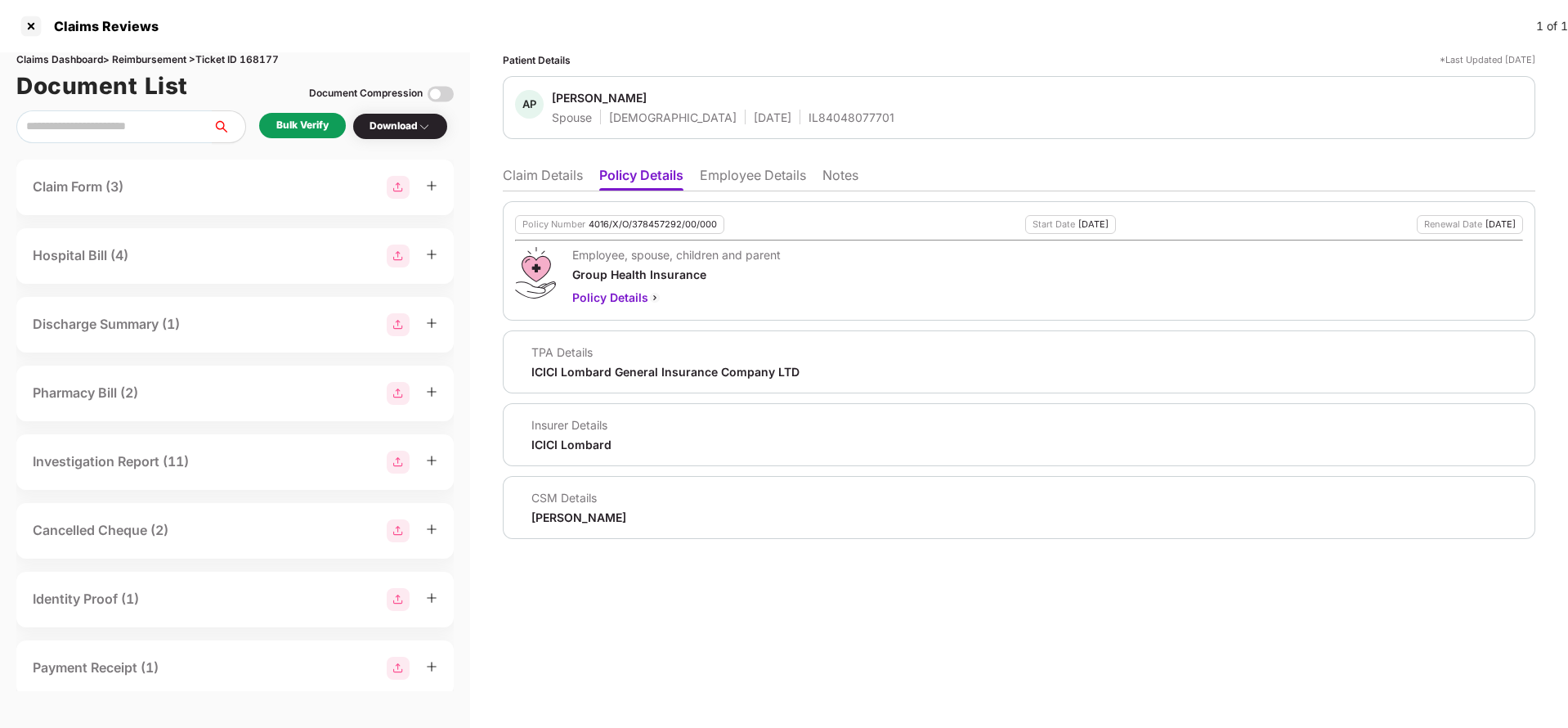
click at [624, 235] on div "Policy Number 4016/X/O/378457292/00/000 Start Date [DATE] Renewal Date [DATE] E…" at bounding box center [1019, 260] width 1032 height 119
click at [621, 232] on div "Policy Number 4016/X/O/378457292/00/000" at bounding box center [620, 224] width 209 height 19
click at [628, 224] on div "4016/X/O/378457292/00/000" at bounding box center [653, 224] width 128 height 11
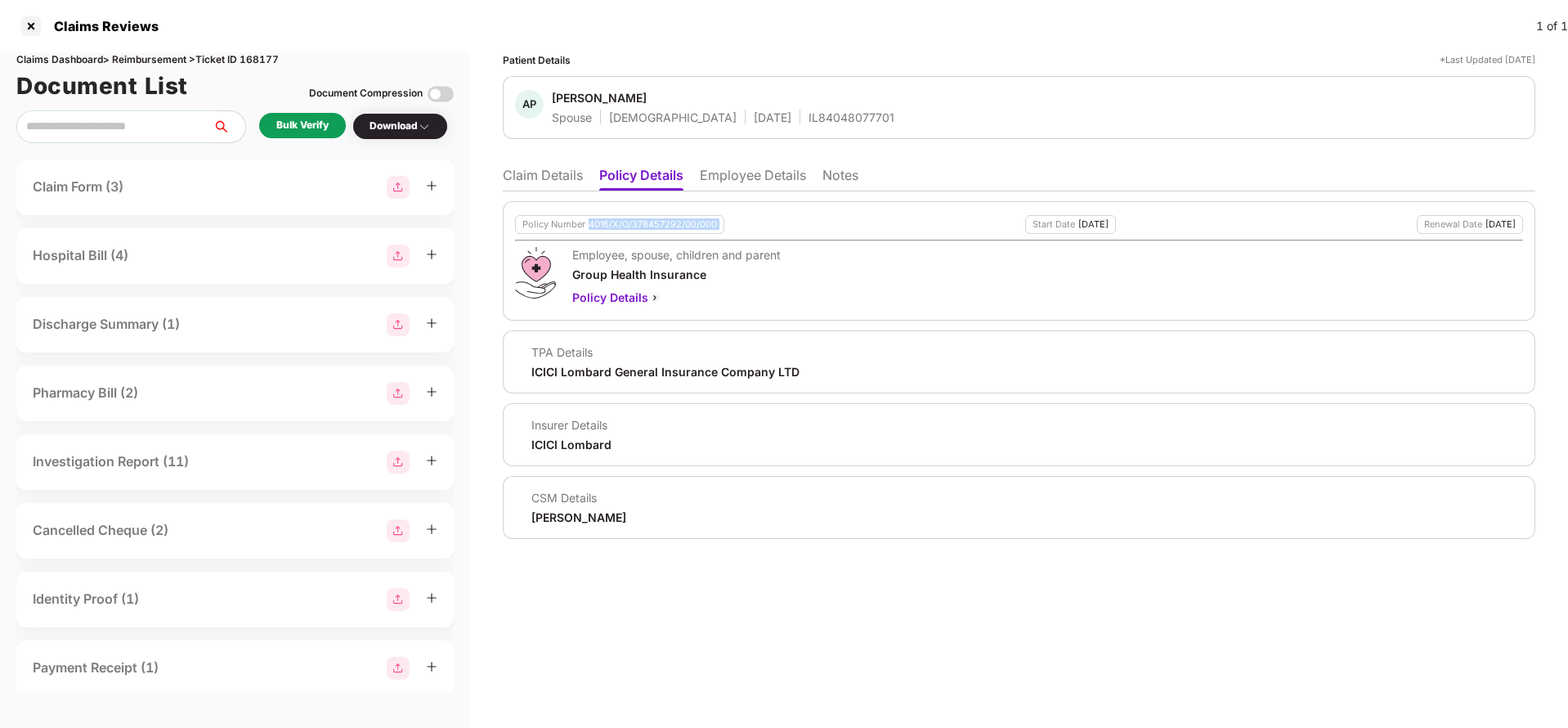
click at [628, 224] on div "4016/X/O/378457292/00/000" at bounding box center [653, 224] width 128 height 11
copy div "4016/X/O/378457292/00/000"
click at [808, 114] on div "IL84048077701" at bounding box center [851, 117] width 86 height 16
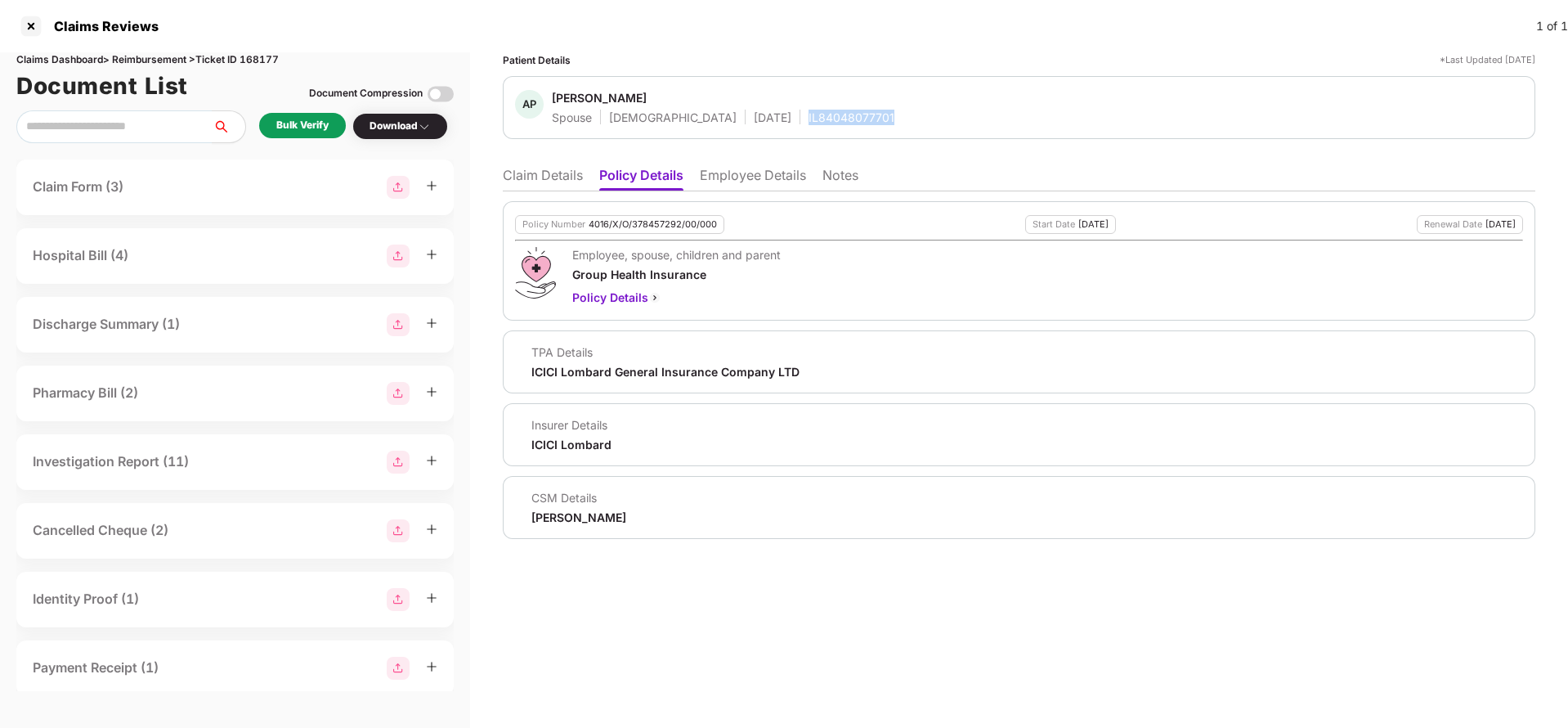
click at [808, 114] on div "IL84048077701" at bounding box center [851, 117] width 86 height 16
copy div "IL84048077701"
click at [734, 175] on li "Employee Details" at bounding box center [752, 179] width 106 height 24
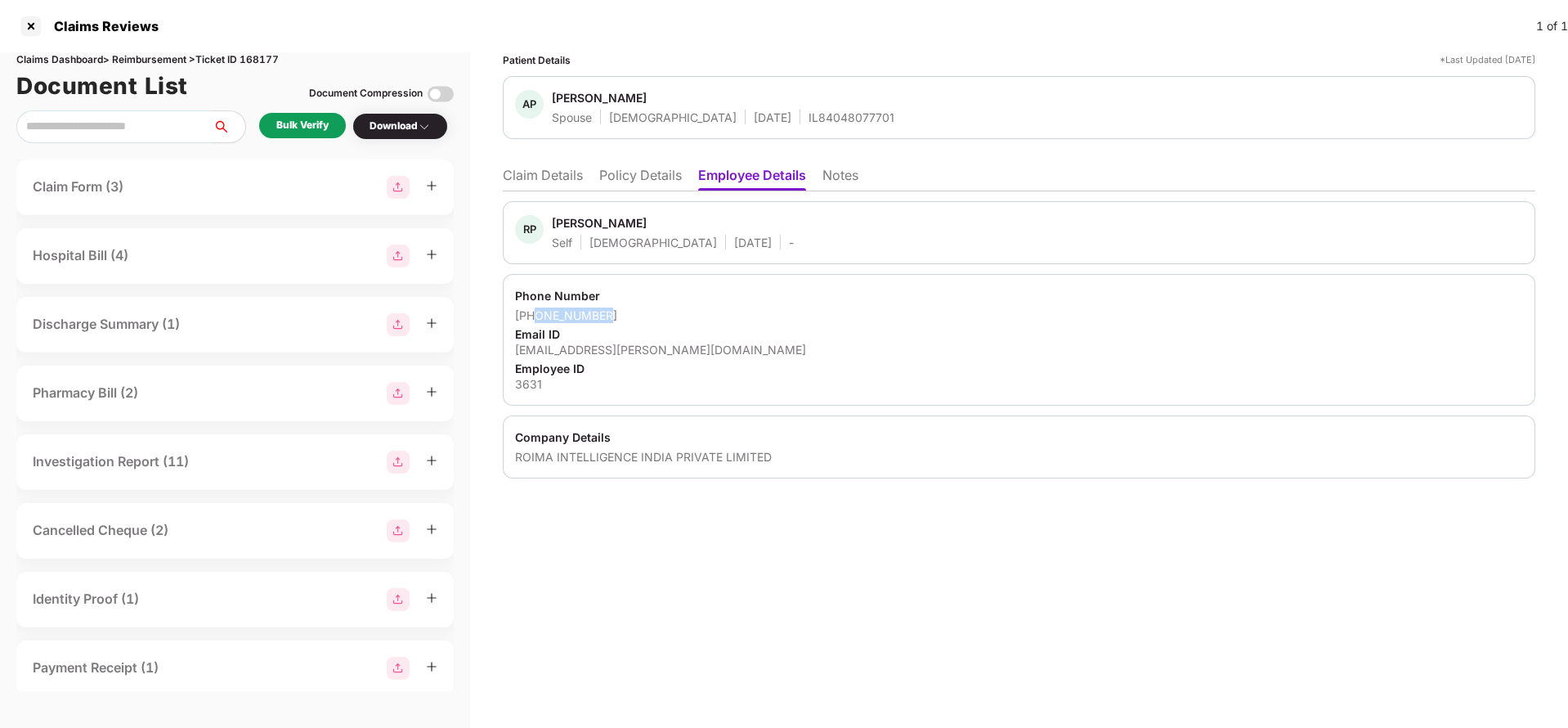
drag, startPoint x: 534, startPoint y: 316, endPoint x: 660, endPoint y: 314, distance: 126.0
click at [660, 314] on div "[PHONE_NUMBER]" at bounding box center [1019, 315] width 1008 height 16
copy div "9662920692"
click at [590, 349] on div "[EMAIL_ADDRESS][PERSON_NAME][DOMAIN_NAME]" at bounding box center [1019, 349] width 1008 height 16
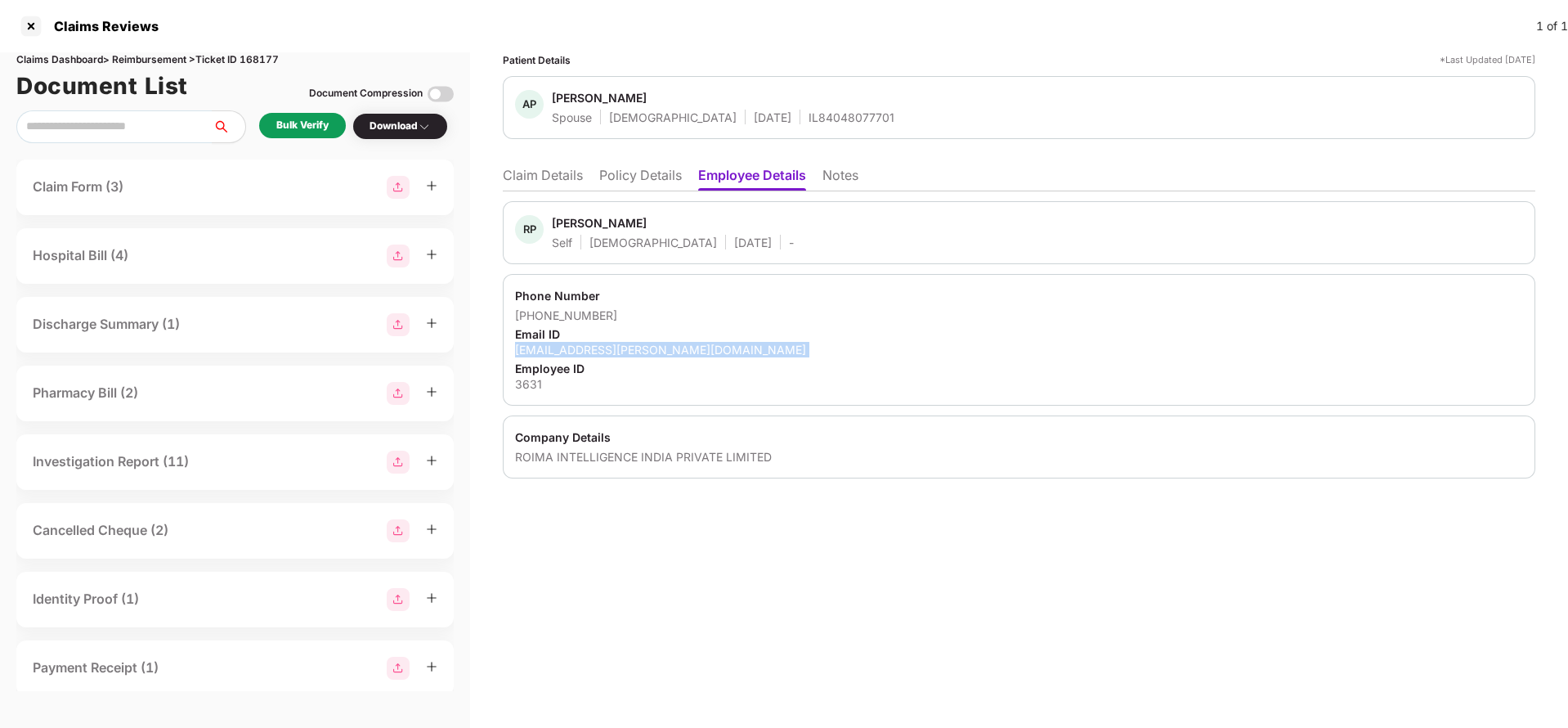
click at [590, 349] on div "[EMAIL_ADDRESS][PERSON_NAME][DOMAIN_NAME]" at bounding box center [1019, 349] width 1008 height 16
copy div "[EMAIL_ADDRESS][PERSON_NAME][DOMAIN_NAME]"
click at [541, 184] on li "Claim Details" at bounding box center [542, 179] width 80 height 24
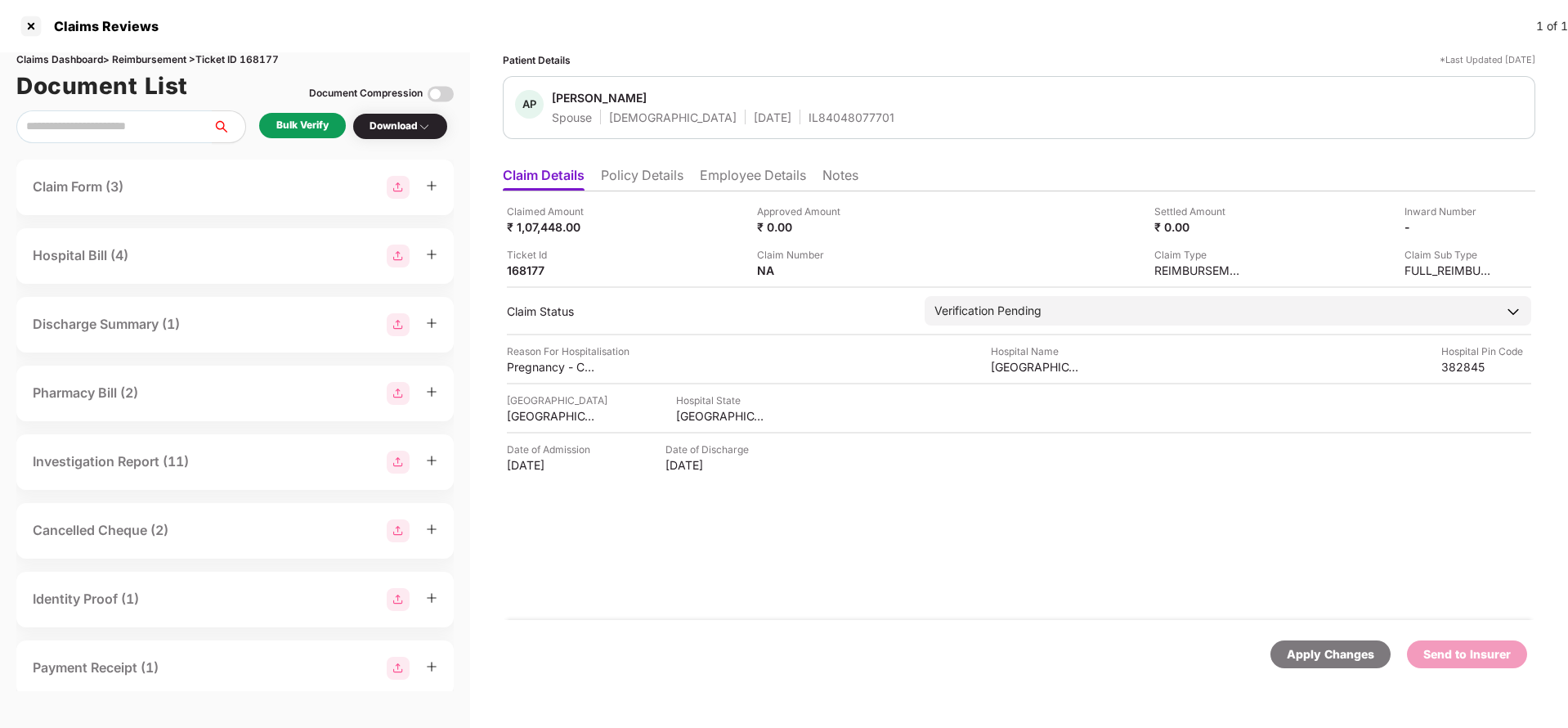
click at [542, 237] on div "Claimed Amount ₹ 1,07,448.00 Approved Amount ₹ 0.00 Settled Amount ₹ 0.00 Inwar…" at bounding box center [1019, 240] width 1024 height 74
copy div "1,07,448"
click at [1043, 357] on span at bounding box center [1047, 357] width 8 height 4
click at [1037, 371] on div "[GEOGRAPHIC_DATA]" at bounding box center [1035, 366] width 90 height 16
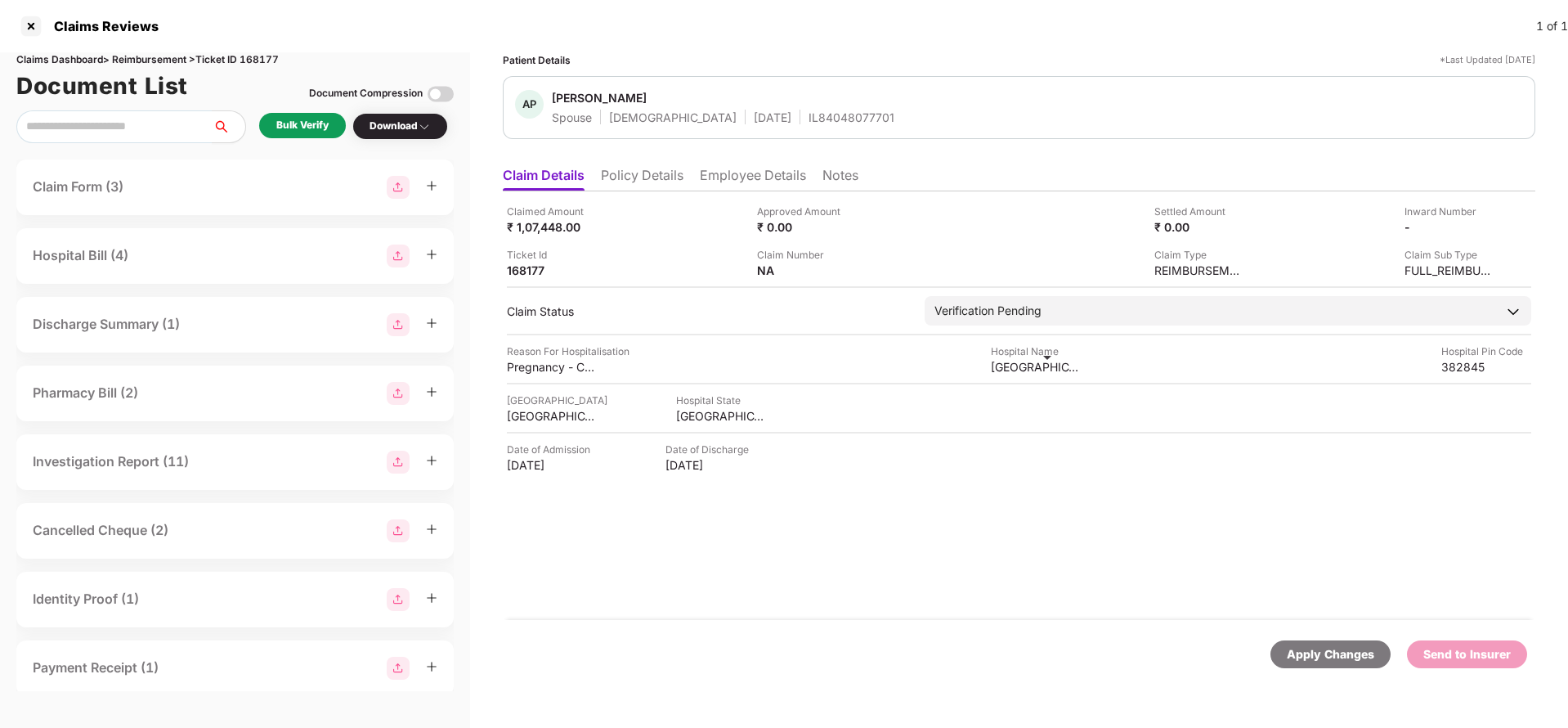
click at [1037, 371] on div "[GEOGRAPHIC_DATA]" at bounding box center [1035, 366] width 90 height 16
copy div "[GEOGRAPHIC_DATA]"
click at [314, 128] on div "Bulk Verify" at bounding box center [303, 125] width 53 height 16
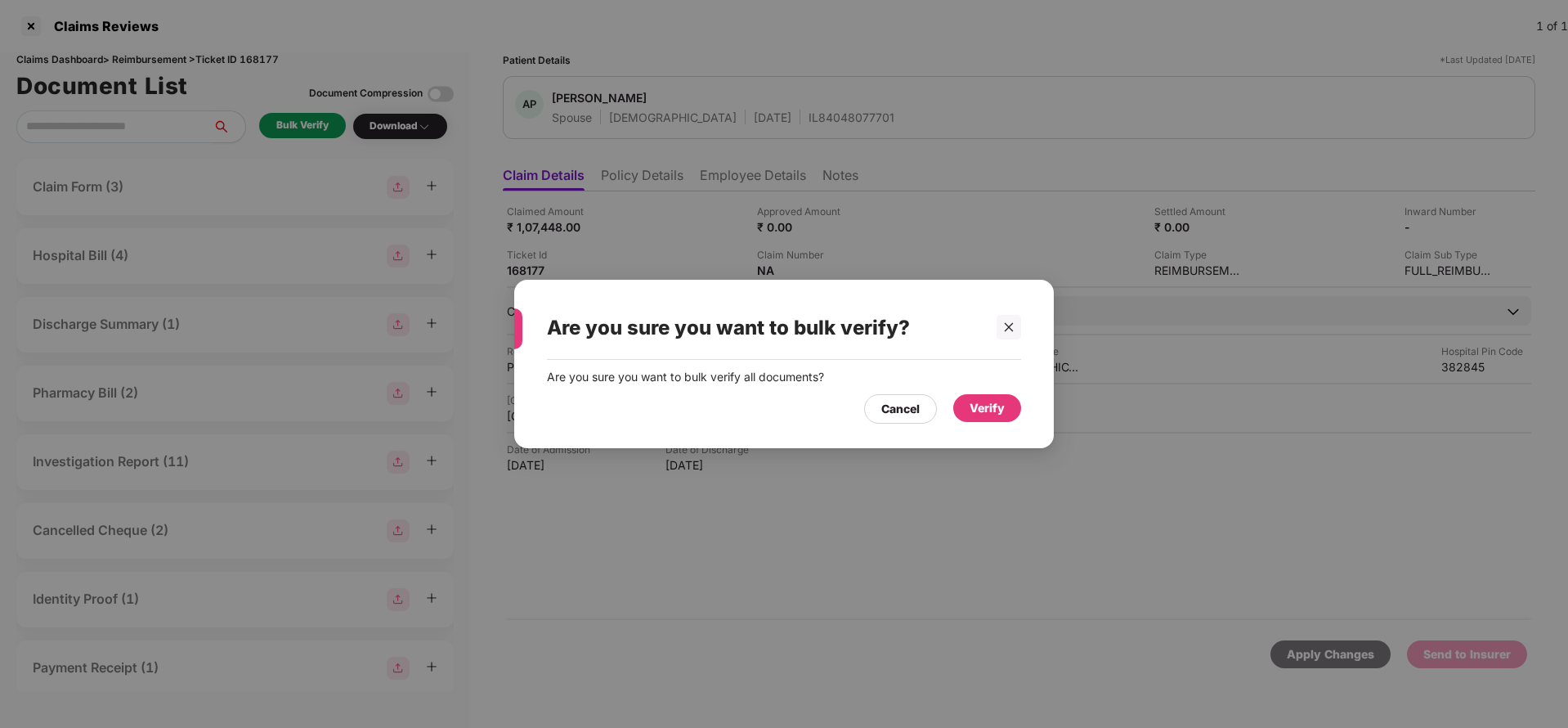
click at [1012, 407] on div "Verify" at bounding box center [987, 408] width 67 height 28
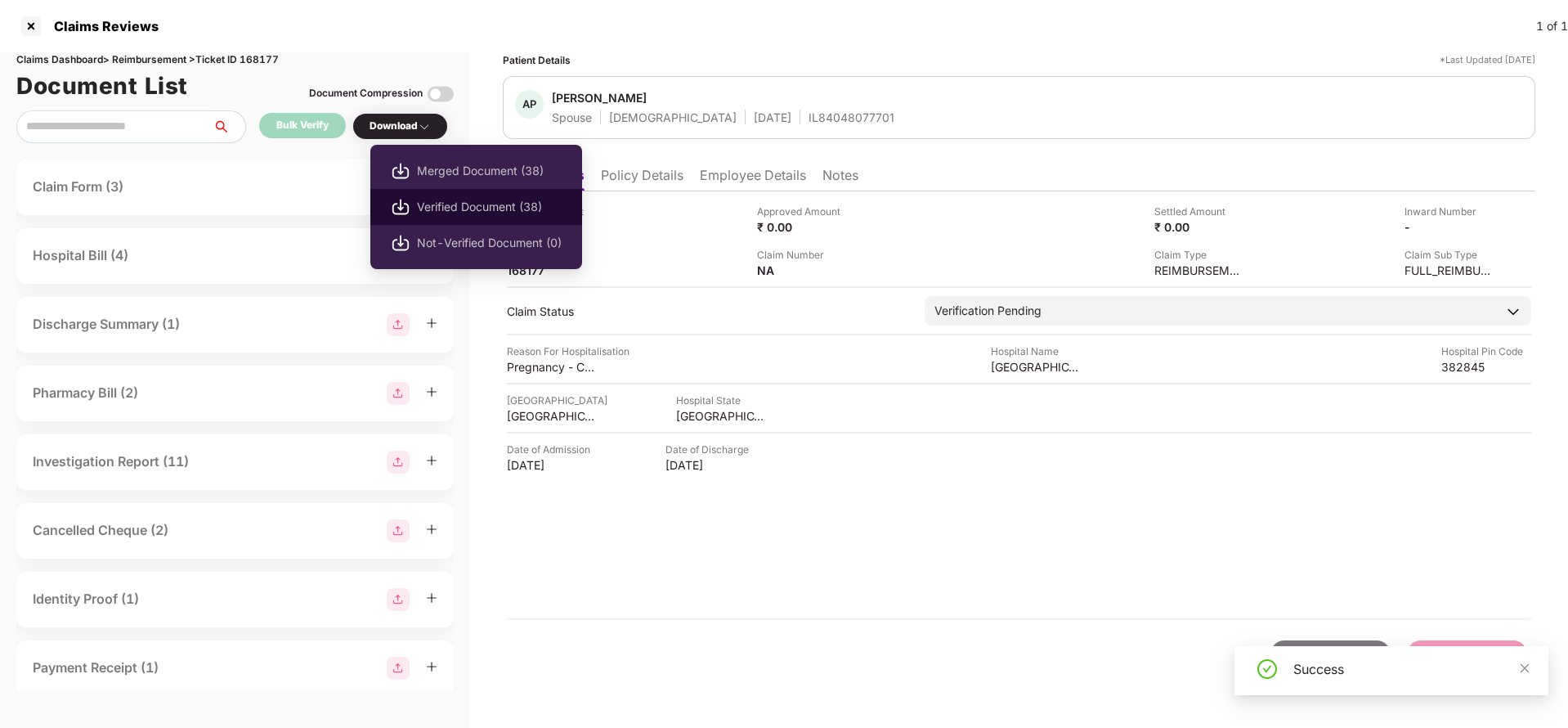
click at [453, 198] on span "Verified Document (38)" at bounding box center [490, 207] width 145 height 18
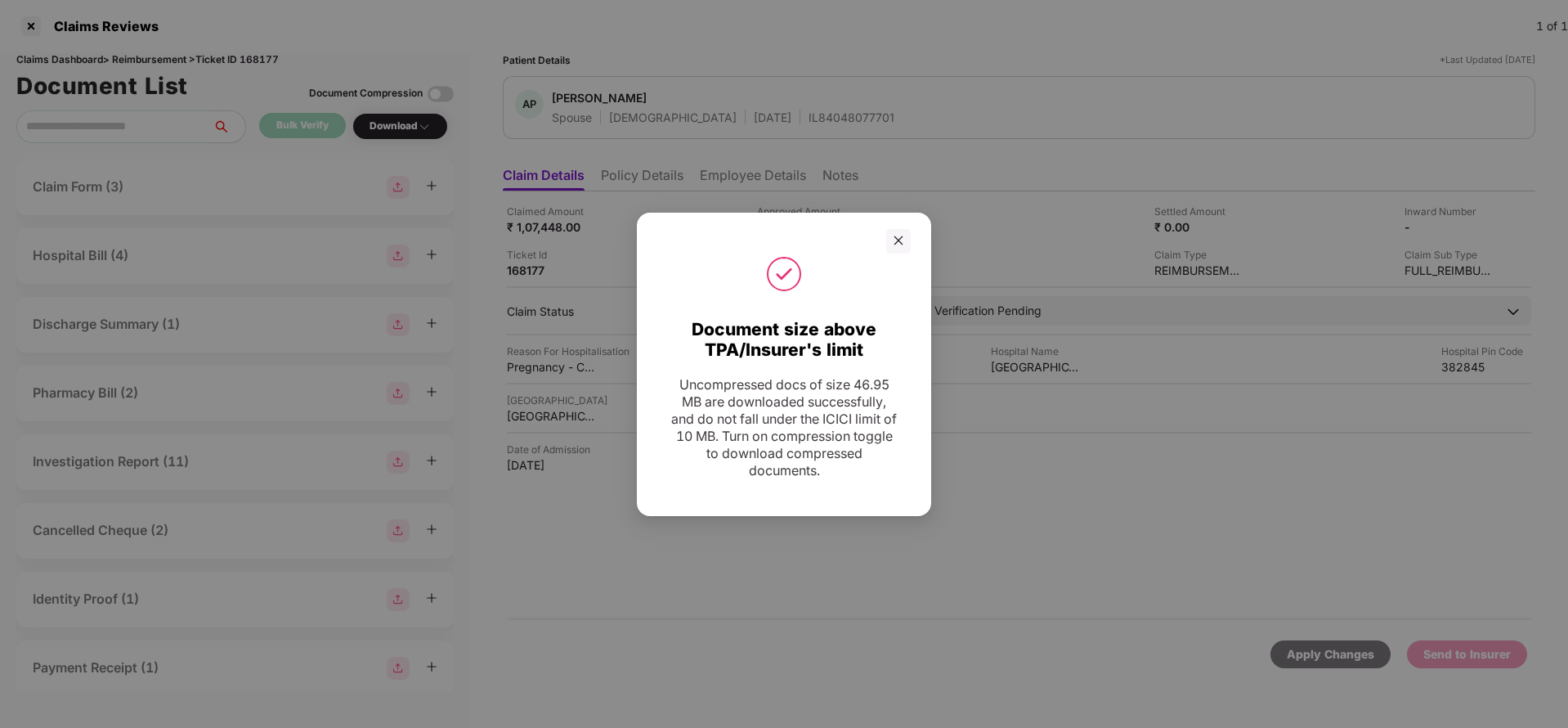
drag, startPoint x: 898, startPoint y: 230, endPoint x: 1208, endPoint y: 70, distance: 348.9
click at [899, 230] on div at bounding box center [899, 241] width 25 height 25
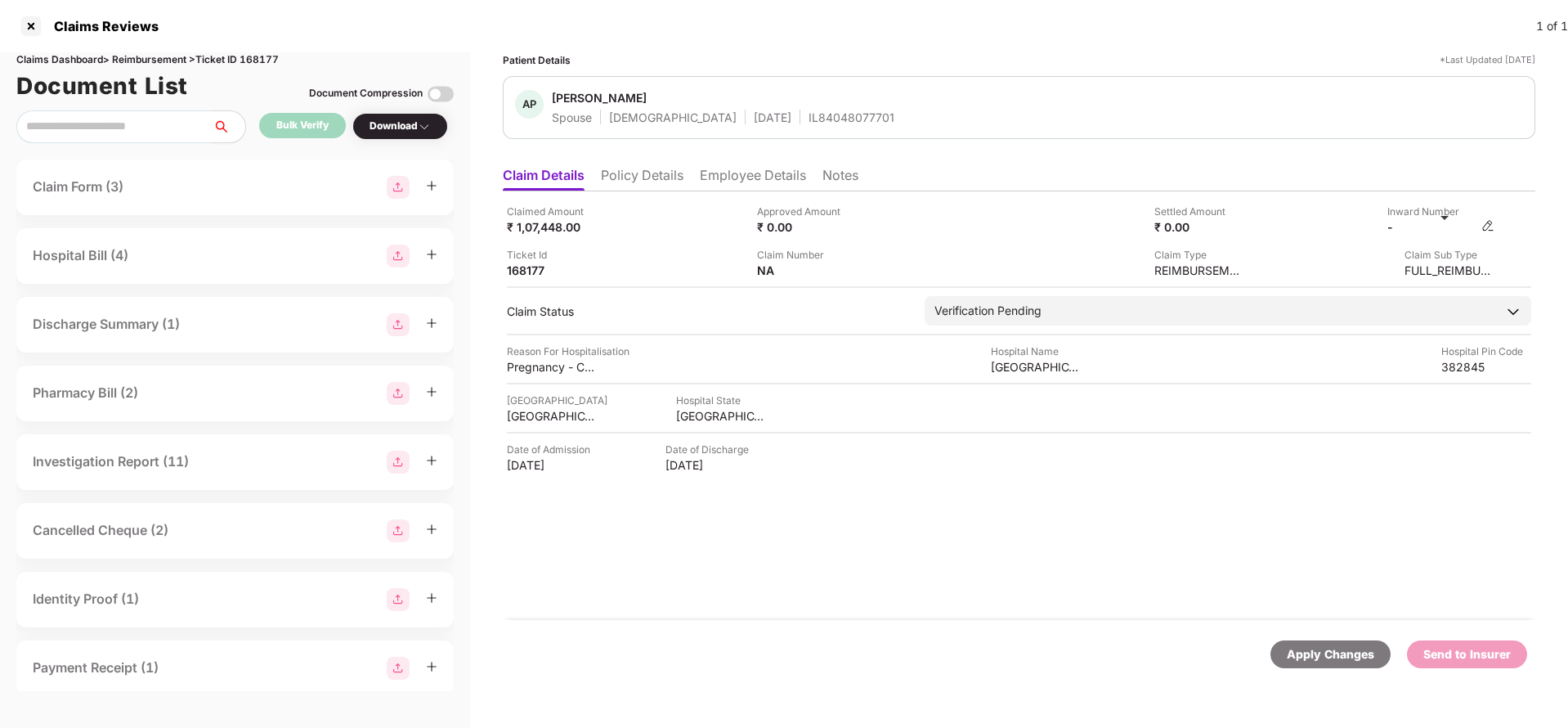
click at [1493, 226] on img at bounding box center [1488, 226] width 13 height 13
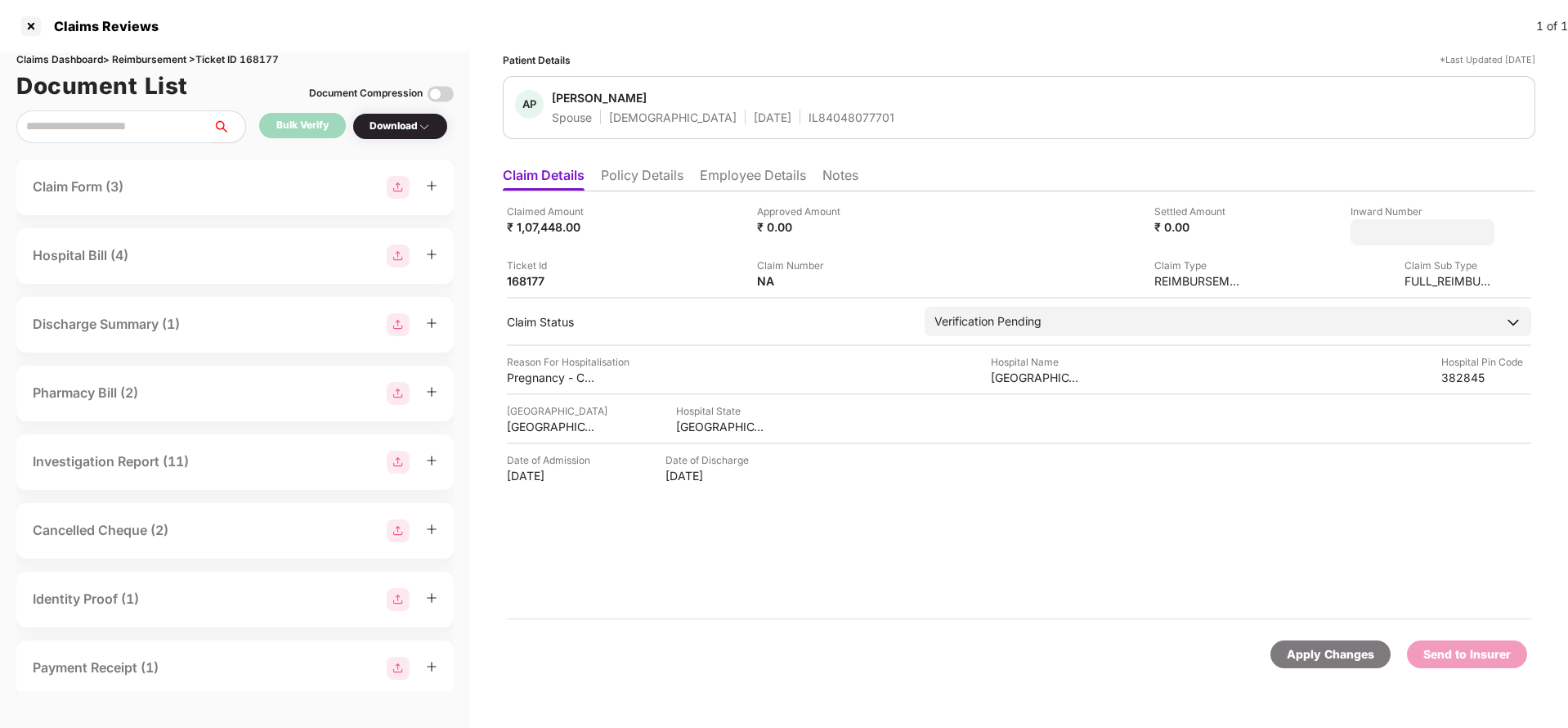
type input "**********"
click at [1047, 304] on div "**********" at bounding box center [1019, 405] width 1032 height 428
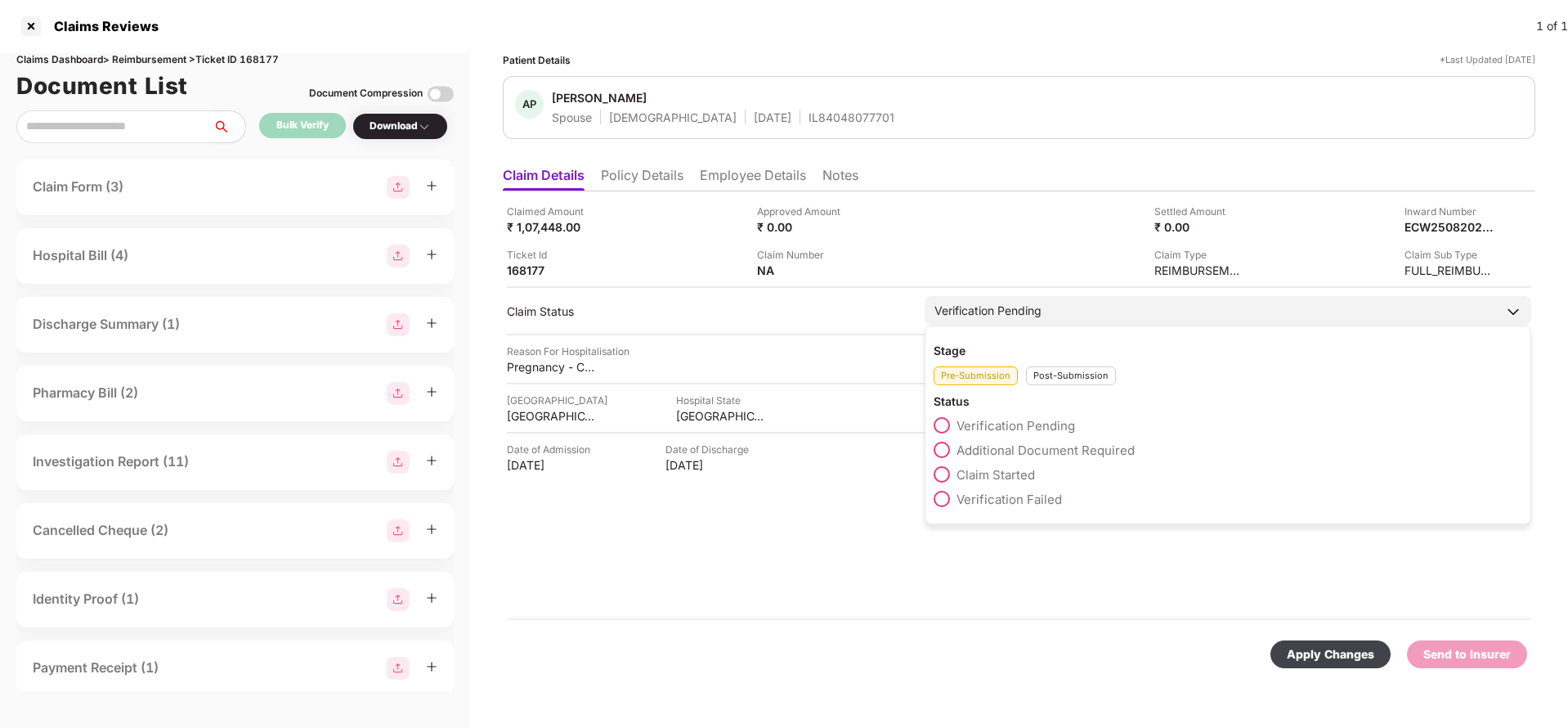
click at [1040, 367] on div "Post-Submission" at bounding box center [1070, 376] width 90 height 19
click at [1019, 447] on span "Claim Under Process" at bounding box center [1018, 450] width 123 height 16
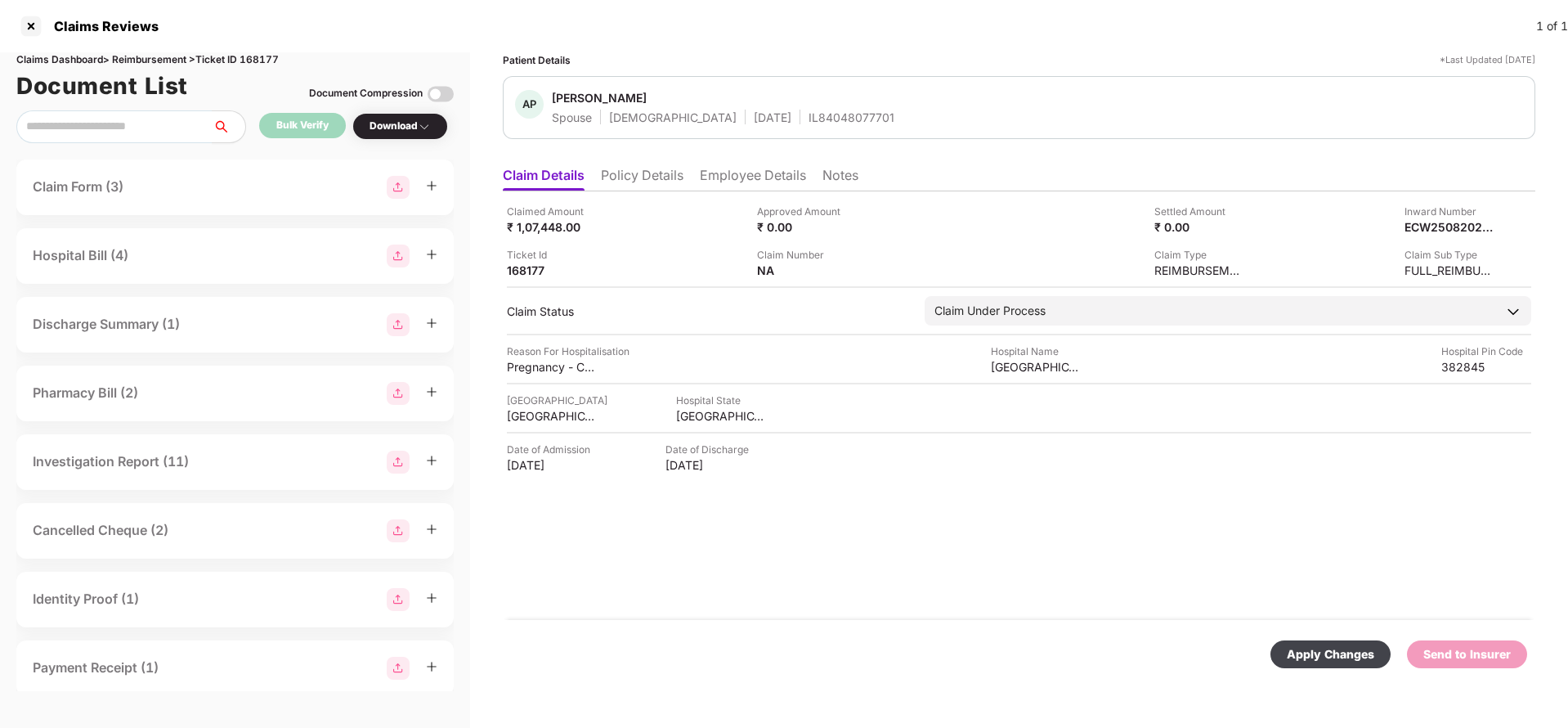
click at [1314, 646] on div "Apply Changes" at bounding box center [1330, 655] width 87 height 18
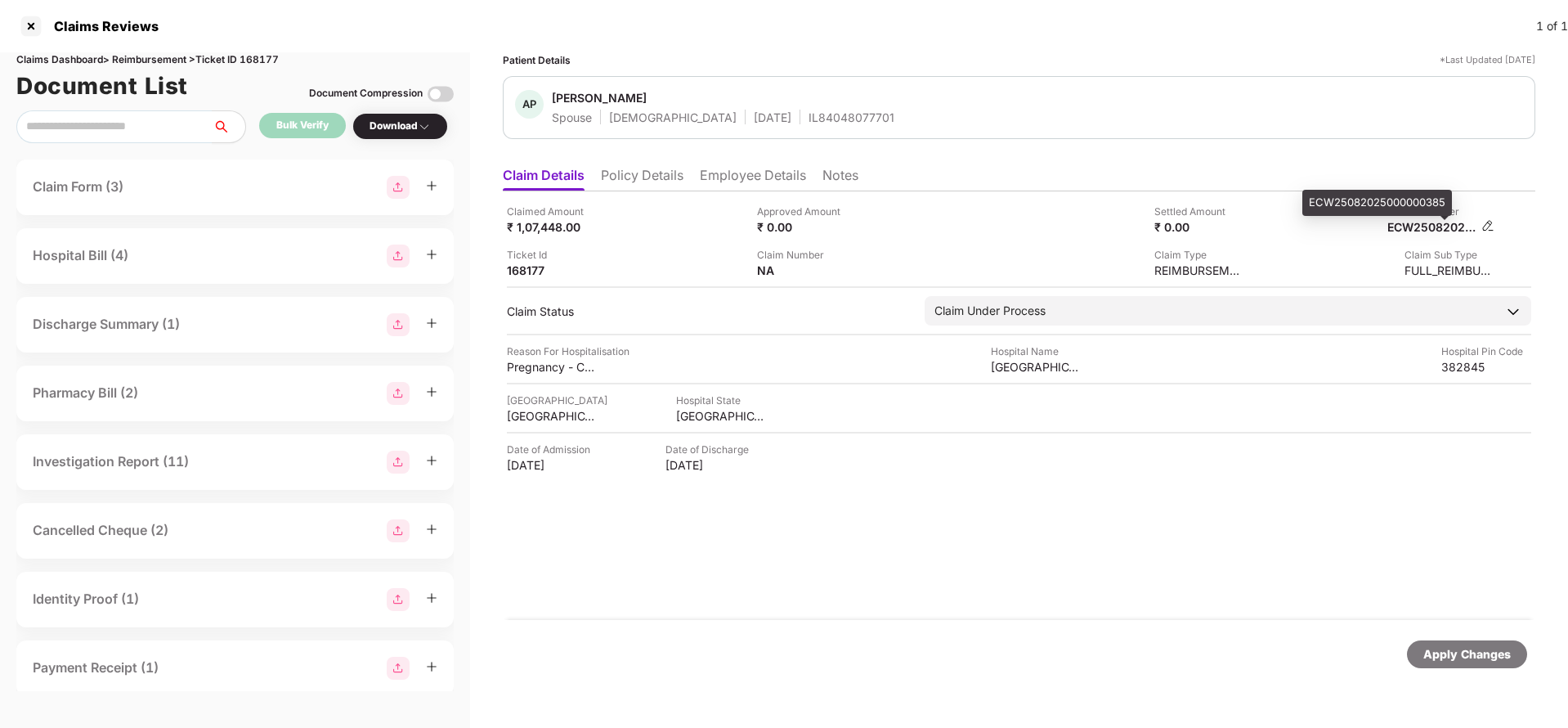
click at [1418, 232] on div "ECW25082025000000385" at bounding box center [1431, 226] width 90 height 16
copy div "ECW25082025000000385"
click at [814, 121] on div "IL84048077701" at bounding box center [851, 117] width 86 height 16
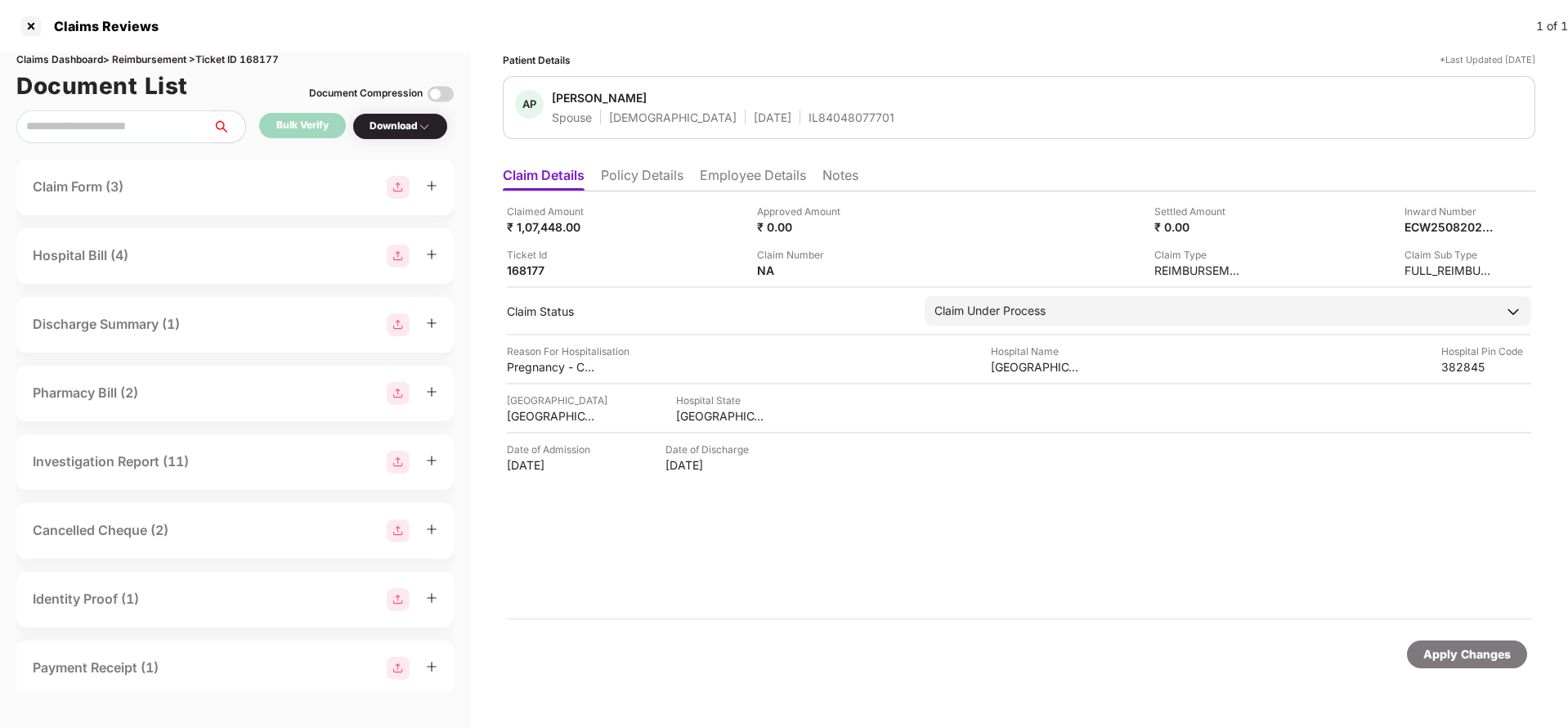
click at [1479, 652] on div "Apply Changes" at bounding box center [1467, 655] width 87 height 18
click at [252, 65] on div "Claims Dashboard > Reimbursement > Ticket ID 168177" at bounding box center [235, 60] width 437 height 16
click at [262, 58] on div "Claims Dashboard > Reimbursement > Ticket ID 168177" at bounding box center [235, 60] width 437 height 16
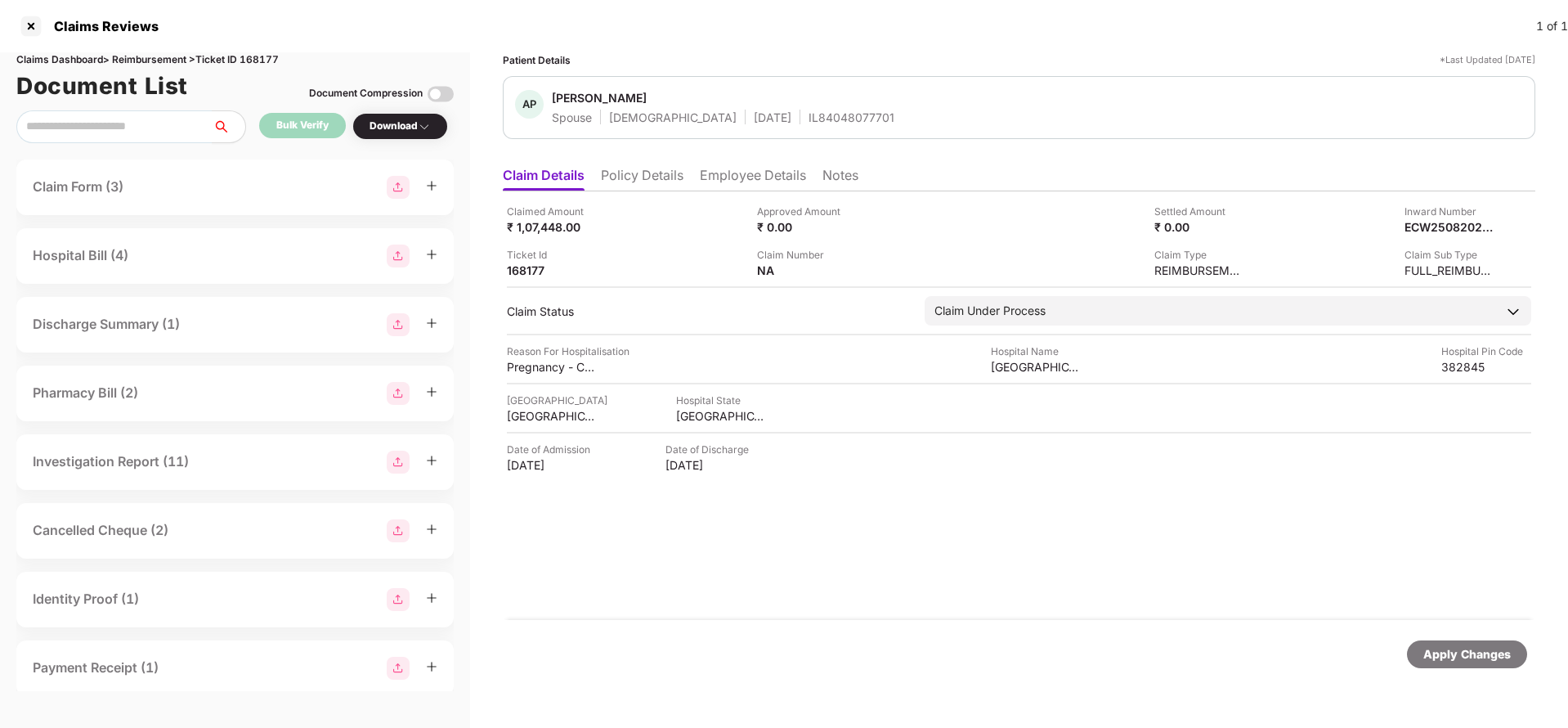
click at [1459, 665] on div "Apply Changes" at bounding box center [1467, 655] width 120 height 28
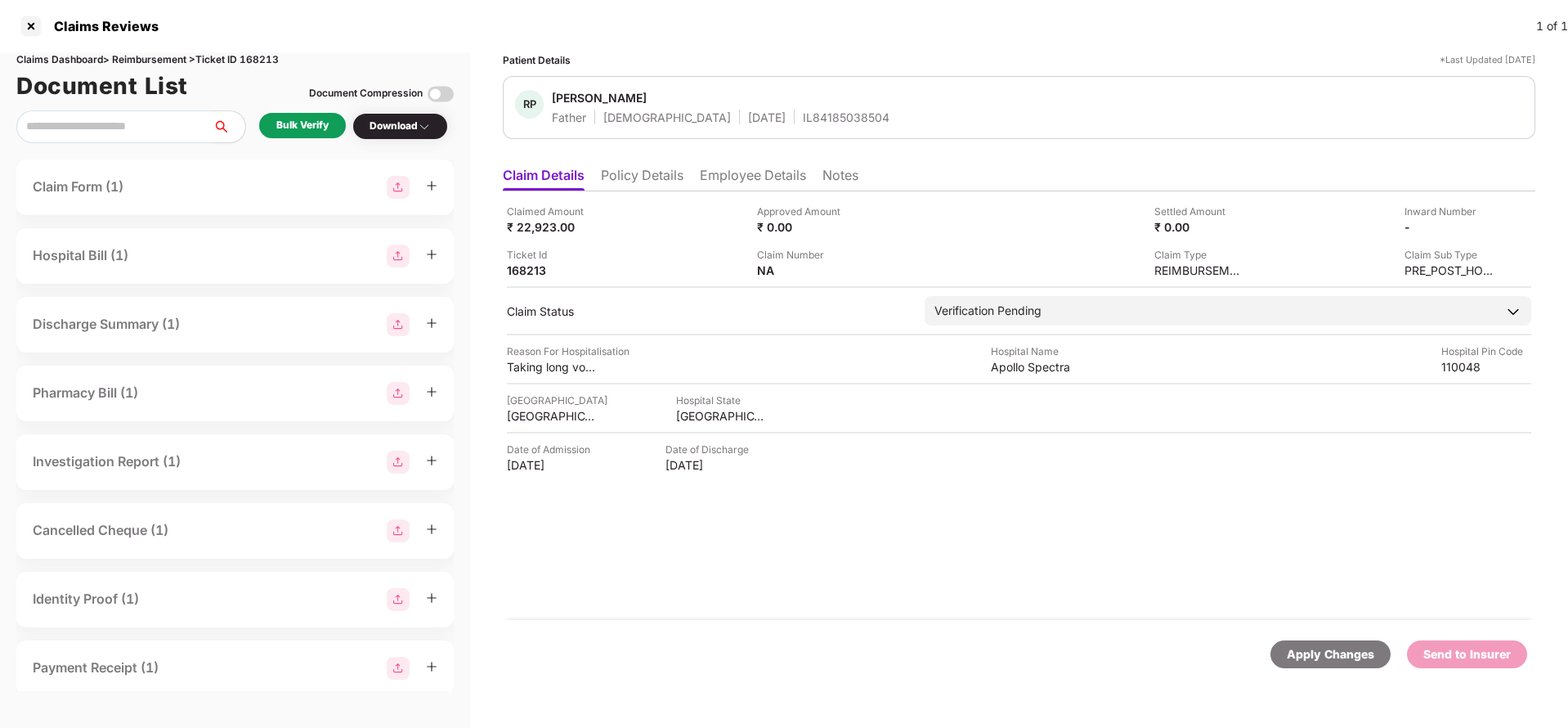
click at [627, 168] on li "Policy Details" at bounding box center [642, 179] width 82 height 24
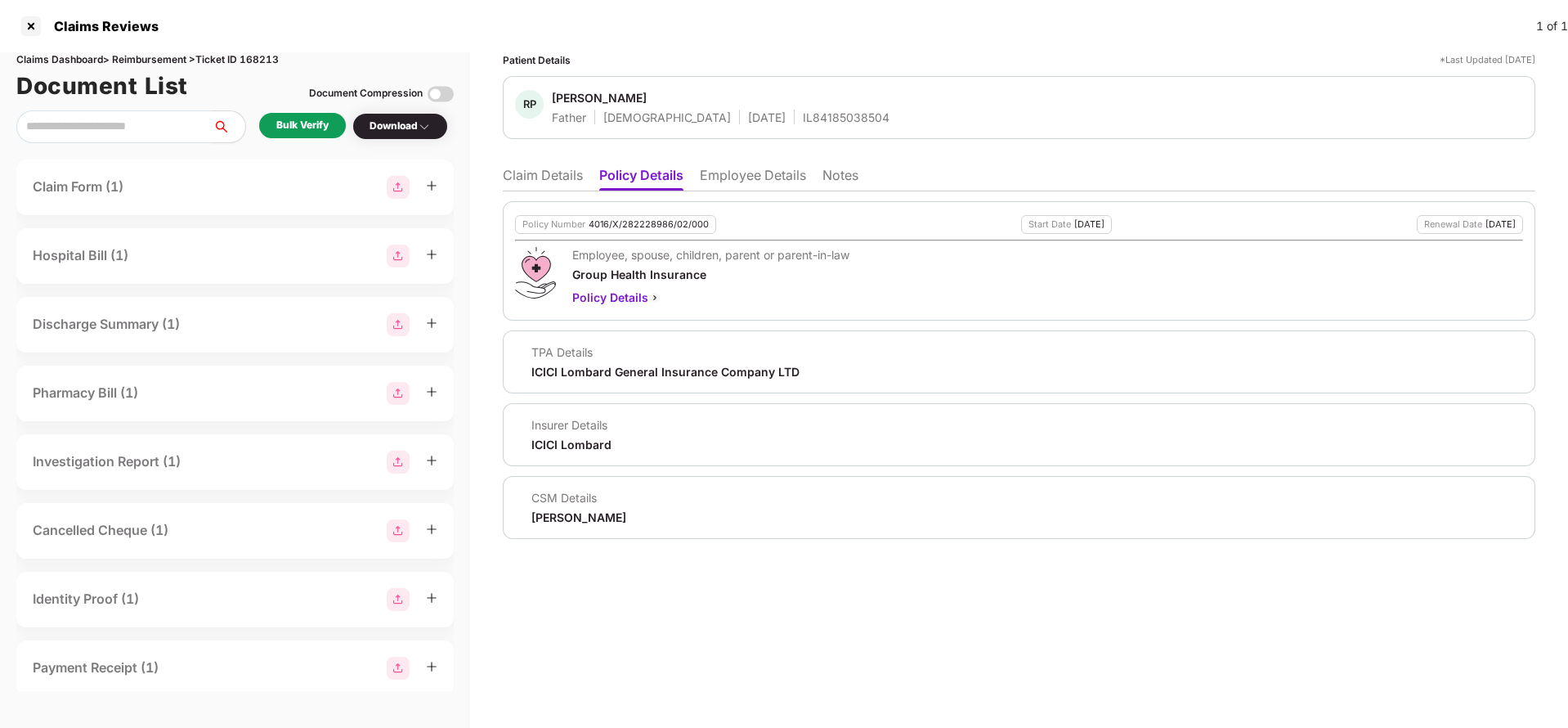
click at [633, 223] on div "4016/X/282228986/02/000" at bounding box center [649, 224] width 120 height 11
copy div "4016/X/282228986/02/000"
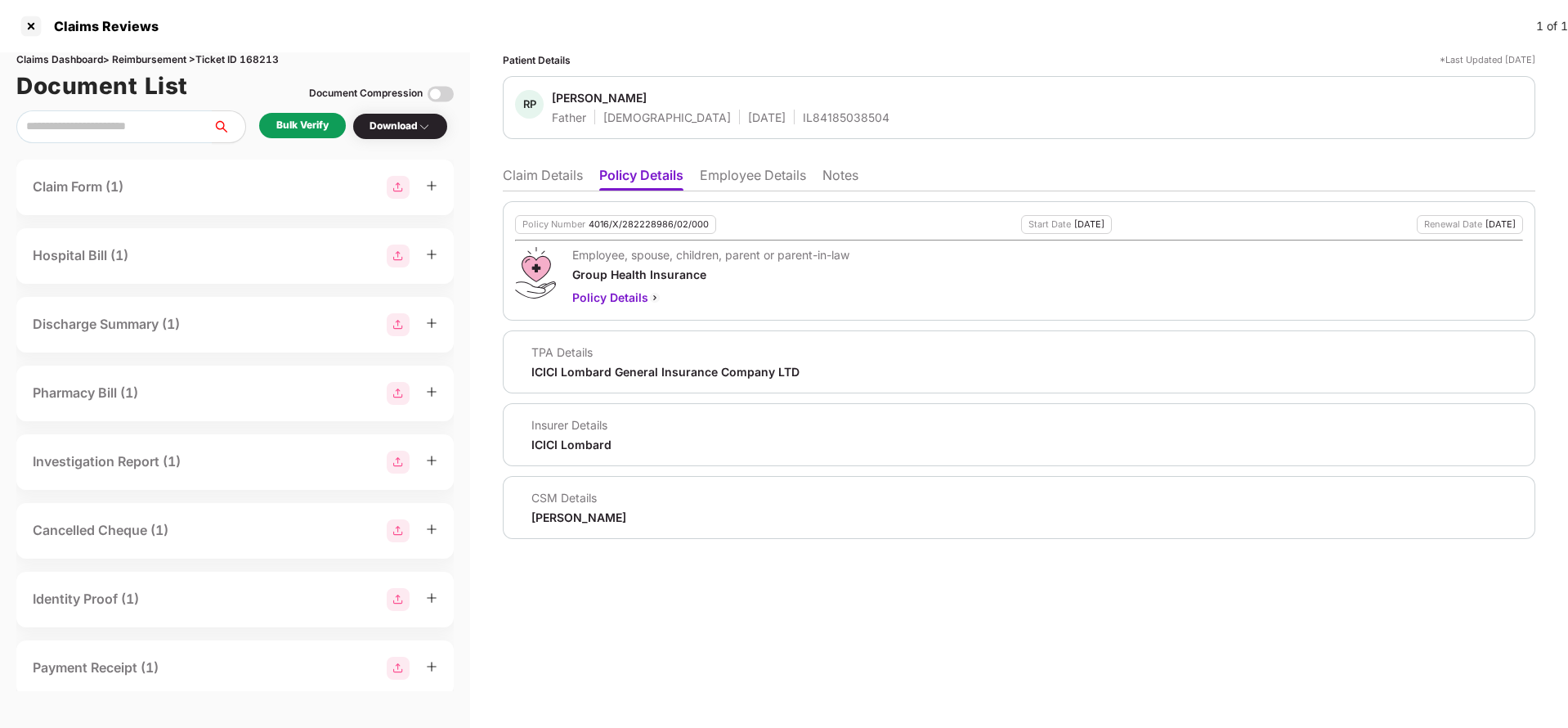
click at [760, 108] on span "Ram Pahlad Roy" at bounding box center [720, 100] width 337 height 20
click at [803, 113] on div "IL84185038504" at bounding box center [845, 117] width 86 height 16
copy div "IL84185038504"
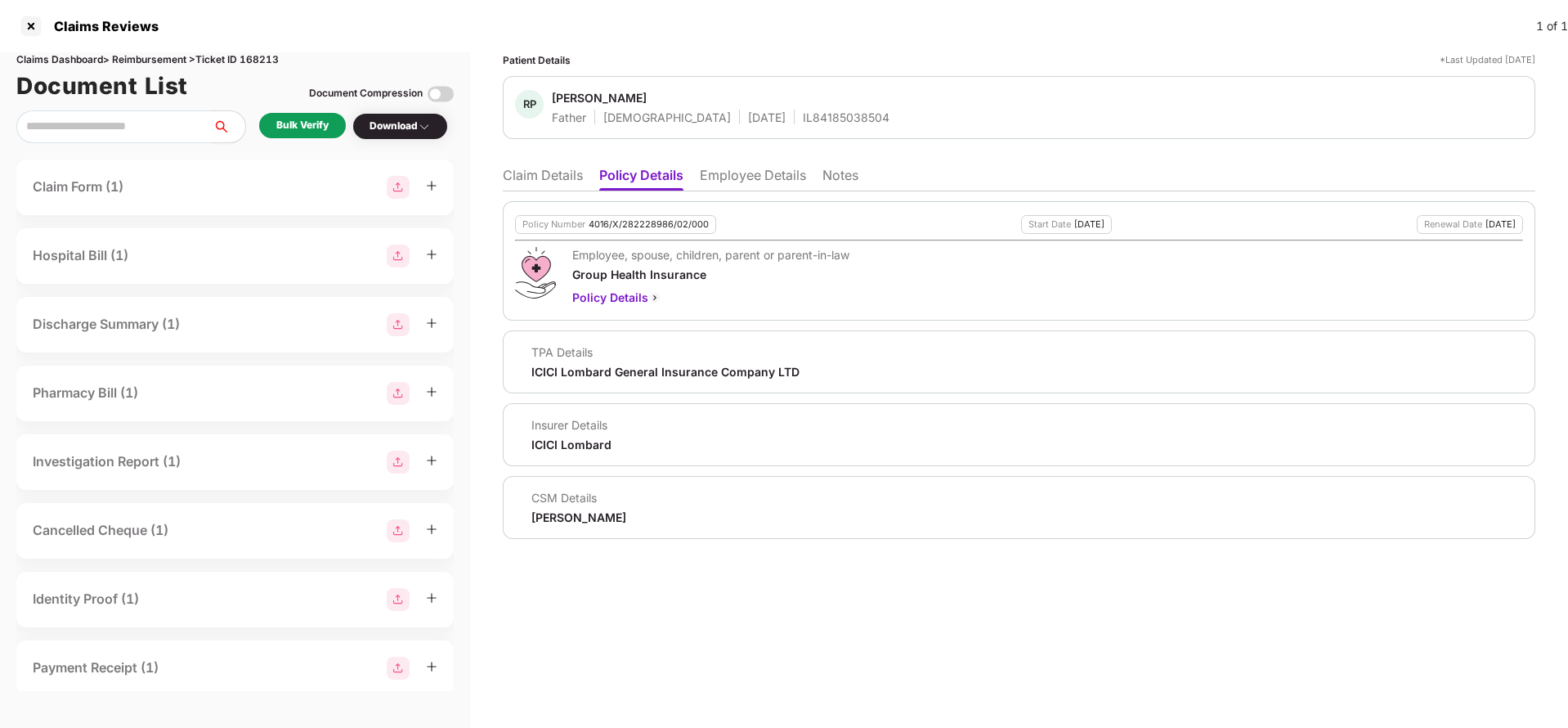
click at [728, 182] on li "Employee Details" at bounding box center [752, 179] width 106 height 24
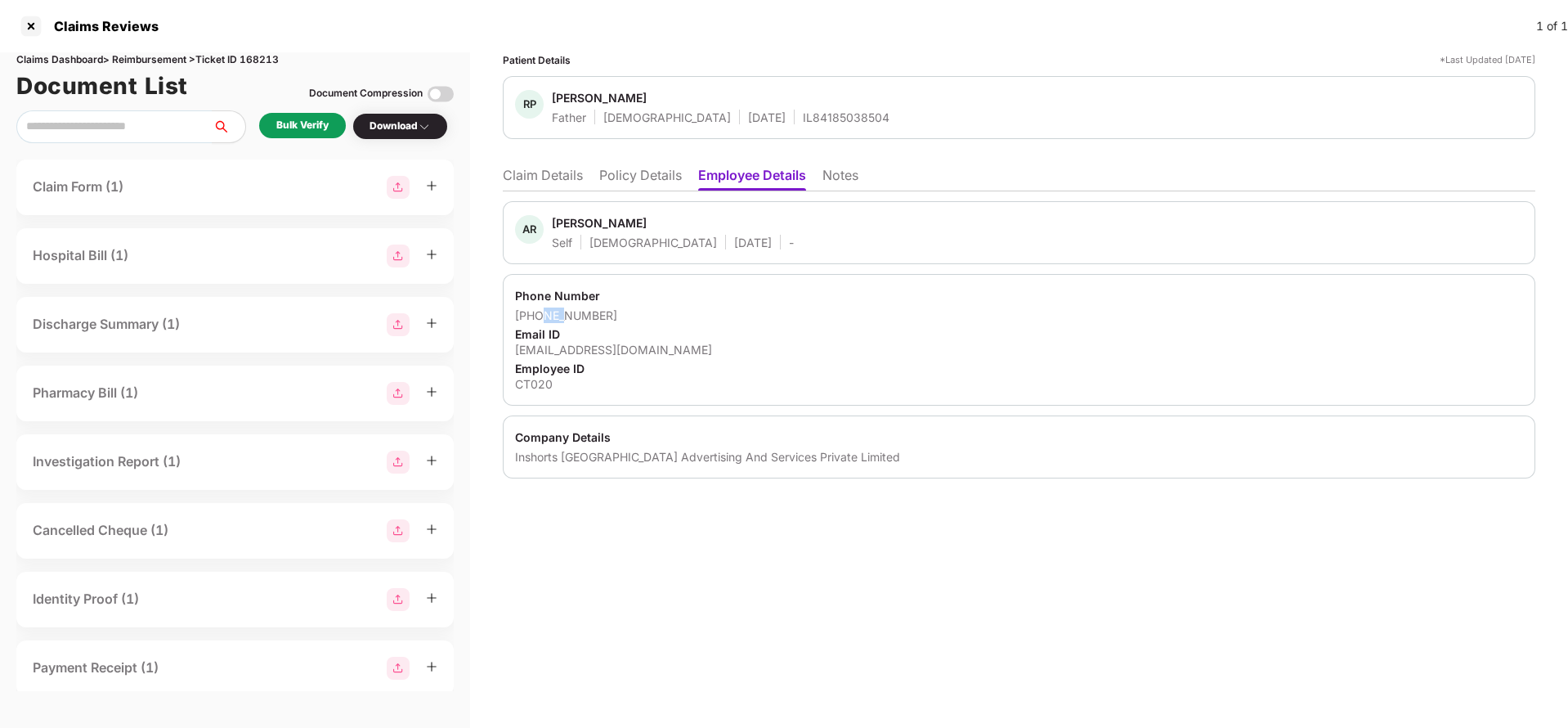
drag, startPoint x: 539, startPoint y: 319, endPoint x: 563, endPoint y: 319, distance: 24.0
click at [563, 319] on div "+918860089503" at bounding box center [1019, 315] width 1008 height 16
drag, startPoint x: 534, startPoint y: 317, endPoint x: 648, endPoint y: 320, distance: 114.0
click at [648, 320] on div "+918860089503" at bounding box center [1019, 315] width 1008 height 16
copy div "8860089503"
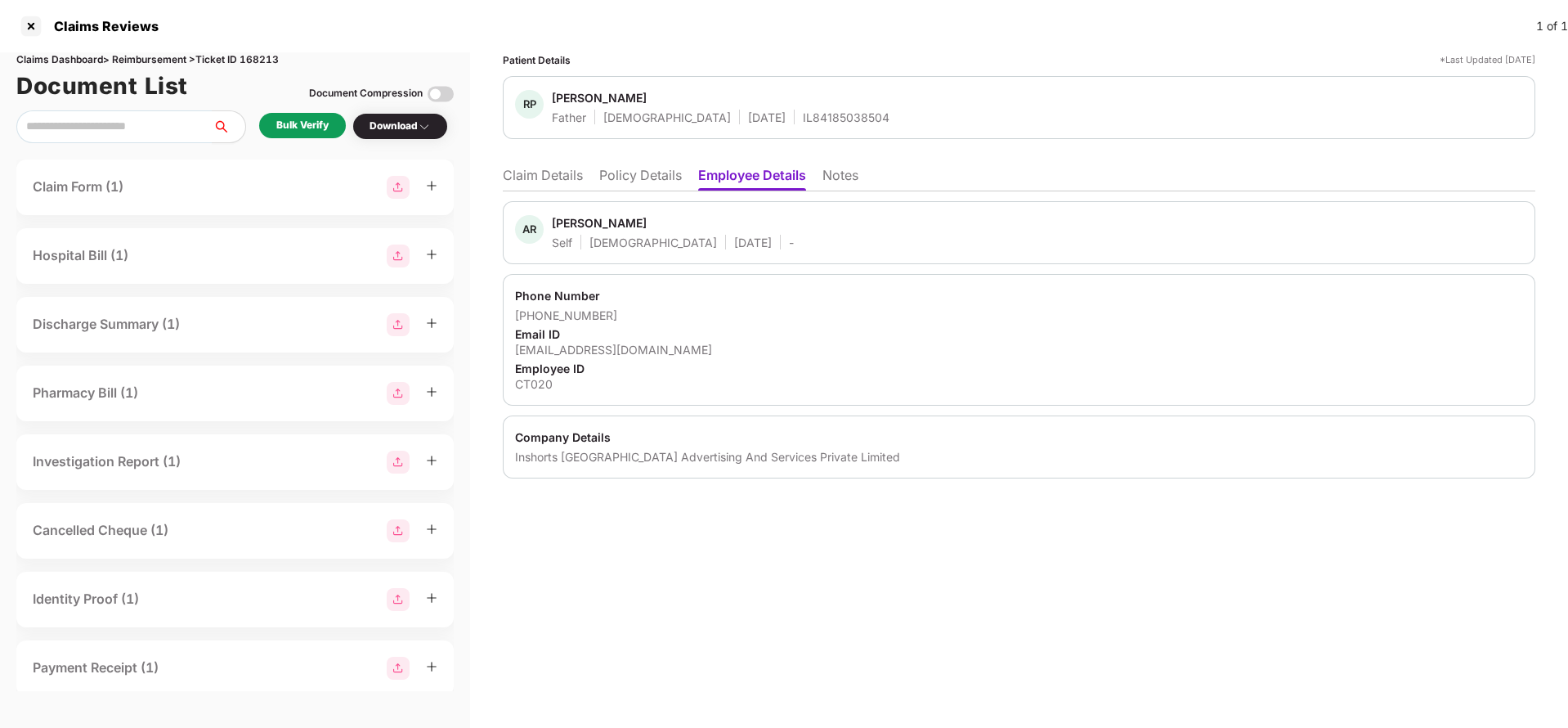
click at [537, 173] on li "Claim Details" at bounding box center [542, 179] width 80 height 24
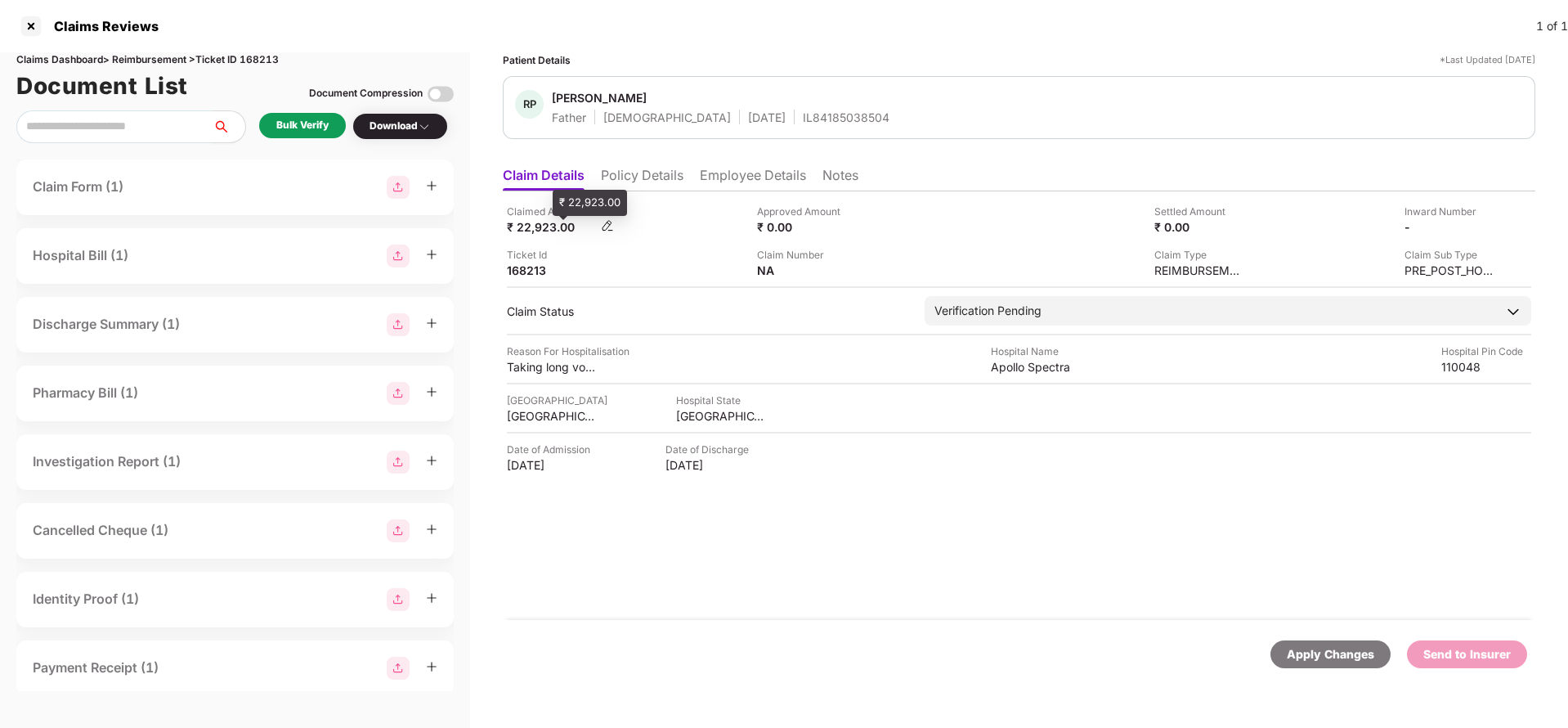
click at [537, 228] on div "₹ 22,923.00" at bounding box center [551, 226] width 90 height 16
copy div "22,923"
click at [1032, 371] on div "Apollo Spectra" at bounding box center [1035, 366] width 90 height 16
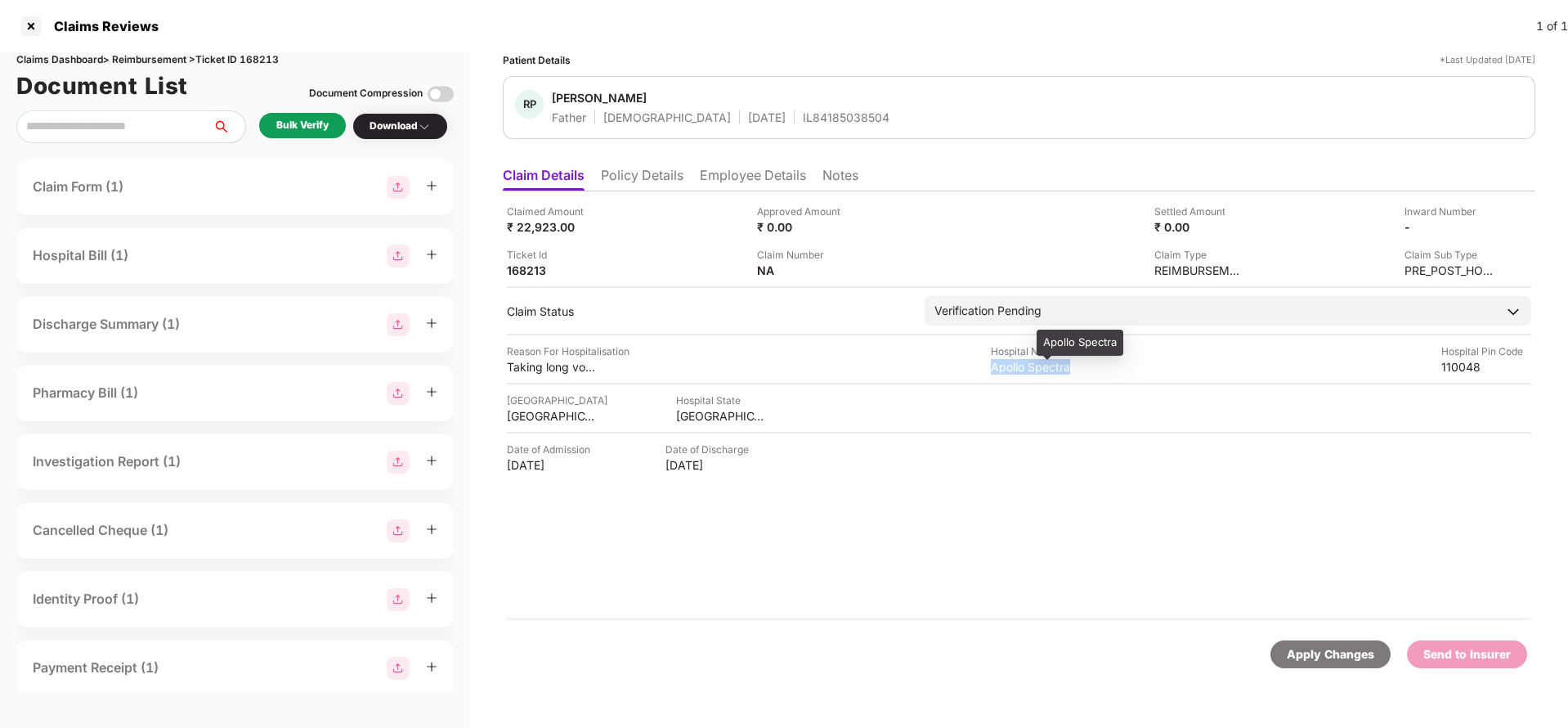
click at [1032, 371] on div "Apollo Spectra" at bounding box center [1035, 366] width 90 height 16
copy div "Apollo Spectra"
click at [323, 126] on div "Bulk Verify" at bounding box center [303, 125] width 53 height 16
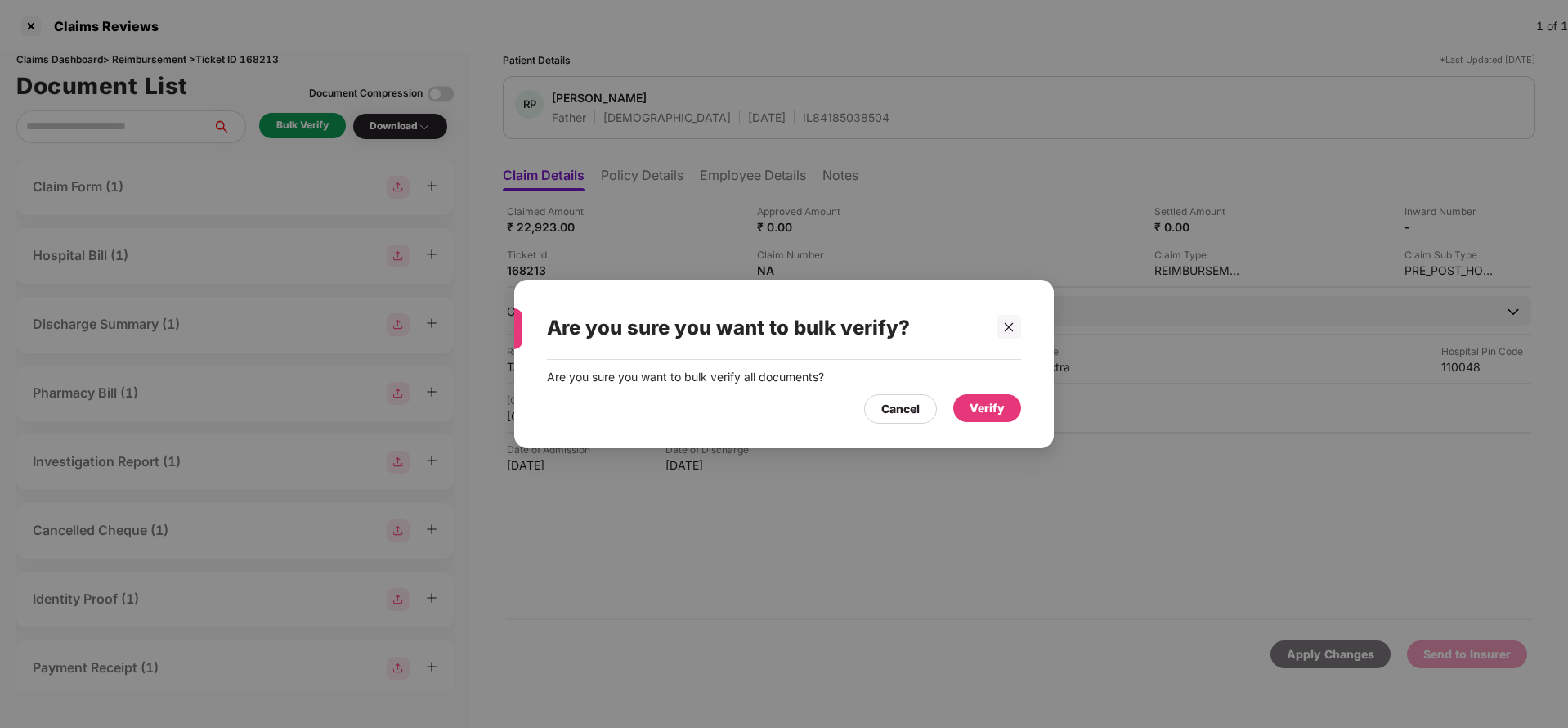
click at [1007, 405] on div "Verify" at bounding box center [987, 408] width 67 height 28
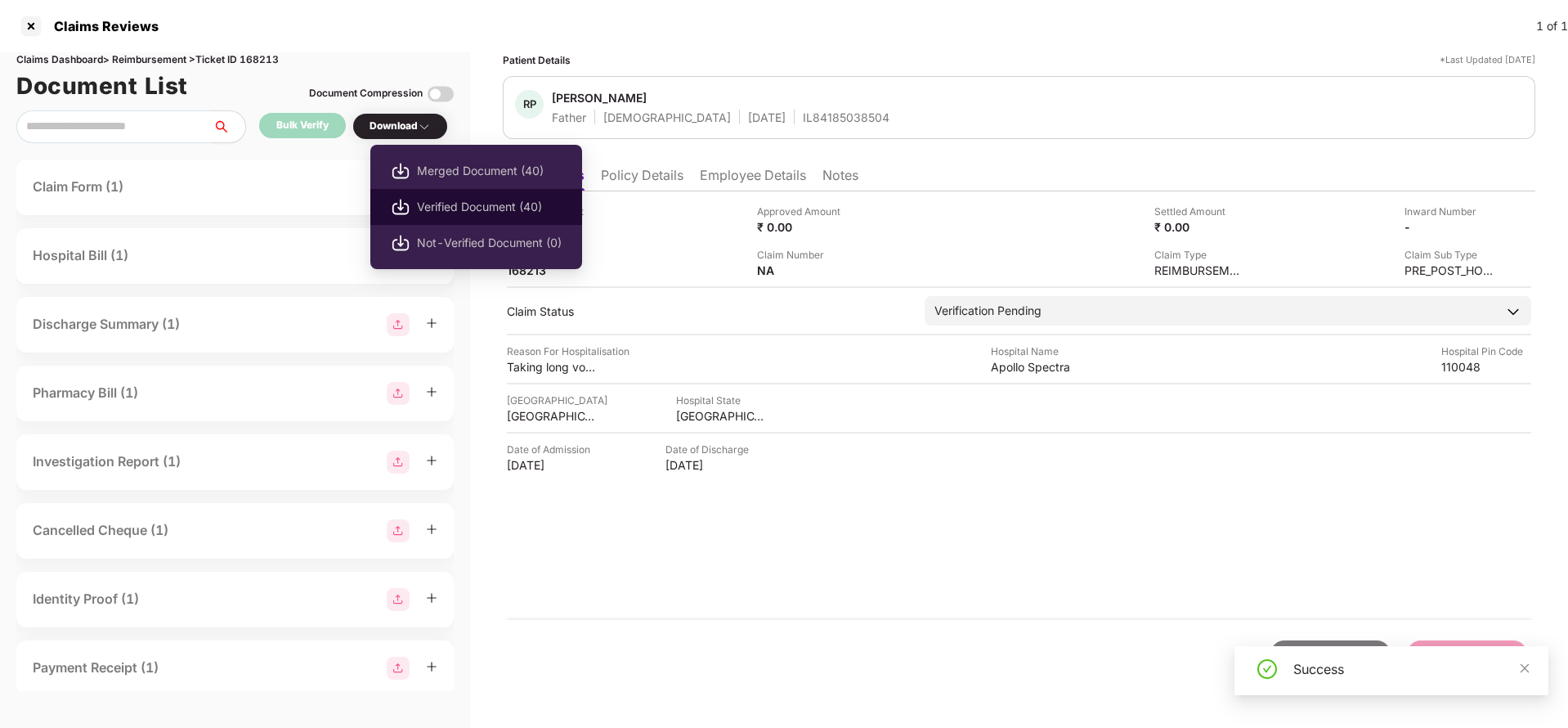
click at [439, 215] on span "Verified Document (40)" at bounding box center [490, 207] width 145 height 18
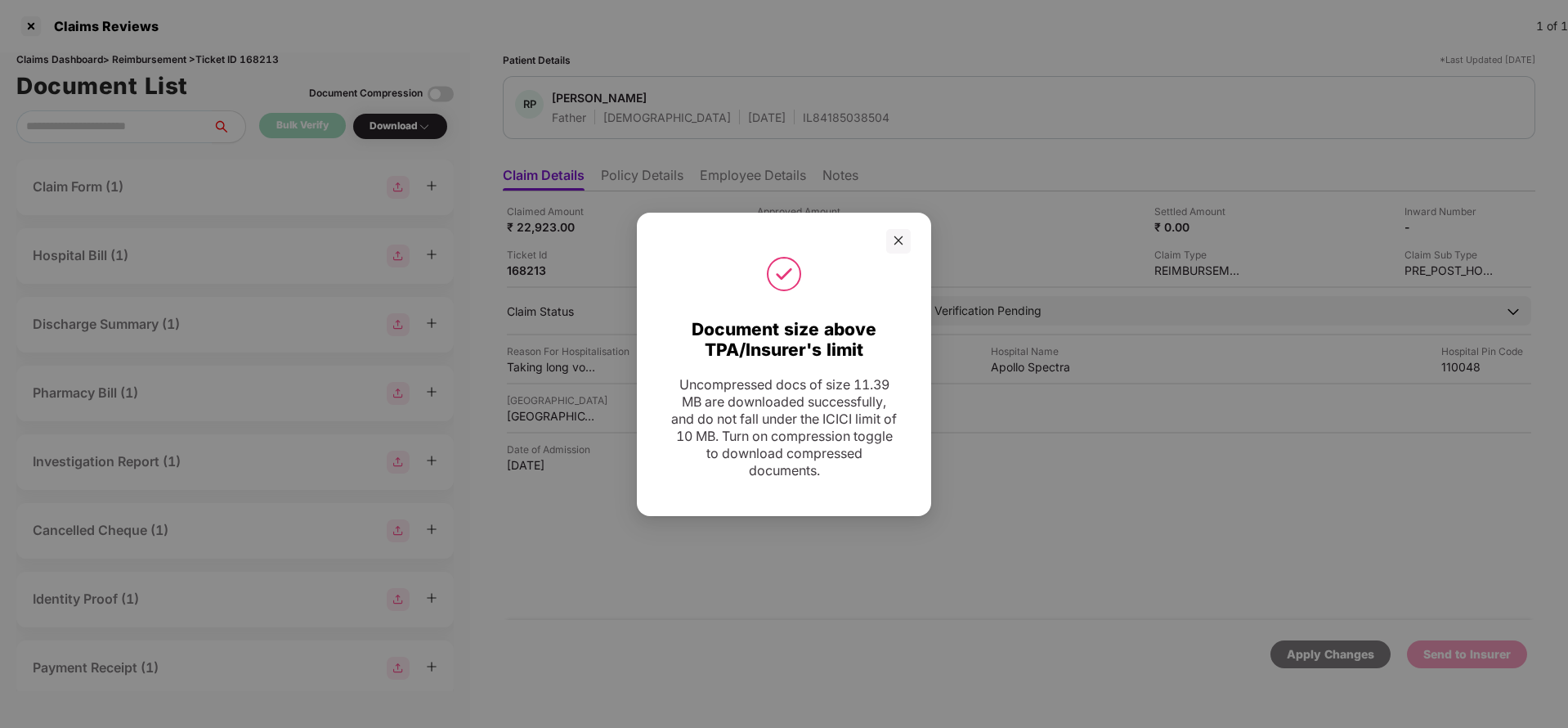
drag, startPoint x: 905, startPoint y: 244, endPoint x: 934, endPoint y: 216, distance: 40.3
click at [905, 244] on div at bounding box center [899, 241] width 25 height 25
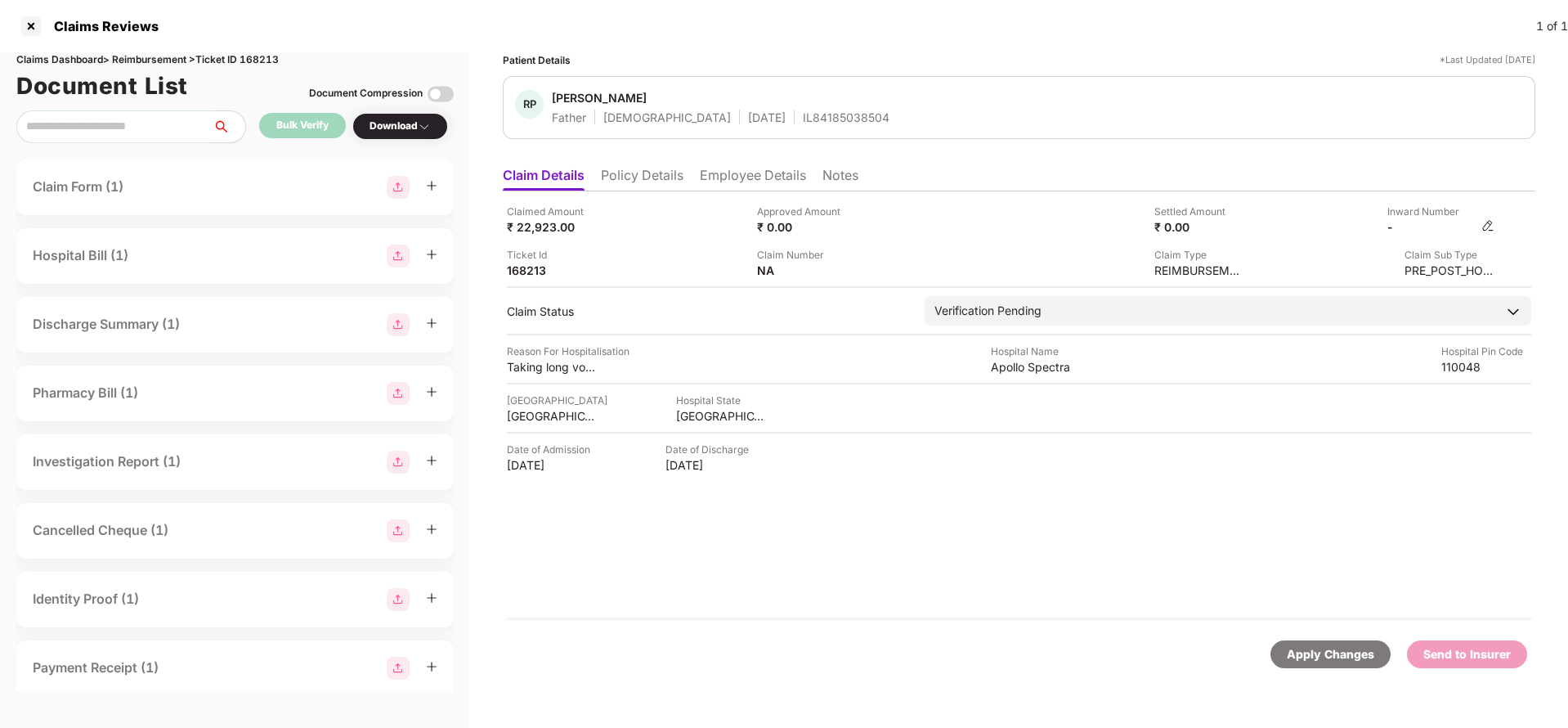
click at [1494, 229] on img at bounding box center [1488, 226] width 13 height 13
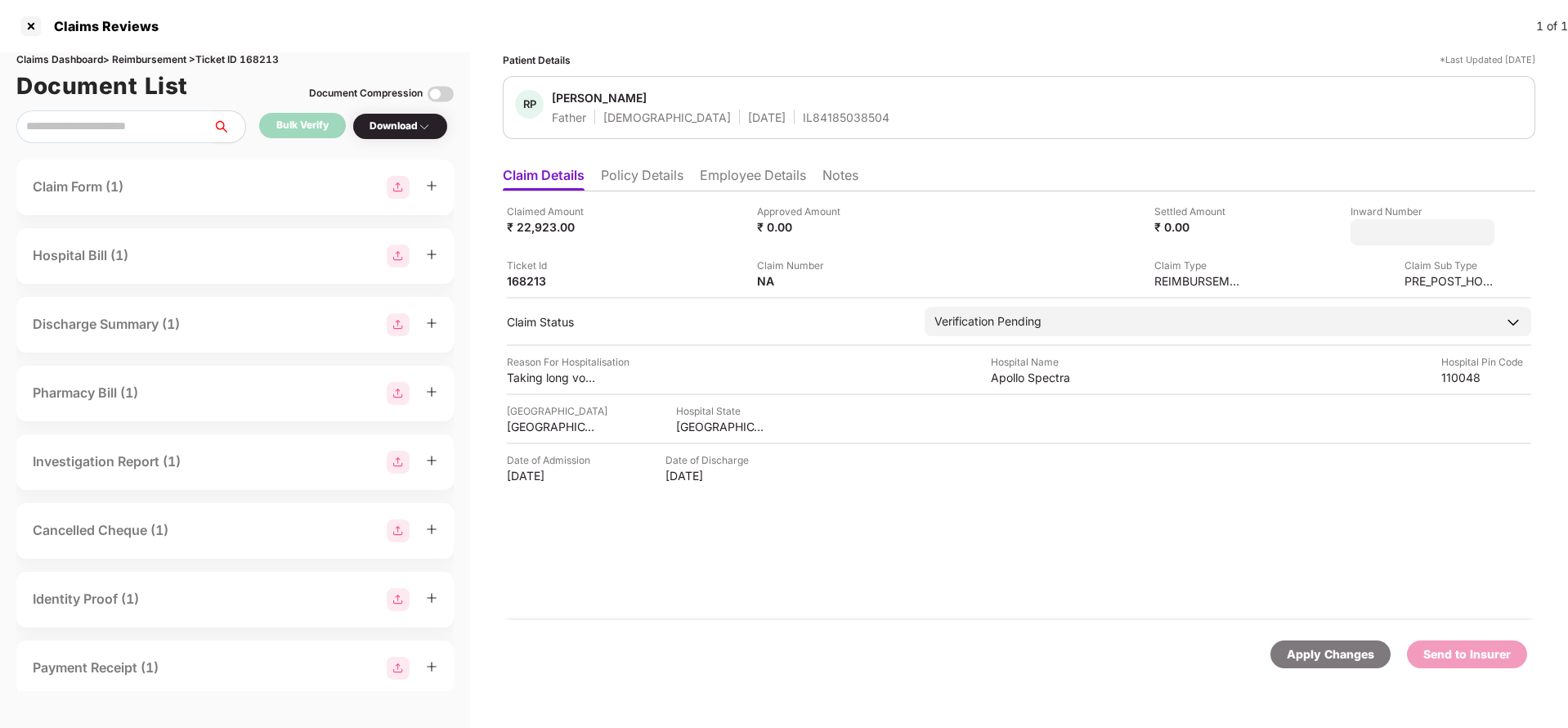
type input "**********"
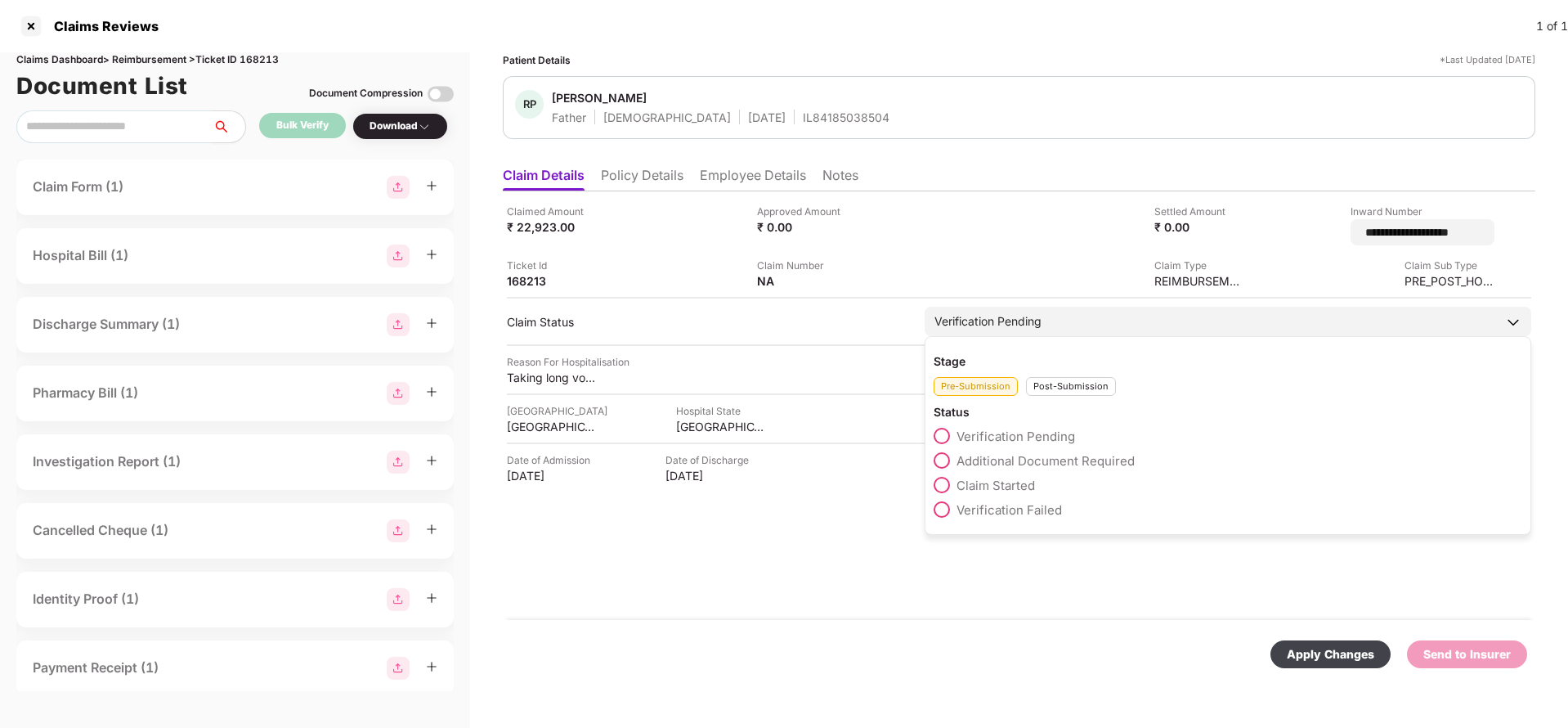
click at [1128, 324] on div "Verification Pending Stage Pre-Submission Post-Submission Status Verification P…" at bounding box center [1227, 321] width 607 height 30
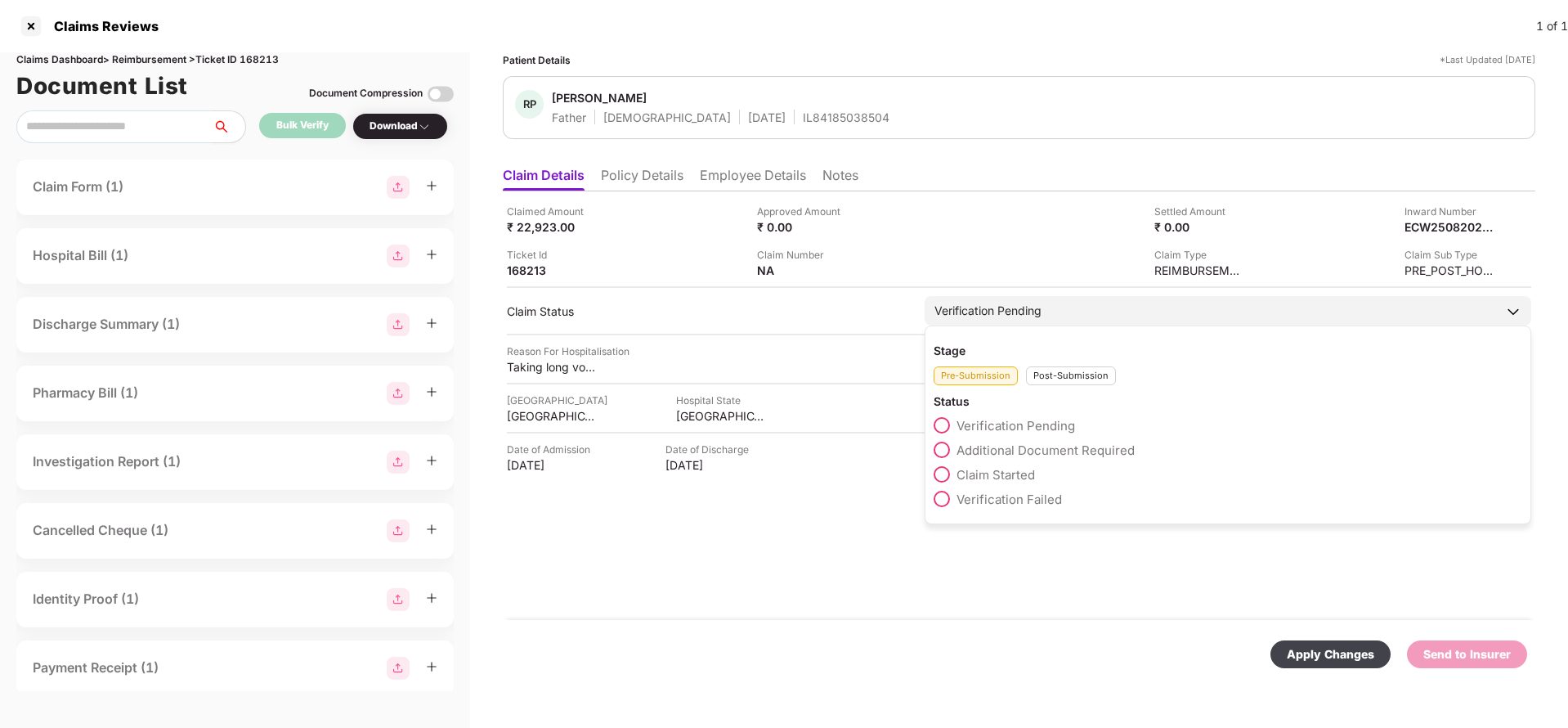
click at [1082, 371] on div "Post-Submission" at bounding box center [1070, 376] width 90 height 19
click at [1042, 457] on label "Claim Under Process" at bounding box center [1007, 450] width 147 height 16
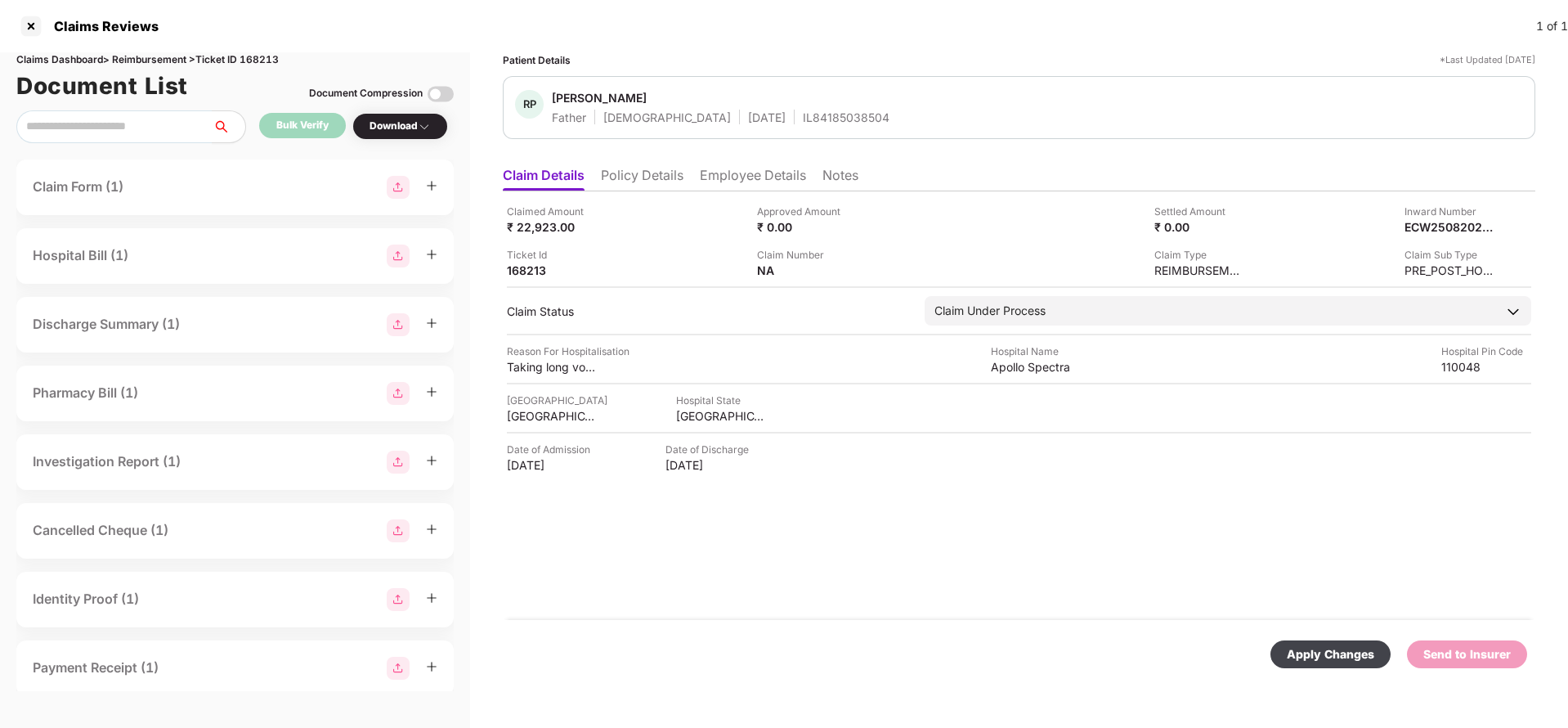
click at [1339, 661] on div "Apply Changes" at bounding box center [1330, 655] width 87 height 18
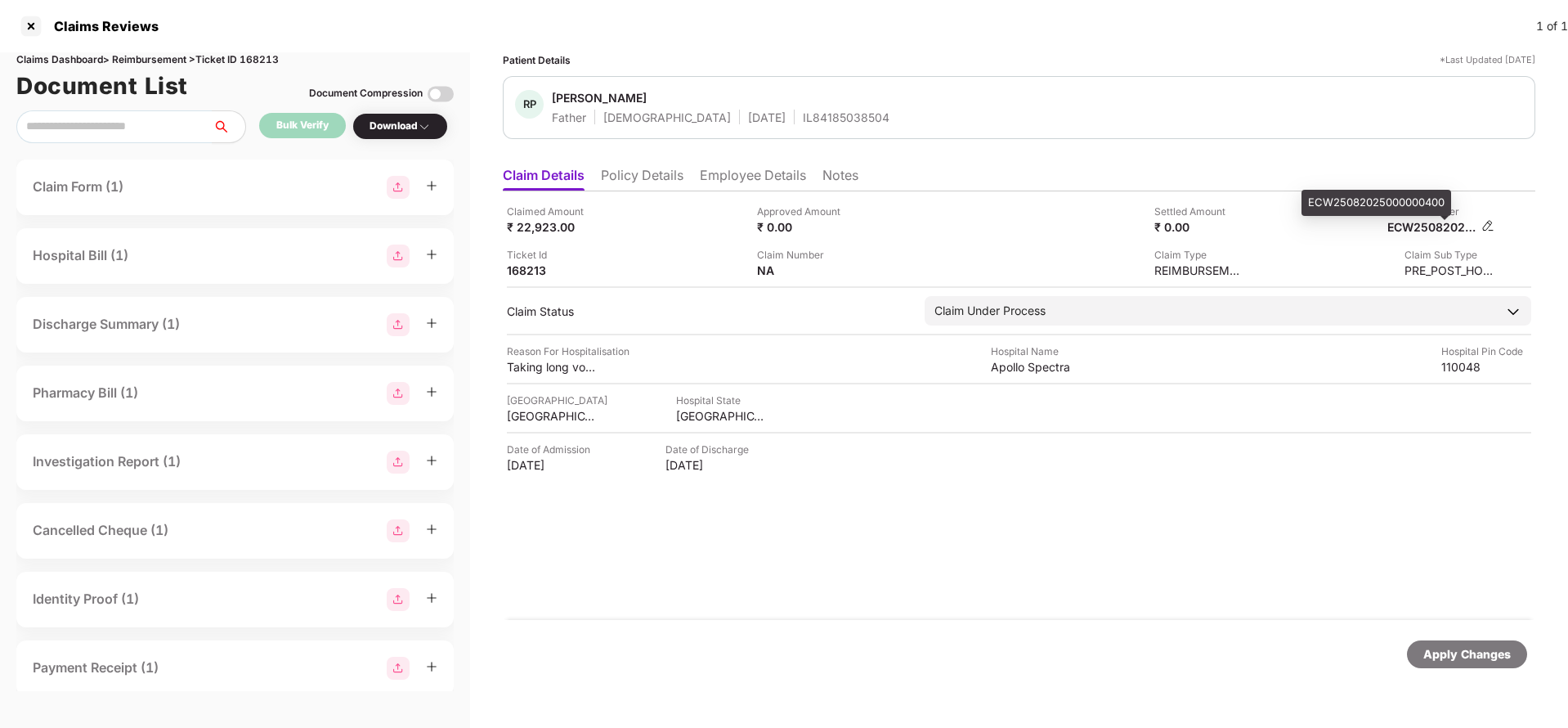
click at [1431, 228] on div "ECW25082025000000400" at bounding box center [1431, 226] width 90 height 16
copy div "ECW25082025000000400"
click at [803, 110] on div "IL84185038504" at bounding box center [845, 117] width 86 height 16
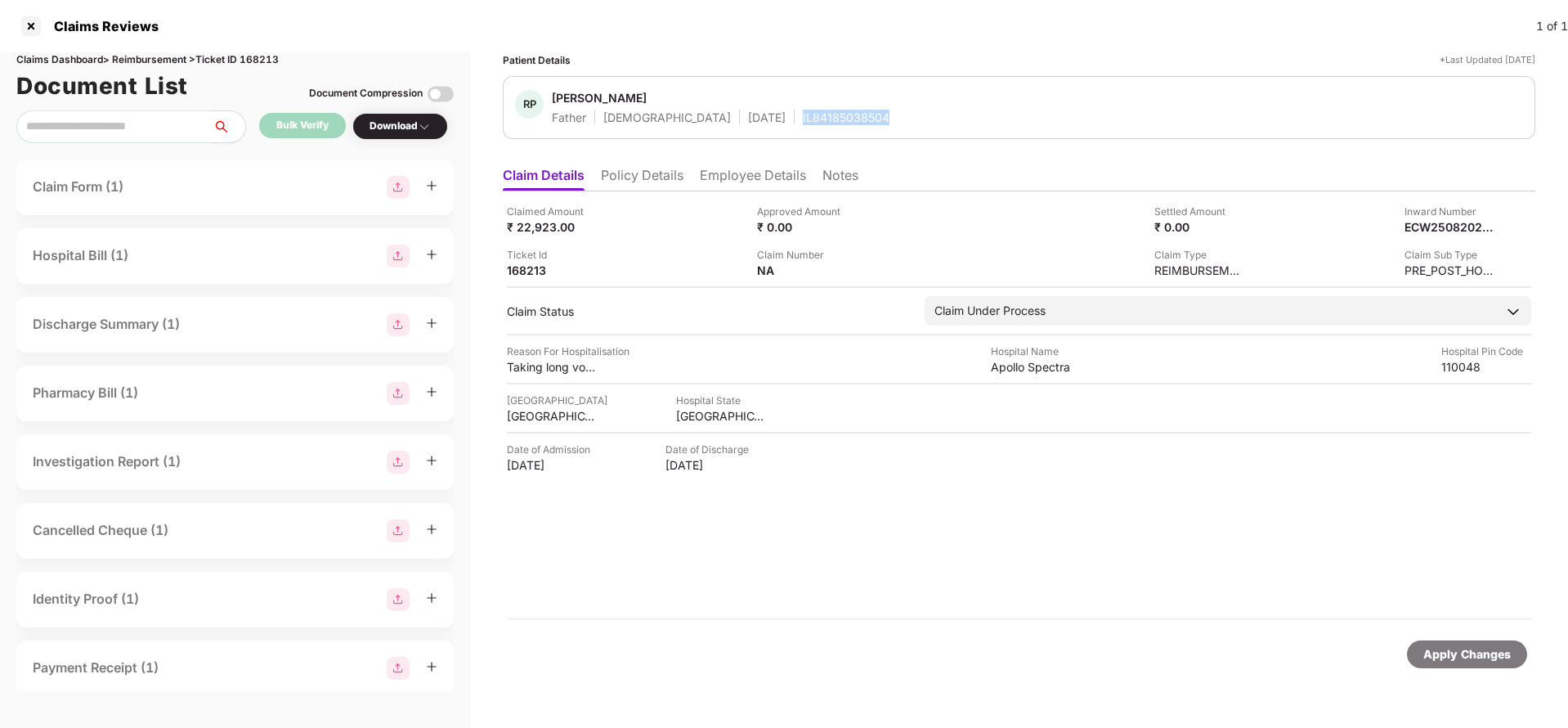
click at [803, 110] on div "IL84185038504" at bounding box center [845, 117] width 86 height 16
copy div "IL84185038504"
click at [1471, 656] on div "Apply Changes" at bounding box center [1467, 655] width 87 height 18
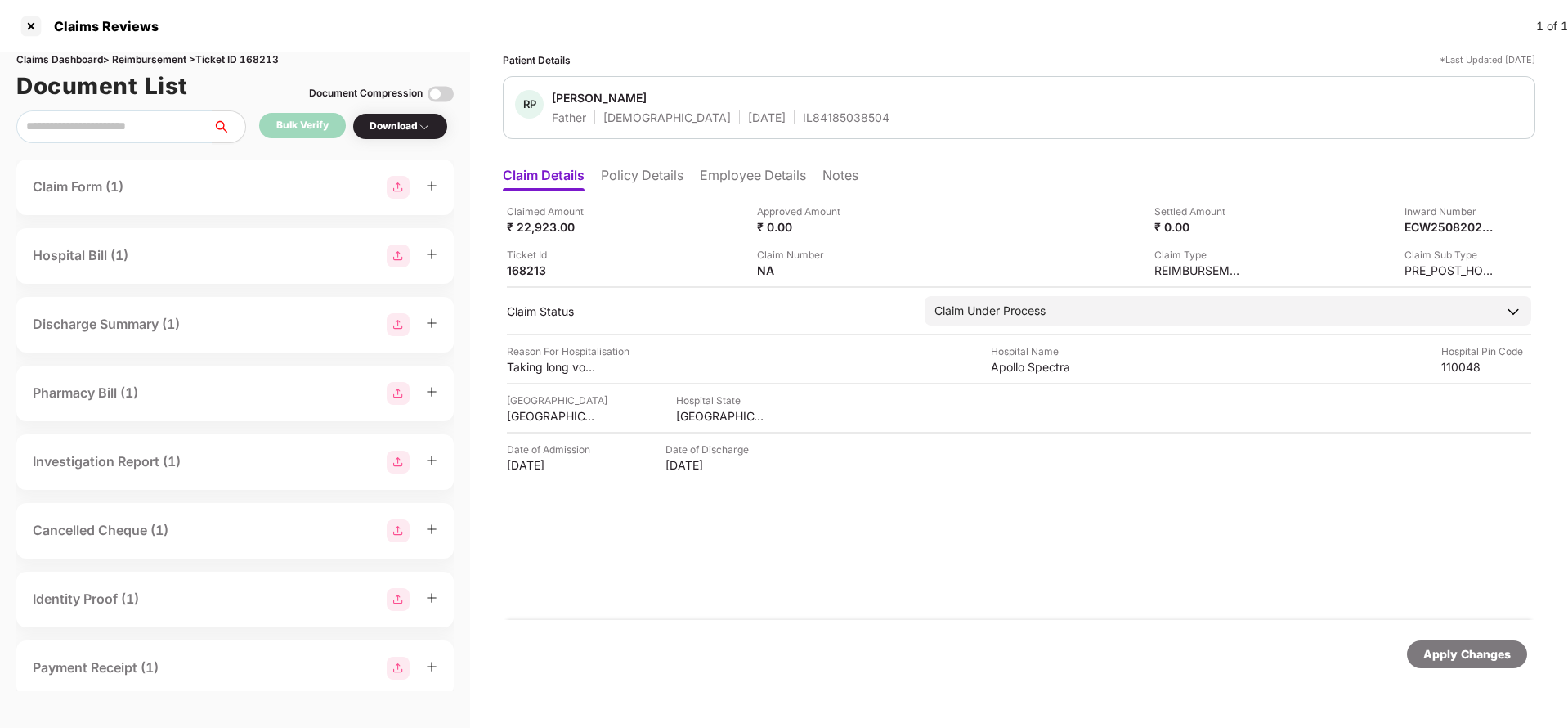
click at [258, 60] on div "Claims Dashboard > Reimbursement > Ticket ID 168213" at bounding box center [235, 60] width 437 height 16
copy div "168213"
click at [1466, 656] on div "Apply Changes" at bounding box center [1467, 655] width 87 height 18
click at [667, 172] on li "Policy Details" at bounding box center [642, 179] width 82 height 24
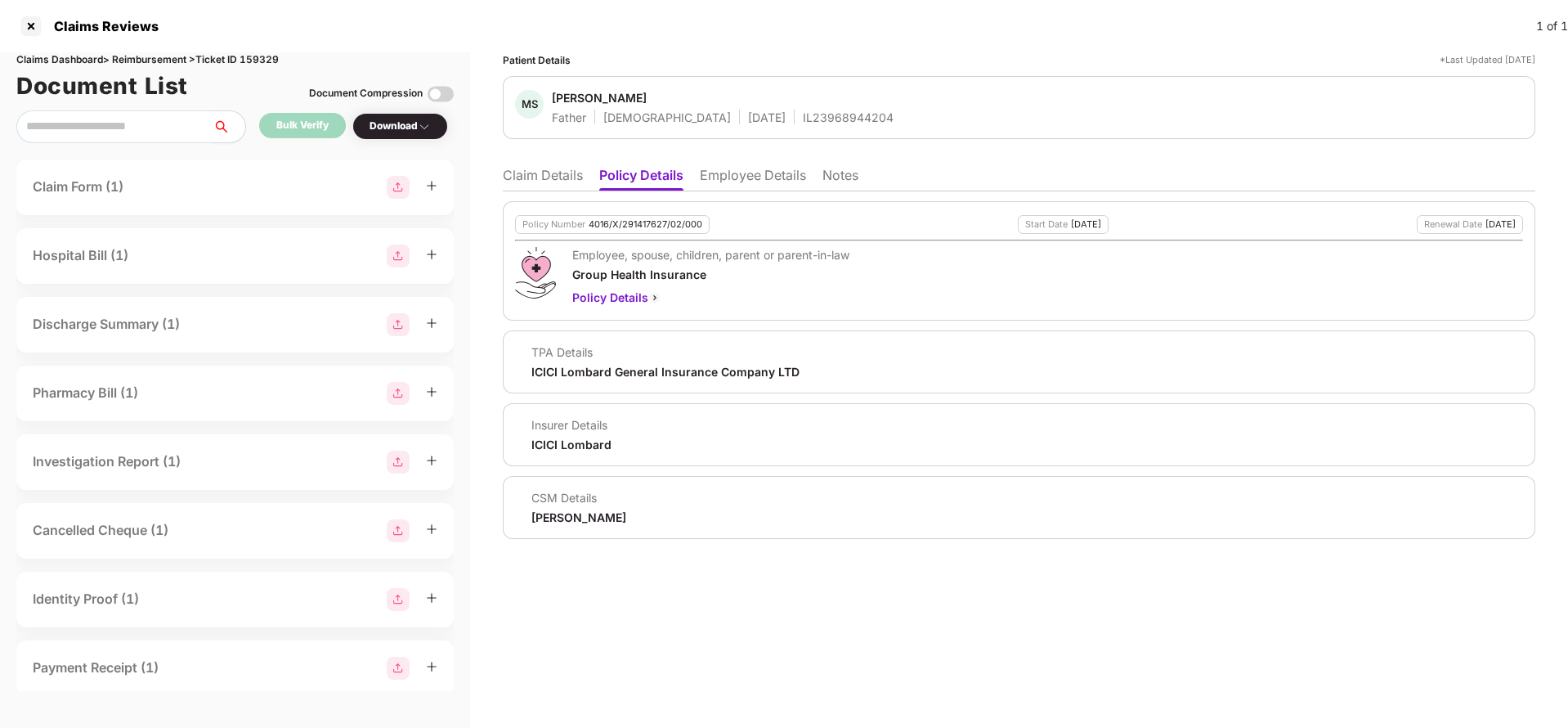
click at [644, 226] on div "4016/X/291417627/02/000" at bounding box center [645, 224] width 114 height 11
copy div "4016/X/291417627/02/000"
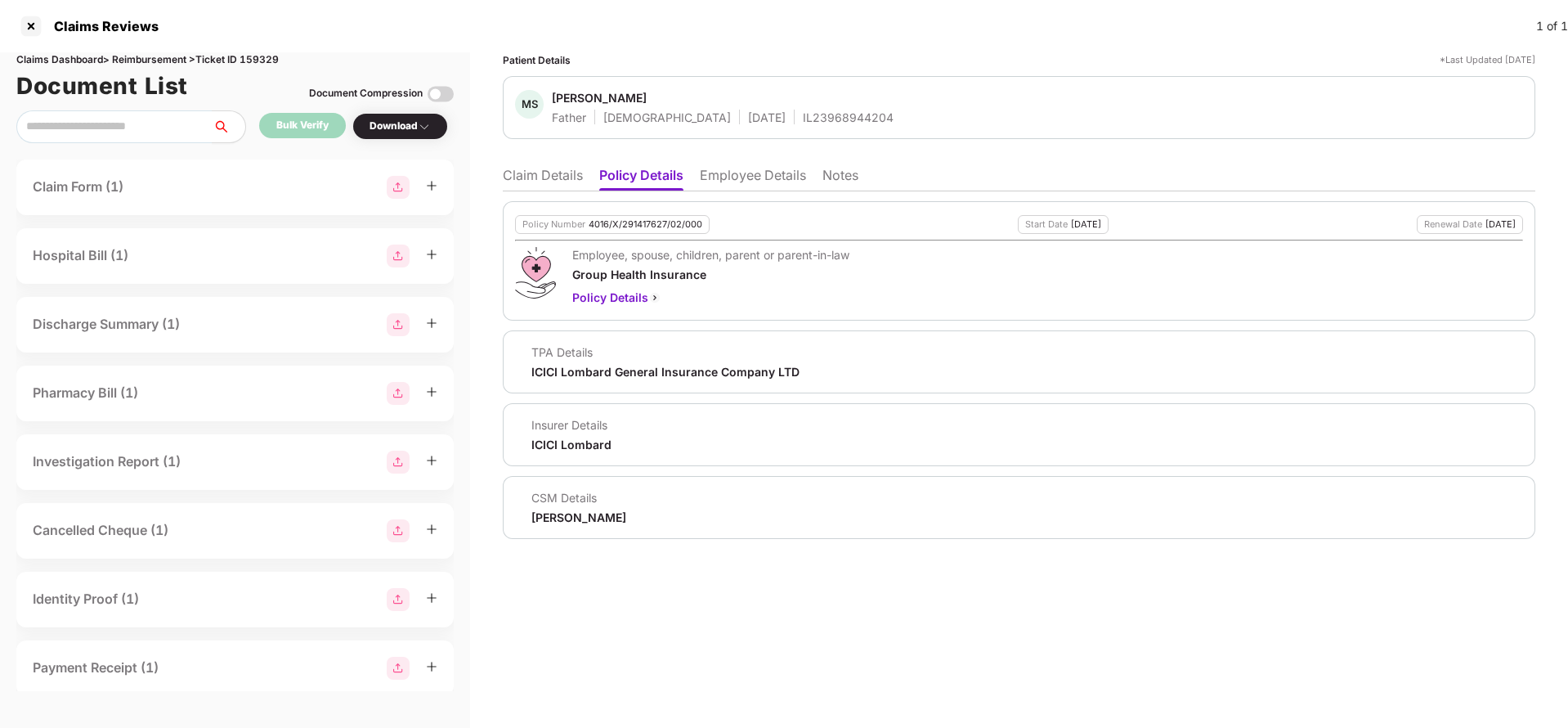
click at [538, 180] on li "Claim Details" at bounding box center [542, 179] width 80 height 24
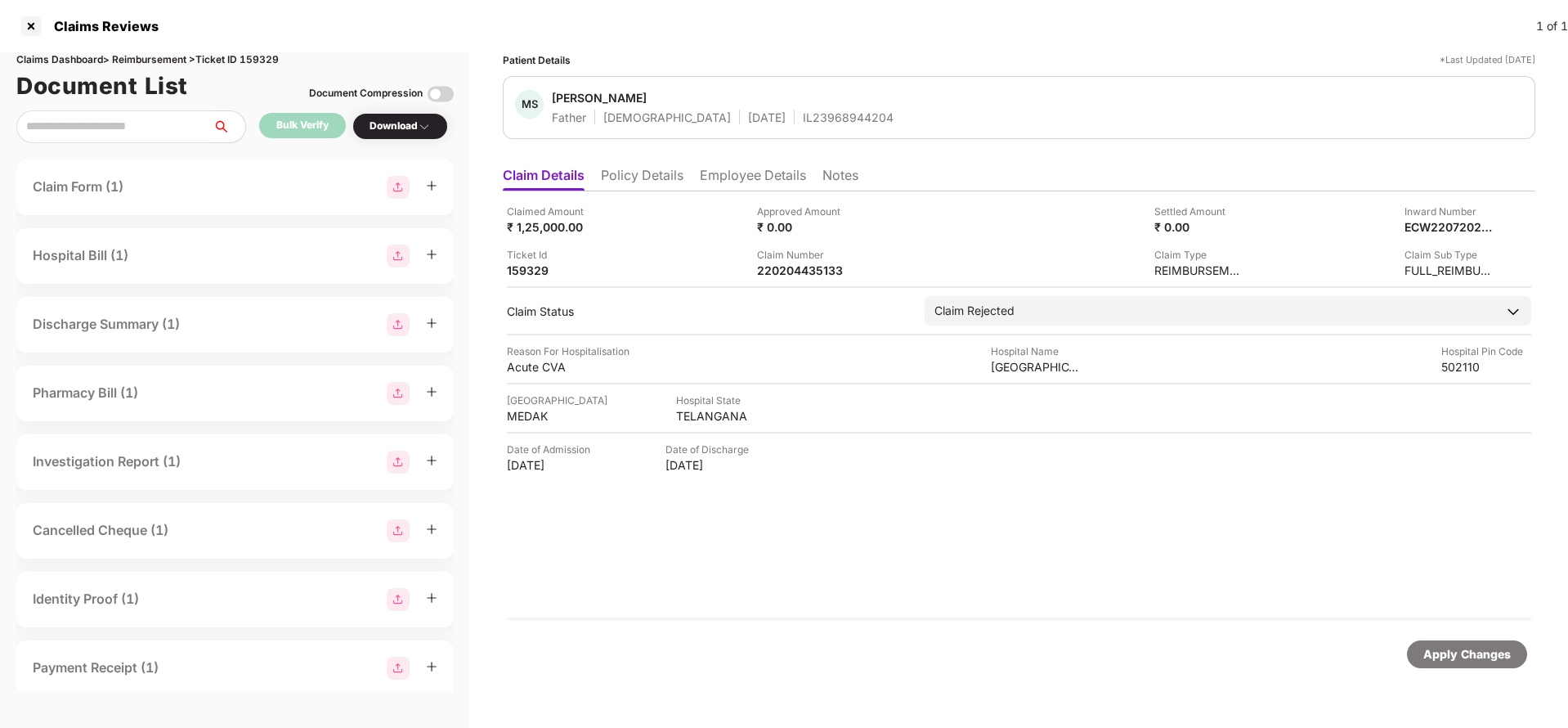
click at [757, 102] on span "[PERSON_NAME]" at bounding box center [722, 100] width 342 height 20
click at [803, 119] on div "IL23968944204" at bounding box center [848, 117] width 91 height 16
copy div "IL23968944204"
click at [810, 276] on div "220204435133" at bounding box center [802, 270] width 90 height 16
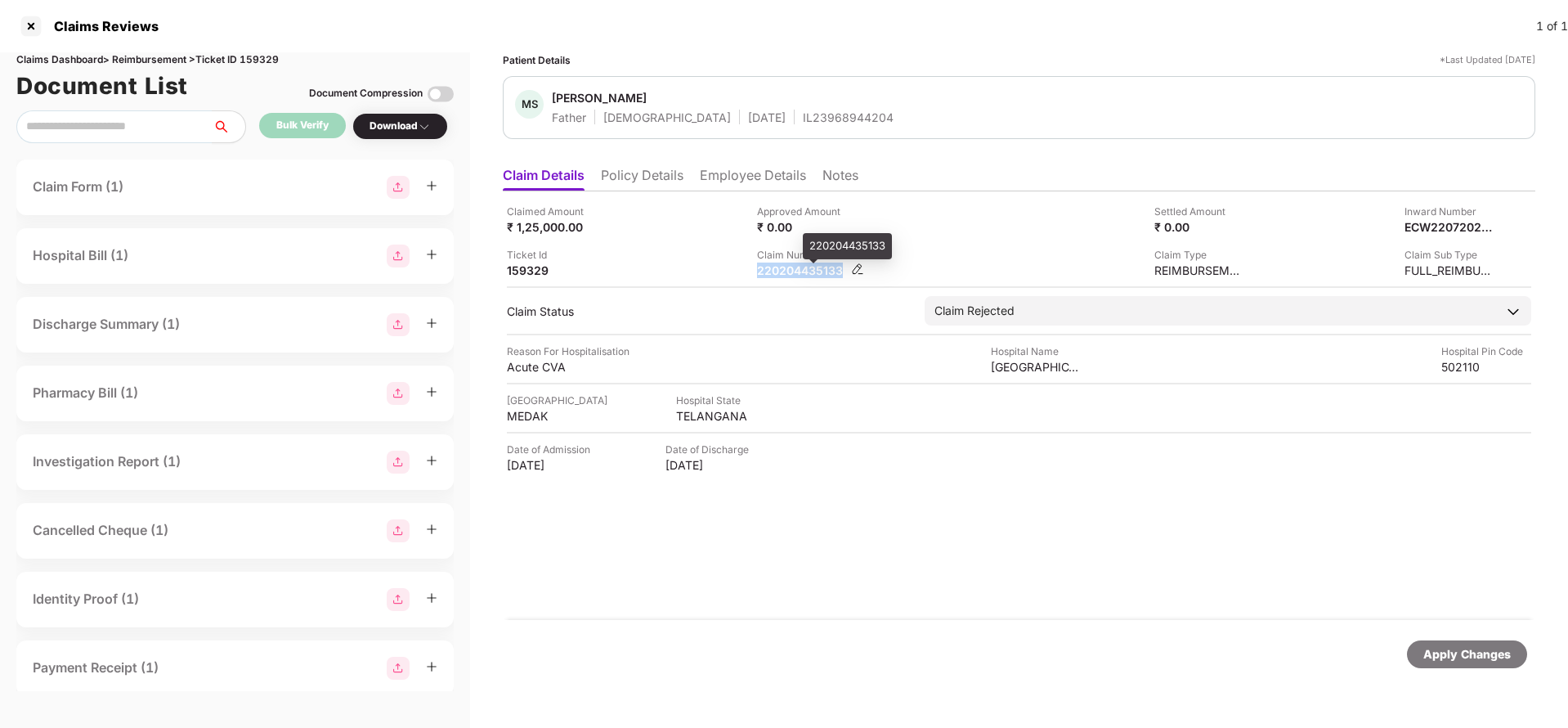
click at [810, 276] on div "220204435133" at bounding box center [802, 270] width 90 height 16
copy div "220204435133"
click at [803, 123] on div "IL23968944204" at bounding box center [848, 117] width 91 height 16
copy div "IL23968944204"
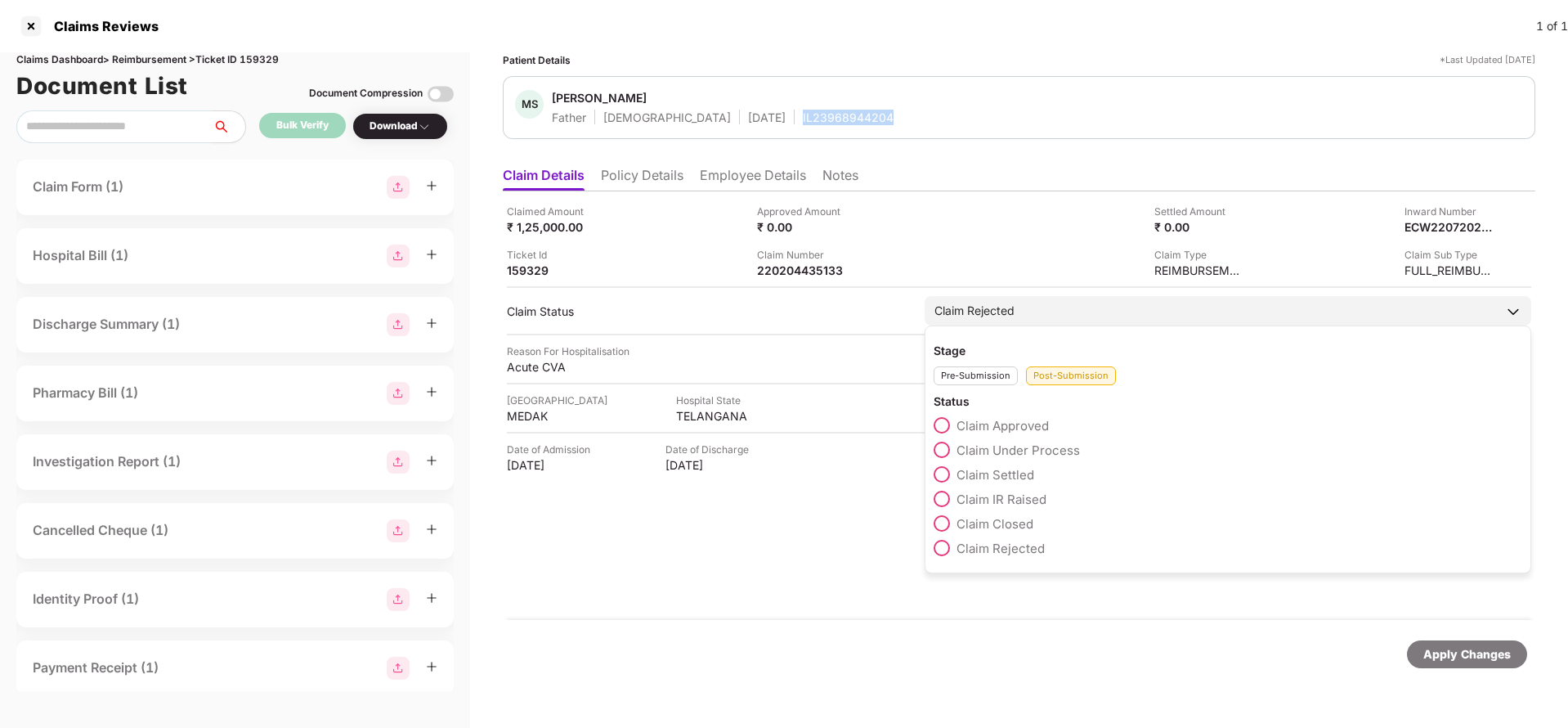
click at [976, 501] on span "Claim IR Raised" at bounding box center [1001, 499] width 90 height 16
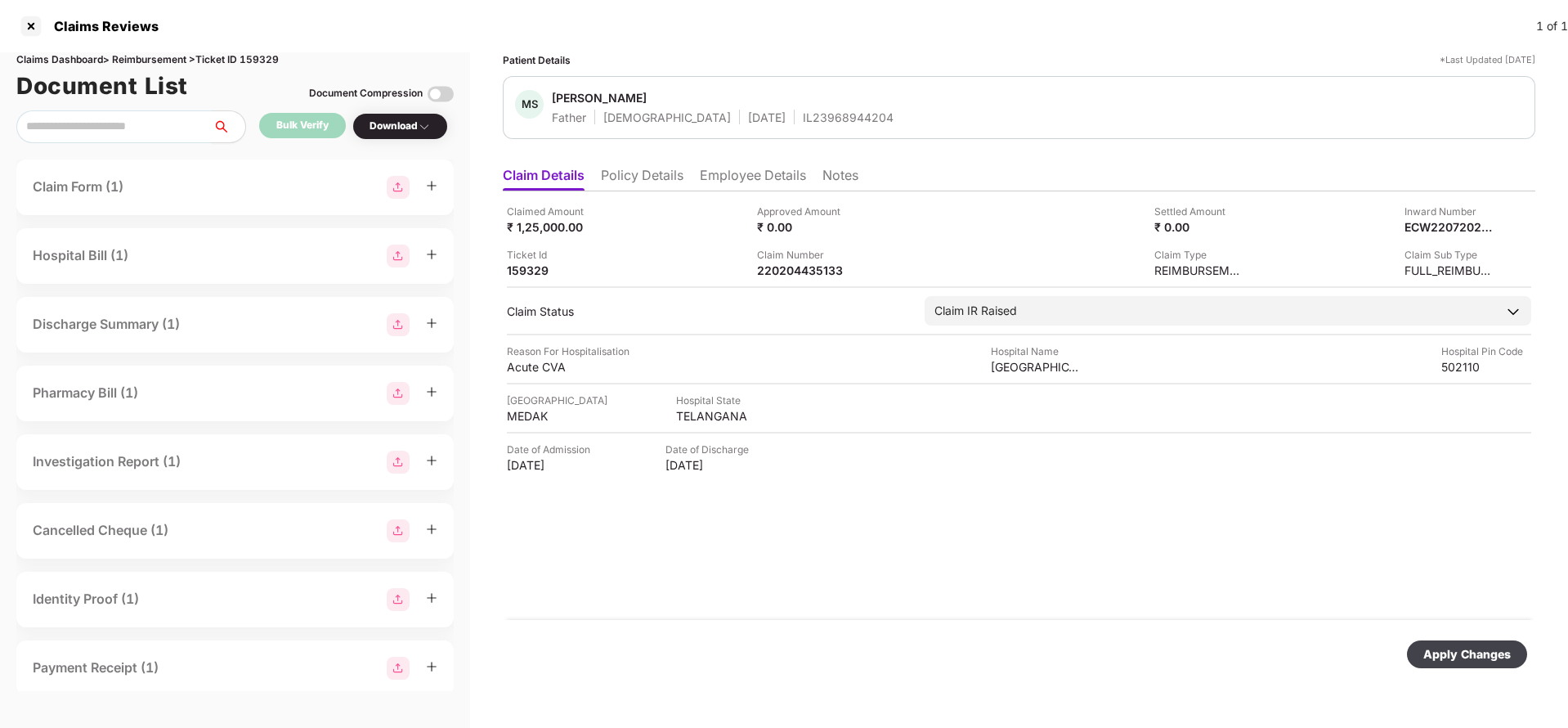
click at [1468, 646] on div "Apply Changes" at bounding box center [1467, 655] width 87 height 18
click at [1463, 653] on div "Apply Changes" at bounding box center [1467, 655] width 87 height 18
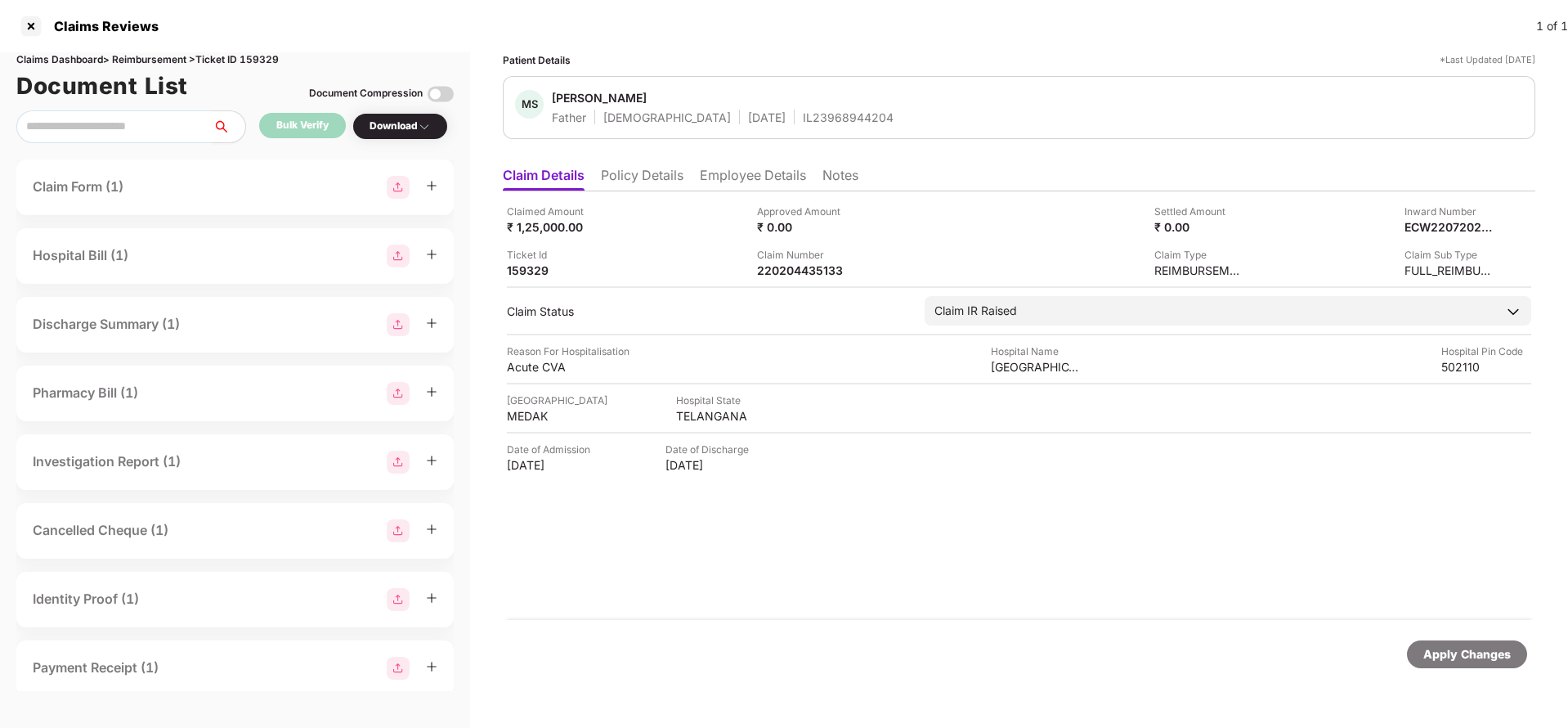
click at [258, 53] on div "Claims Dashboard > Reimbursement > Ticket ID 159329" at bounding box center [235, 60] width 437 height 16
copy div "159329"
click at [1471, 658] on div "Apply Changes" at bounding box center [1467, 655] width 87 height 18
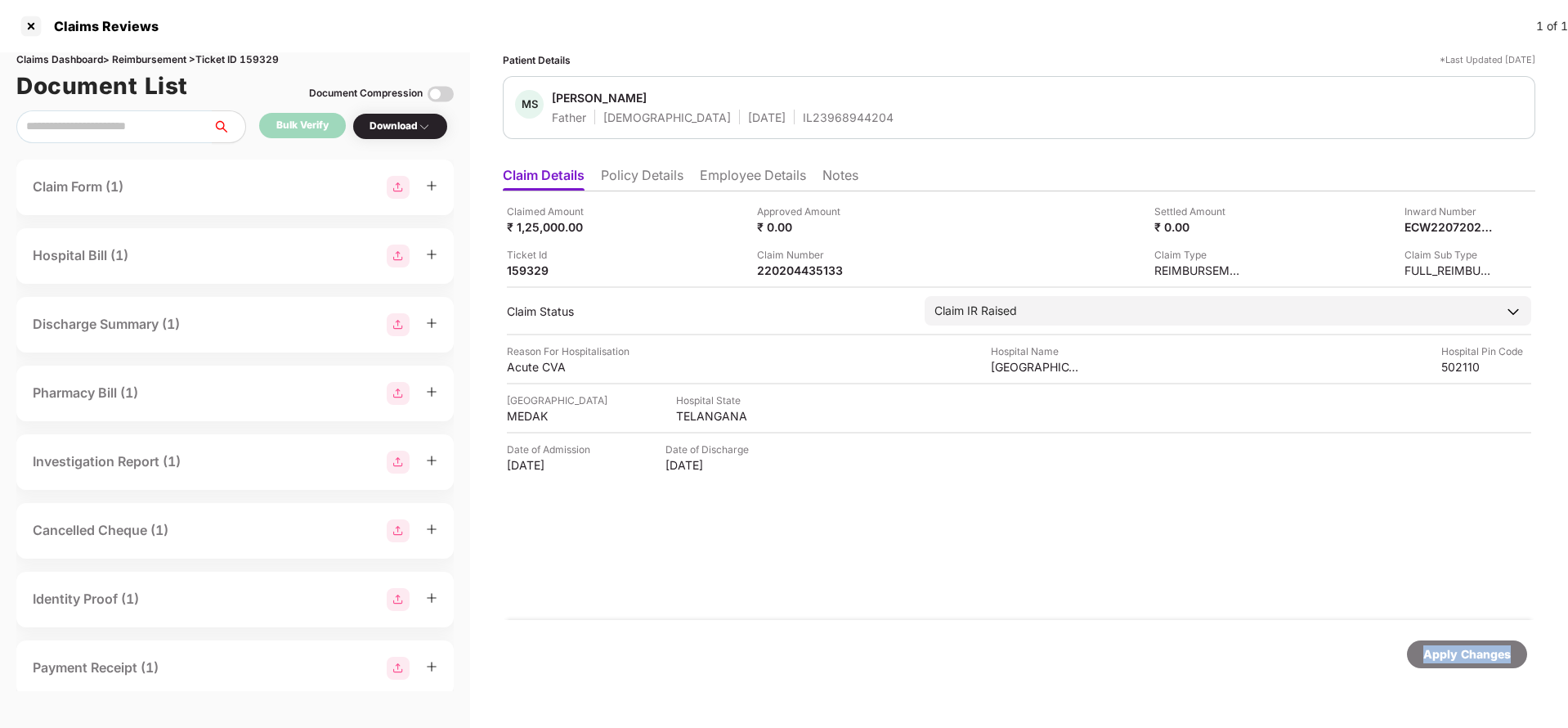
click at [1471, 658] on div "Apply Changes" at bounding box center [1467, 655] width 87 height 18
click at [630, 185] on li "Policy Details" at bounding box center [642, 179] width 82 height 24
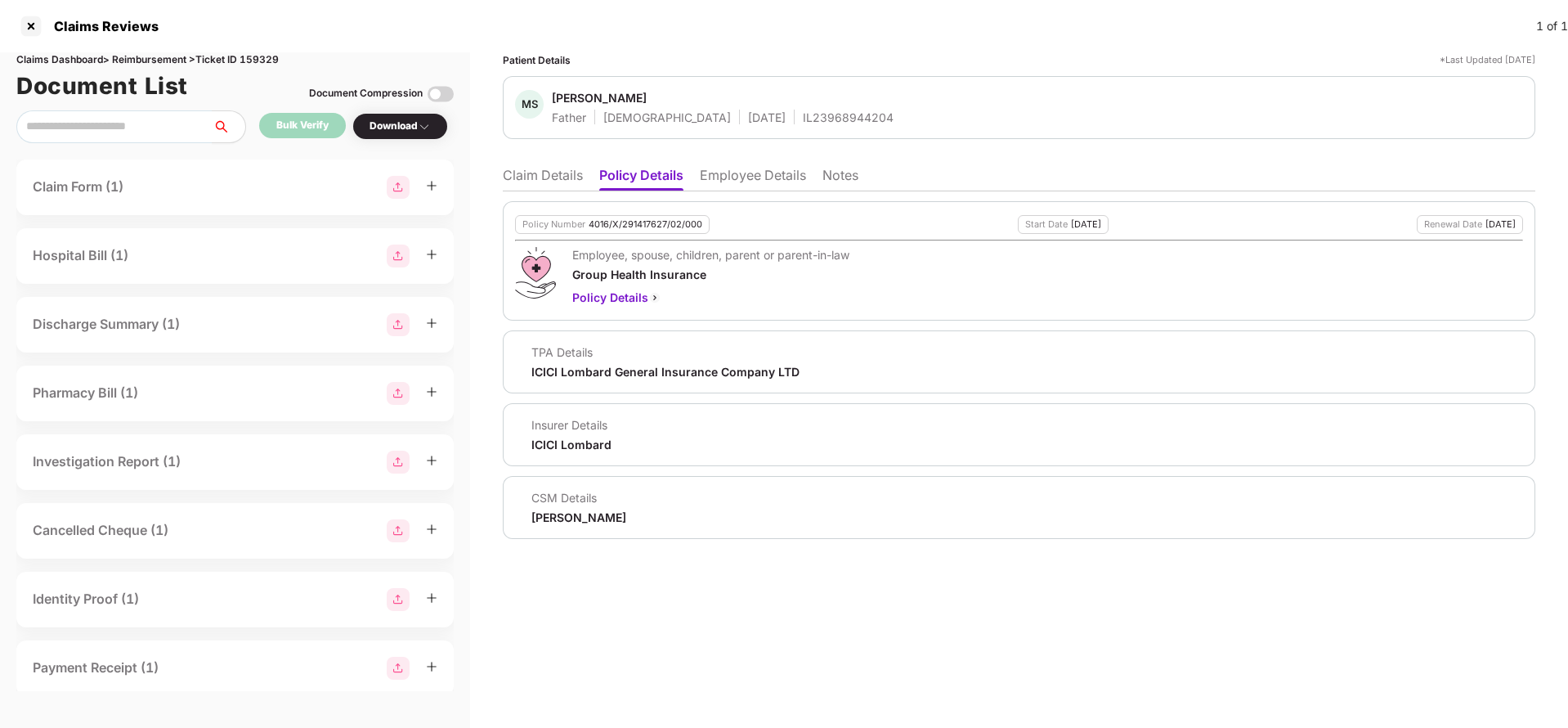
click at [757, 176] on li "Employee Details" at bounding box center [752, 179] width 106 height 24
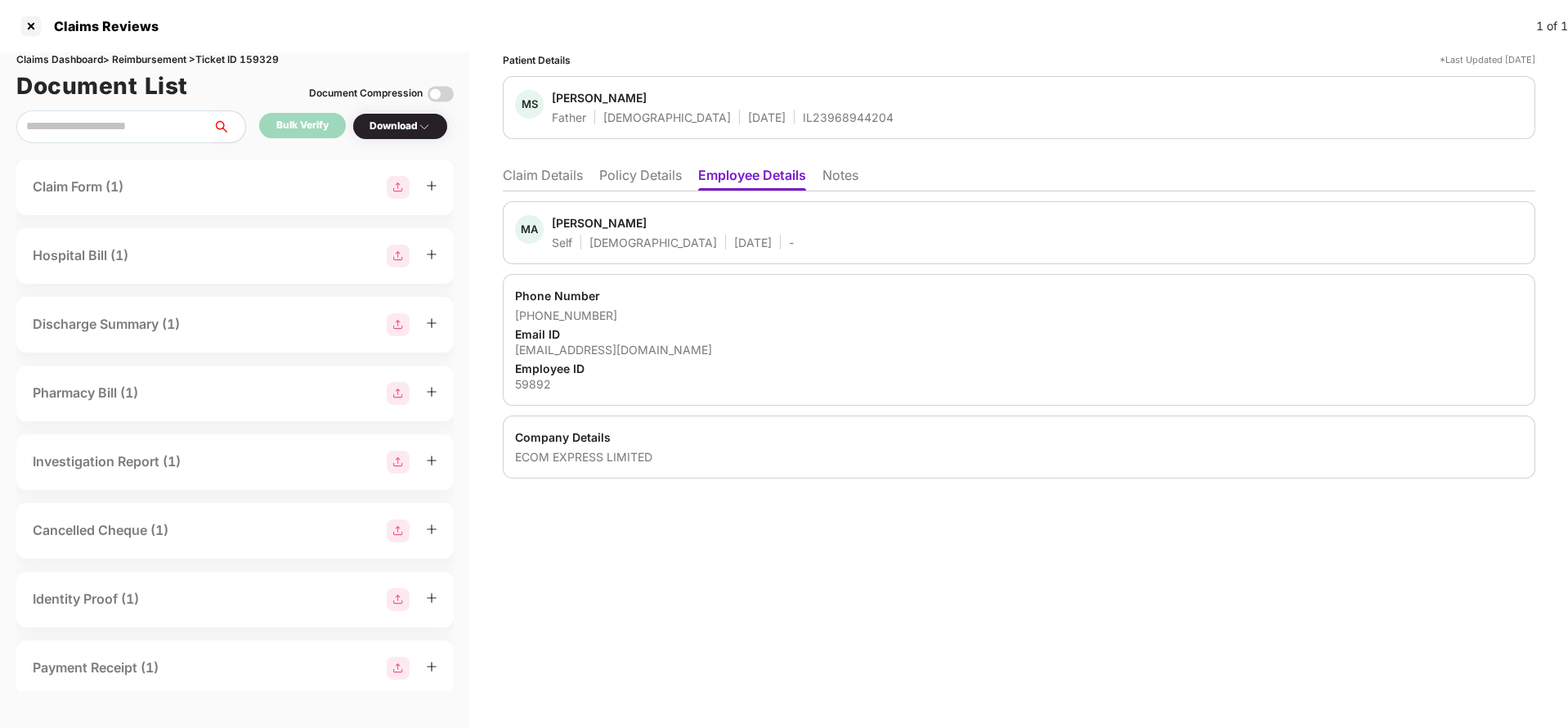
click at [565, 180] on li "Claim Details" at bounding box center [542, 179] width 80 height 24
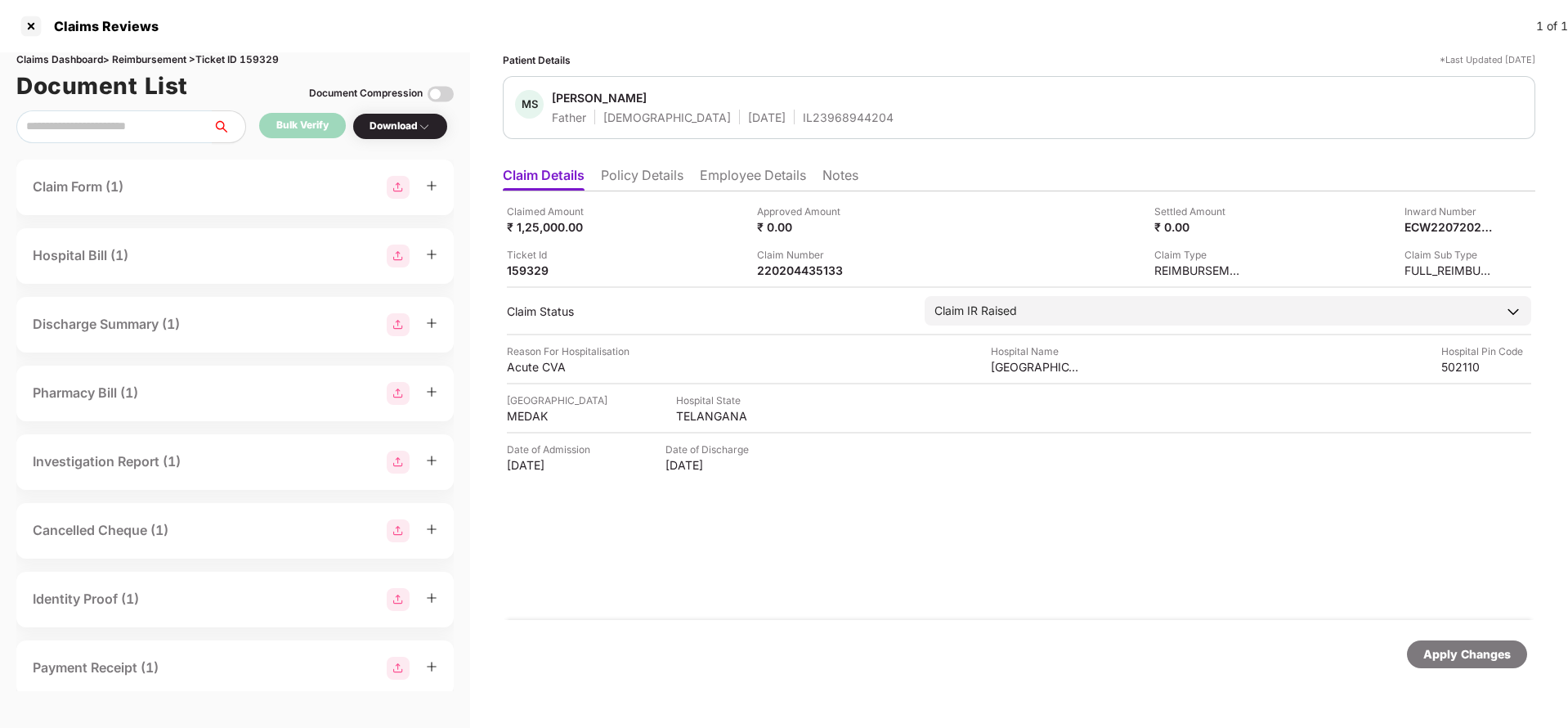
click at [1446, 647] on div "Apply Changes" at bounding box center [1467, 655] width 87 height 18
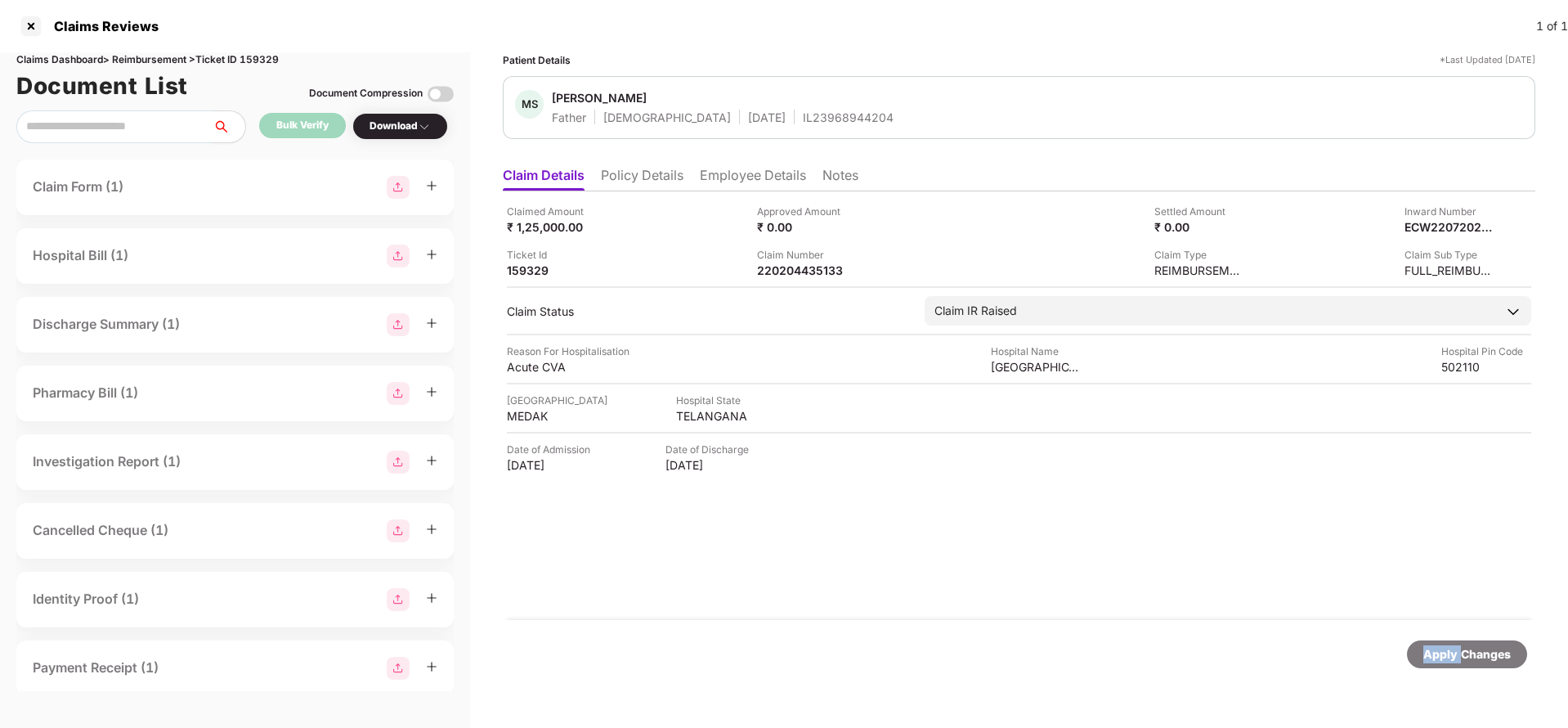
click at [1468, 661] on div "Apply Changes" at bounding box center [1467, 655] width 87 height 18
click at [636, 183] on li "Policy Details" at bounding box center [642, 179] width 82 height 24
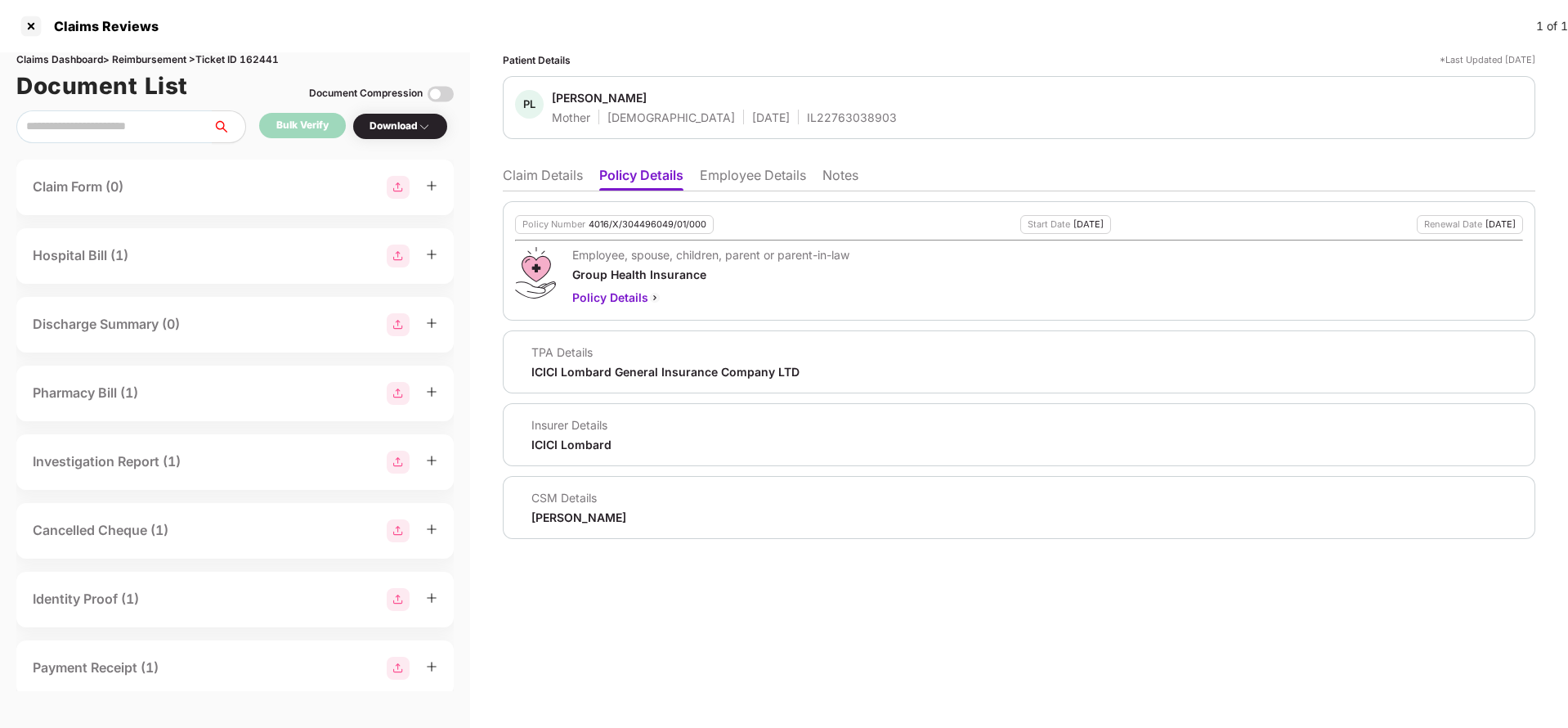
click at [658, 224] on div "4016/X/304496049/01/000" at bounding box center [647, 224] width 118 height 11
copy div "4016/X/304496049/01/000"
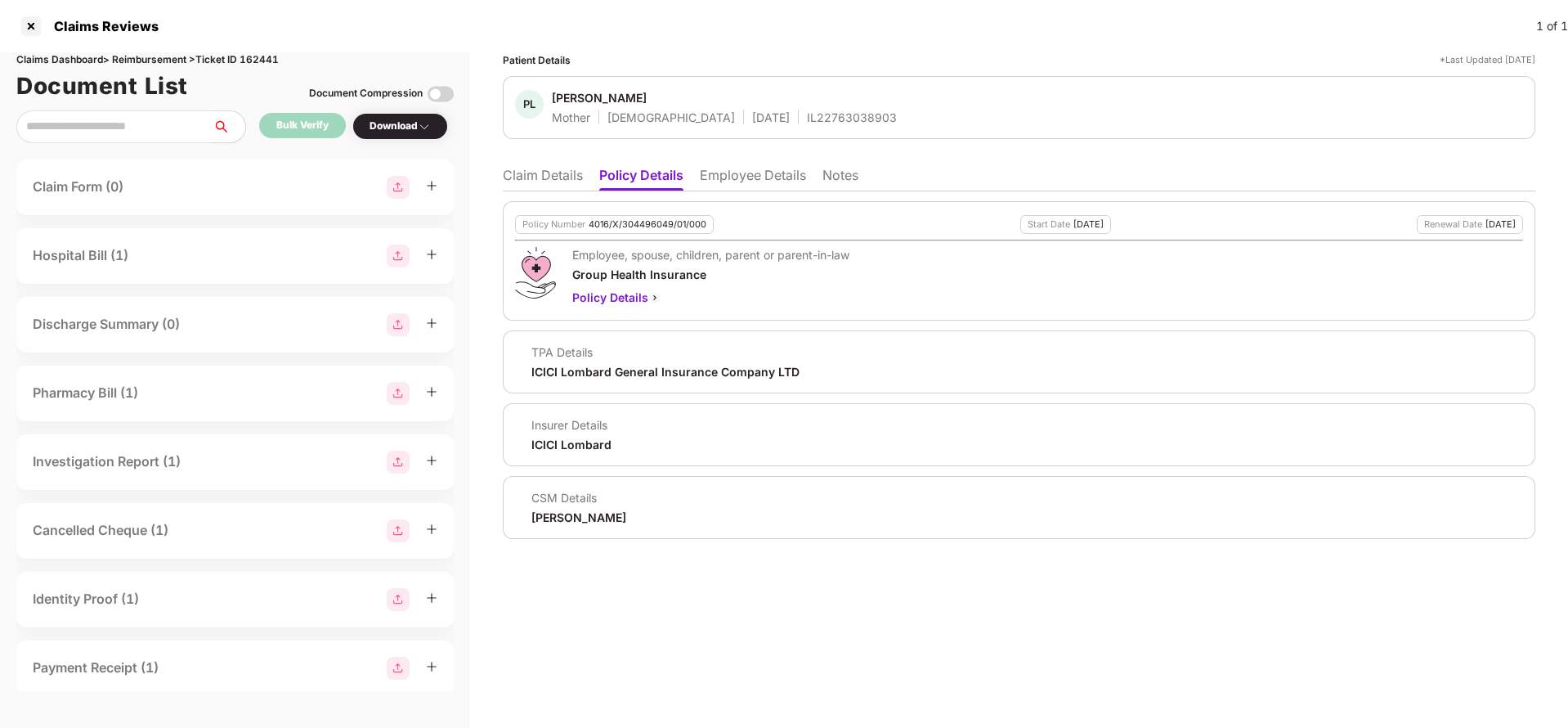
click at [535, 189] on li "Claim Details" at bounding box center [542, 179] width 80 height 24
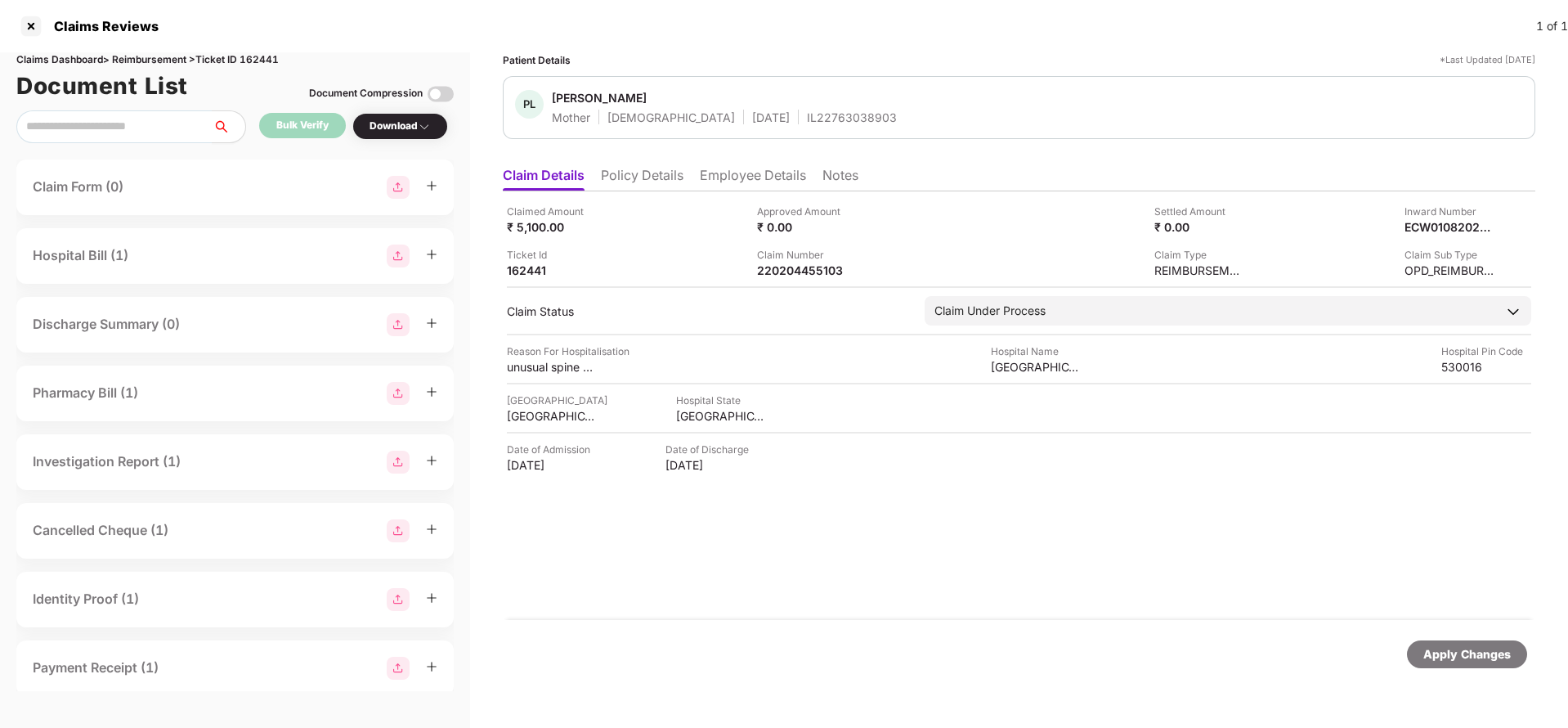
click at [786, 102] on span "Pilla Lakshmi Kumari" at bounding box center [724, 100] width 345 height 20
click at [779, 126] on div "PL Pilla Lakshmi Kumari Mother Female 31 Oct 1974 IL22763038903" at bounding box center [1019, 107] width 1032 height 63
copy div "IL22763038903"
click at [852, 269] on img at bounding box center [858, 269] width 13 height 13
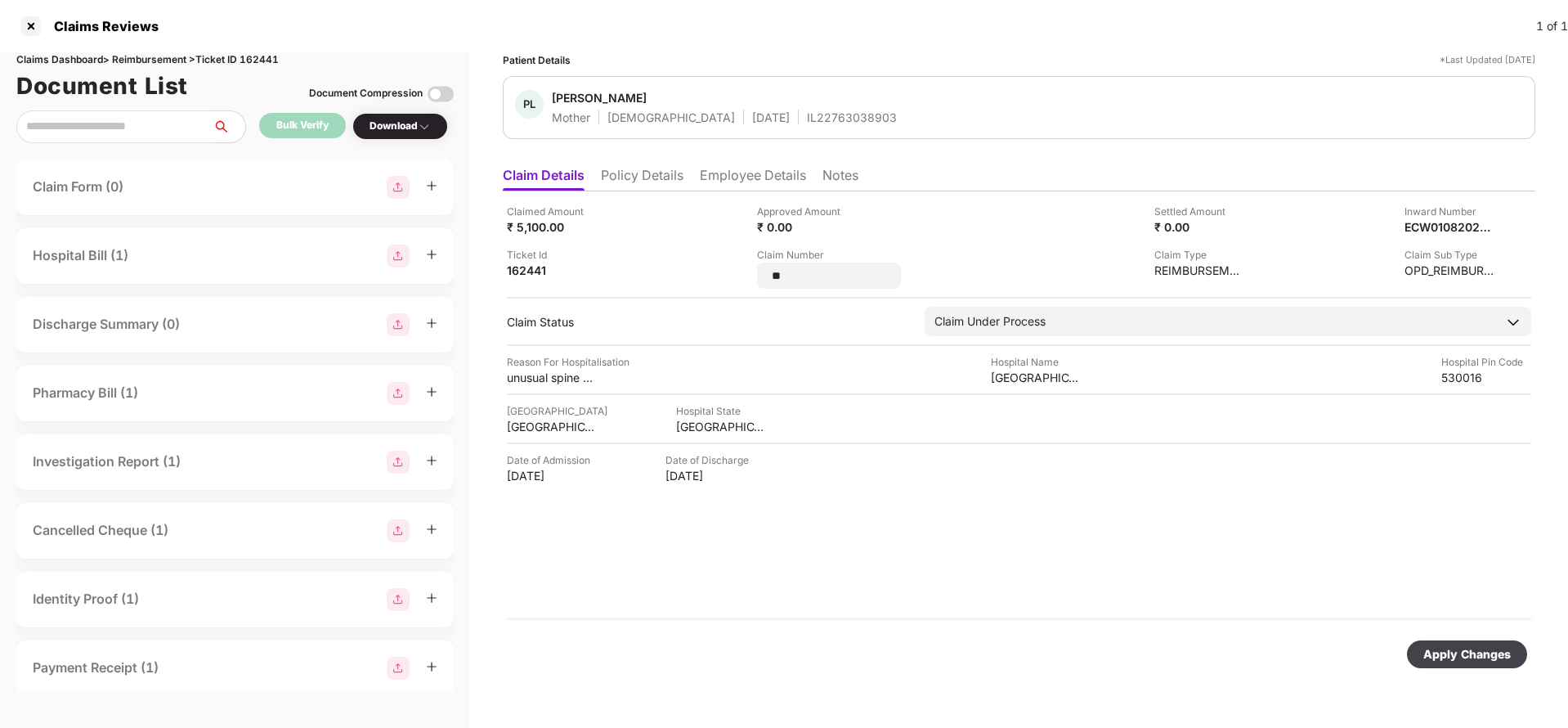
type input "*"
type input "**********"
click at [1435, 646] on div "Apply Changes" at bounding box center [1467, 655] width 87 height 18
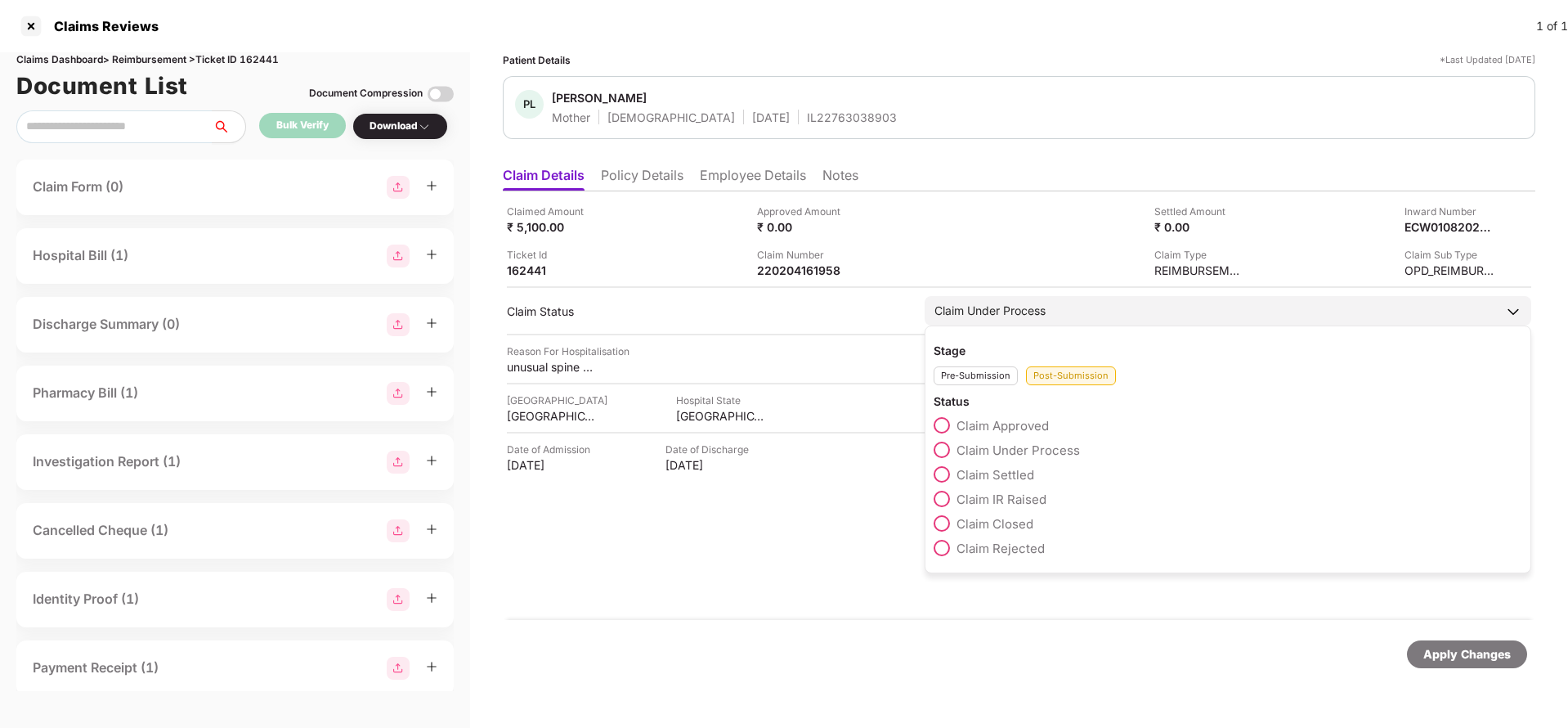
click at [979, 469] on span "Claim Settled" at bounding box center [995, 474] width 77 height 16
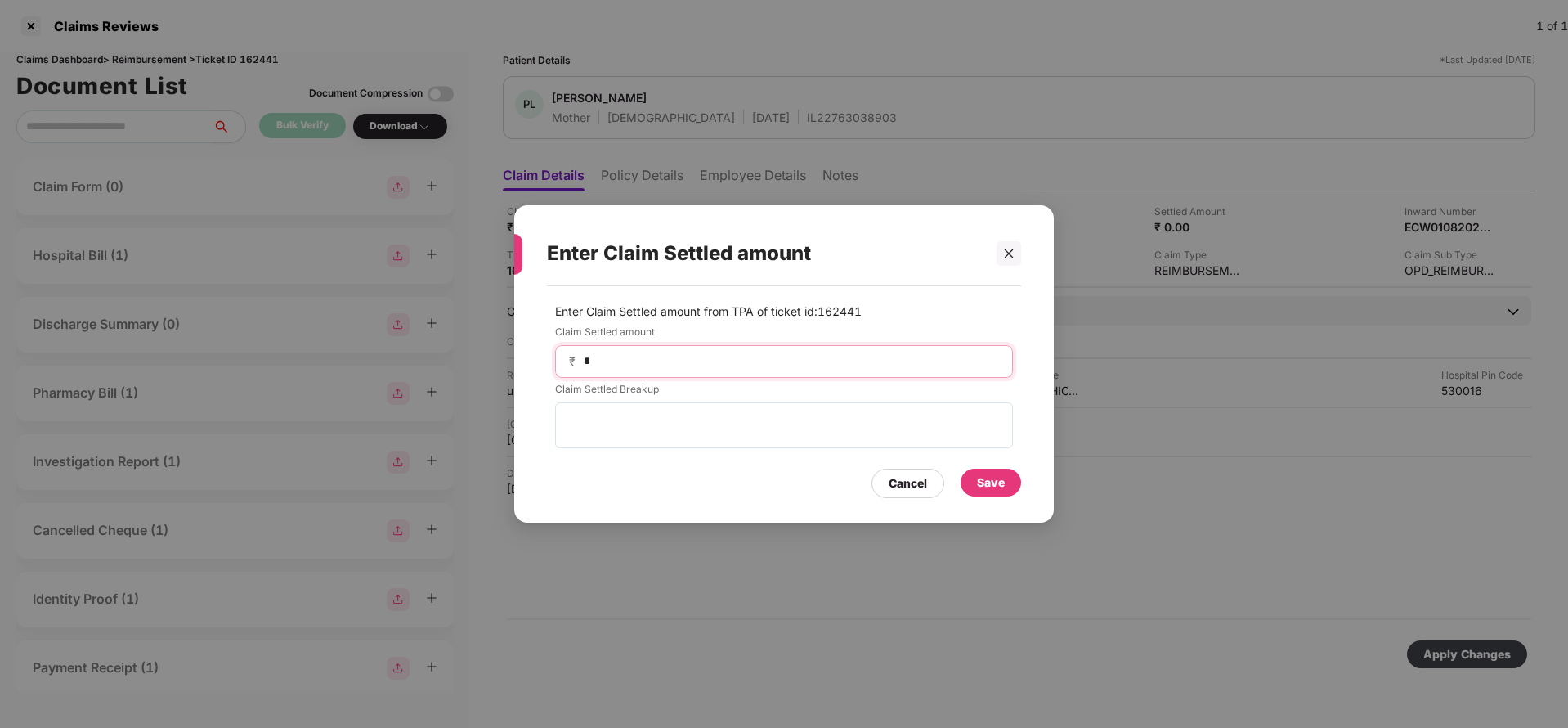
click at [671, 365] on input "*" at bounding box center [790, 361] width 417 height 17
type input "****"
click at [991, 479] on div "Save" at bounding box center [991, 483] width 28 height 18
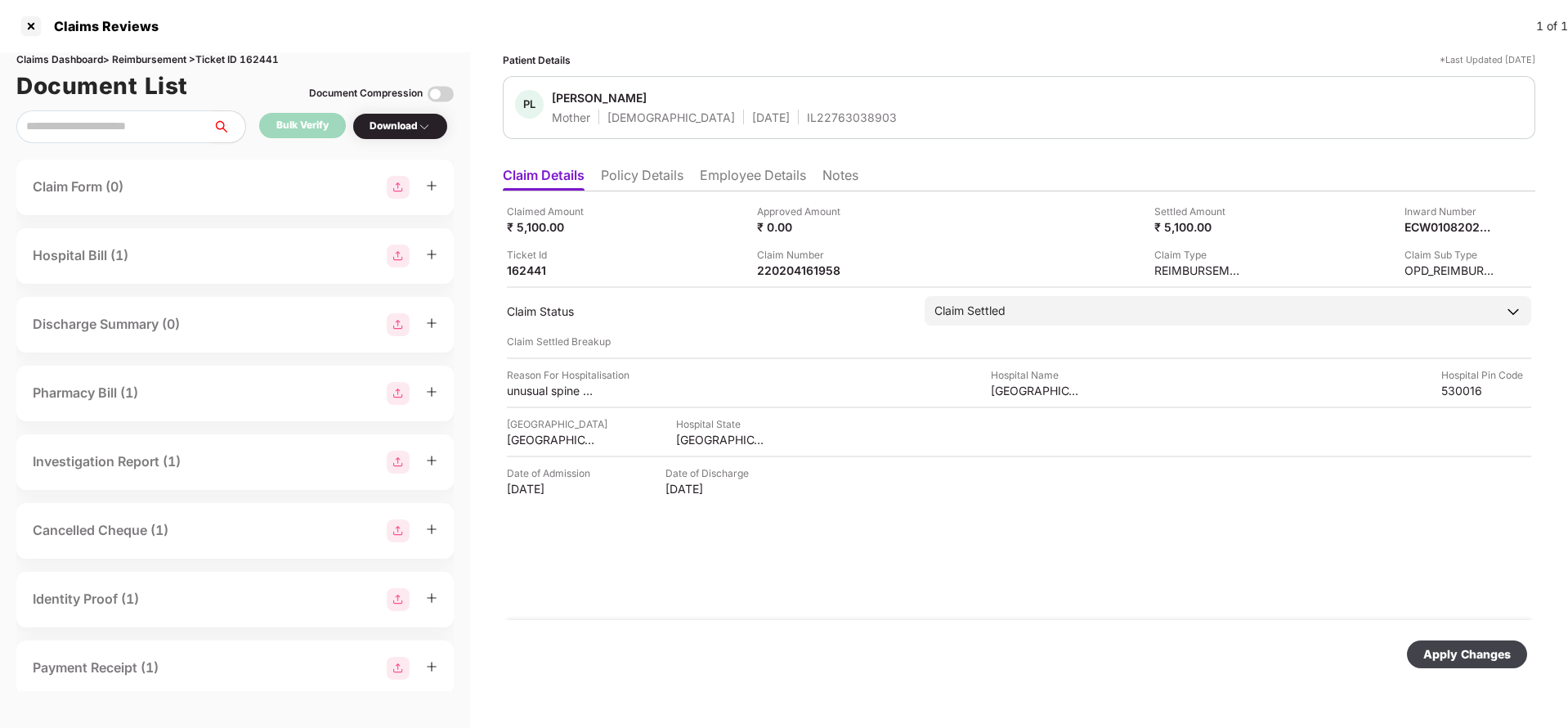
click at [1422, 645] on div "Apply Changes" at bounding box center [1467, 655] width 120 height 28
click at [803, 273] on div "220204161958" at bounding box center [802, 270] width 90 height 16
copy div "220204161958"
click at [807, 110] on div "IL22763038903" at bounding box center [851, 117] width 90 height 16
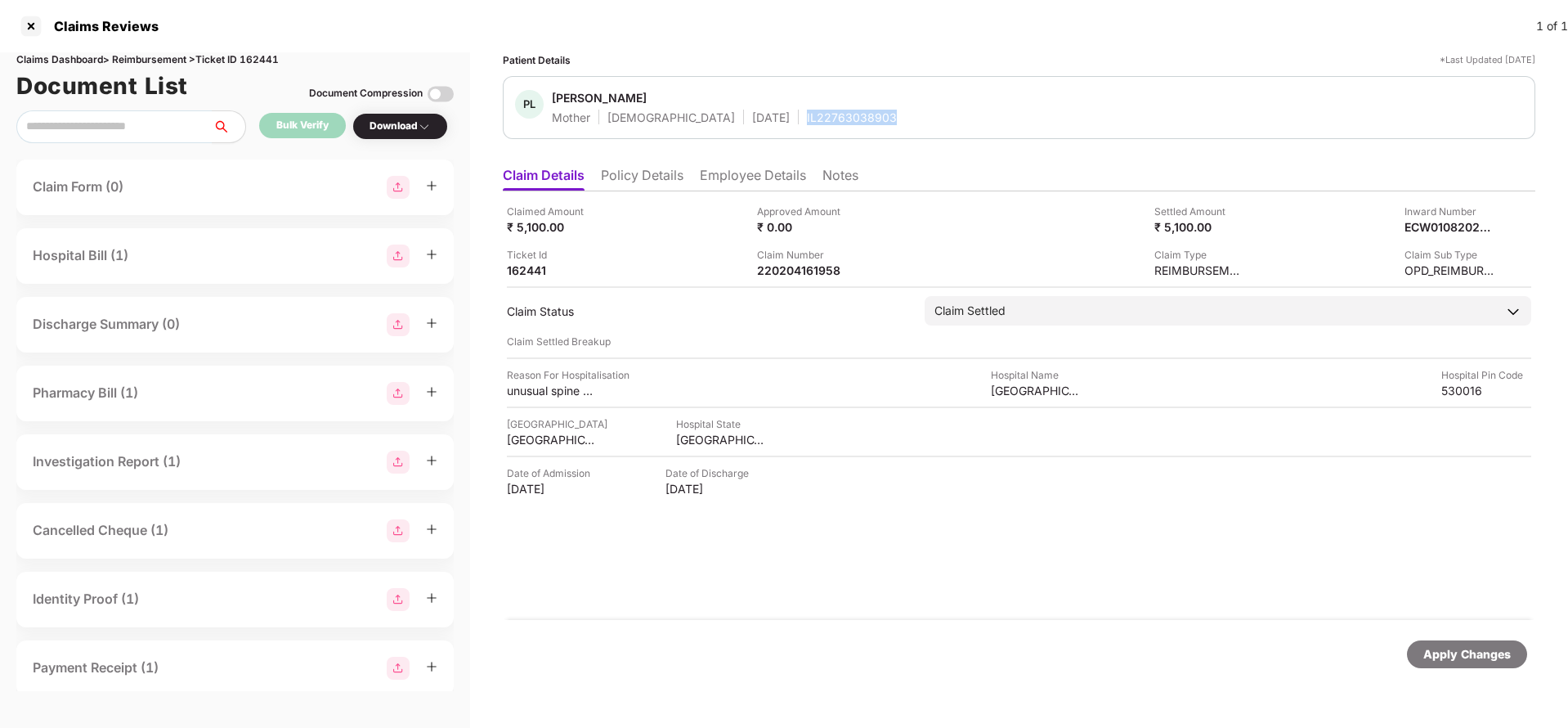
click at [807, 110] on div "IL22763038903" at bounding box center [851, 117] width 90 height 16
copy div "IL22763038903"
click at [1460, 652] on div "Apply Changes" at bounding box center [1467, 655] width 87 height 18
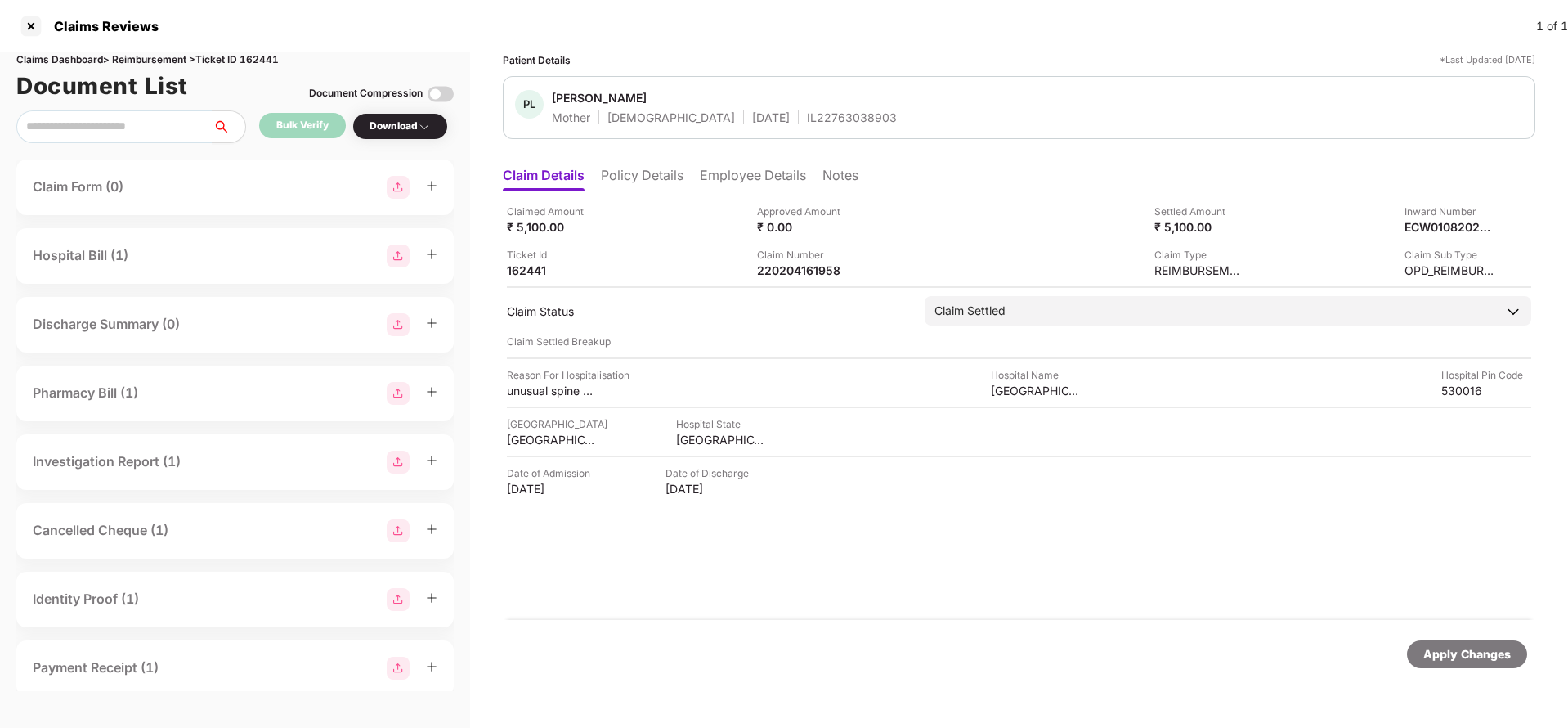
click at [273, 54] on div "Claims Dashboard > Reimbursement > Ticket ID 162441" at bounding box center [235, 60] width 437 height 16
copy div "162441"
click at [1456, 652] on div "Apply Changes" at bounding box center [1467, 655] width 87 height 18
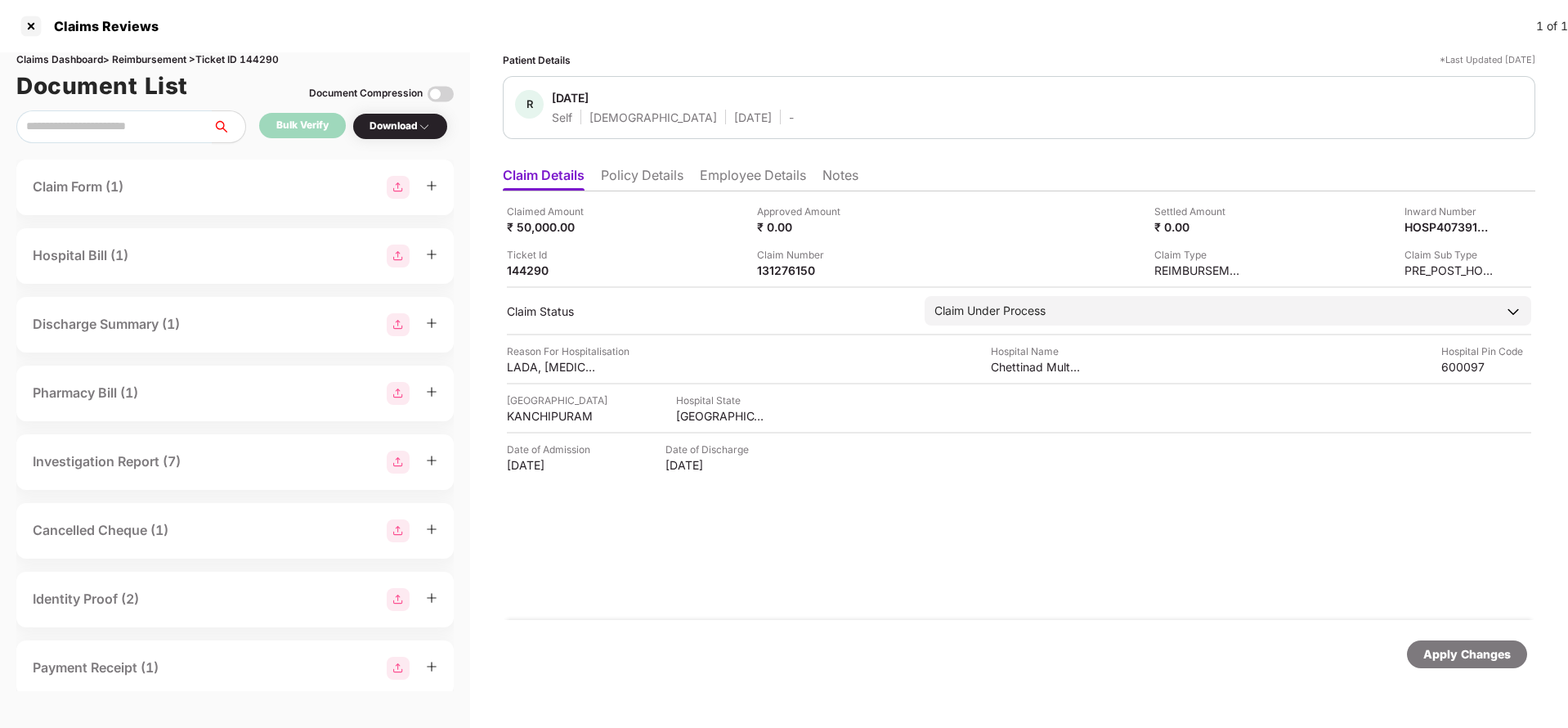
click at [669, 200] on div "Claimed Amount ₹ 50,000.00 Approved Amount ₹ 0.00 Settled Amount ₹ 0.00 Inward …" at bounding box center [1019, 405] width 1032 height 428
click at [660, 193] on div "Claimed Amount ₹ 50,000.00 Approved Amount ₹ 0.00 Settled Amount ₹ 0.00 Inward …" at bounding box center [1019, 405] width 1032 height 428
click at [668, 186] on li "Policy Details" at bounding box center [642, 179] width 82 height 24
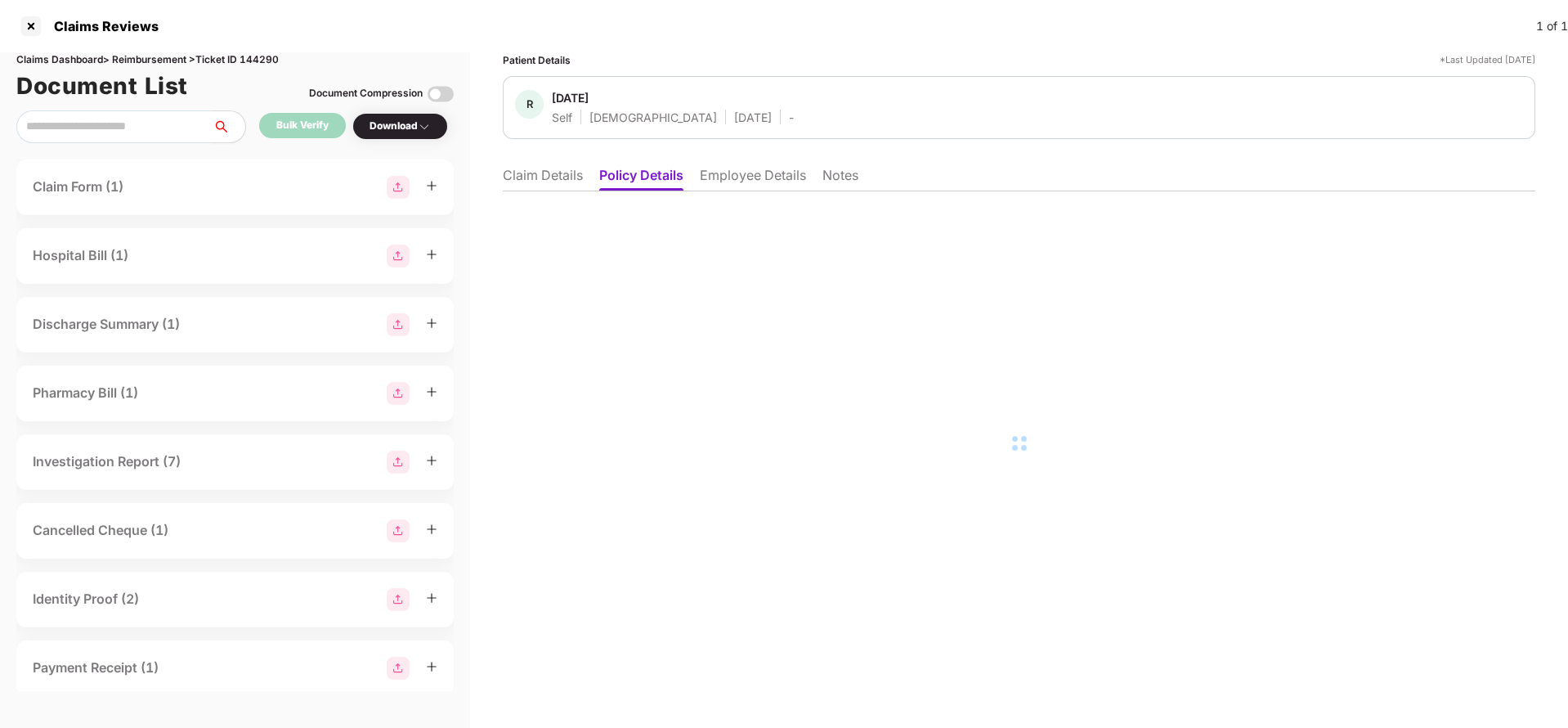
click at [737, 176] on li "Employee Details" at bounding box center [752, 179] width 106 height 24
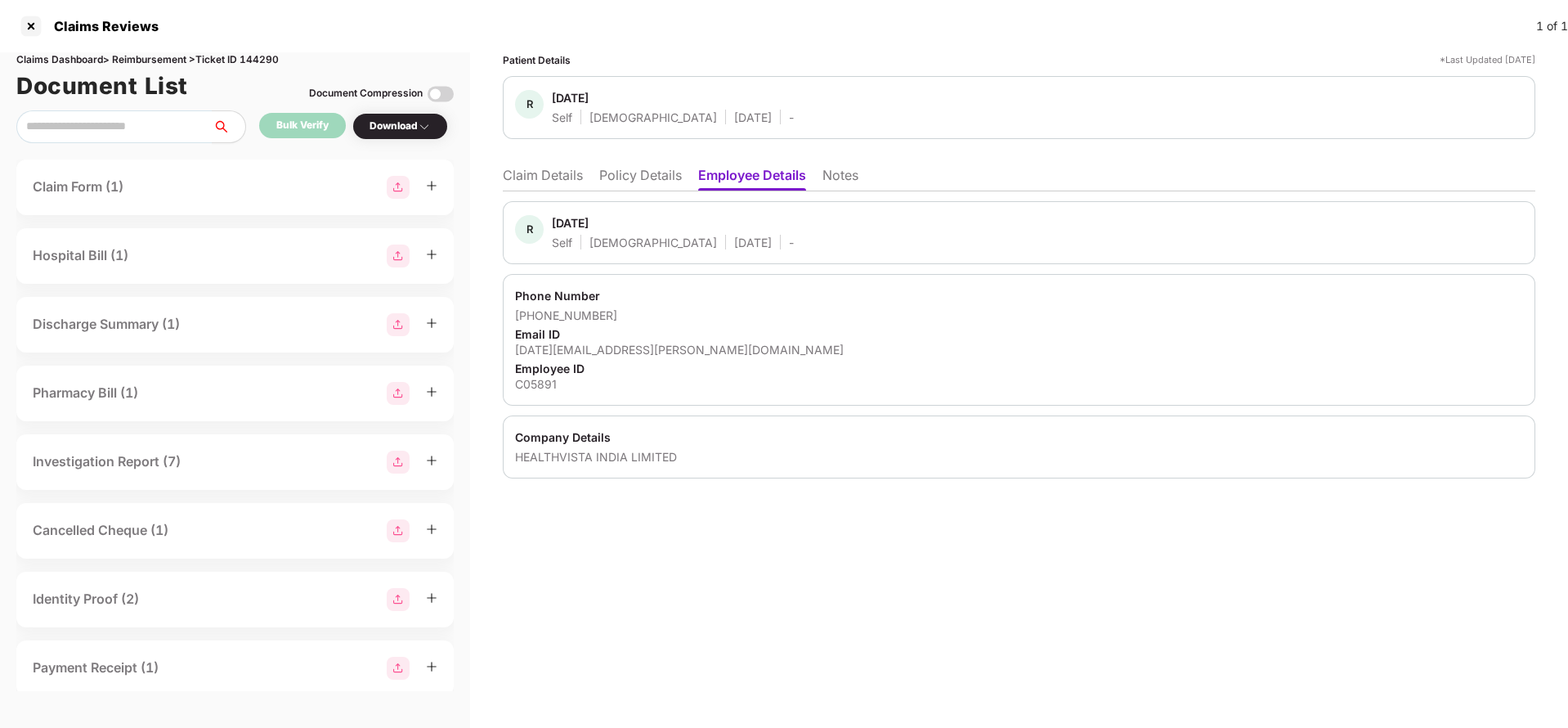
click at [543, 179] on li "Claim Details" at bounding box center [542, 179] width 80 height 24
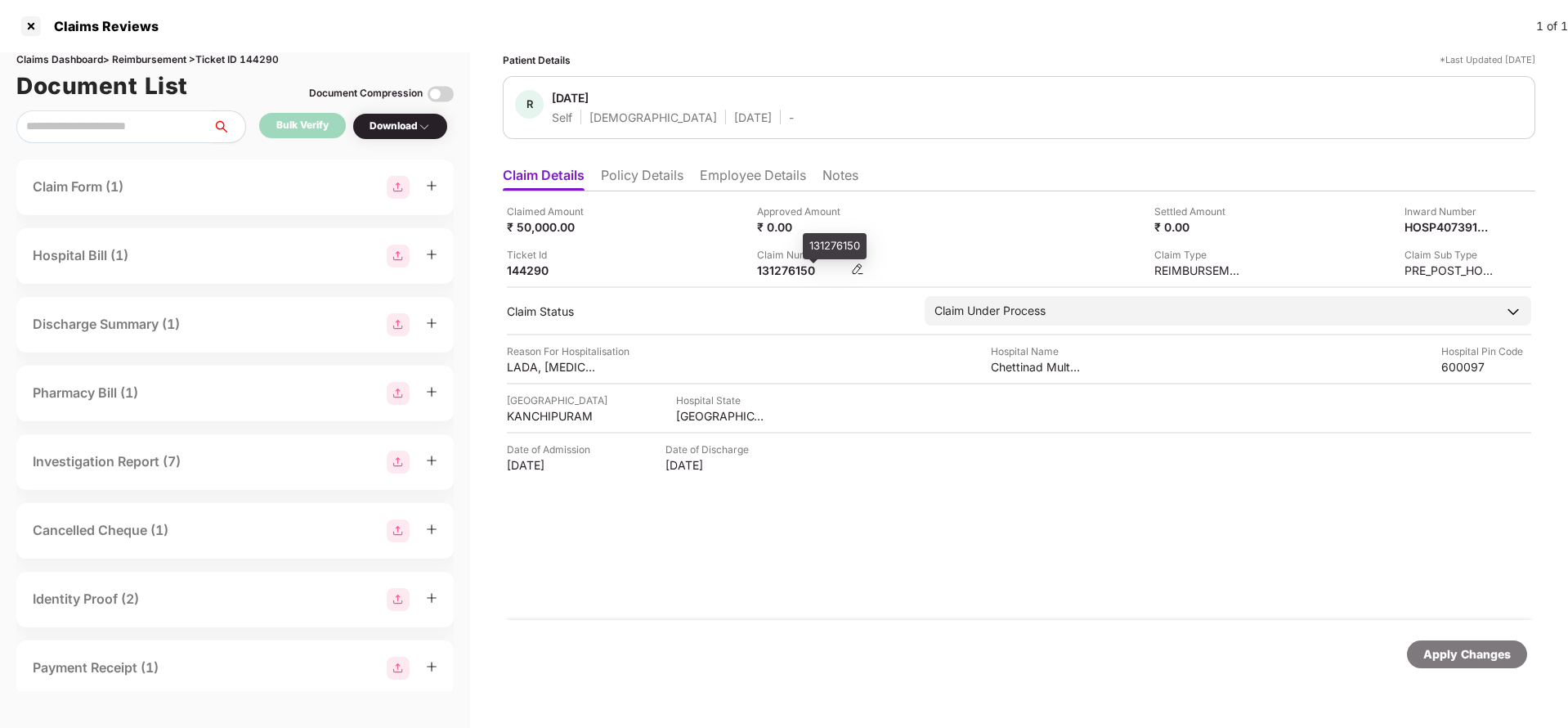
click at [784, 273] on div "131276150" at bounding box center [802, 270] width 90 height 16
copy div "131276150"
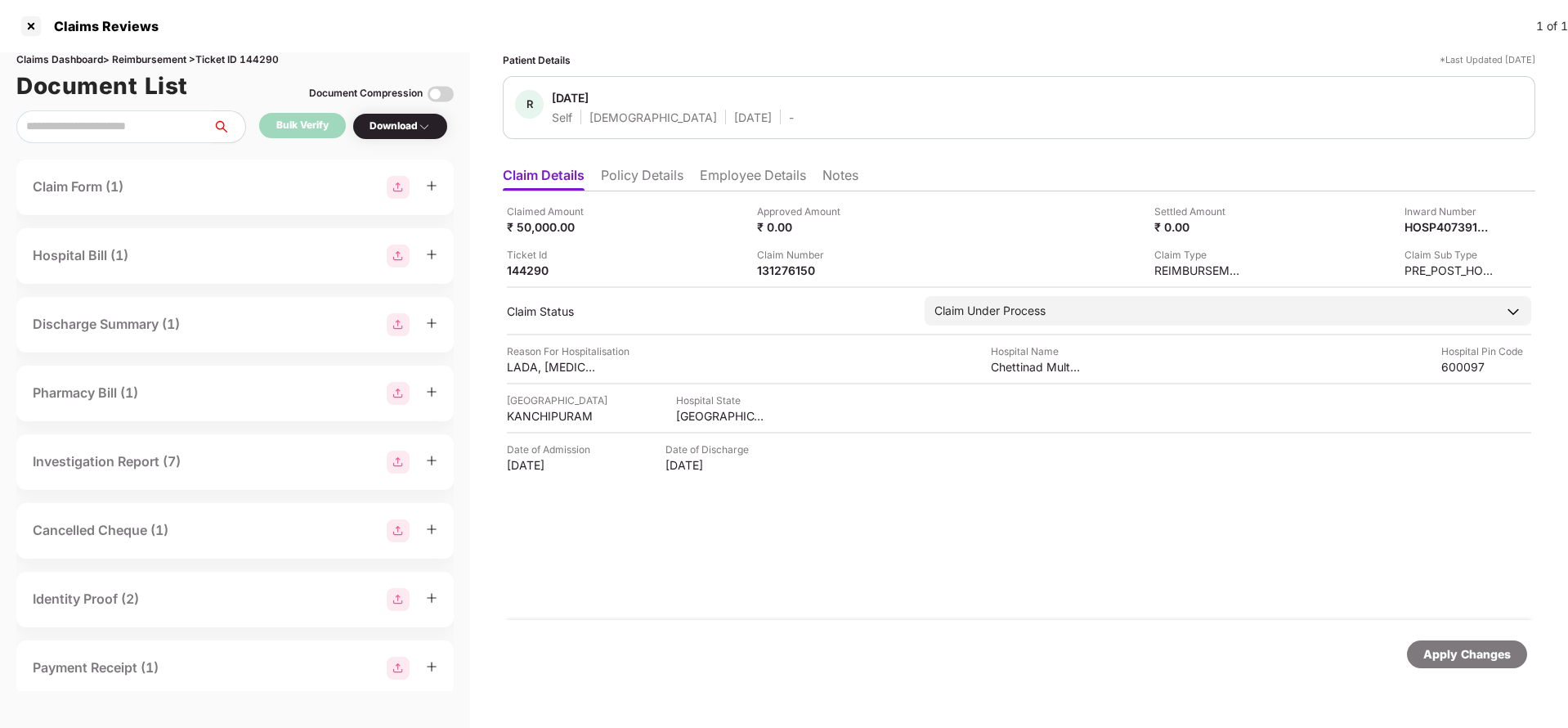
click at [781, 580] on div "Claimed Amount ₹ 50,000.00 Approved Amount ₹ 0.00 Settled Amount ₹ 0.00 Inward …" at bounding box center [1019, 405] width 1032 height 428
click at [1471, 653] on div "Apply Changes" at bounding box center [1467, 655] width 87 height 18
click at [251, 60] on div "Claims Dashboard > Reimbursement > Ticket ID 144290" at bounding box center [235, 60] width 437 height 16
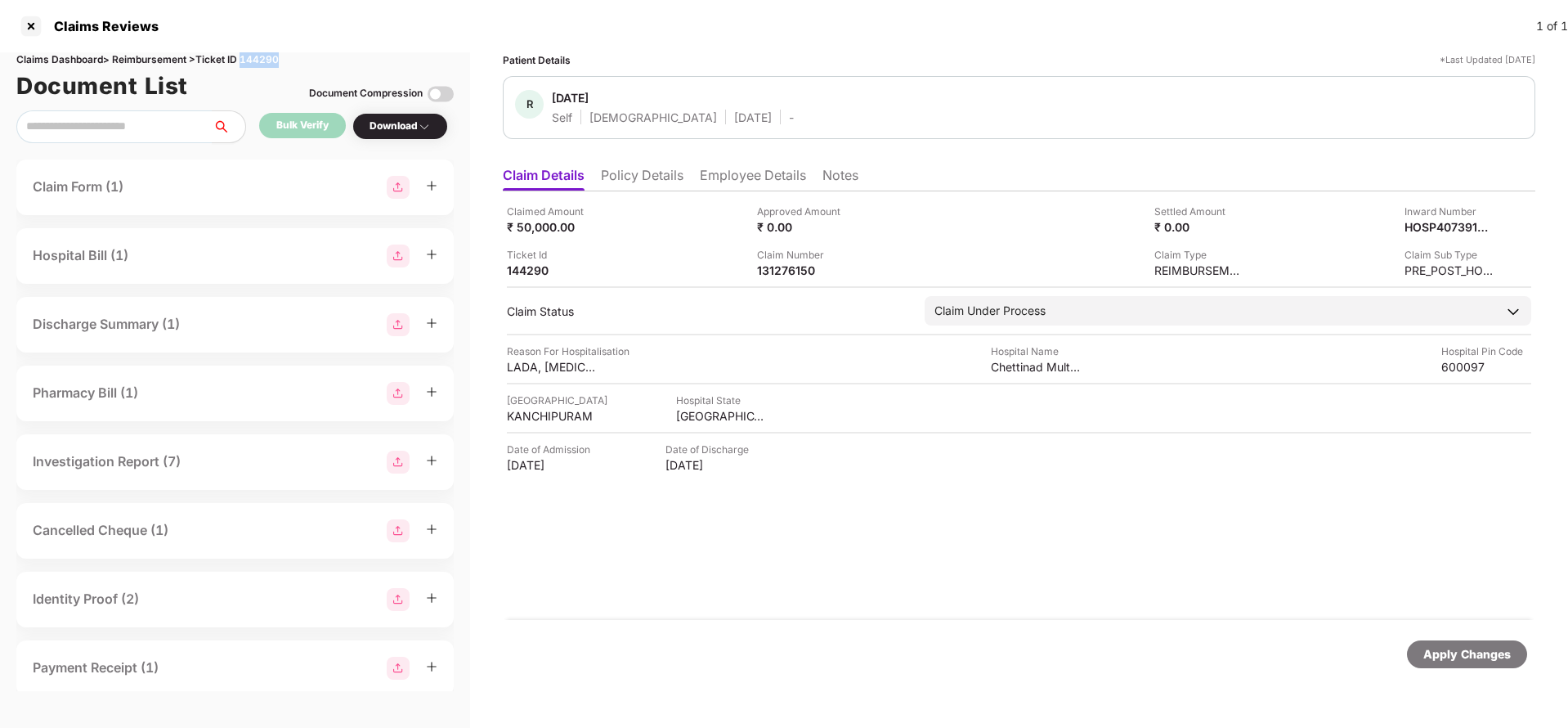
click at [251, 60] on div "Claims Dashboard > Reimbursement > Ticket ID 144290" at bounding box center [235, 60] width 437 height 16
copy div "144290"
click at [1467, 651] on div "Apply Changes" at bounding box center [1467, 655] width 87 height 18
click at [630, 171] on li "Policy Details" at bounding box center [642, 179] width 82 height 24
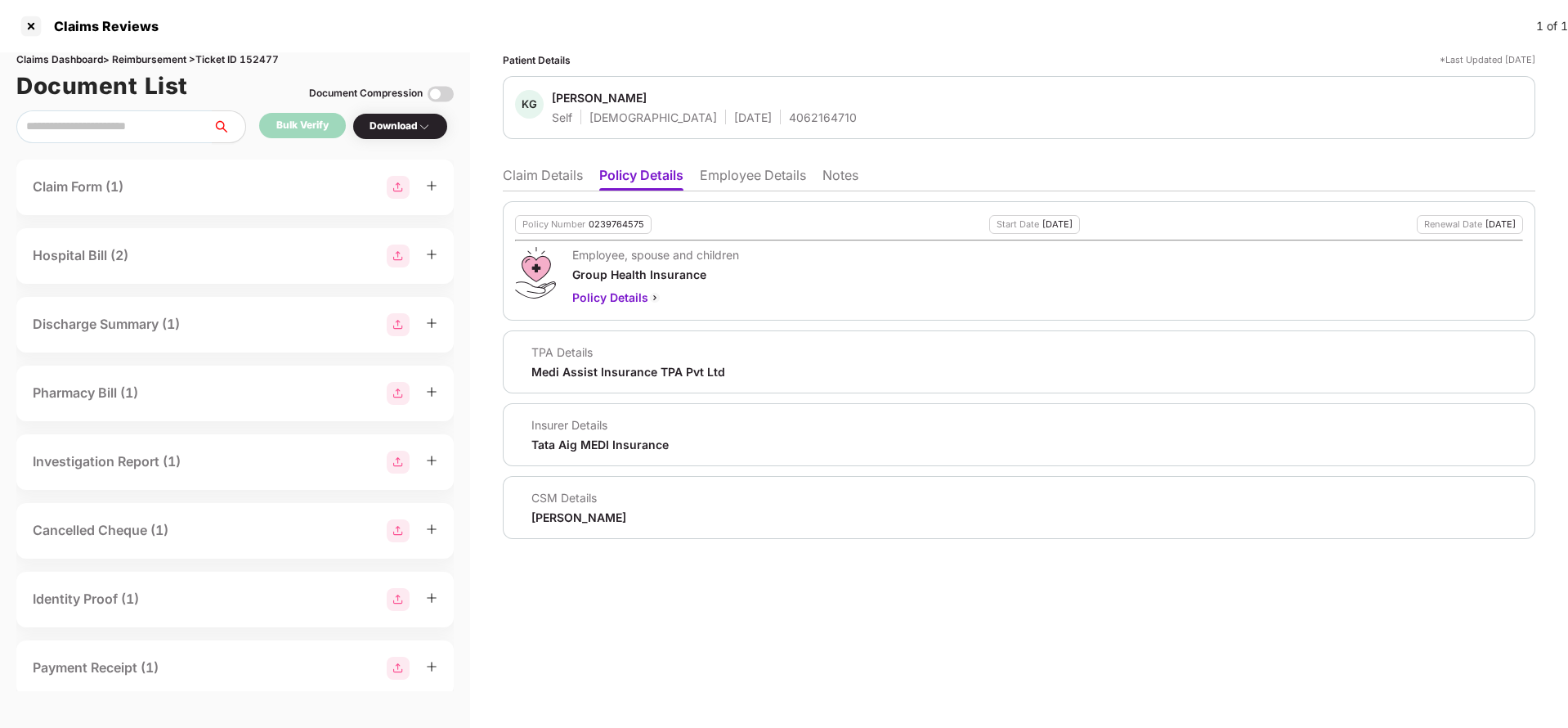
click at [738, 184] on li "Employee Details" at bounding box center [752, 179] width 106 height 24
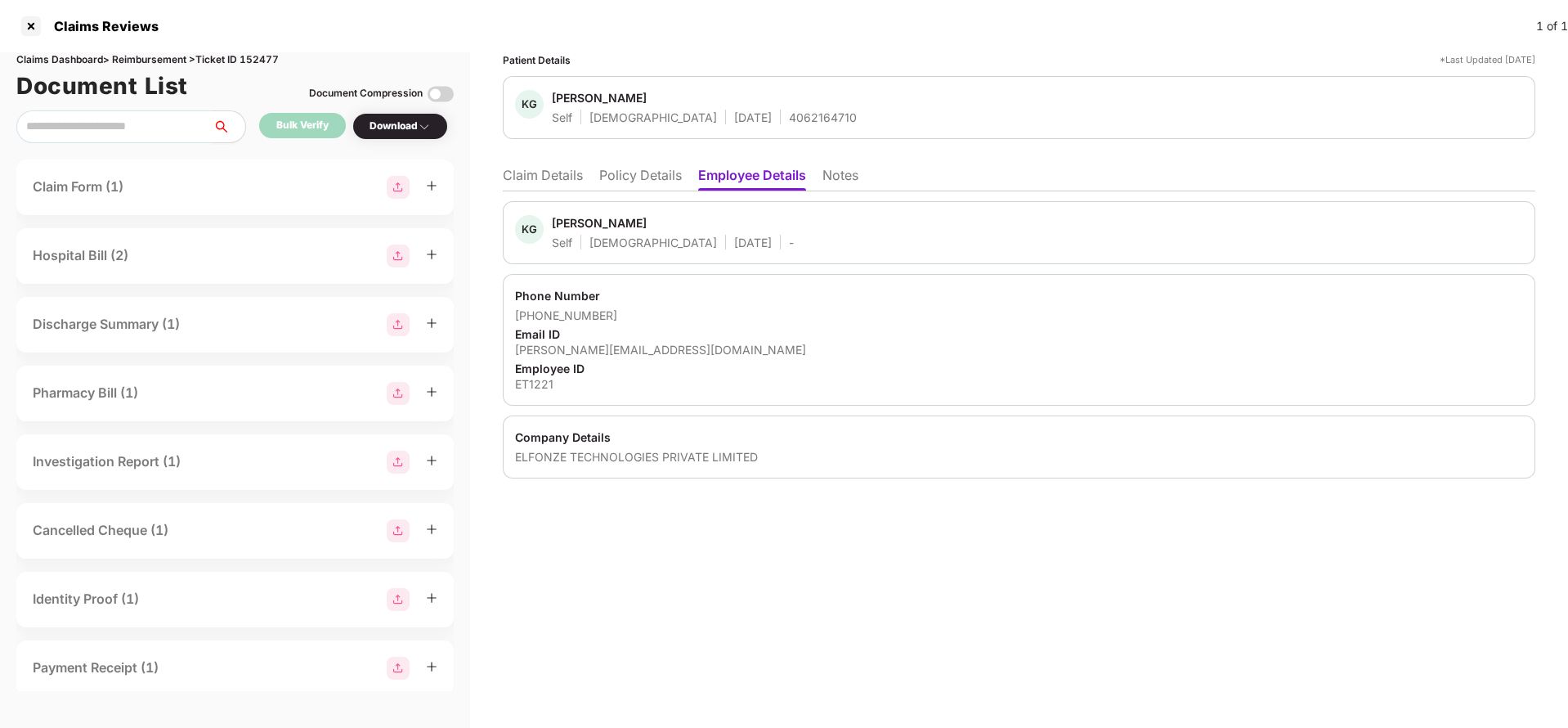
click at [549, 181] on li "Claim Details" at bounding box center [542, 179] width 80 height 24
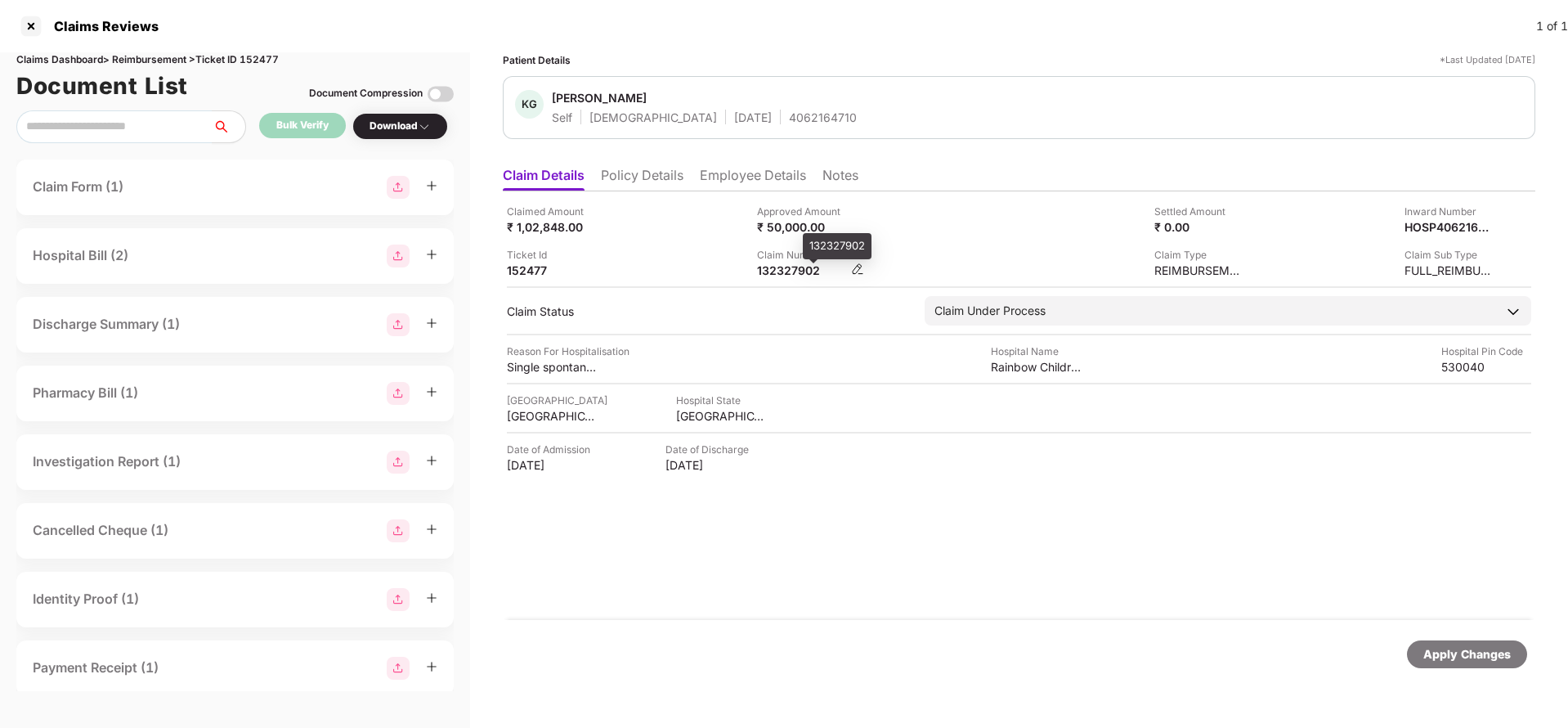
click at [792, 268] on div "132327902" at bounding box center [802, 270] width 90 height 16
copy div "132327902"
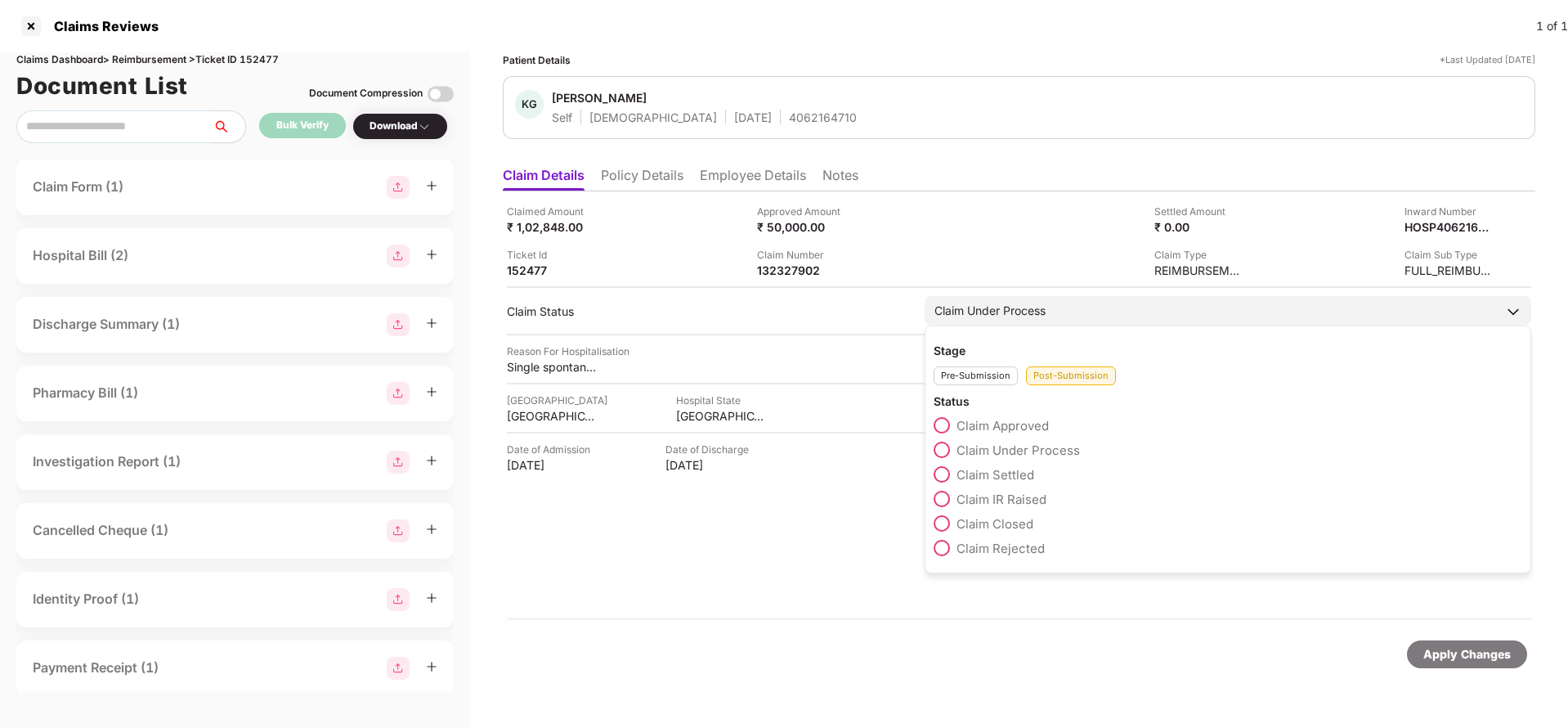
click at [993, 431] on span "Claim Approved" at bounding box center [1003, 426] width 92 height 16
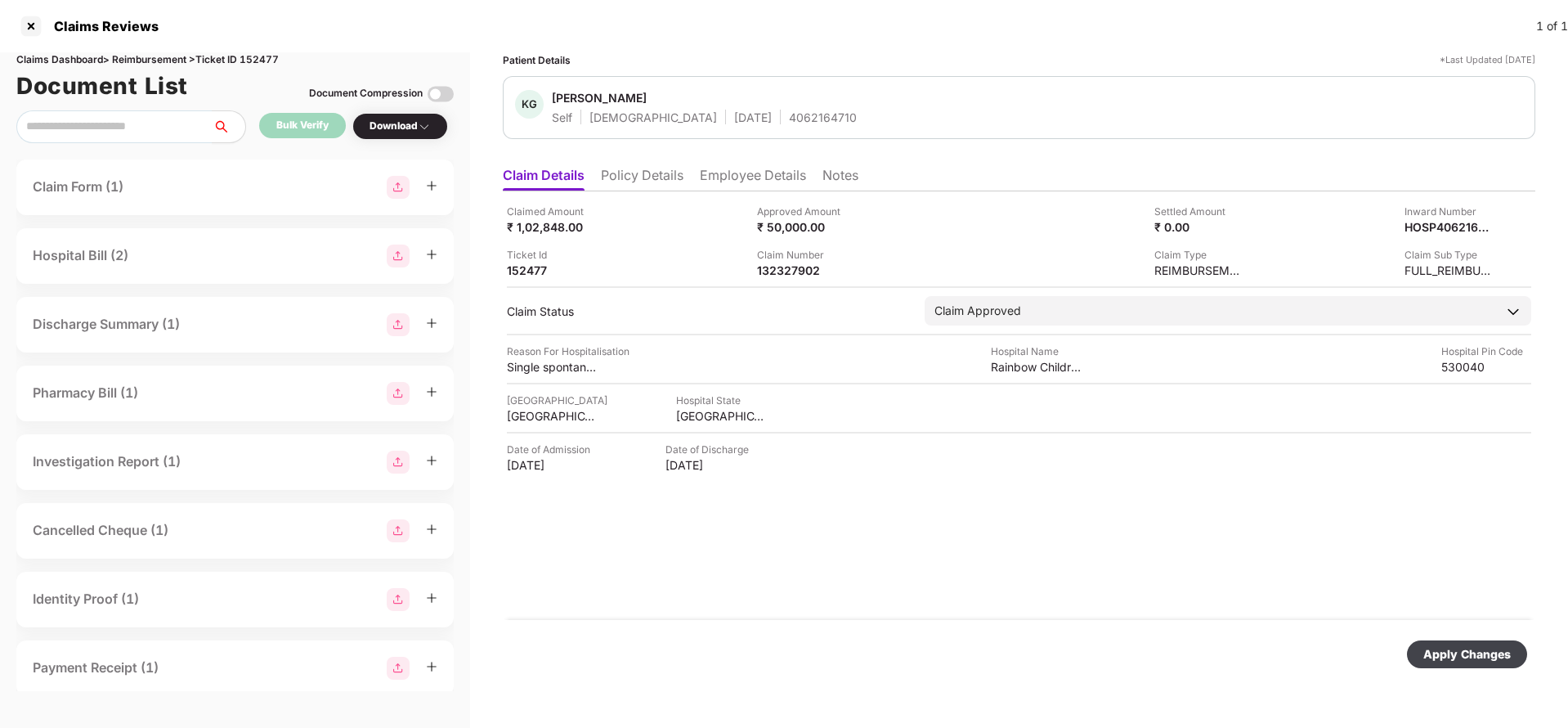
click at [1477, 650] on div "Apply Changes" at bounding box center [1467, 655] width 87 height 18
click at [789, 273] on div "132327902" at bounding box center [802, 270] width 90 height 16
copy div "132327902"
click at [1464, 658] on div "Apply Changes" at bounding box center [1467, 655] width 87 height 18
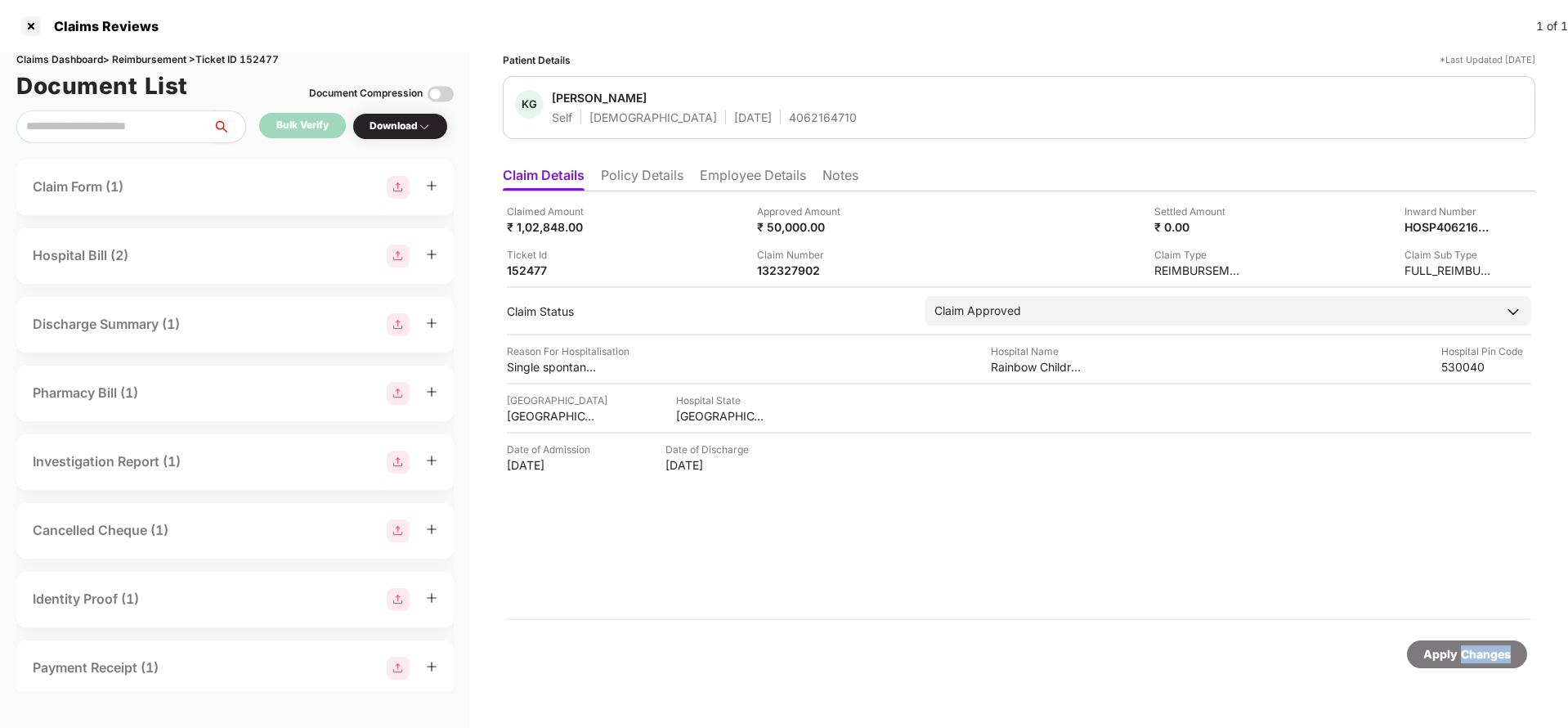
click at [1464, 658] on div "Apply Changes" at bounding box center [1467, 655] width 87 height 18
click at [265, 56] on div "Claims Dashboard > Reimbursement > Ticket ID 152477" at bounding box center [235, 60] width 437 height 16
copy div "152477"
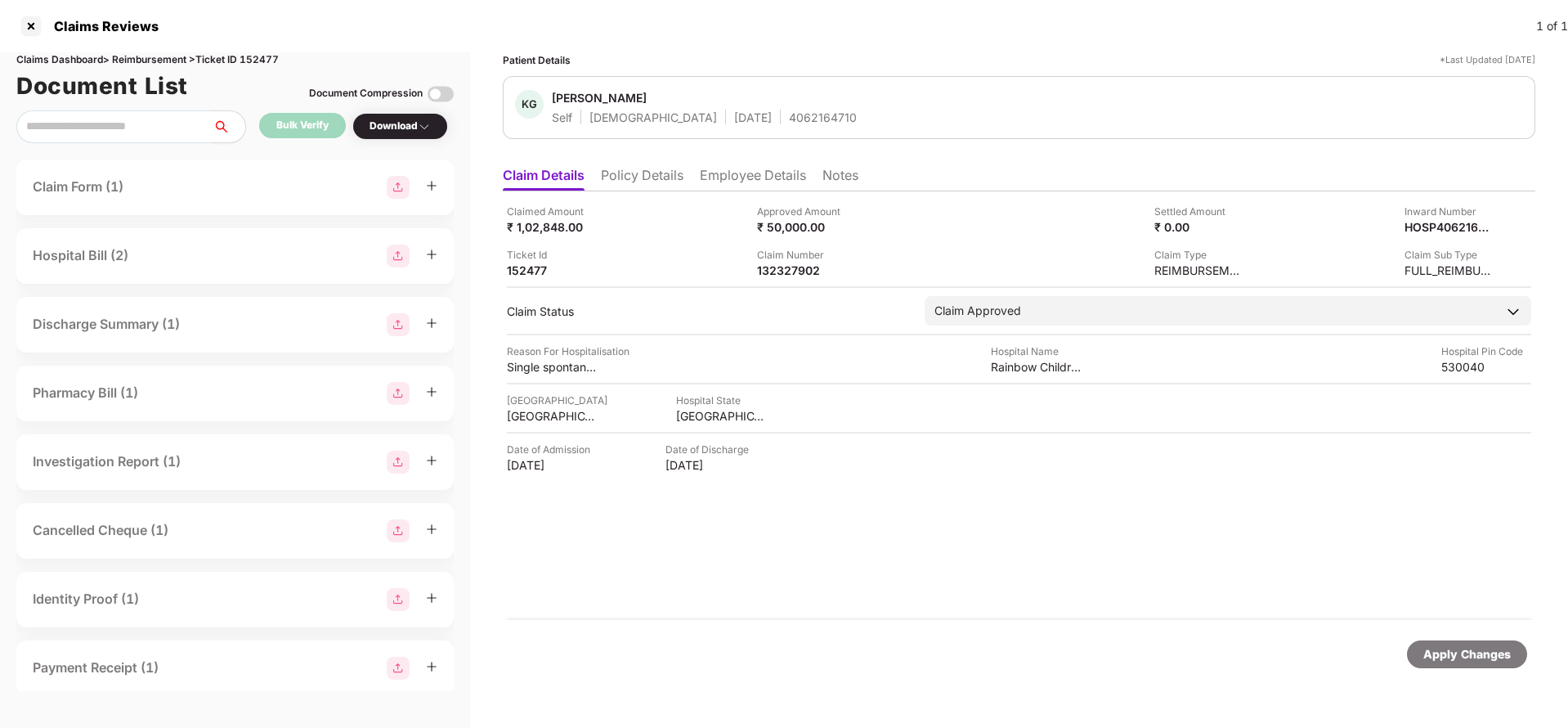
click at [1466, 651] on div "Apply Changes" at bounding box center [1467, 655] width 87 height 18
click at [650, 175] on li "Policy Details" at bounding box center [642, 179] width 82 height 24
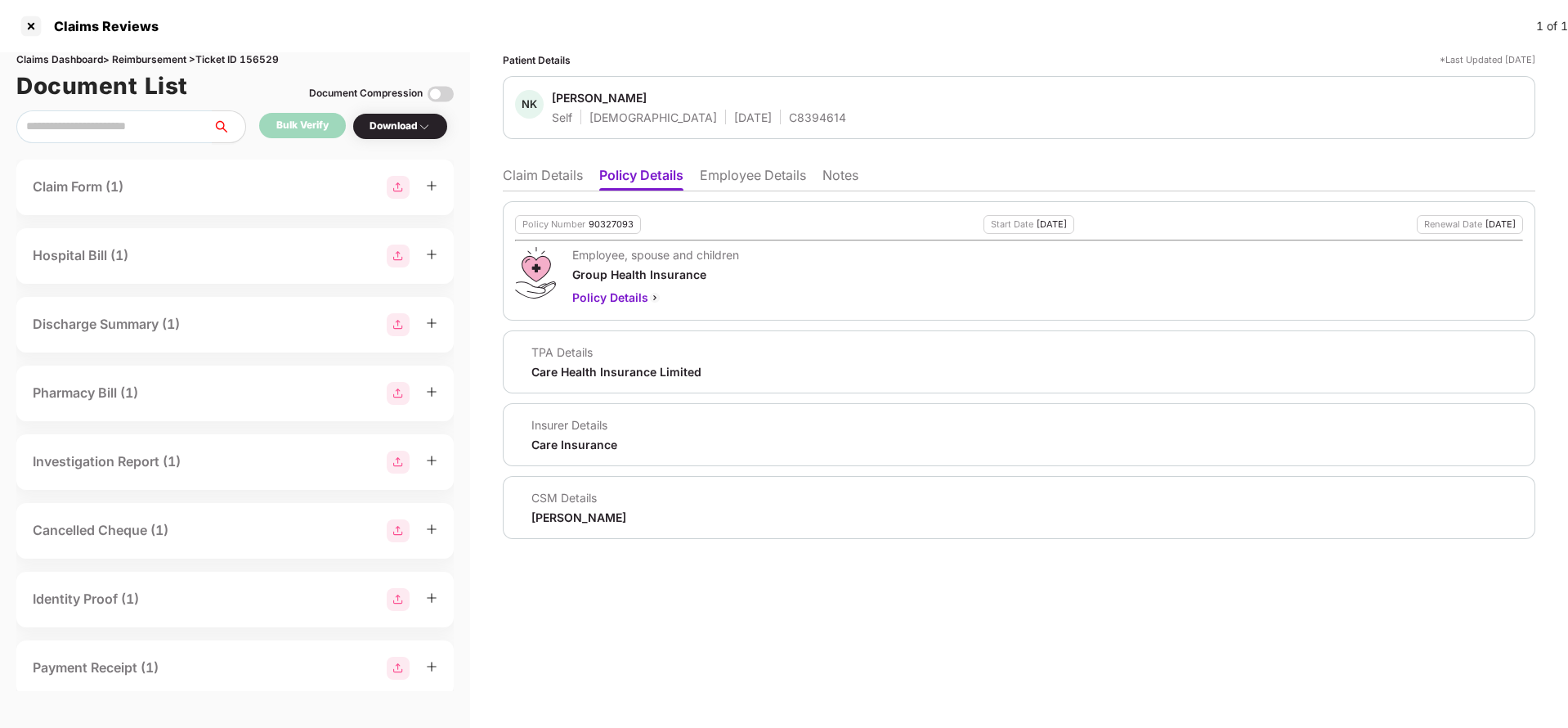
click at [548, 191] on div "Policy Number 90327093 Start Date [DATE] Renewal Date [DATE] Employee, spouse a…" at bounding box center [1019, 365] width 1032 height 348
click at [561, 156] on div "Patient Details *Last Updated [DATE] NK [PERSON_NAME] Self [DEMOGRAPHIC_DATA] […" at bounding box center [1019, 296] width 1032 height 487
click at [548, 181] on li "Claim Details" at bounding box center [542, 179] width 80 height 24
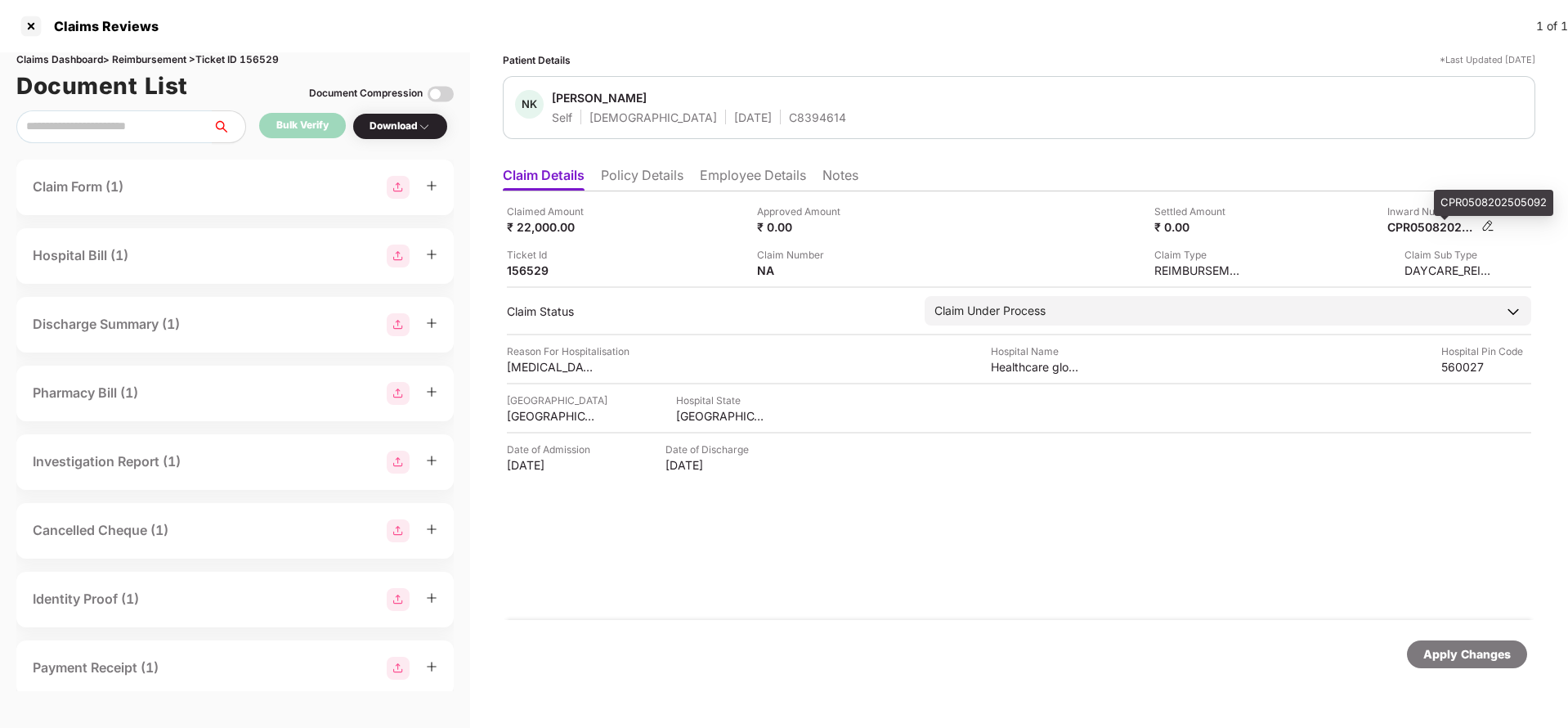
click at [1444, 230] on div "CPR0508202505092" at bounding box center [1431, 226] width 90 height 16
copy div "CPR0508202505092"
click at [1486, 653] on div "Apply Changes" at bounding box center [1467, 655] width 87 height 18
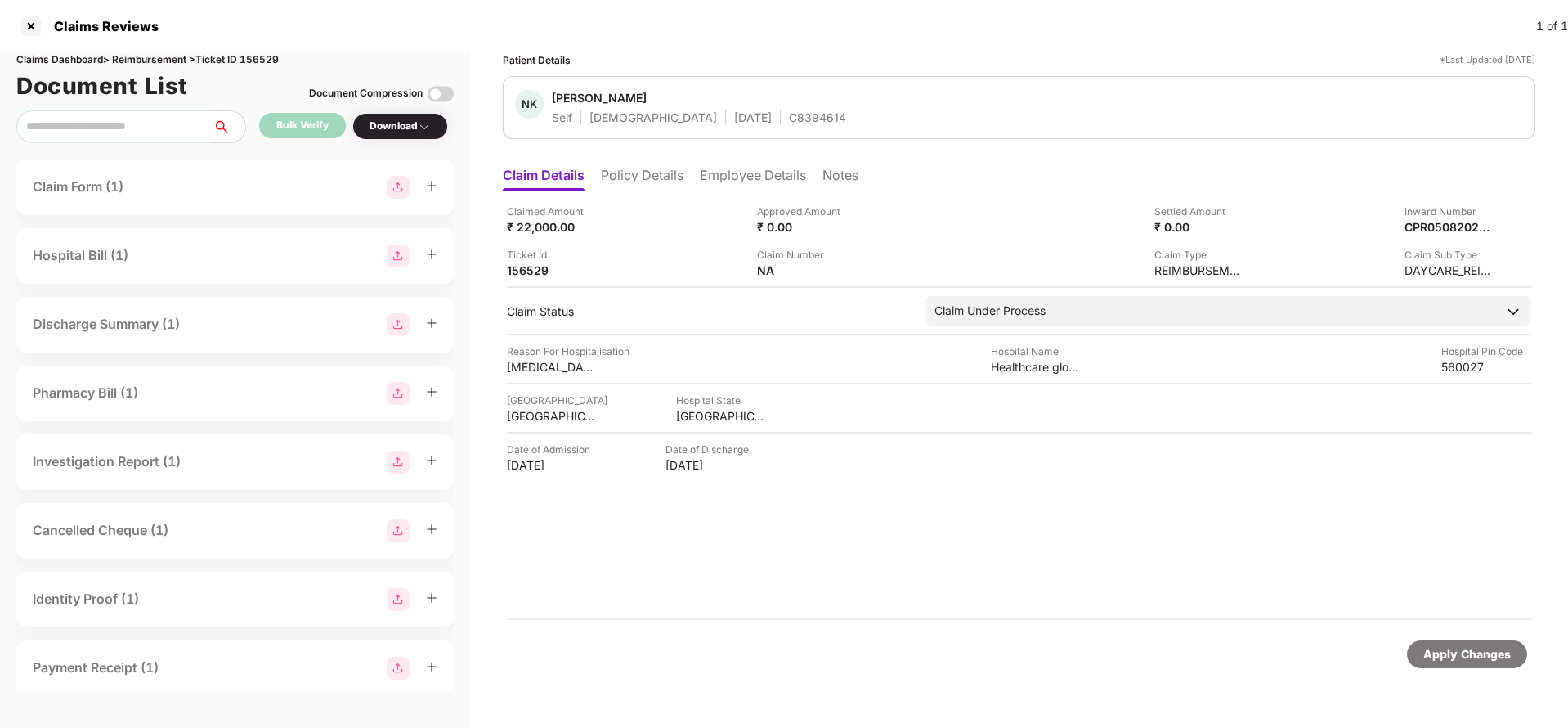
click at [263, 54] on div "Claims Dashboard > Reimbursement > Ticket ID 156529" at bounding box center [235, 60] width 437 height 16
copy div "156529"
click at [1451, 649] on div "Apply Changes" at bounding box center [1467, 655] width 87 height 18
